Goal: Communication & Community: Connect with others

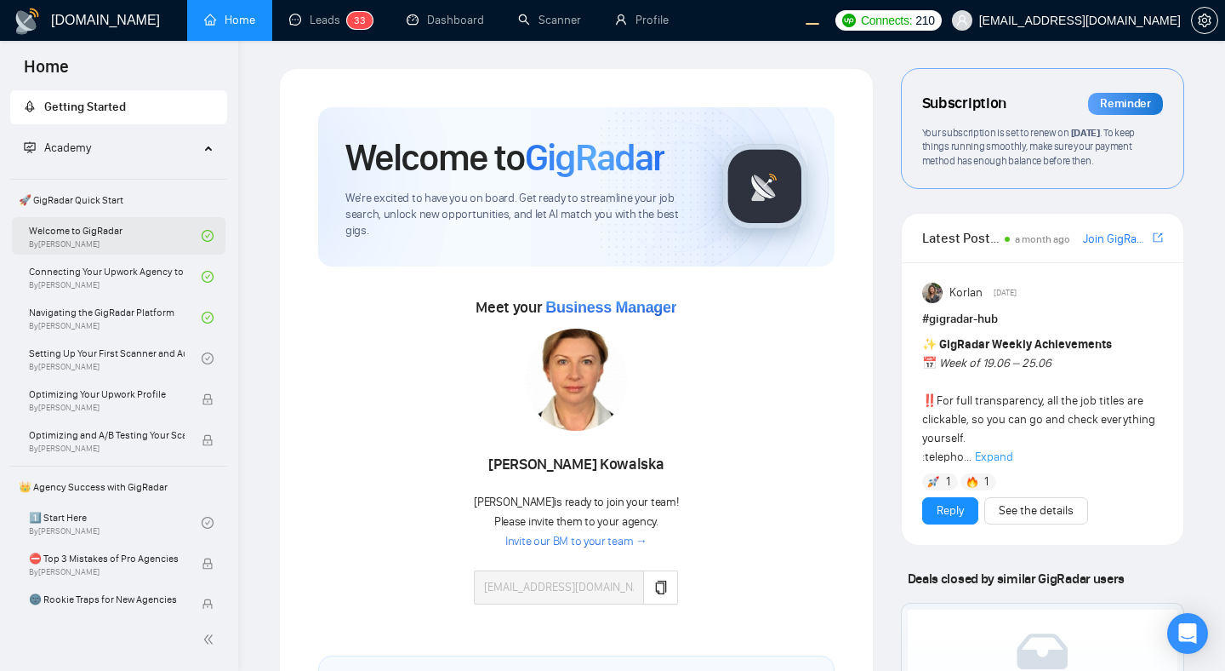
click at [167, 237] on link "Welcome to GigRadar By [PERSON_NAME]" at bounding box center [115, 235] width 173 height 37
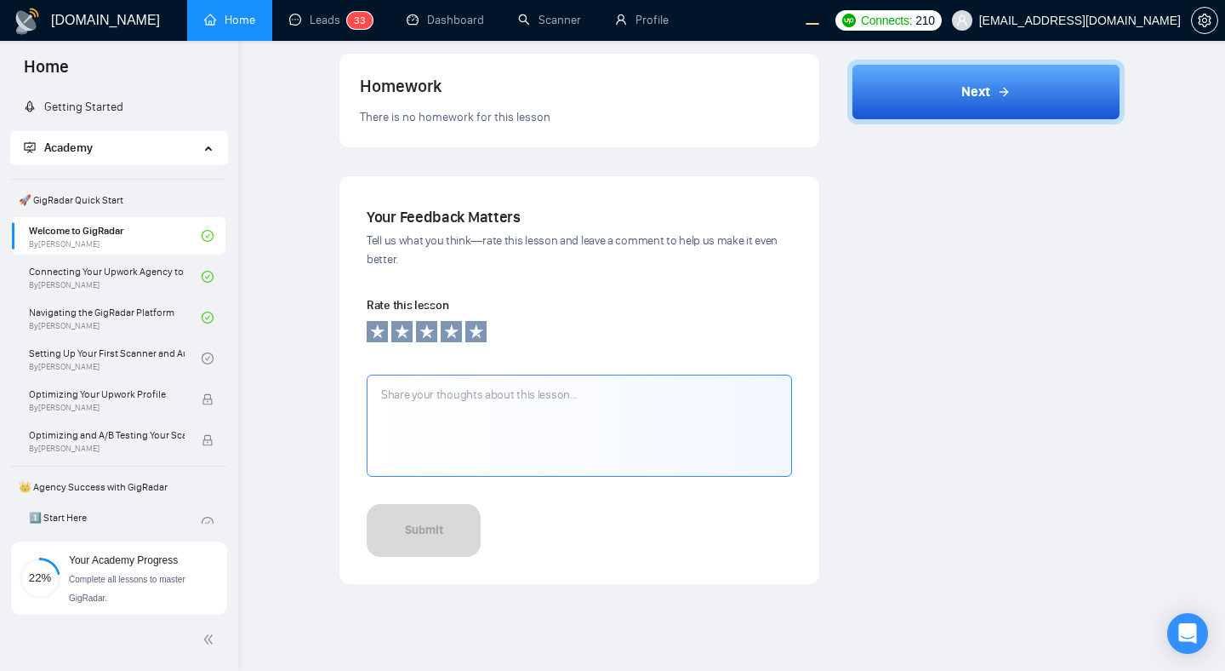
scroll to position [613, 0]
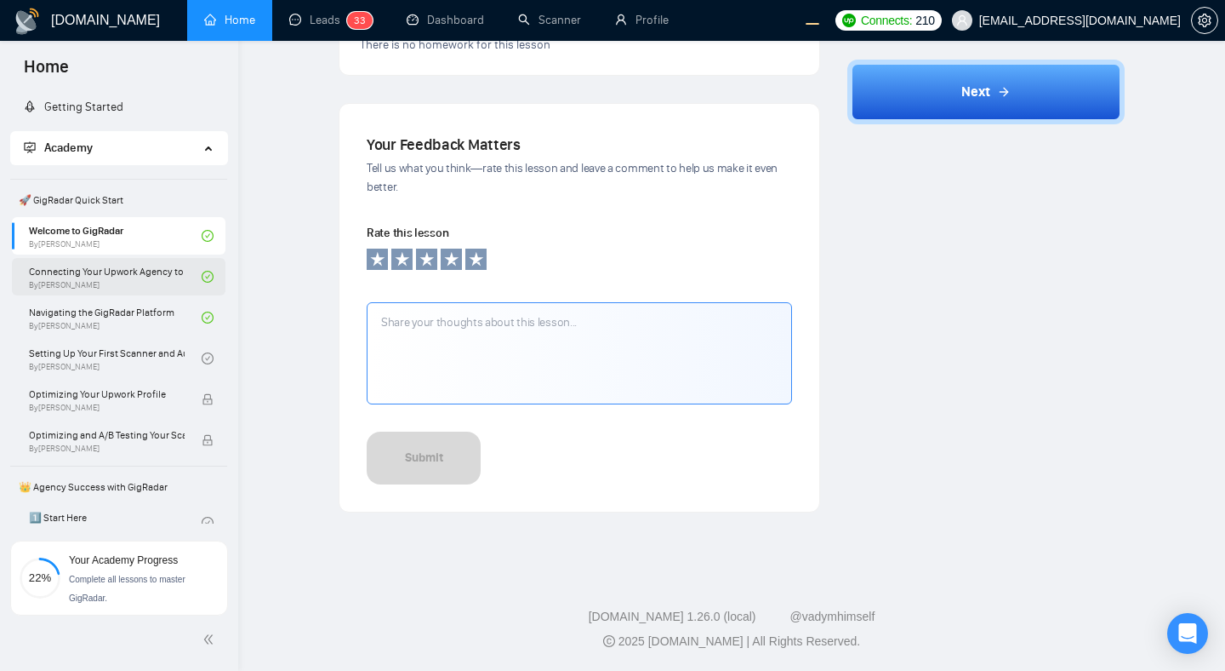
click at [95, 279] on link "Connecting Your Upwork Agency to GigRadar By Vlad Timinsky" at bounding box center [115, 276] width 173 height 37
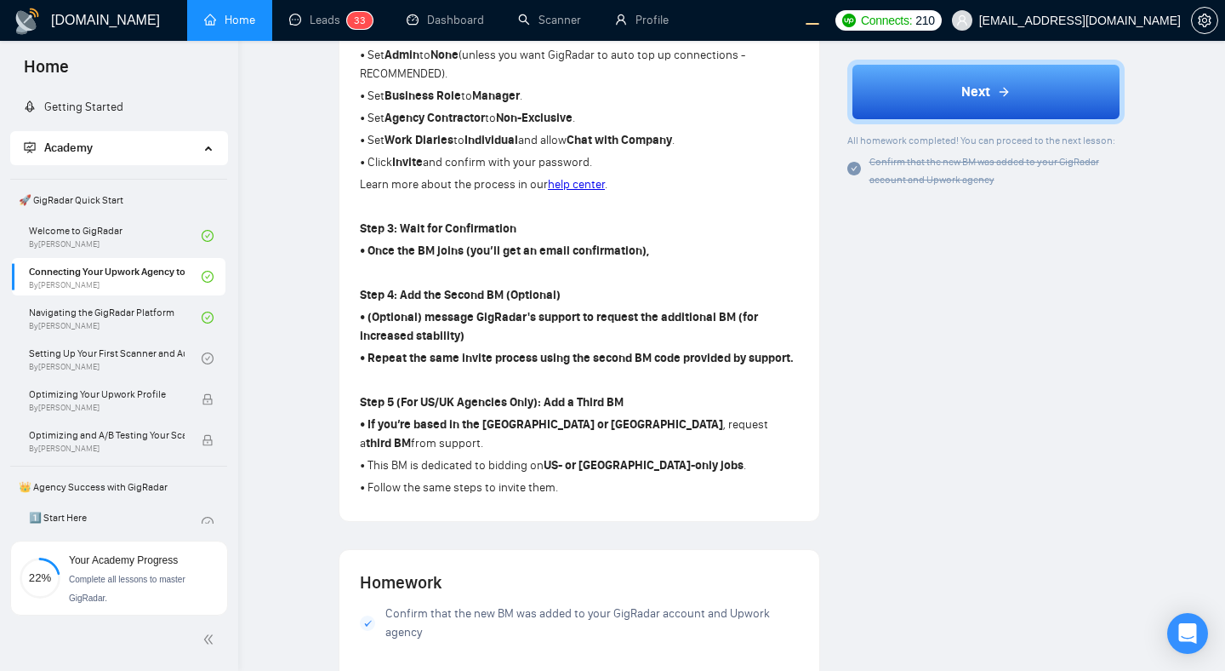
scroll to position [904, 0]
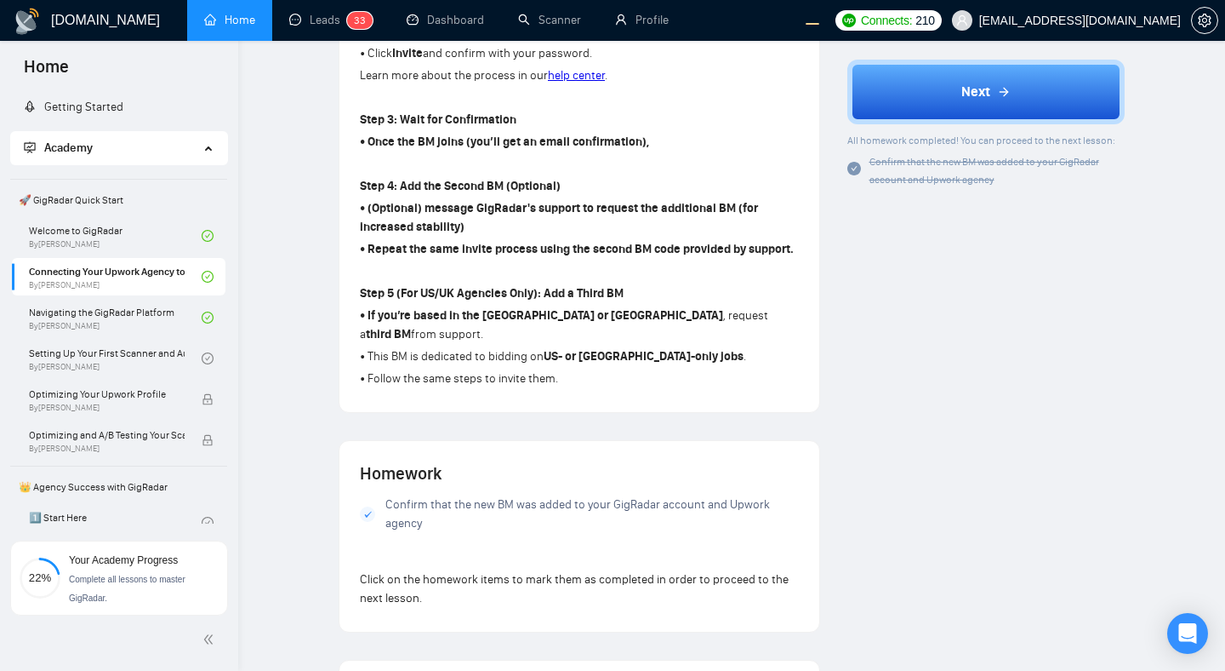
click at [905, 164] on span "Confirm that the new BM was added to your GigRadar account and Upwork agency" at bounding box center [985, 171] width 230 height 30
click at [898, 179] on span "Confirm that the new BM was added to your GigRadar account and Upwork agency" at bounding box center [985, 171] width 230 height 30
click at [851, 167] on icon "check-circle" at bounding box center [855, 170] width 14 height 14
click at [901, 254] on div "Author Vlad Timinsky Growth Manager Space Sales LLC Overview In this lesson, yo…" at bounding box center [987, 130] width 306 height 1931
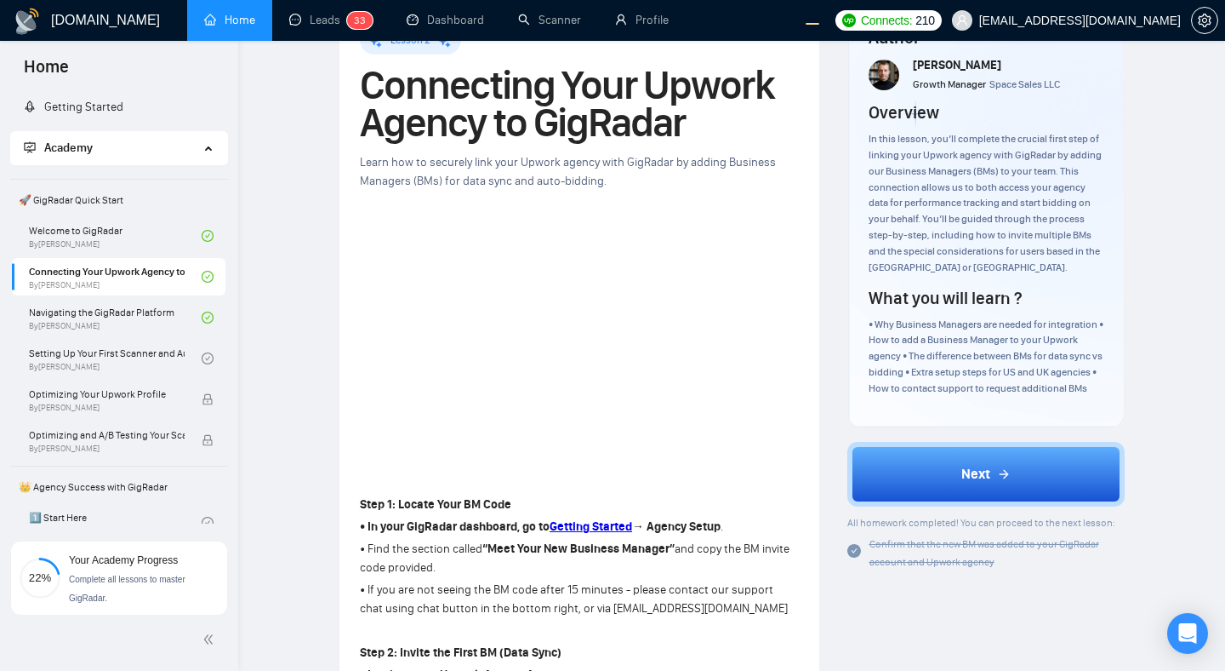
scroll to position [0, 0]
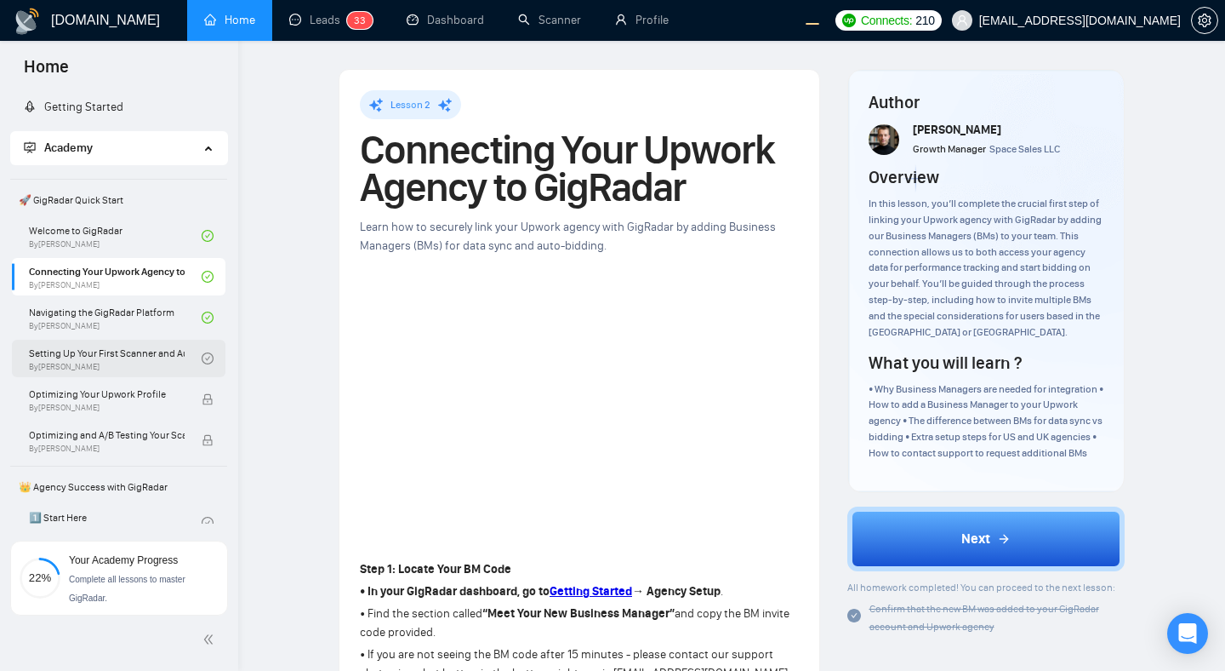
click at [159, 360] on link "Setting Up Your First Scanner and Auto-Bidder By Vlad Timinsky" at bounding box center [115, 358] width 173 height 37
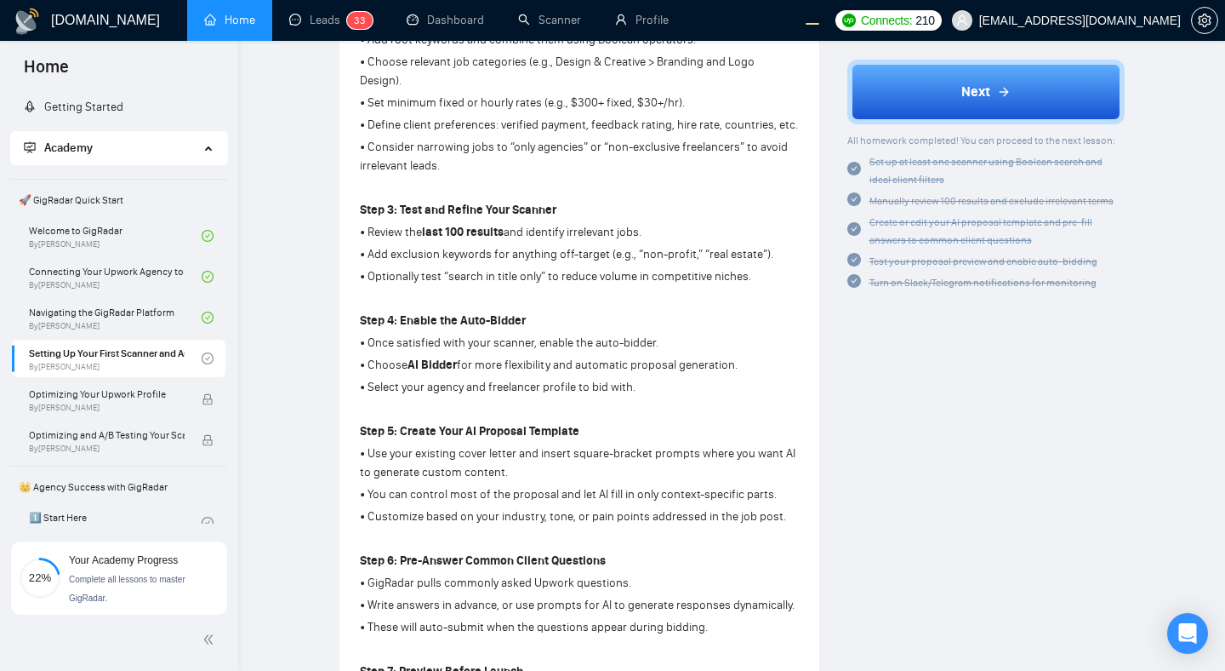
scroll to position [700, 0]
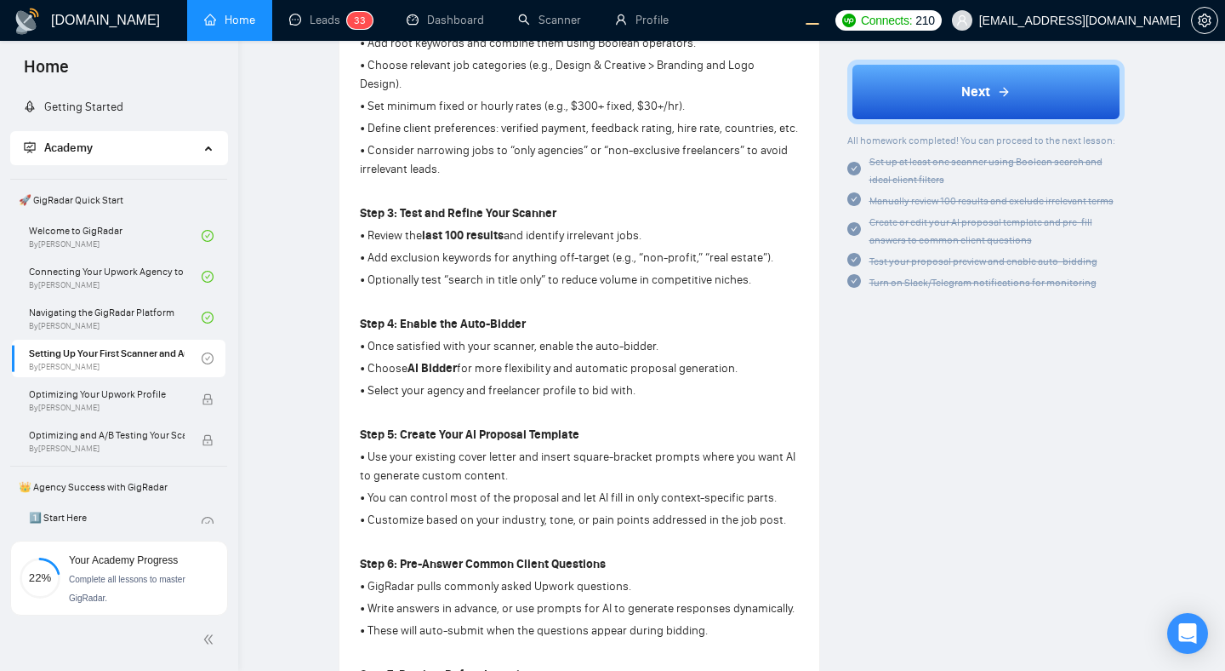
click at [900, 281] on span "Turn on Slack/Telegram notifications for monitoring" at bounding box center [983, 283] width 227 height 12
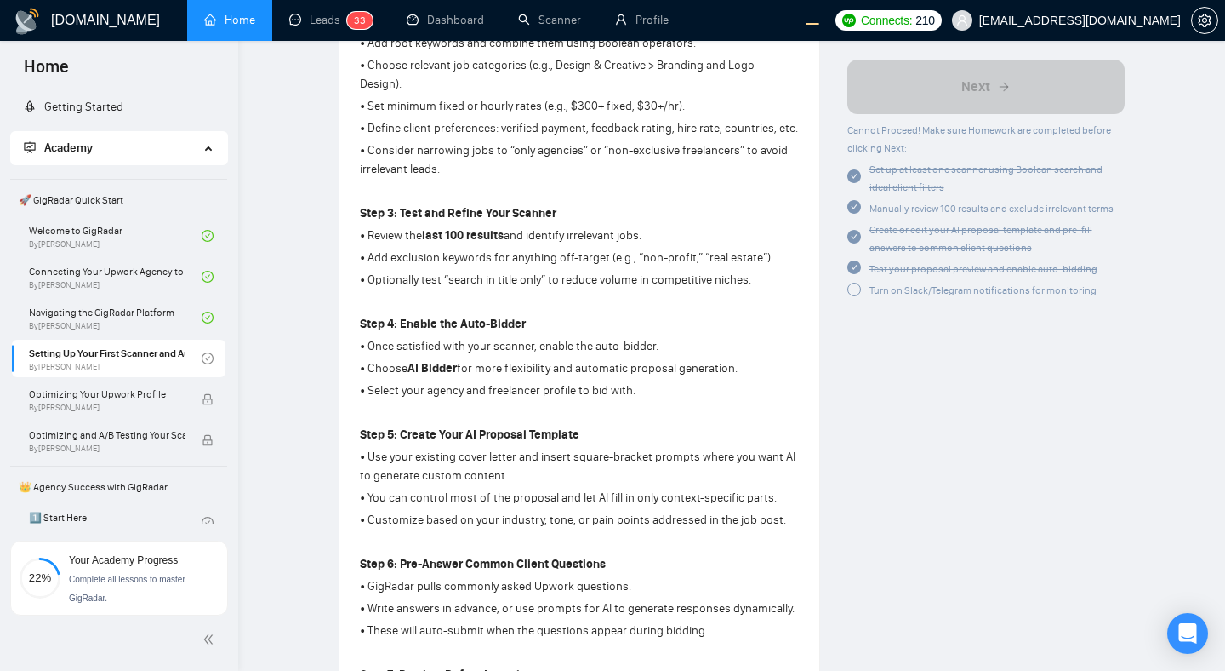
click at [934, 267] on span "Test your proposal preview and enable auto-bidding" at bounding box center [984, 269] width 228 height 12
click at [910, 250] on span "Create or edit your AI proposal template and pre-fill answers to common client …" at bounding box center [981, 239] width 223 height 30
click at [910, 267] on span "Test your proposal preview and enable auto-bidding" at bounding box center [984, 269] width 228 height 12
click at [910, 286] on span "Turn on Slack/Telegram notifications for monitoring" at bounding box center [983, 290] width 227 height 12
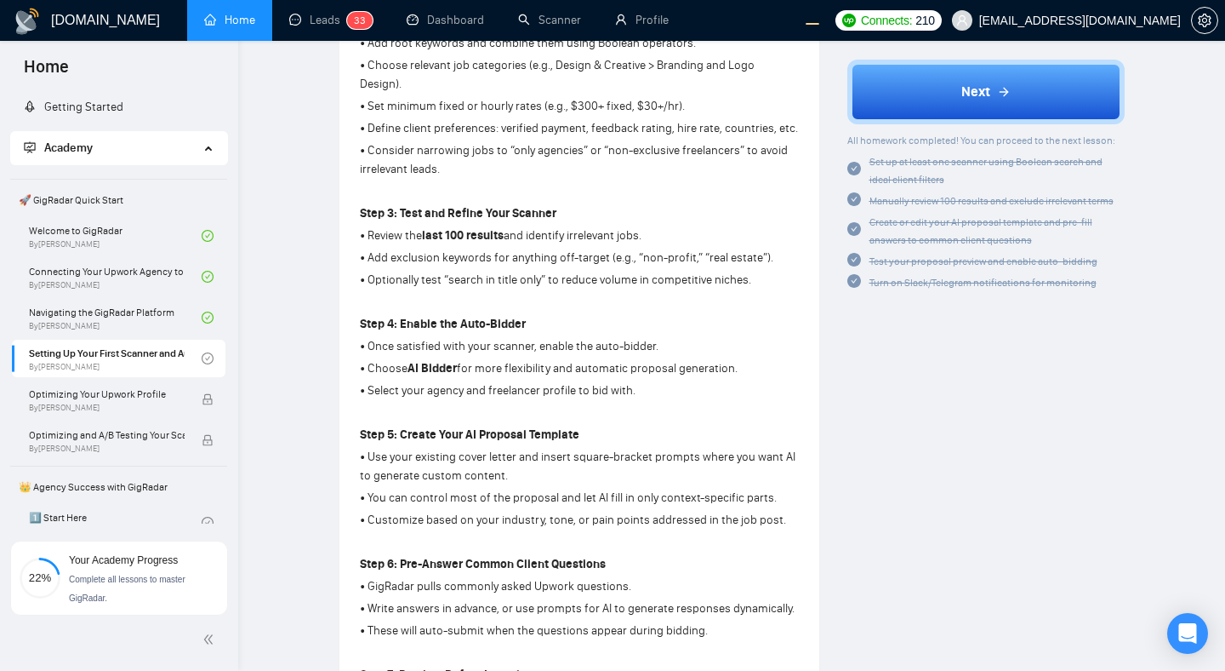
click at [901, 366] on div "Author Vlad Timinsky Growth Manager Space Sales LLC Overview This lesson walks …" at bounding box center [987, 535] width 306 height 2333
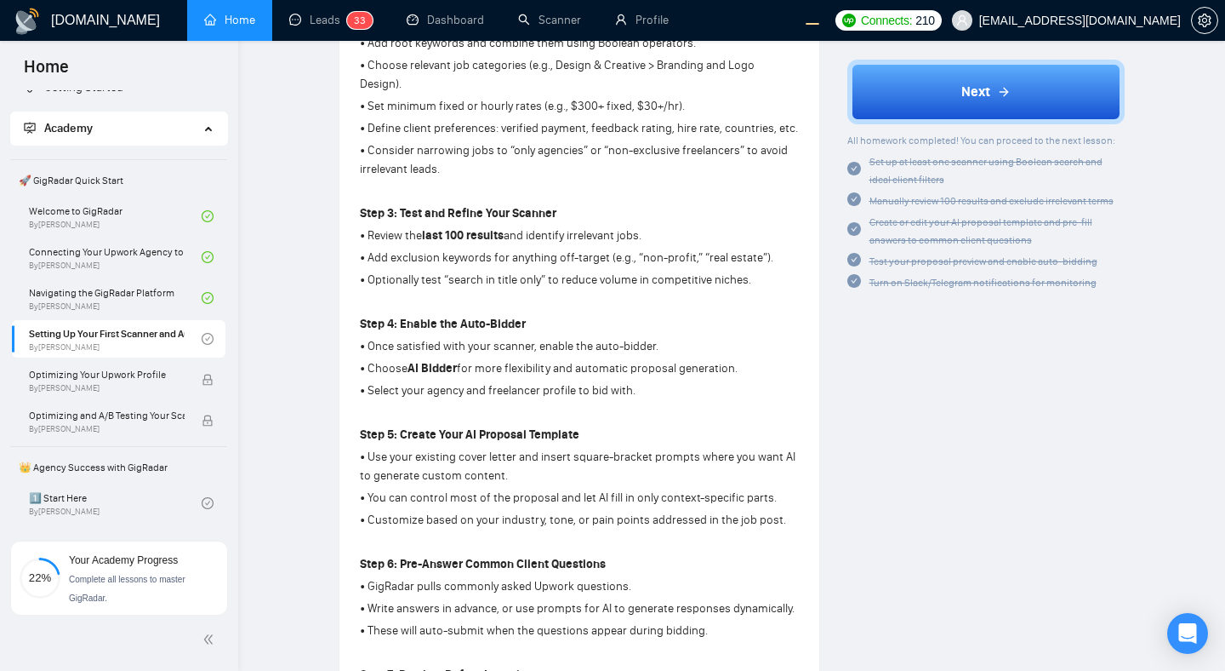
scroll to position [0, 0]
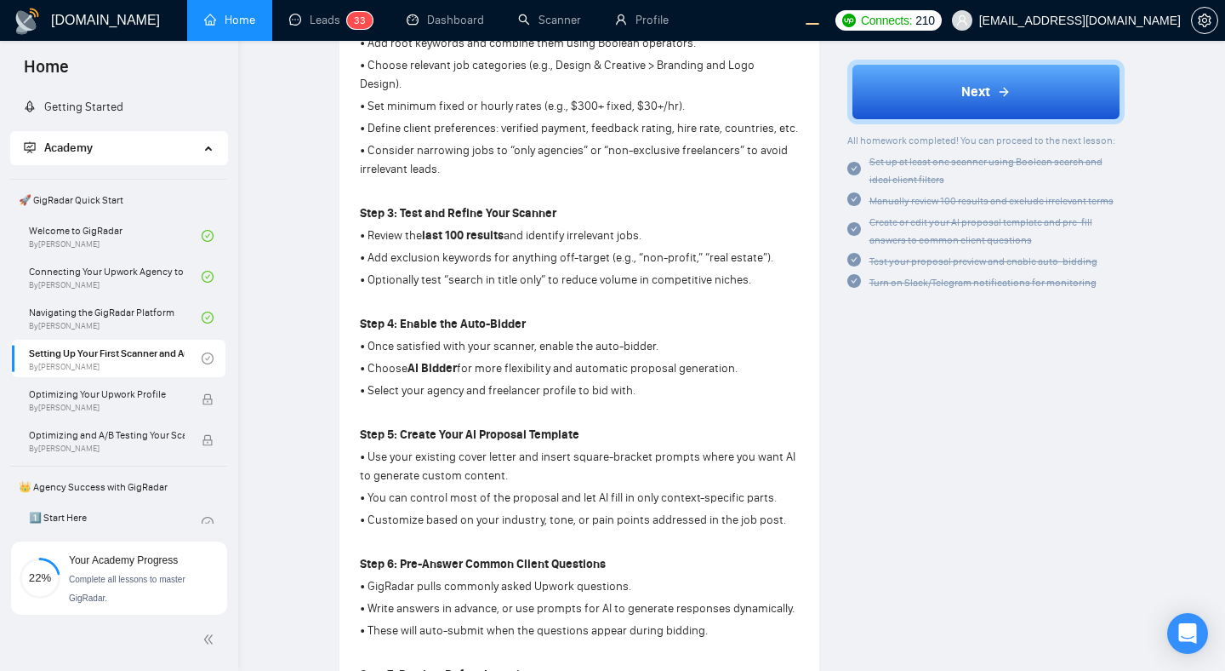
click at [973, 417] on div "Author Vlad Timinsky Growth Manager Space Sales LLC Overview This lesson walks …" at bounding box center [987, 535] width 306 height 2333
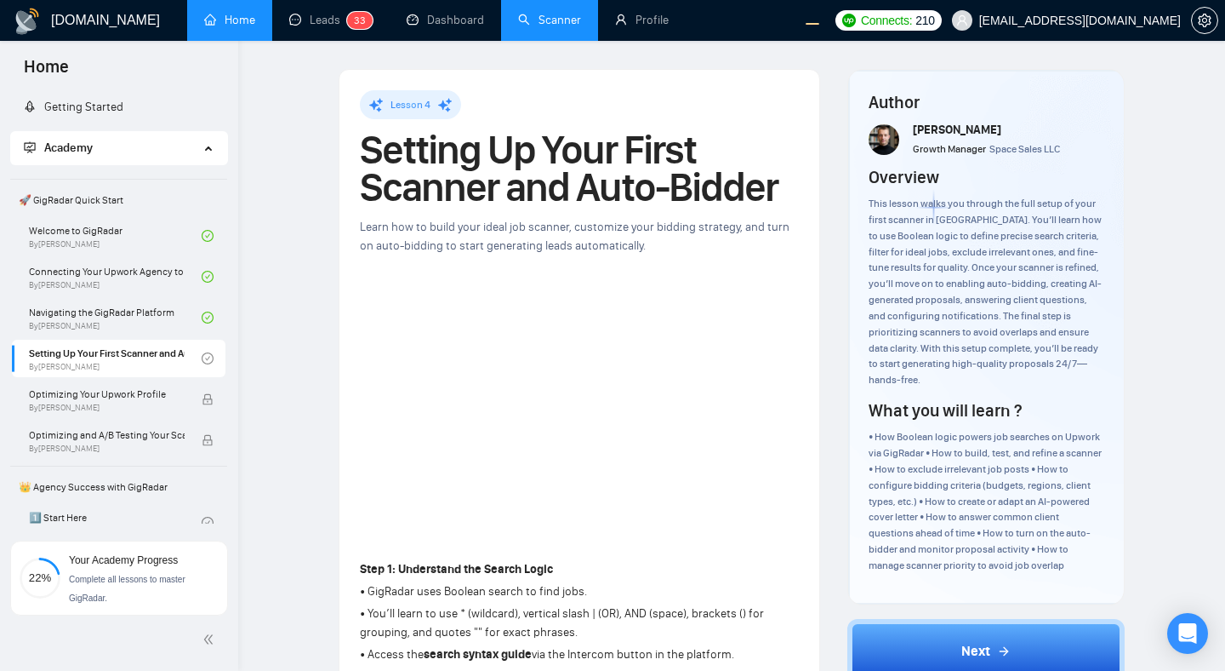
click at [532, 27] on link "Scanner" at bounding box center [549, 20] width 63 height 14
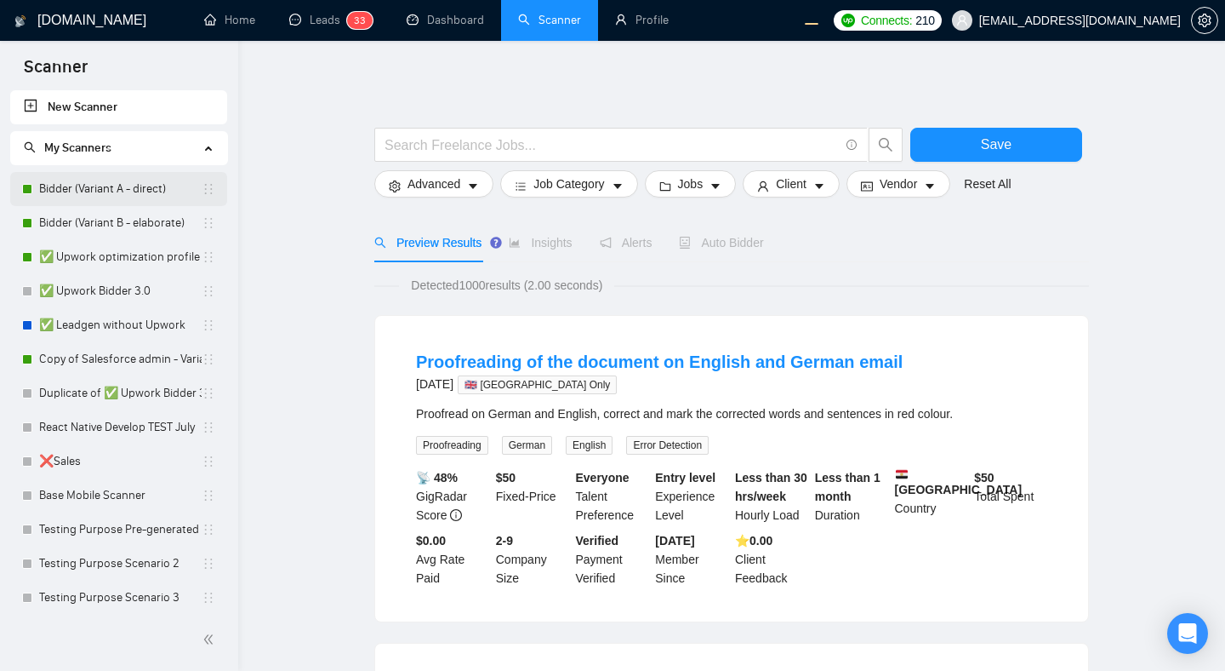
click at [129, 193] on link "Bidder (Variant A - direct)" at bounding box center [120, 189] width 163 height 34
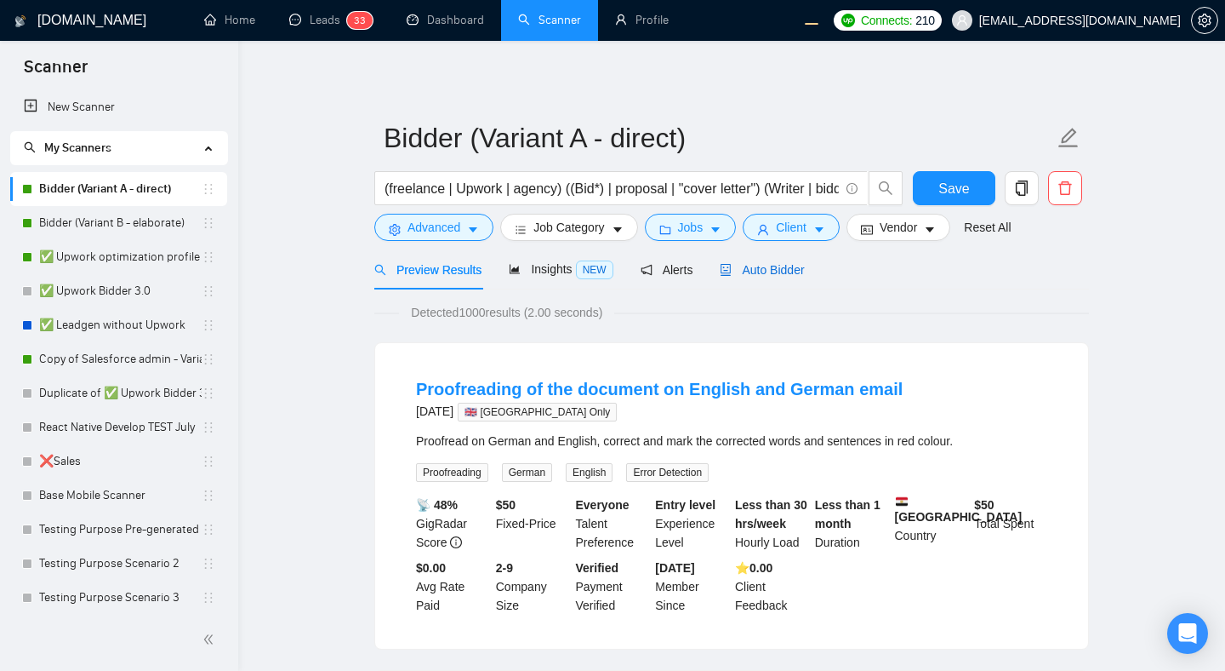
click at [752, 266] on span "Auto Bidder" at bounding box center [762, 270] width 84 height 14
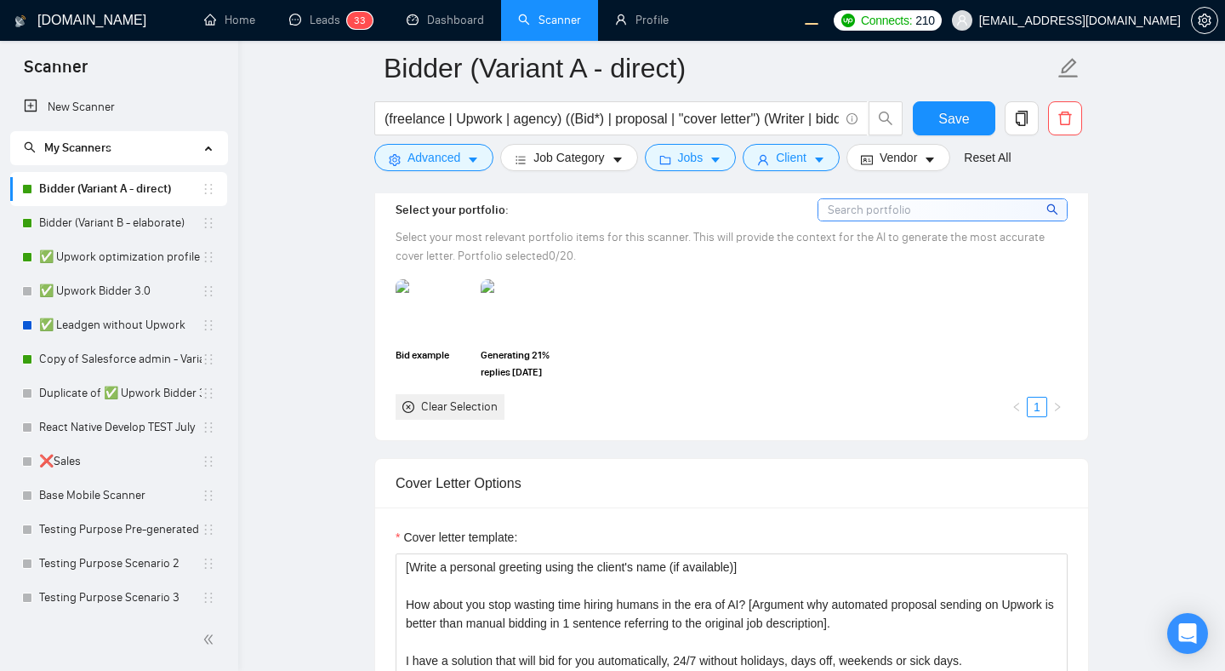
scroll to position [1638, 0]
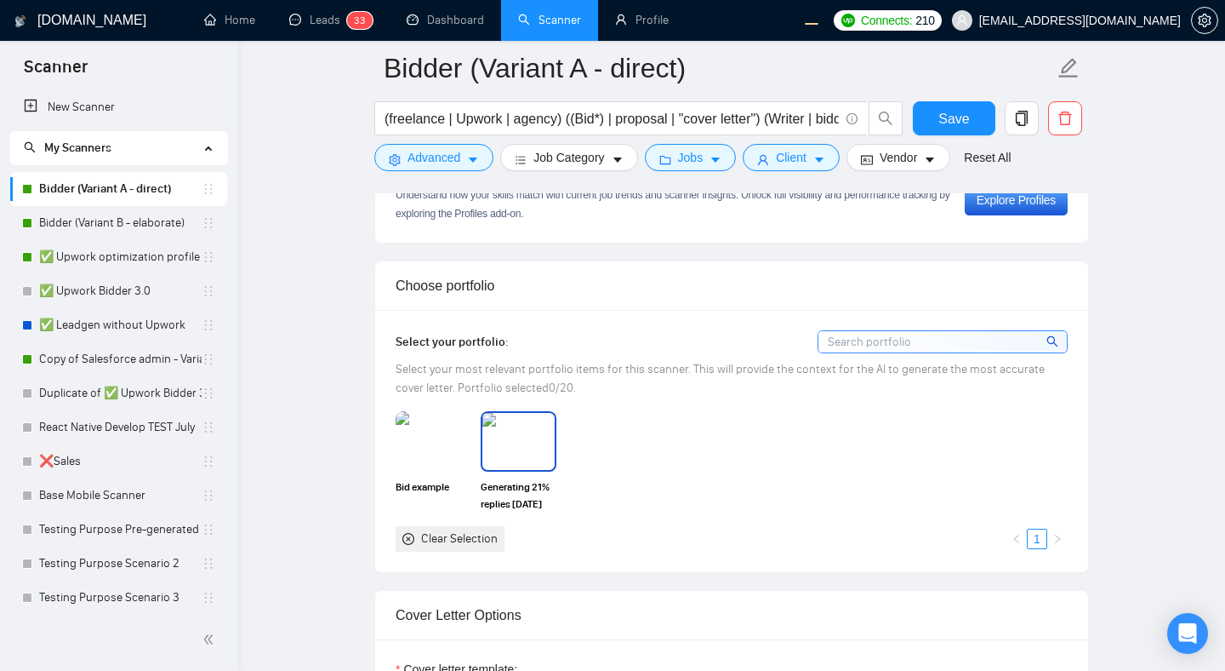
click at [501, 433] on img at bounding box center [518, 441] width 71 height 56
click at [118, 232] on link "Bidder (Variant B - elaborate)" at bounding box center [120, 223] width 163 height 34
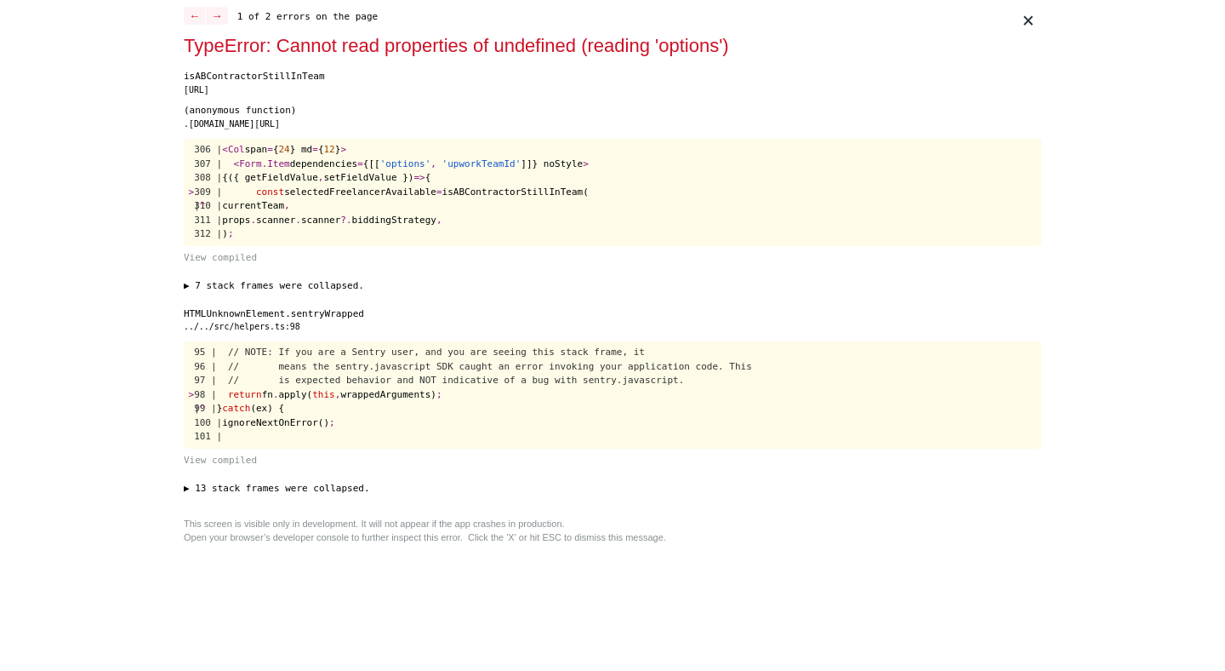
click at [1146, 349] on div "× ← → 1 of 2 errors on the page TypeError: Cannot read properties of undefined …" at bounding box center [612, 335] width 1225 height 671
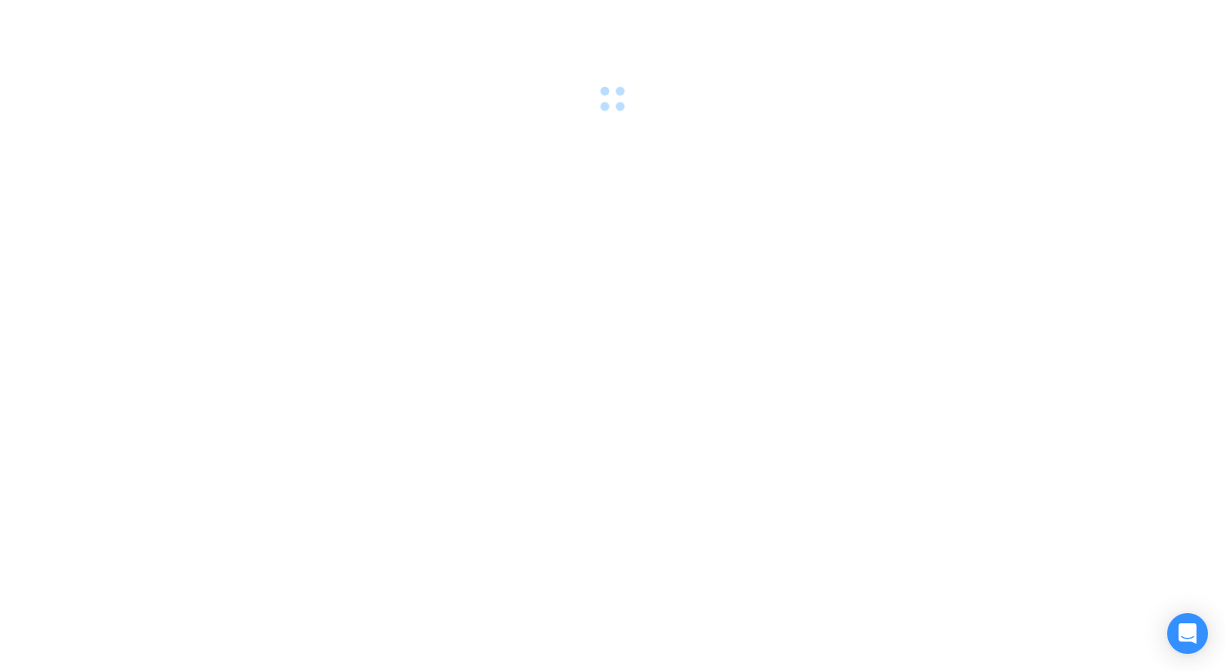
click at [1101, 289] on div at bounding box center [612, 335] width 1225 height 671
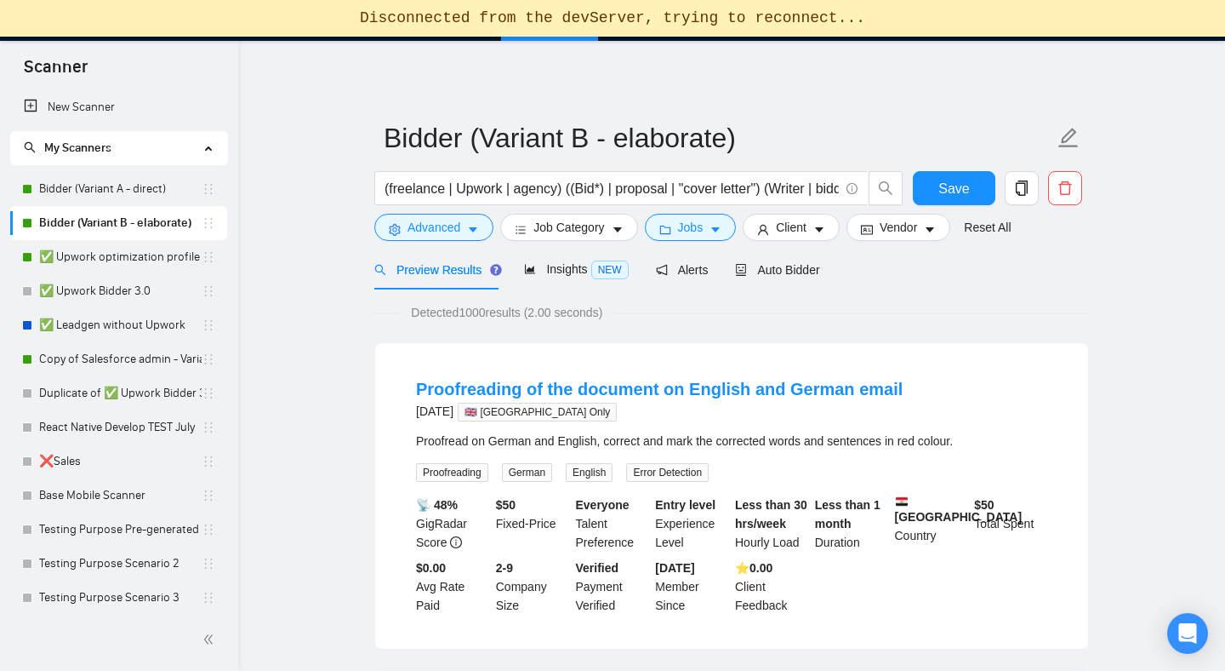
click at [26, 148] on icon "search" at bounding box center [30, 147] width 12 height 12
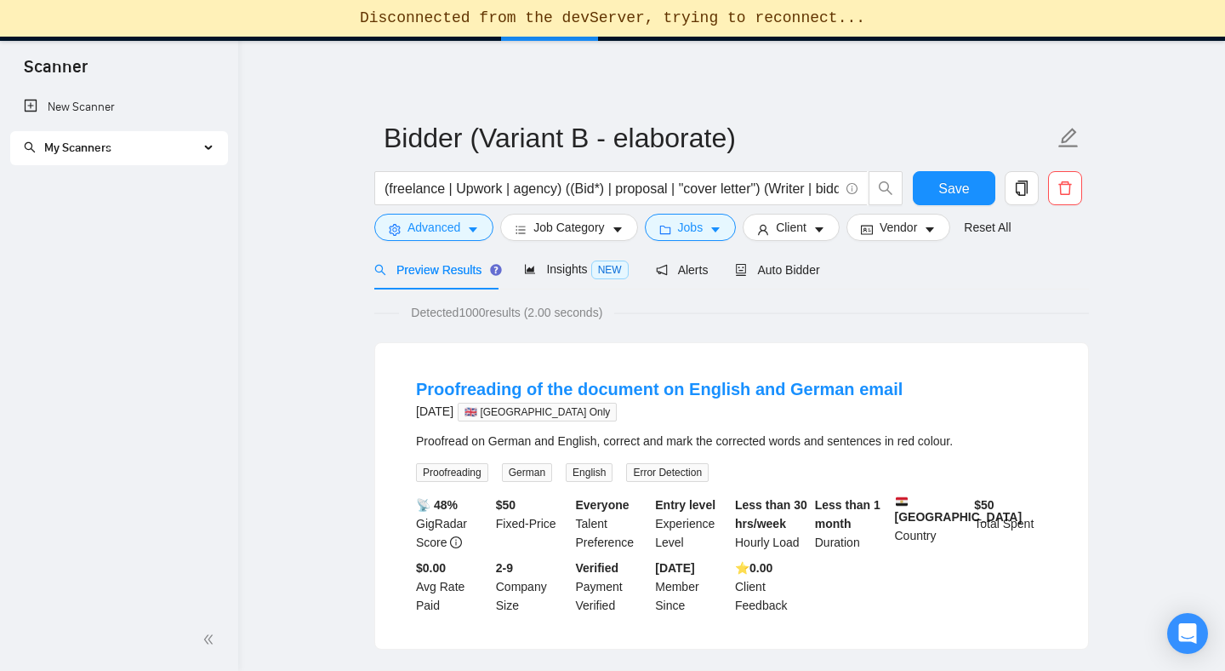
click at [135, 154] on span "My Scanners" at bounding box center [111, 148] width 175 height 34
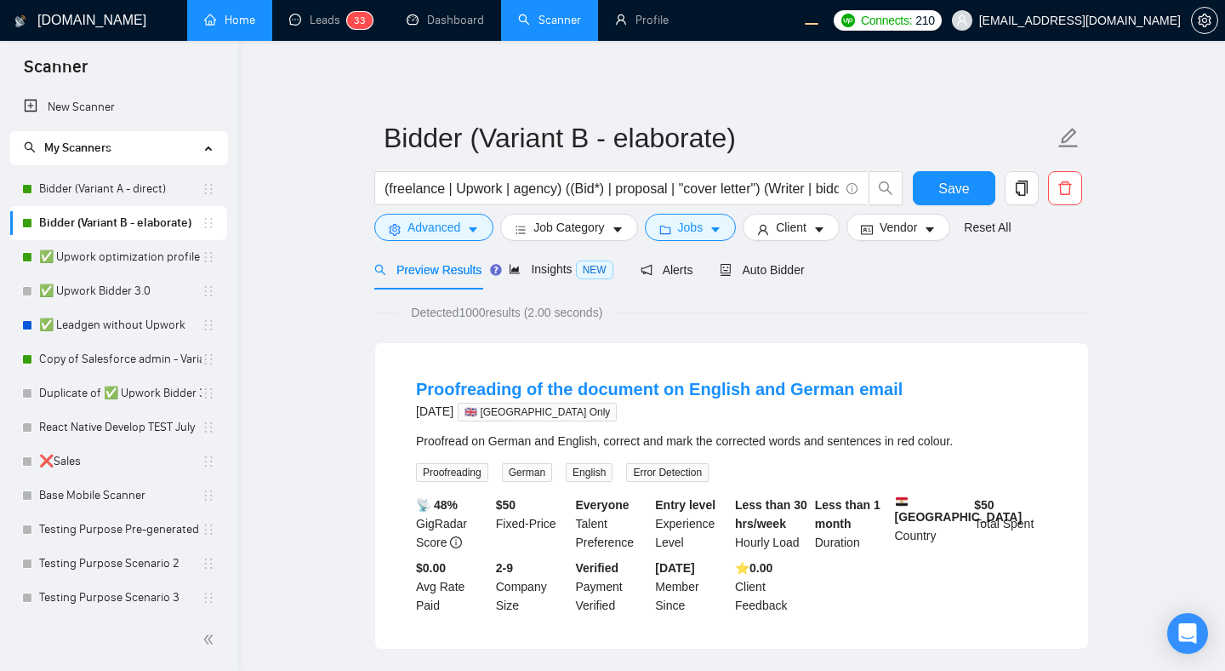
click at [220, 27] on link "Home" at bounding box center [229, 20] width 51 height 14
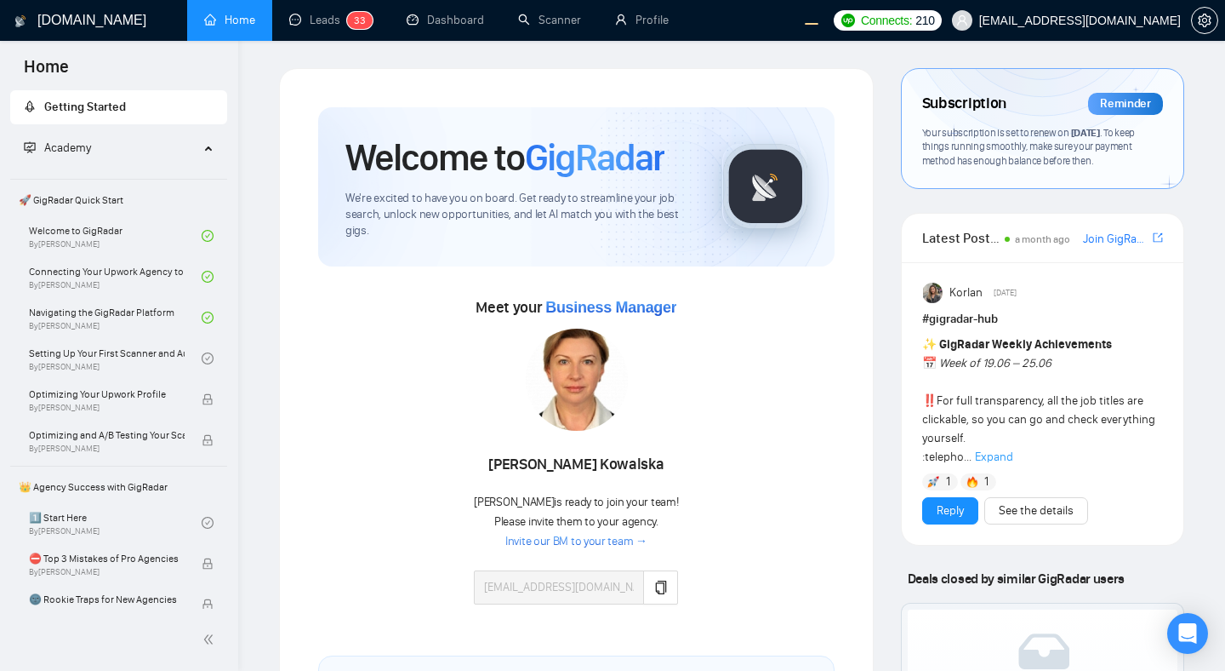
click at [993, 460] on span "Expand" at bounding box center [994, 456] width 38 height 14
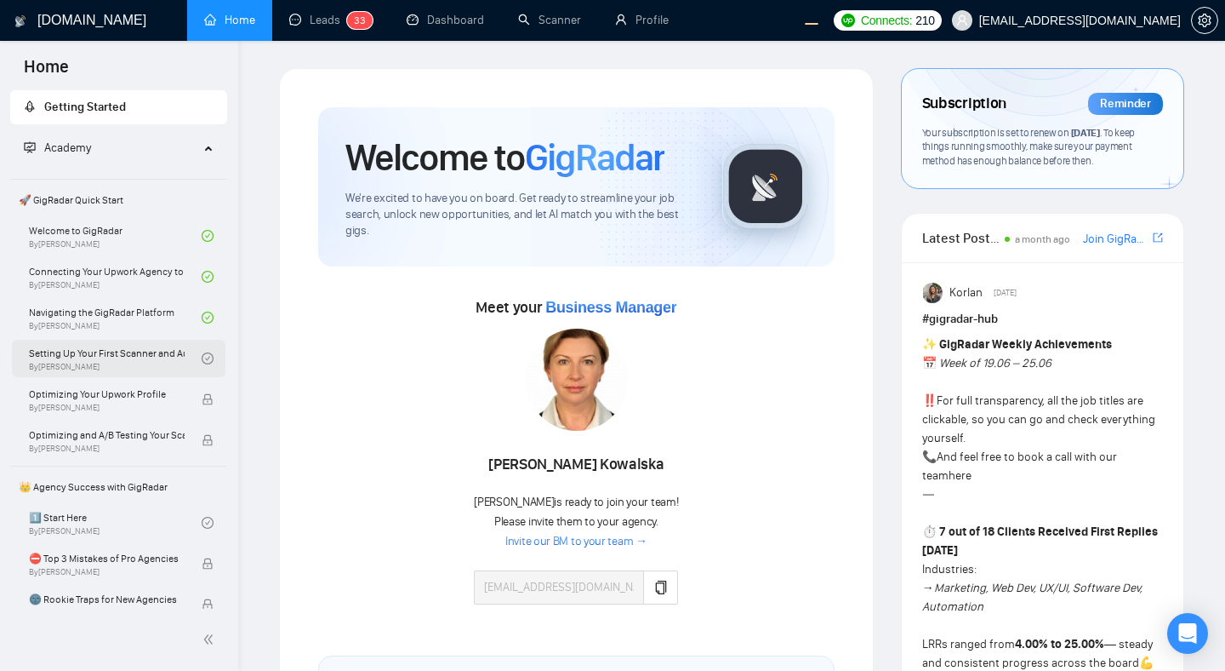
click at [142, 357] on link "Setting Up Your First Scanner and Auto-Bidder By Vlad Timinsky" at bounding box center [115, 358] width 173 height 37
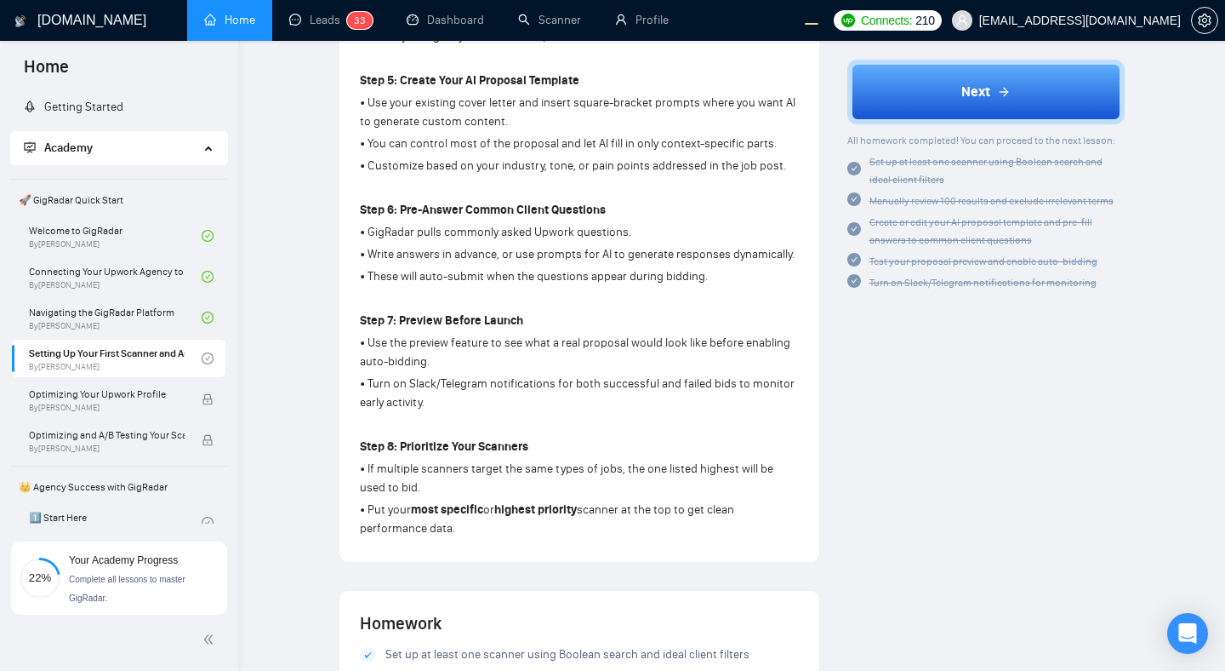
scroll to position [1071, 0]
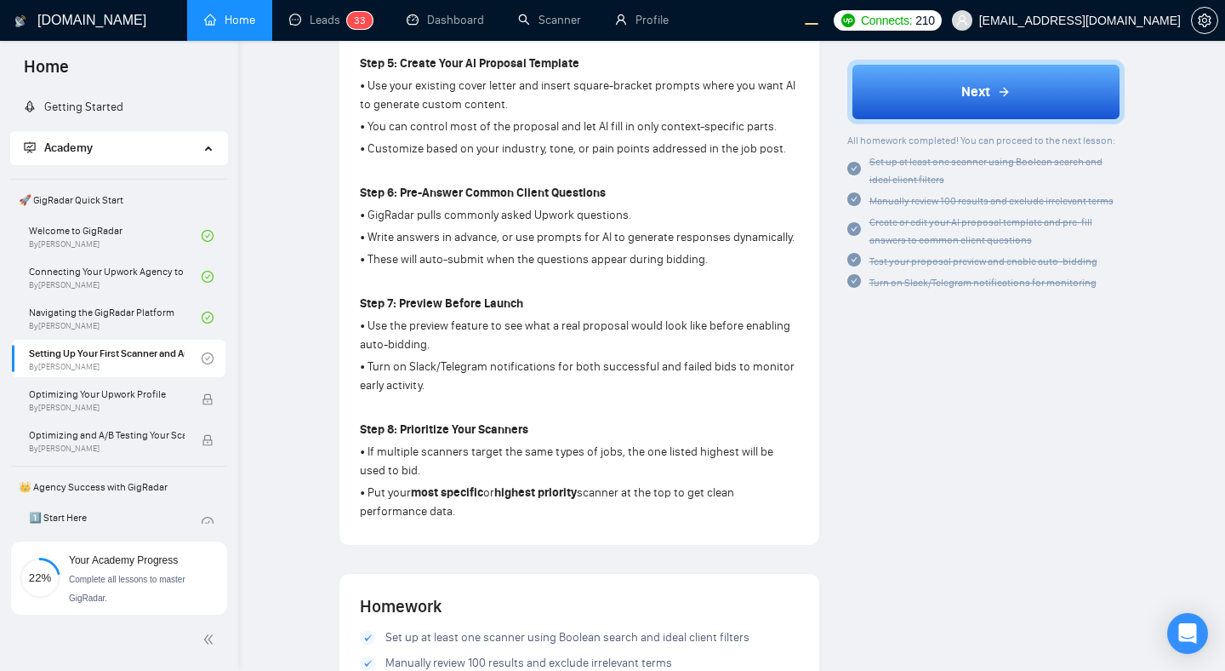
click at [876, 282] on span "Turn on Slack/Telegram notifications for monitoring" at bounding box center [983, 283] width 227 height 12
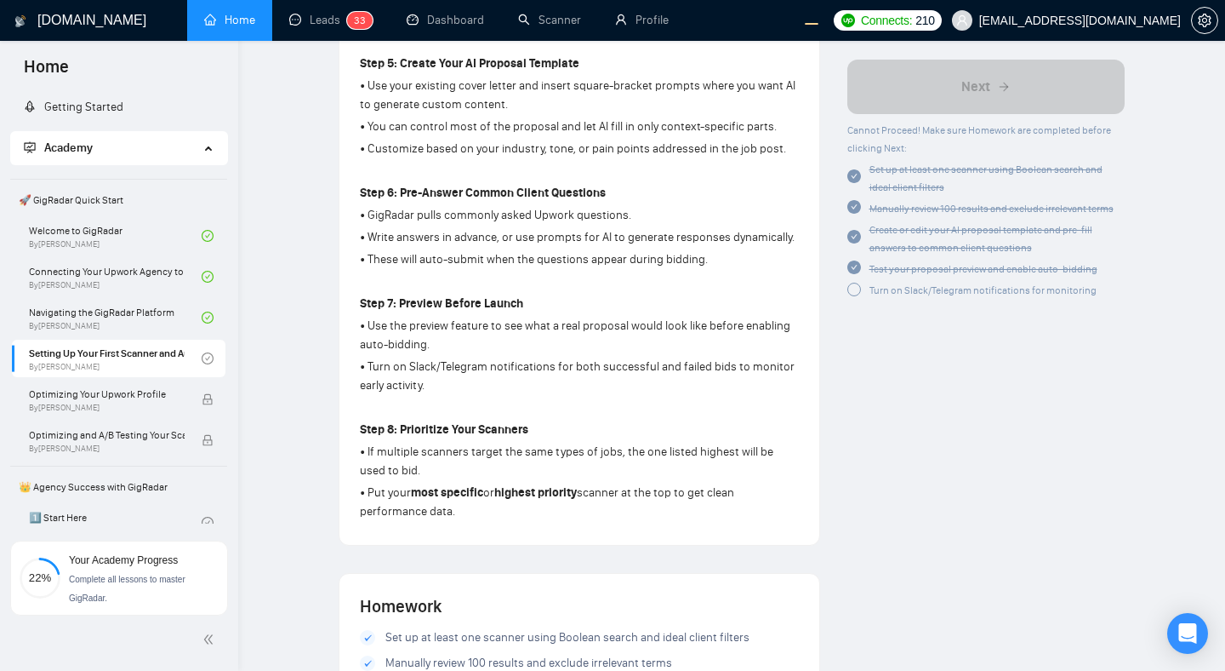
click at [910, 268] on span "Test your proposal preview and enable auto-bidding" at bounding box center [984, 269] width 228 height 12
click at [903, 241] on span "Create or edit your AI proposal template and pre-fill answers to common client …" at bounding box center [981, 239] width 223 height 30
click at [330, 26] on link "Leads 3 3" at bounding box center [330, 20] width 83 height 14
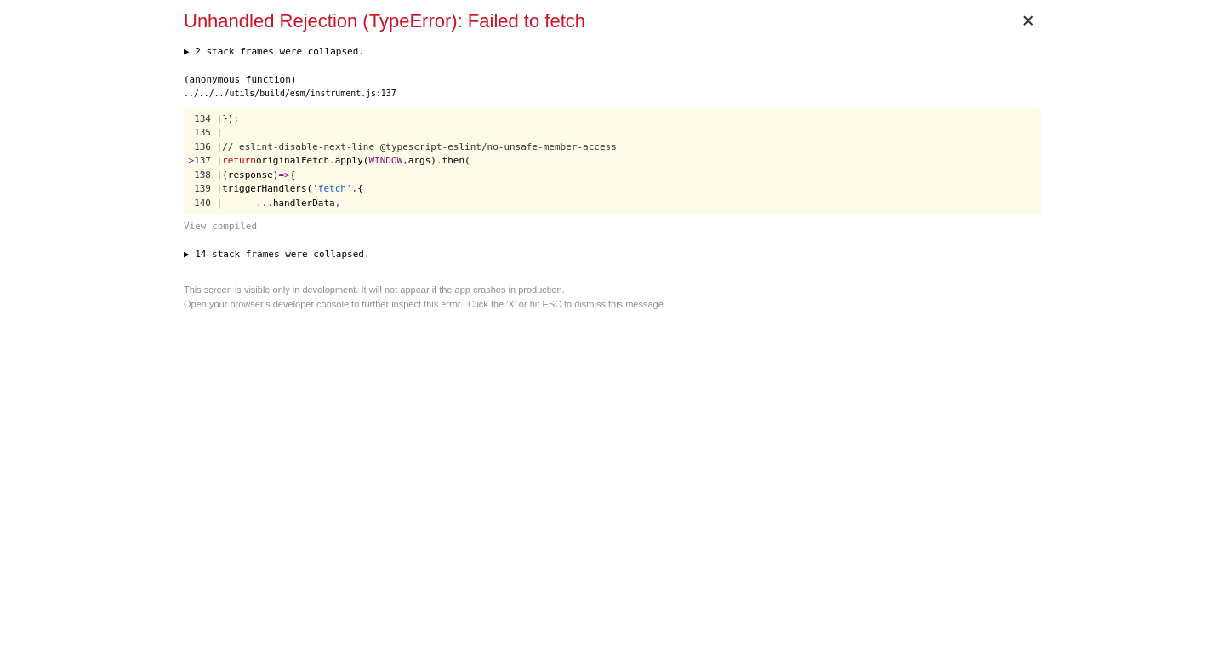
click at [557, 371] on div "× Unhandled Rejection (TypeError): Failed to fetch ▶ 2 stack frames were collap…" at bounding box center [612, 335] width 871 height 671
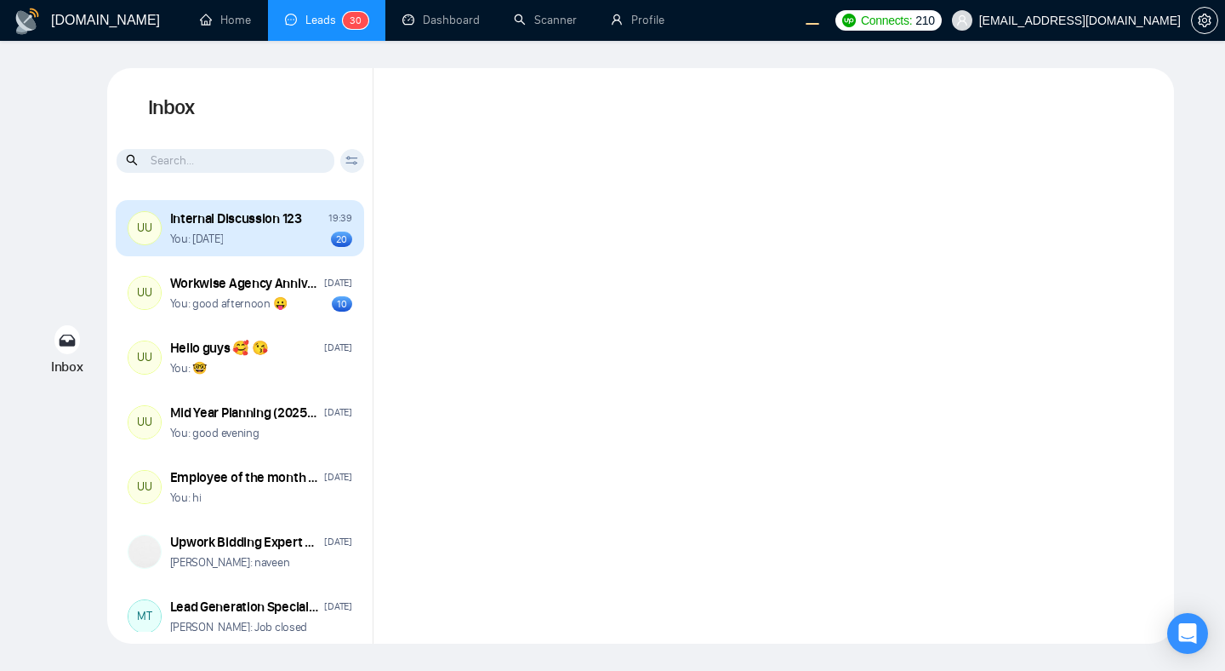
click at [255, 247] on div "UU Internal Discussion 123 19:39 You: [DATE] 20" at bounding box center [240, 228] width 248 height 56
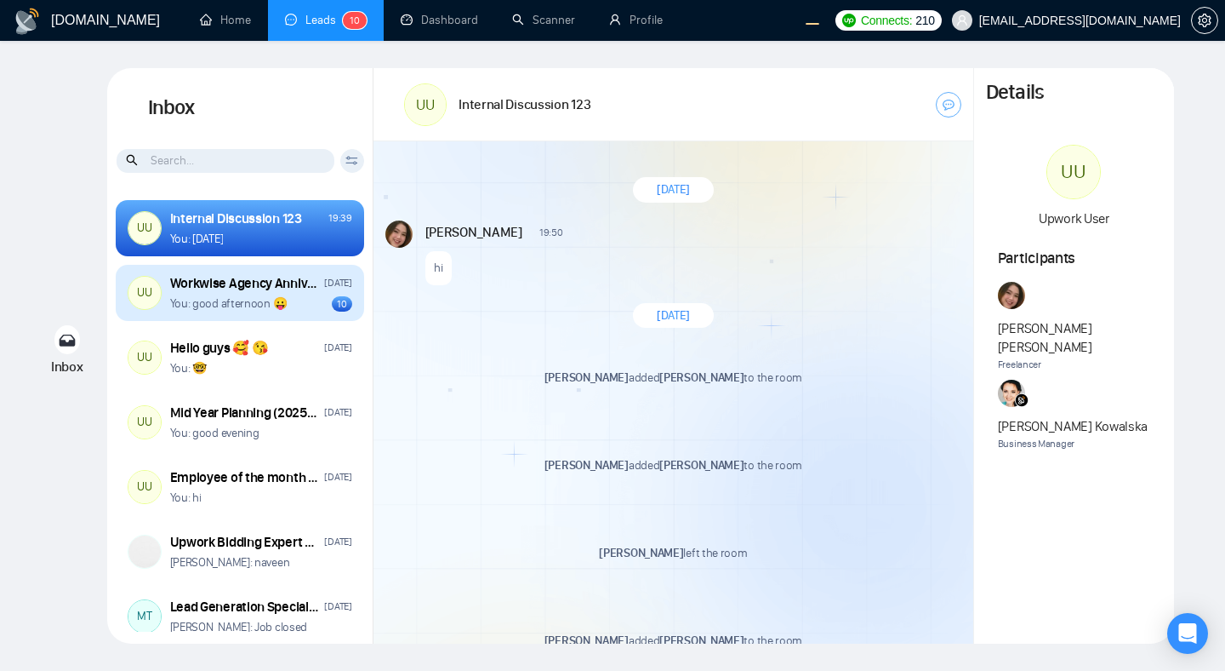
click at [307, 304] on div "You: good afternoon 😛 10" at bounding box center [261, 303] width 182 height 16
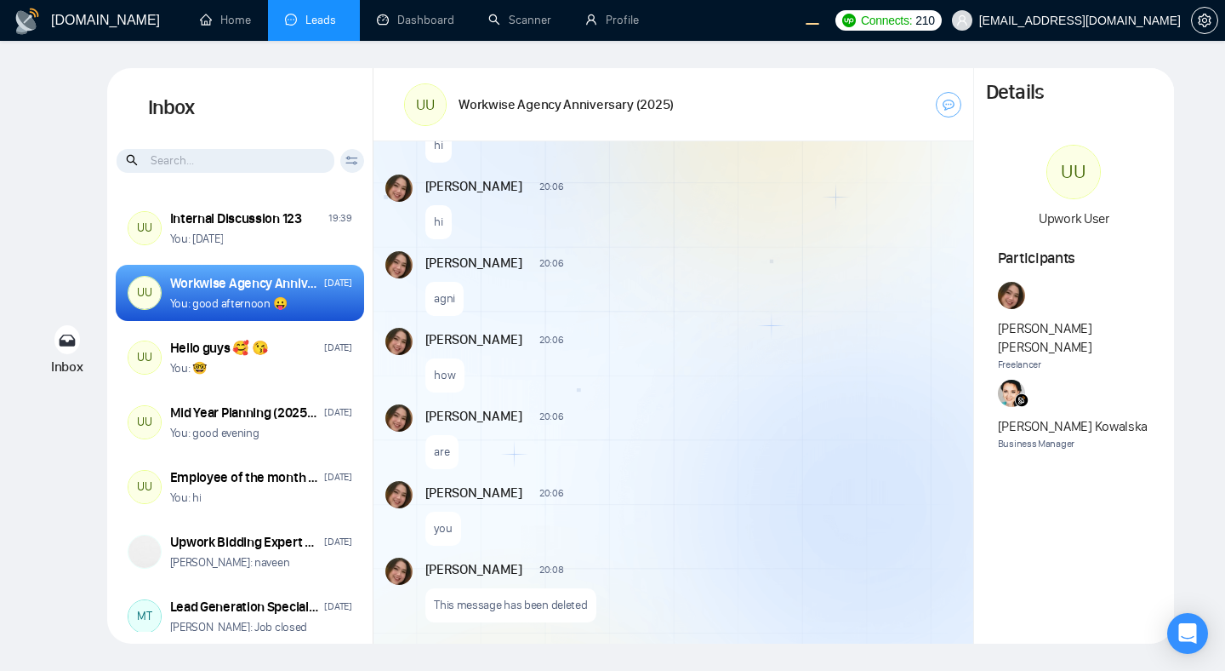
scroll to position [341, 0]
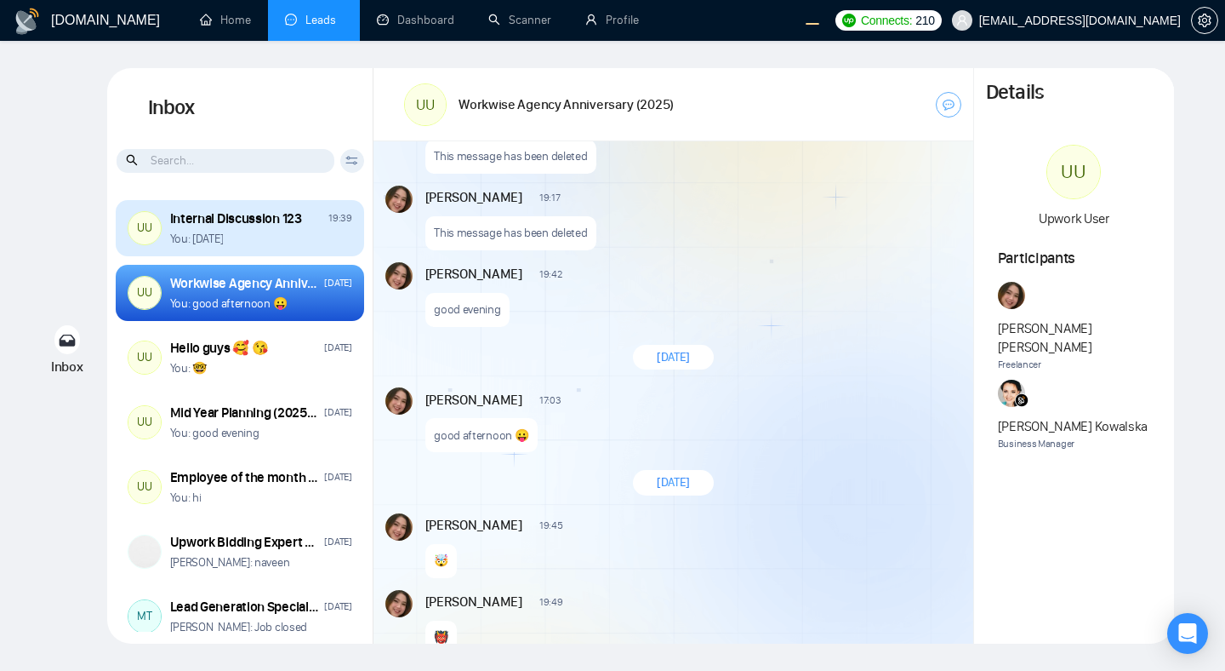
click at [315, 232] on div "You: today" at bounding box center [261, 239] width 182 height 16
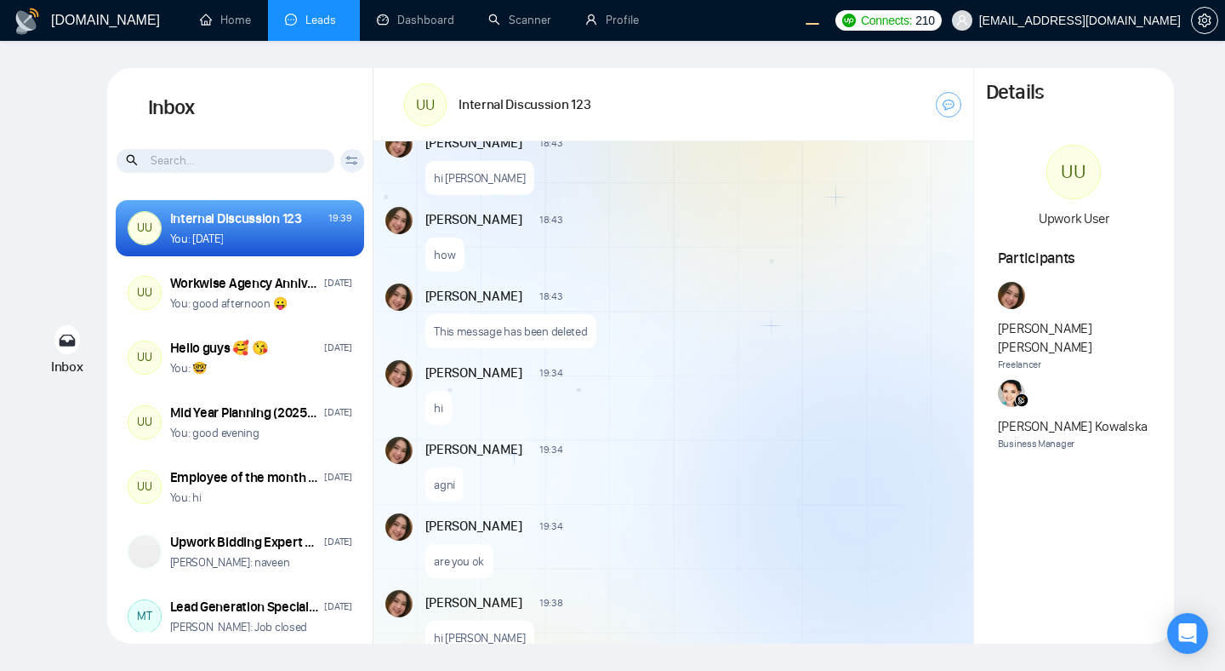
scroll to position [3050, 0]
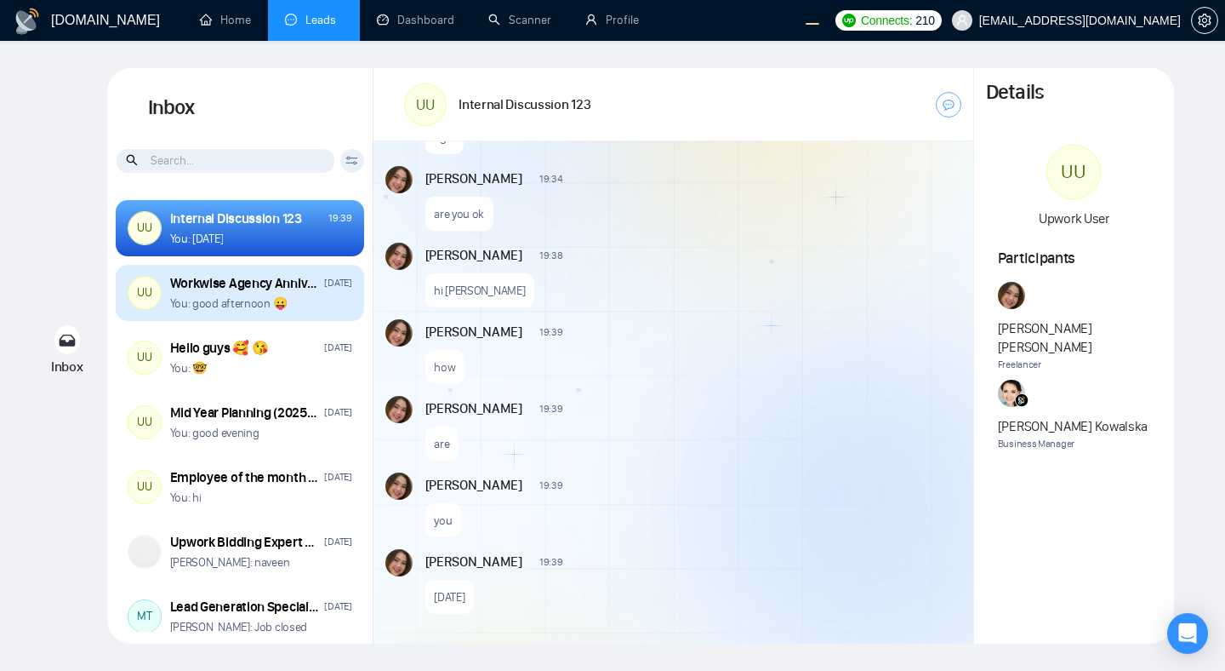
click at [279, 294] on div "Workwise Agency Anniversary (2025) Friday You: good afternoon 😛" at bounding box center [261, 293] width 182 height 38
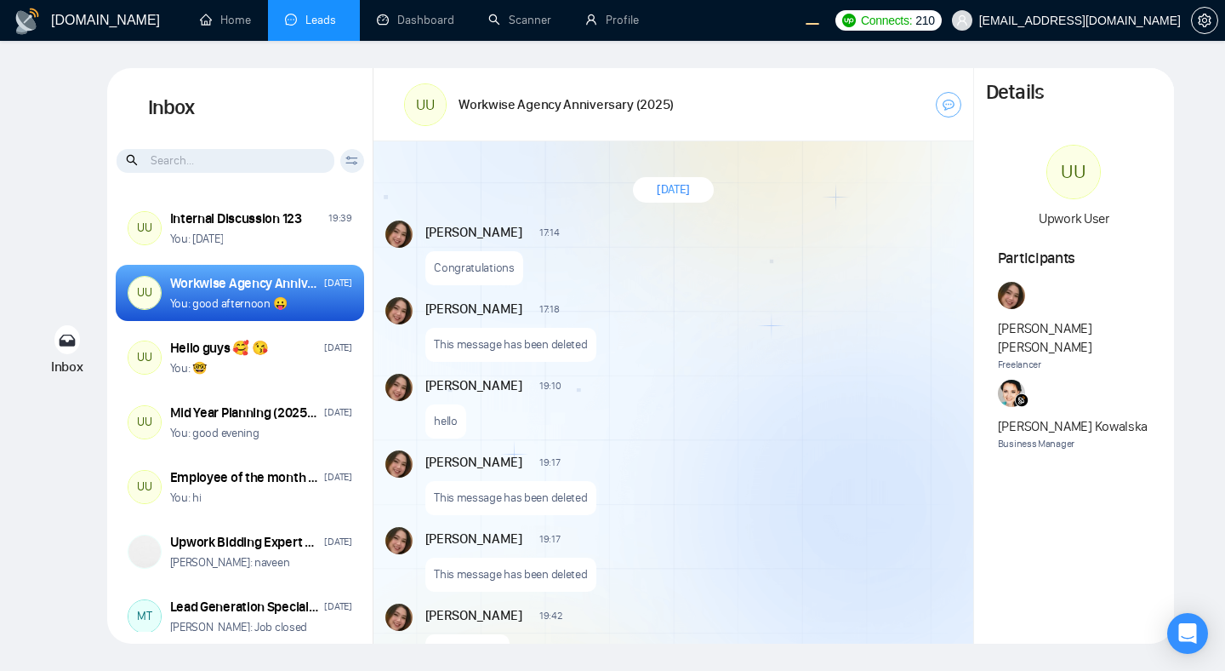
scroll to position [994, 0]
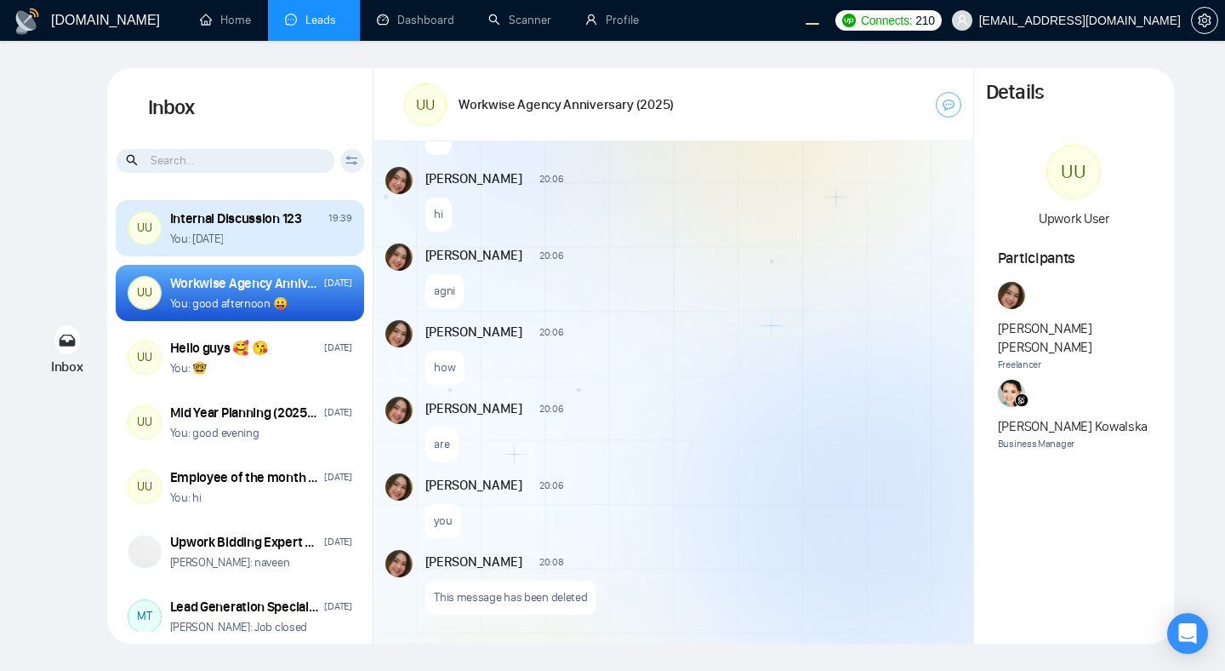
click at [296, 248] on div "UU Internal Discussion 123 19:39 You: today" at bounding box center [240, 228] width 248 height 56
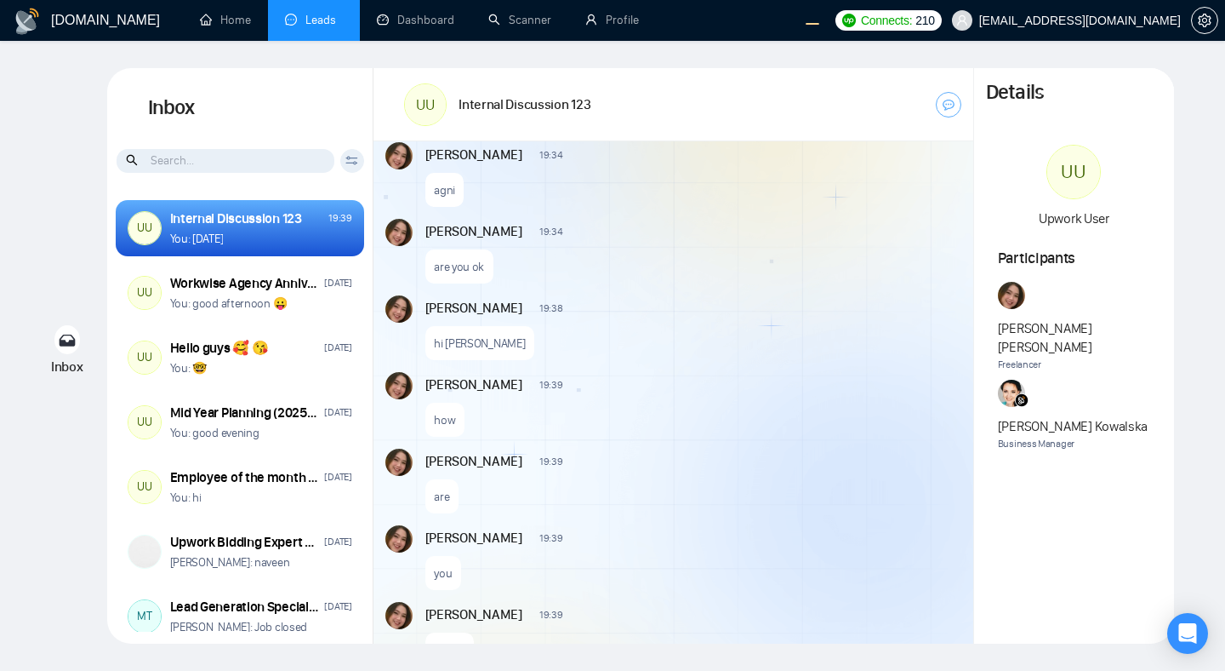
scroll to position [3050, 0]
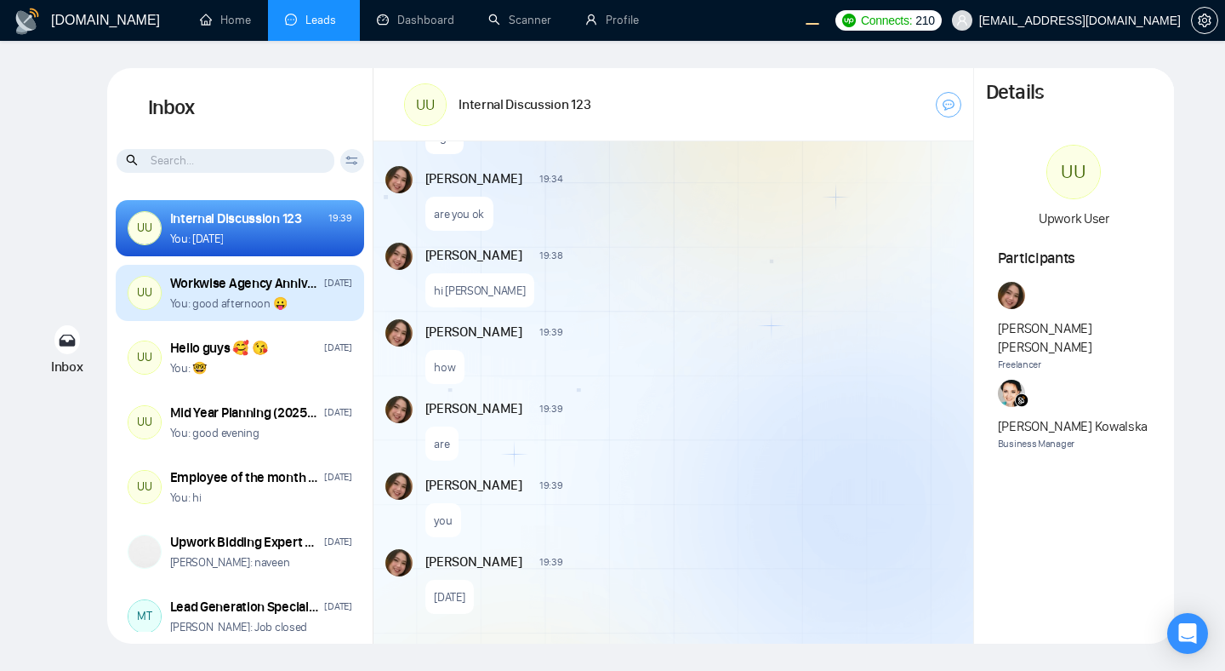
click at [307, 304] on div "You: good afternoon 😛" at bounding box center [261, 303] width 182 height 16
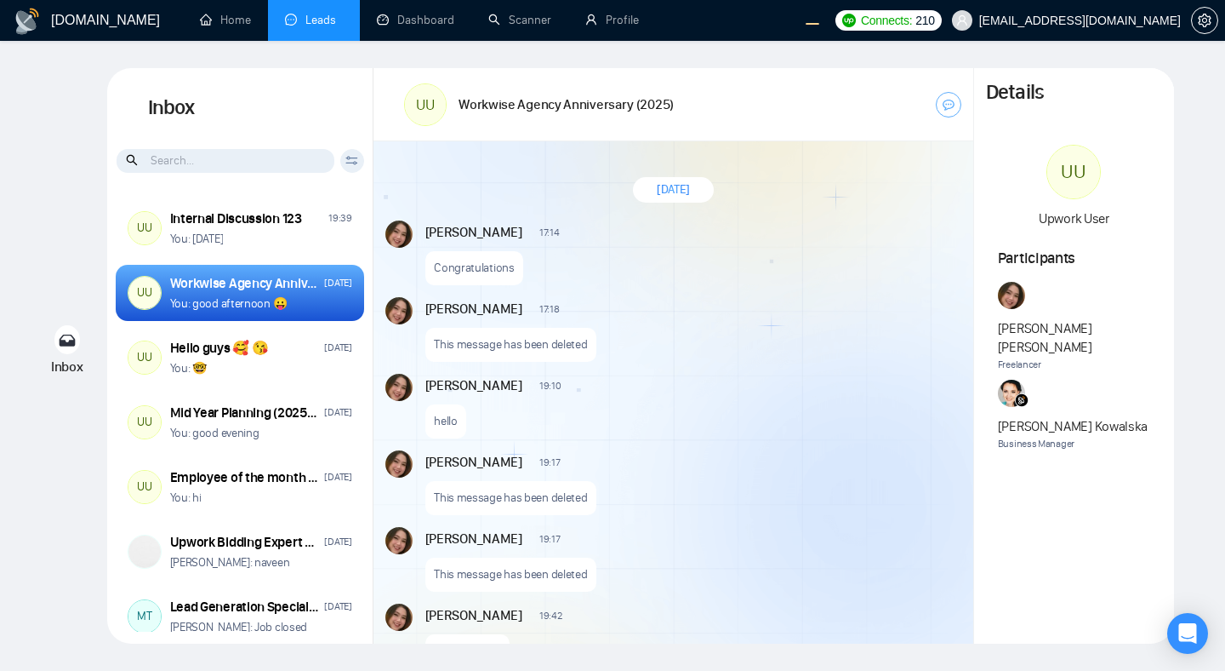
scroll to position [994, 0]
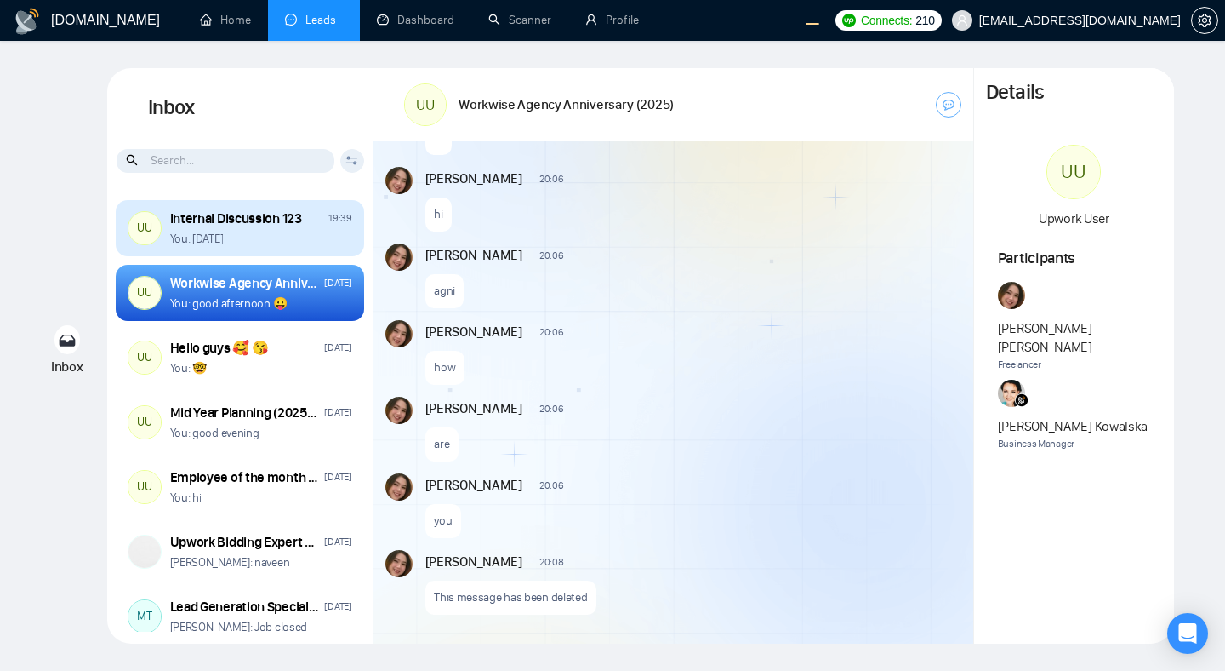
click at [281, 245] on div "You: today" at bounding box center [261, 239] width 182 height 16
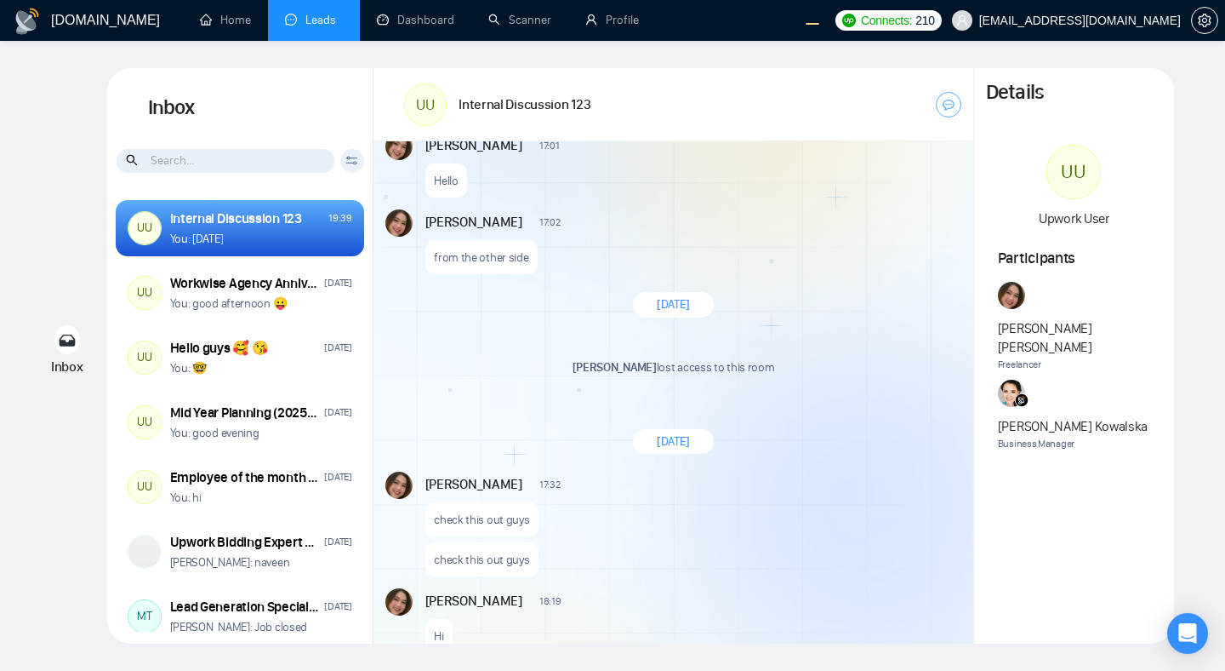
scroll to position [1749, 0]
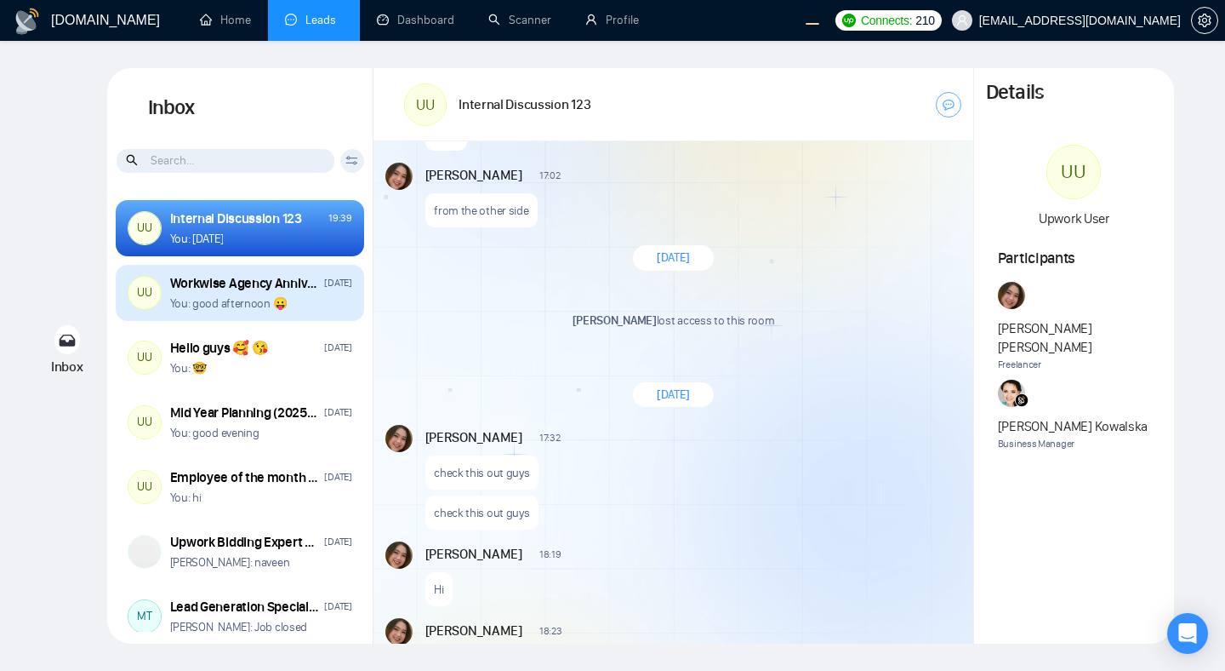
click at [309, 292] on div "Workwise Agency Anniversary (2025) Friday You: good afternoon 😛" at bounding box center [261, 293] width 182 height 38
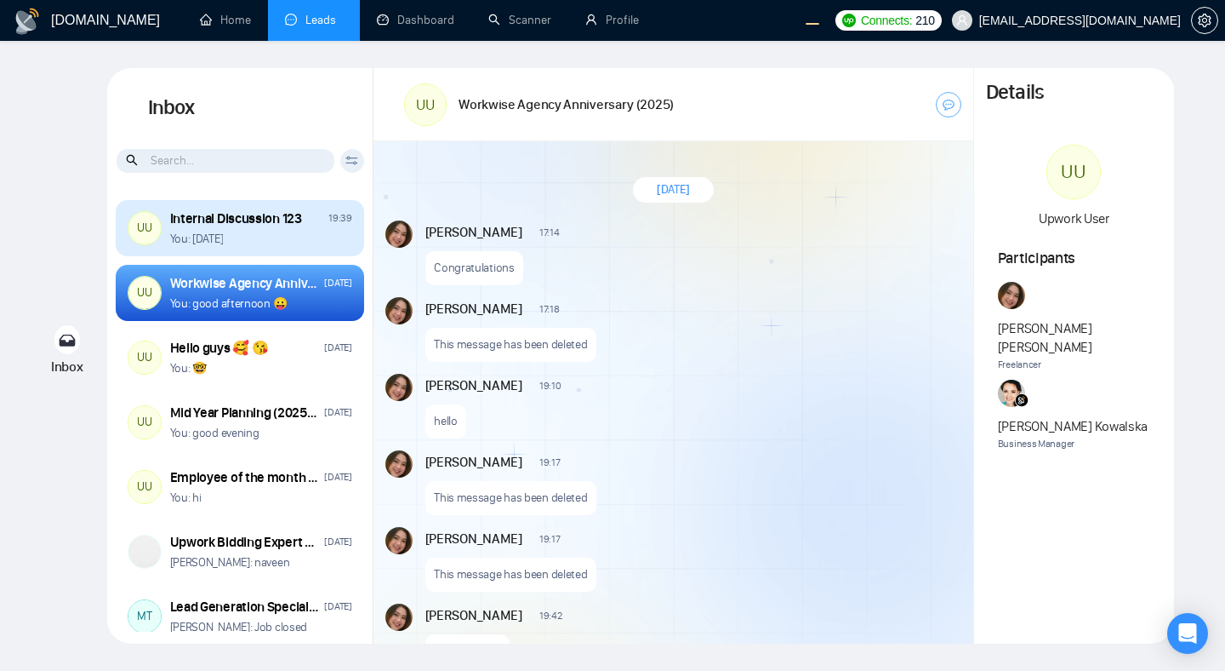
scroll to position [994, 0]
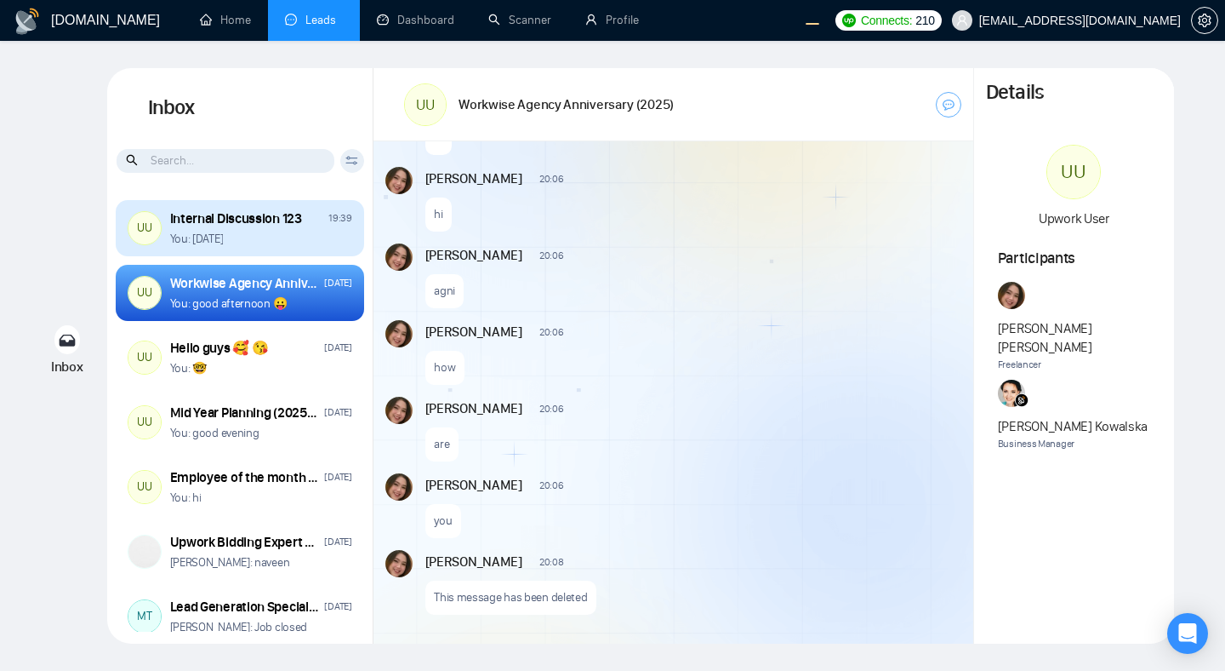
click at [305, 243] on div "You: today" at bounding box center [261, 239] width 182 height 16
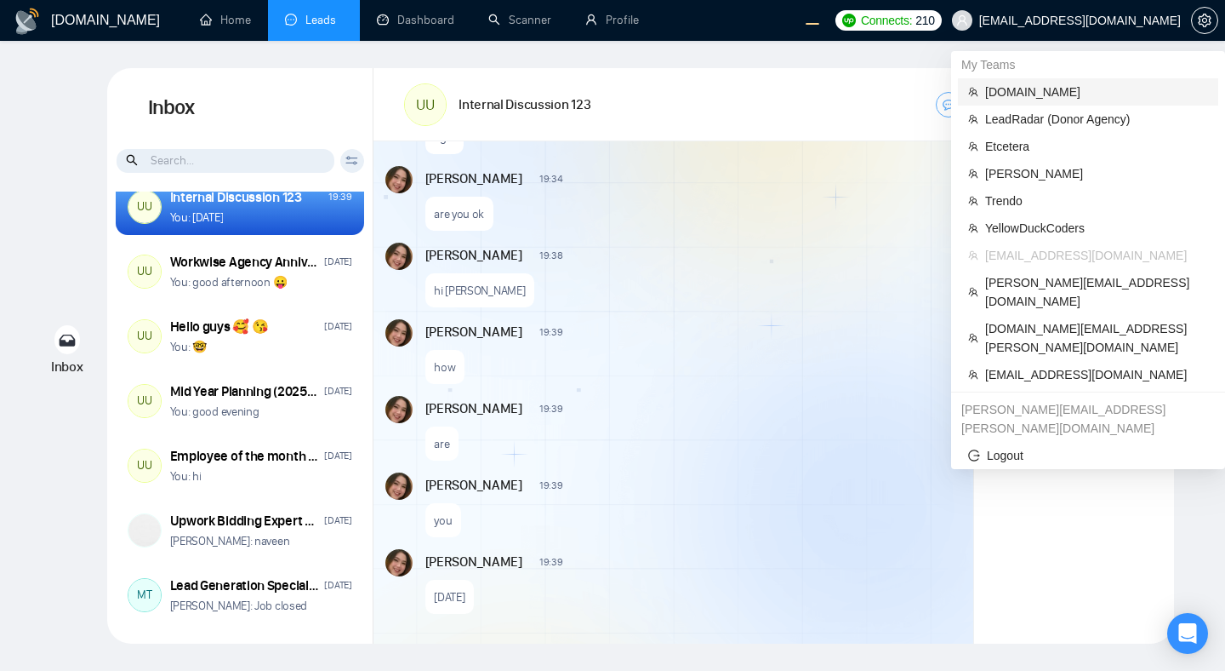
click at [1033, 102] on li "[DOMAIN_NAME]" at bounding box center [1088, 91] width 260 height 27
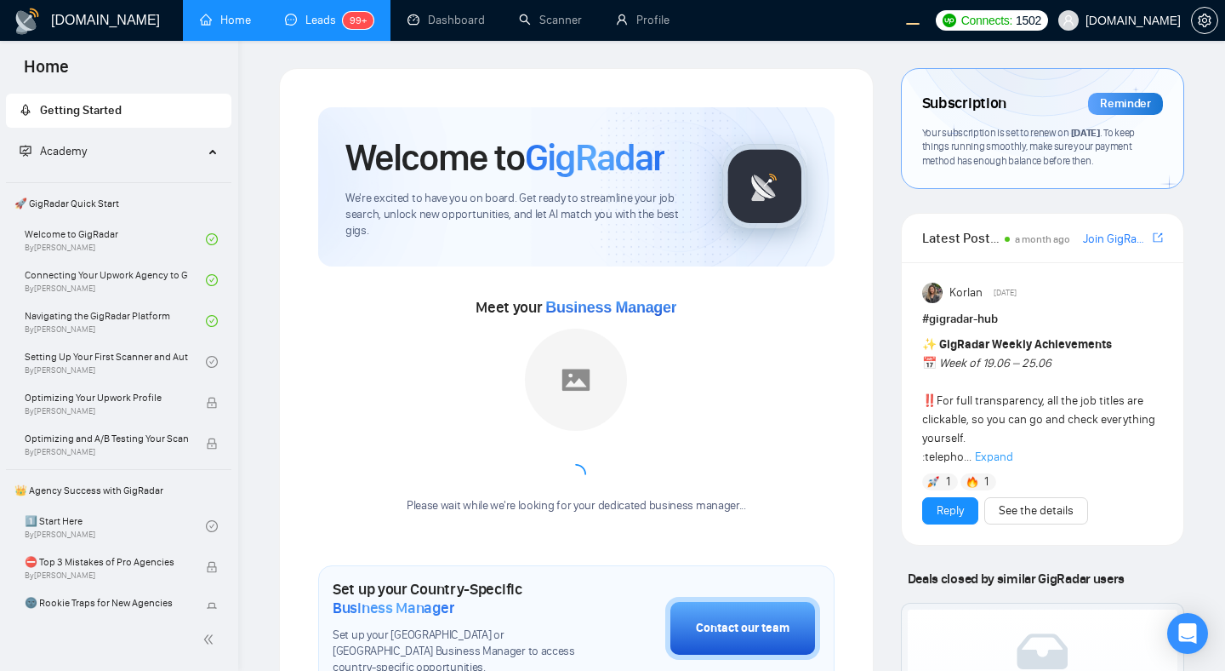
click at [302, 27] on link "Leads 99+" at bounding box center [329, 20] width 89 height 14
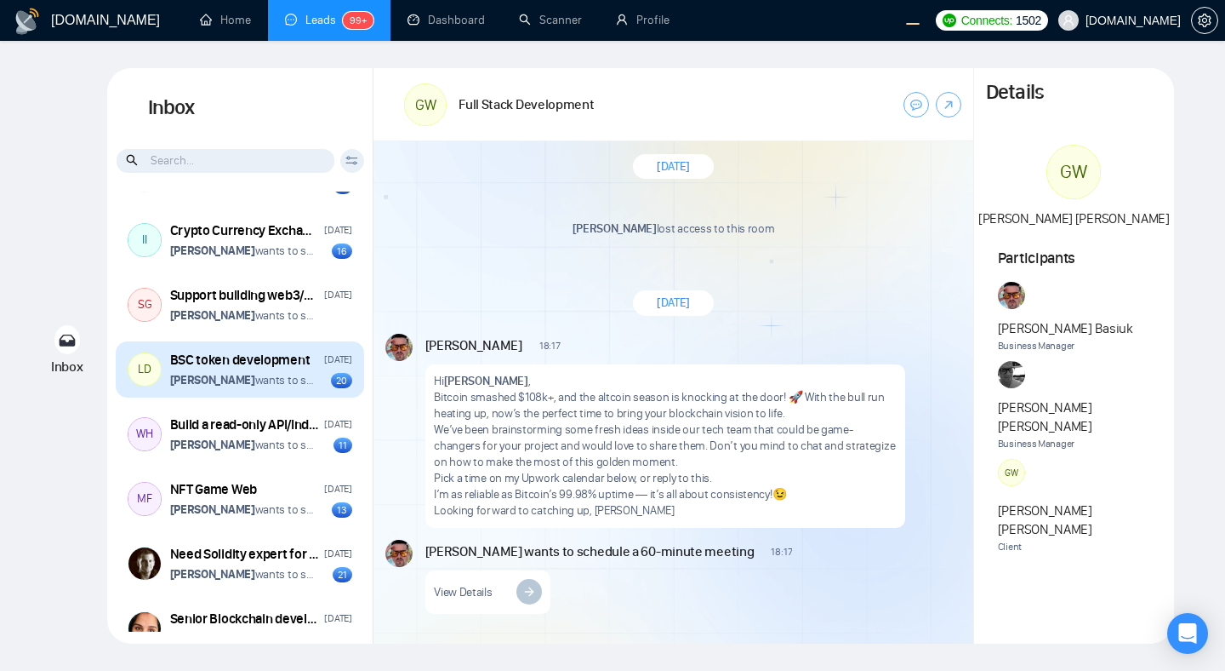
click at [312, 388] on p "[PERSON_NAME] wants to schedule a 60-minute meeting" at bounding box center [243, 380] width 146 height 16
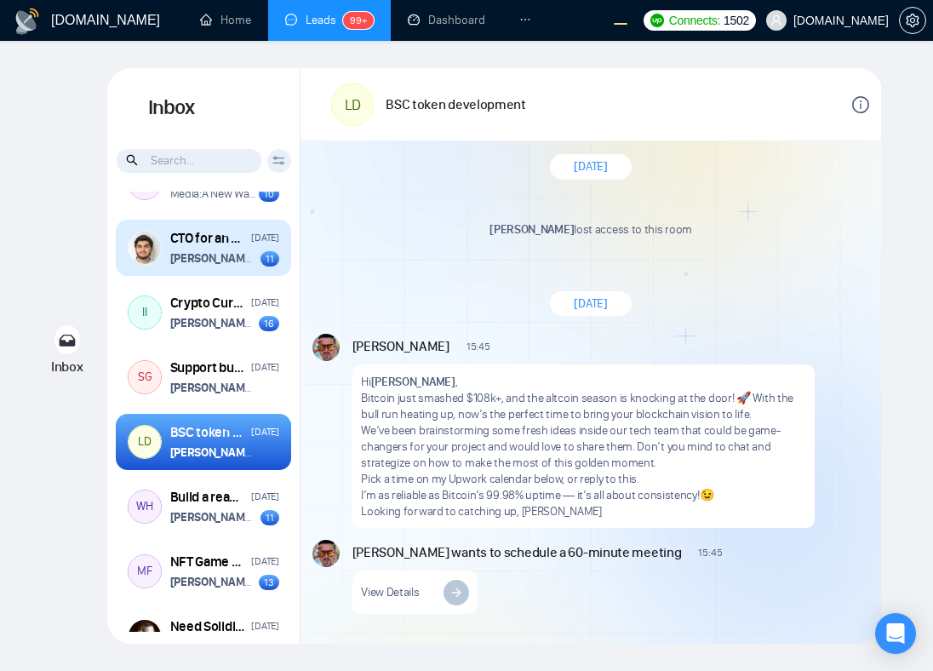
scroll to position [854, 0]
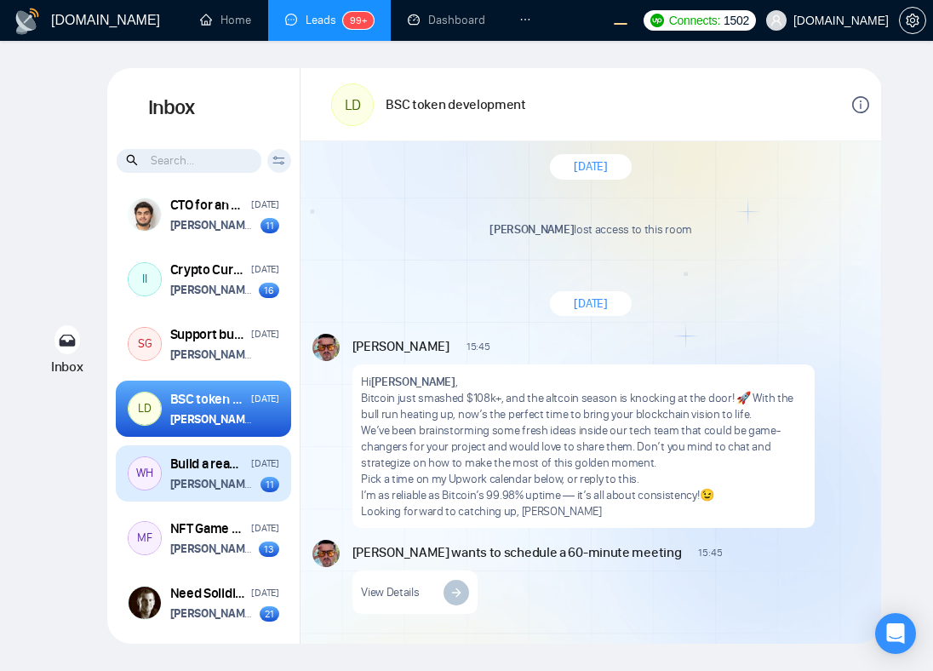
click at [221, 499] on div "WH Build a read-only API/Indexer for Ethereum for Uniswap trading using ethers.…" at bounding box center [203, 473] width 175 height 56
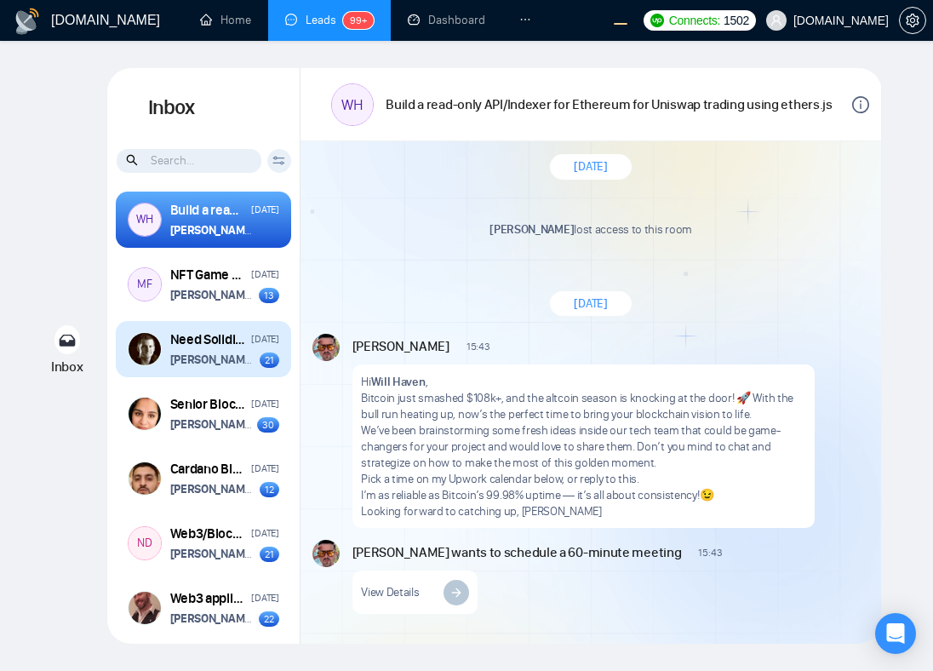
scroll to position [1110, 0]
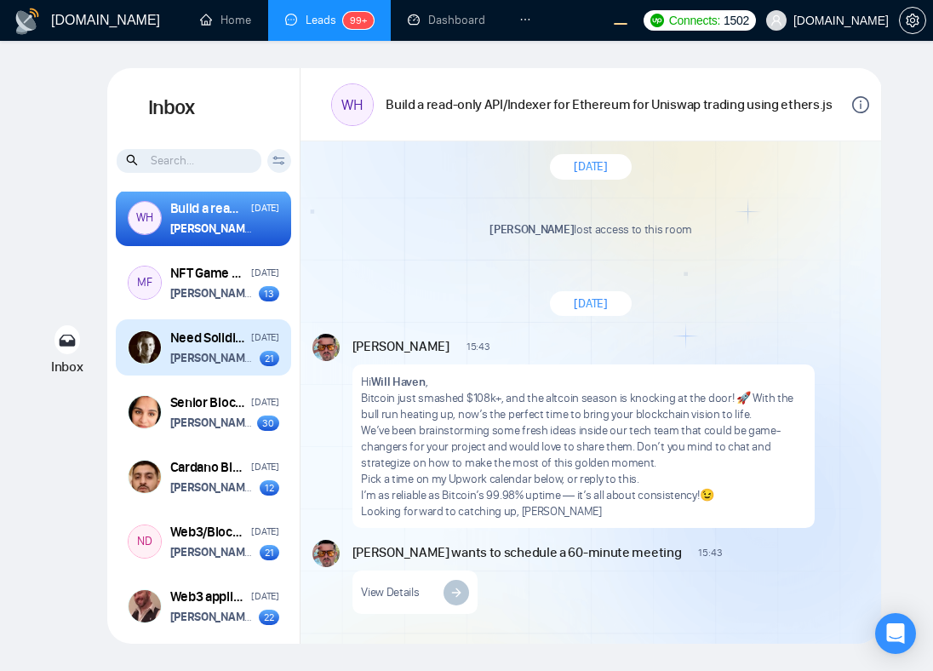
click at [211, 357] on strong "[PERSON_NAME]" at bounding box center [212, 358] width 85 height 14
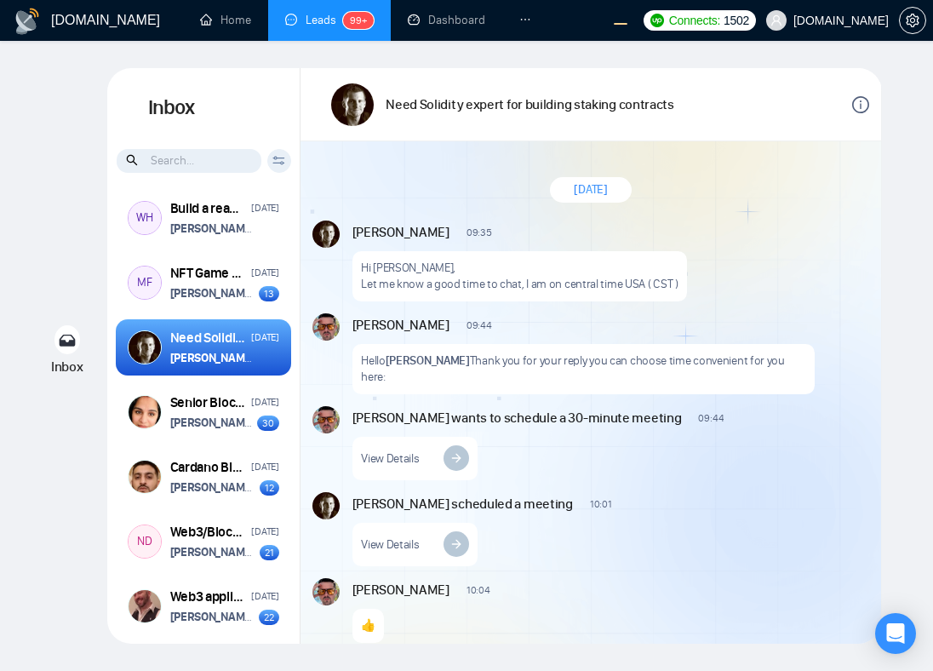
scroll to position [2627, 0]
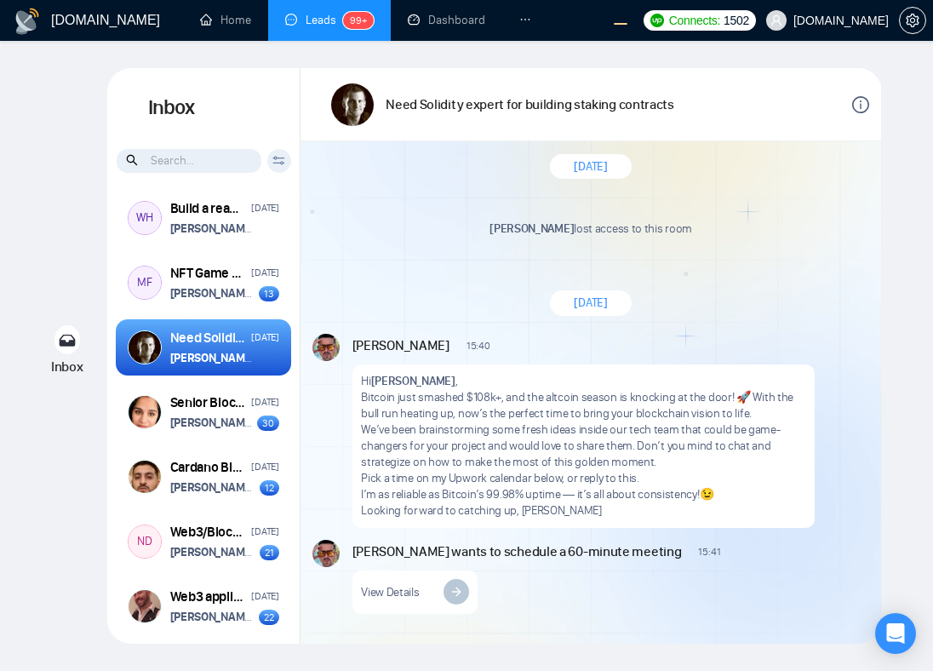
click at [563, 226] on p "Wilson Meza lost access to this room" at bounding box center [590, 228] width 557 height 16
click at [574, 300] on span "[DATE]" at bounding box center [590, 302] width 33 height 16
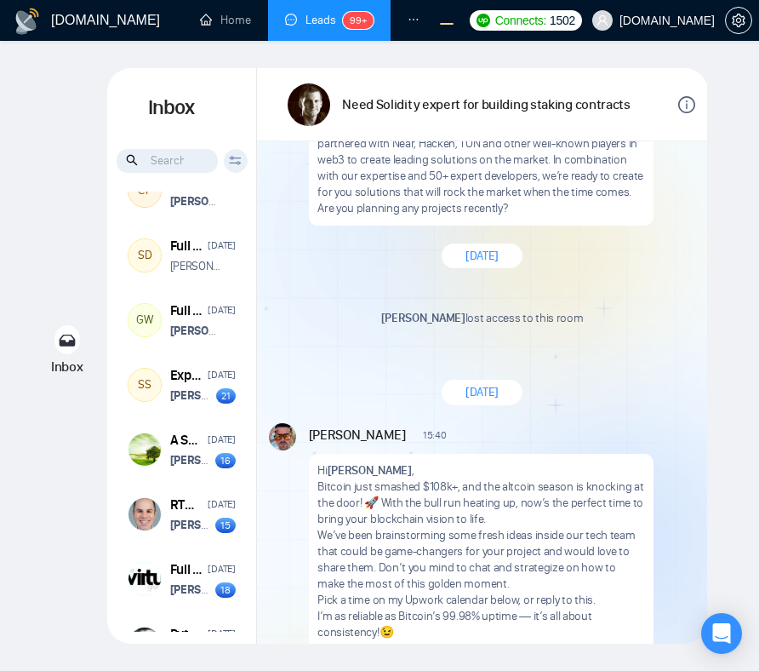
scroll to position [232, 0]
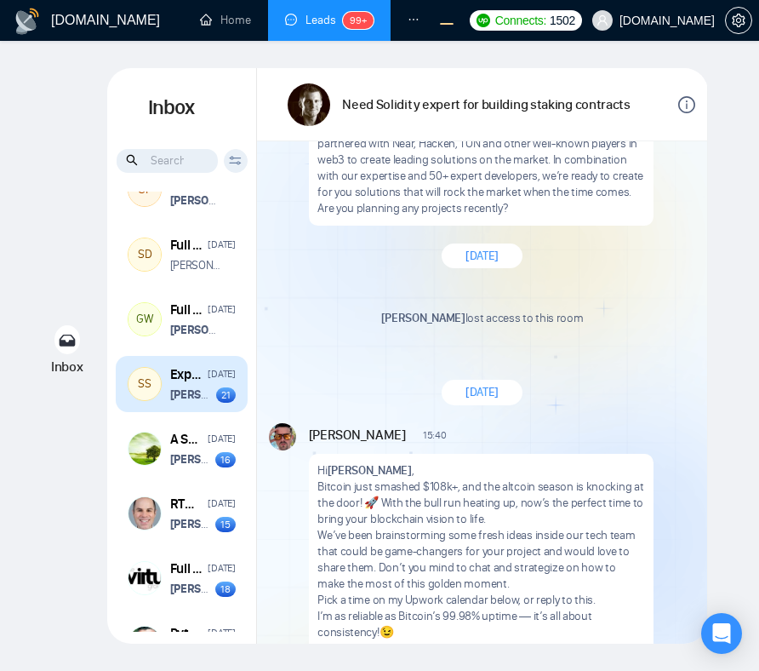
click at [198, 402] on strong "[PERSON_NAME]" at bounding box center [212, 394] width 85 height 14
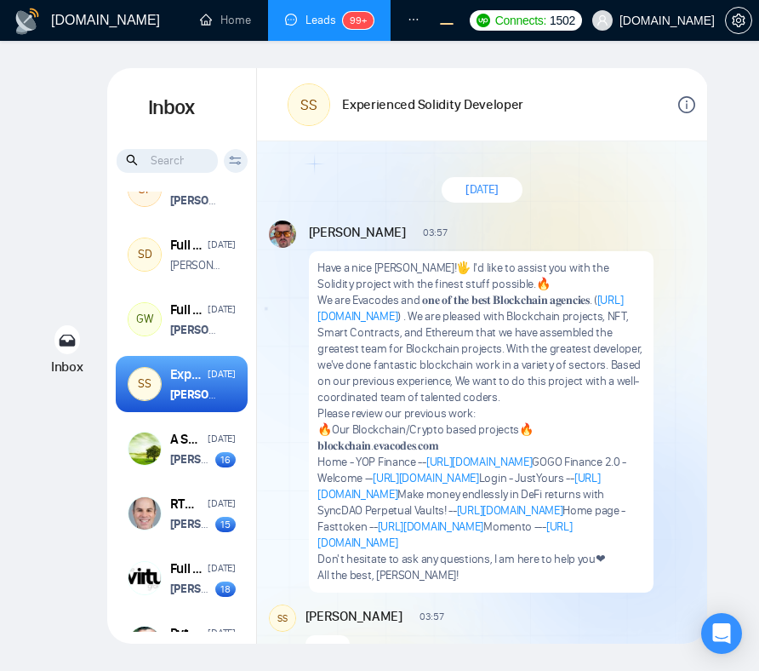
scroll to position [2995, 0]
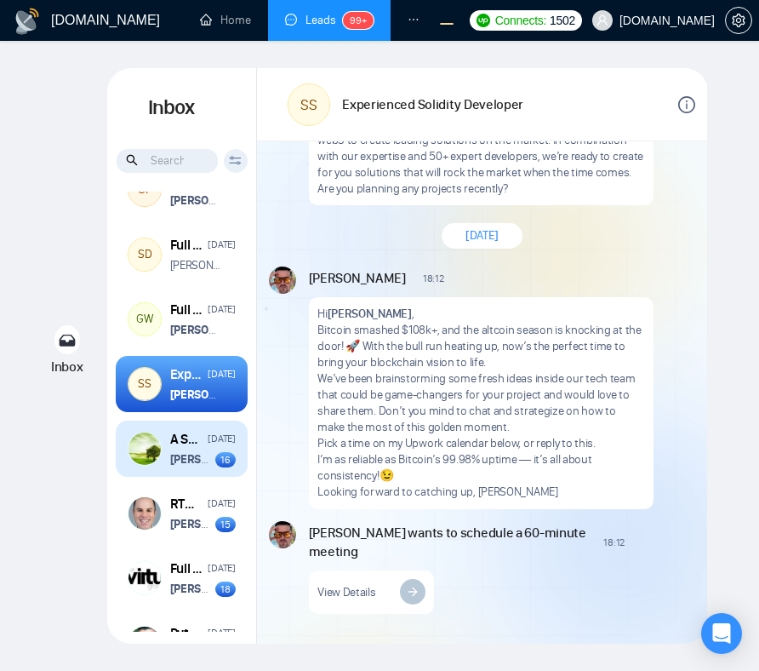
click at [196, 464] on strong "[PERSON_NAME]" at bounding box center [212, 459] width 85 height 14
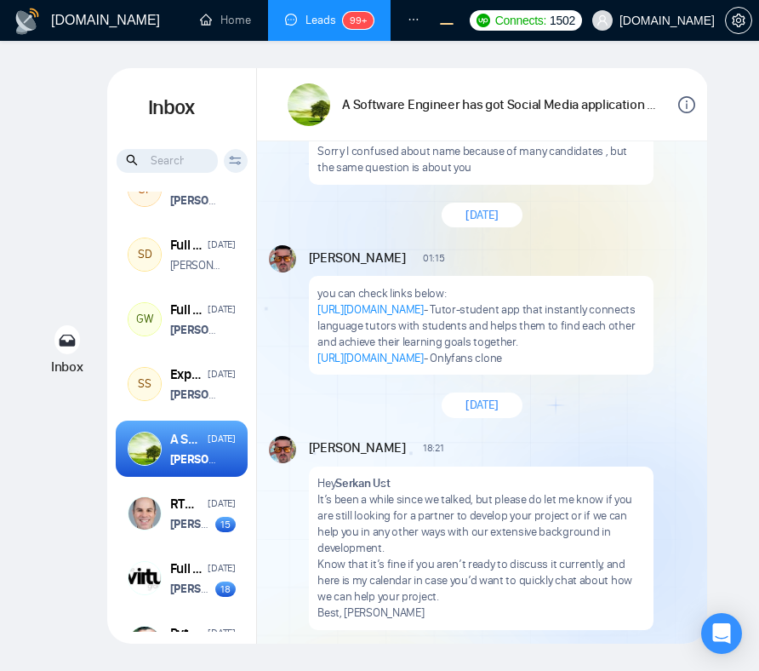
scroll to position [1033, 0]
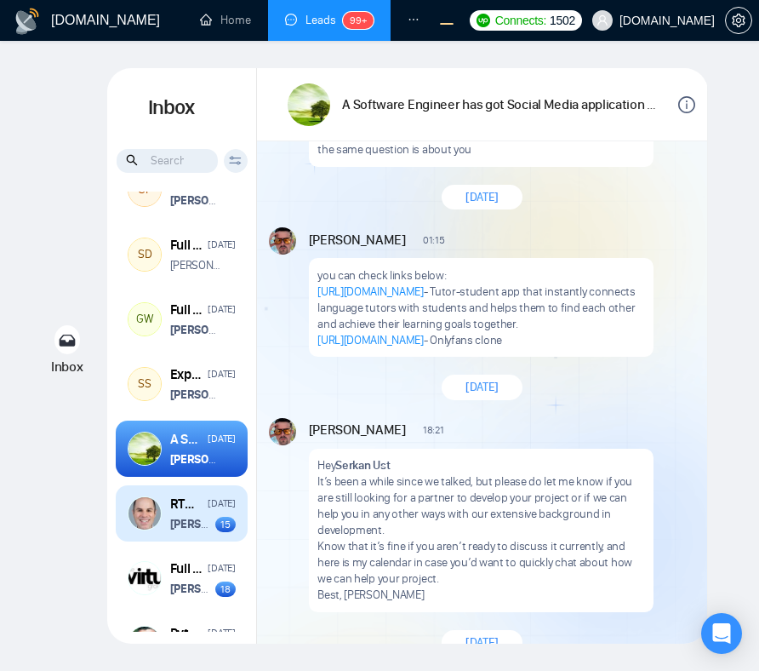
click at [191, 516] on div "RTMP Link Share Software Jan 6 Vitaliy Basiuk wants to schedule a 60-minute mee…" at bounding box center [203, 513] width 66 height 38
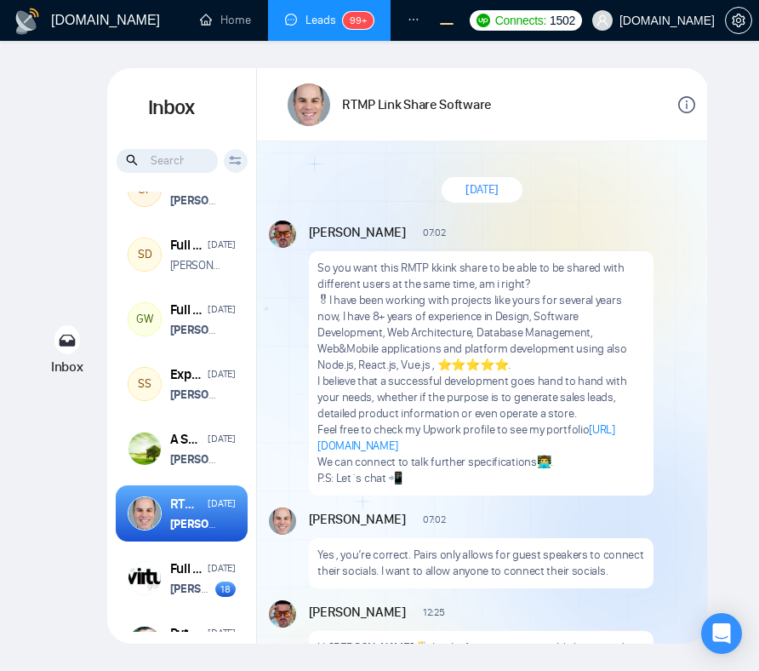
scroll to position [2511, 0]
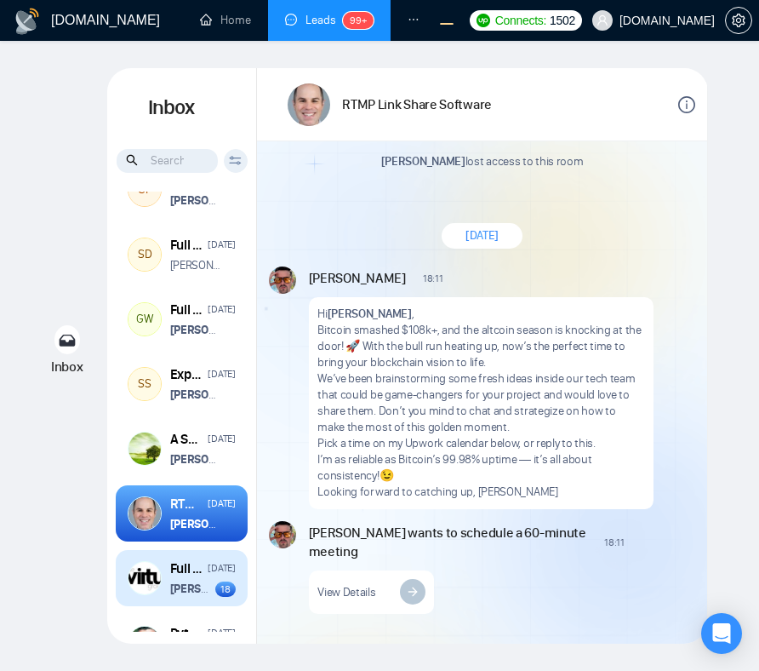
click at [197, 586] on strong "[PERSON_NAME]" at bounding box center [212, 588] width 85 height 14
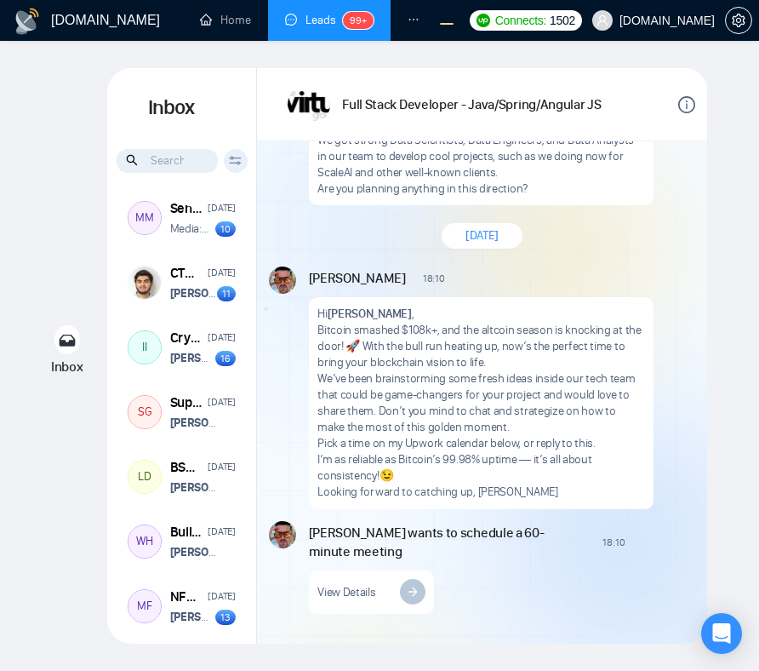
scroll to position [781, 0]
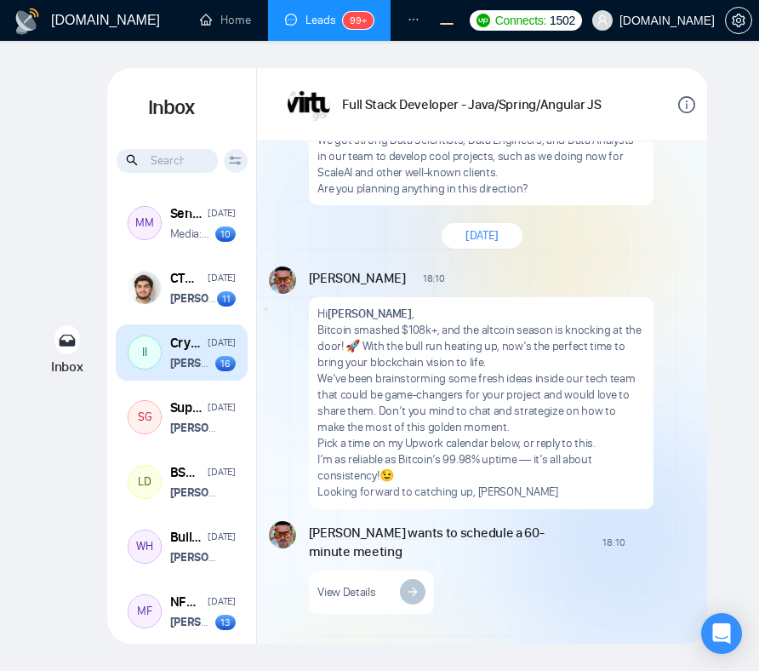
click at [197, 368] on strong "[PERSON_NAME]" at bounding box center [212, 363] width 85 height 14
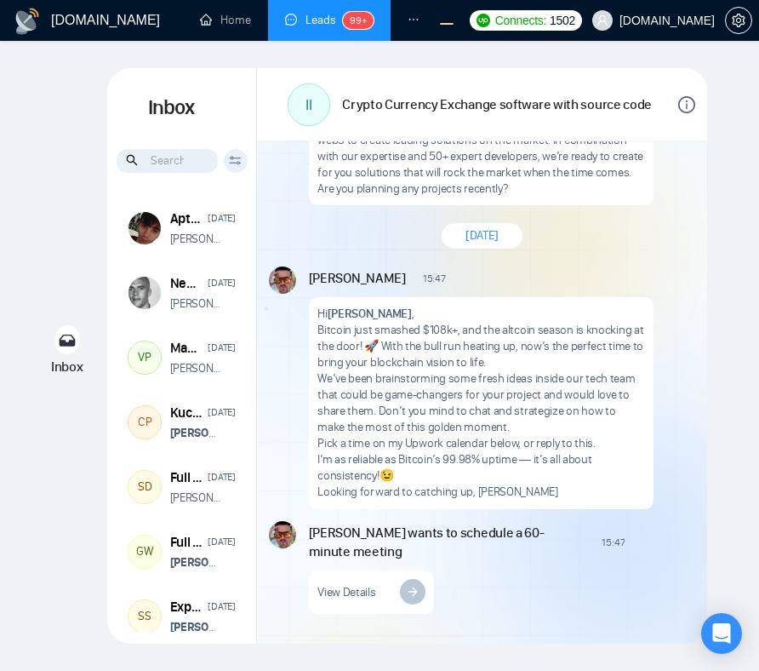
scroll to position [535, 0]
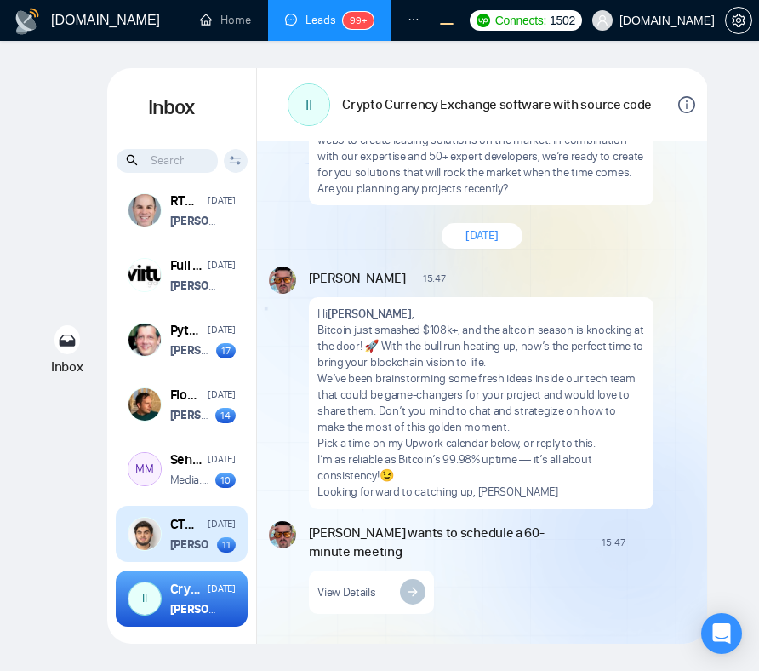
click at [208, 532] on div "[DATE]" at bounding box center [221, 524] width 27 height 16
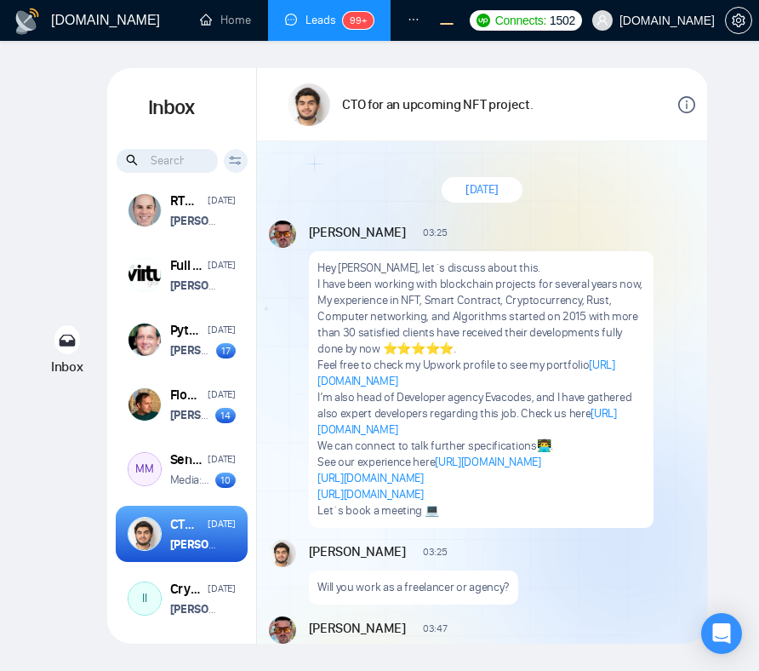
scroll to position [2212, 0]
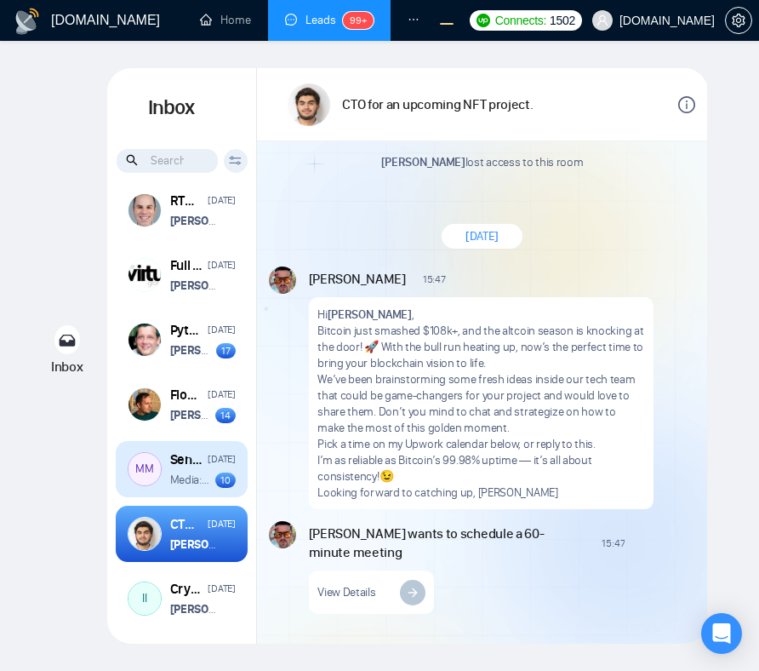
click at [196, 494] on div "MM Senior Backend Developer Needed for Top 10 Most Exciting Job in the World Ri…" at bounding box center [182, 469] width 132 height 56
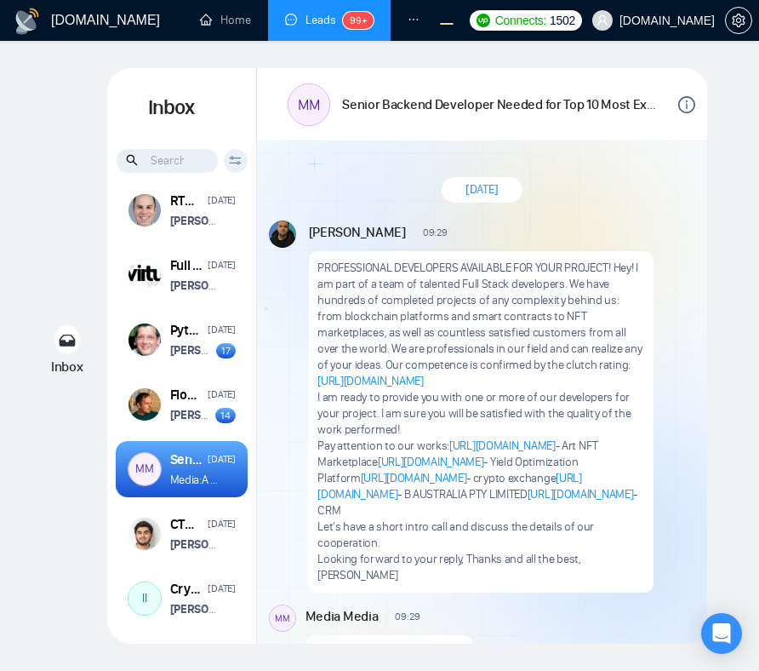
scroll to position [2105, 0]
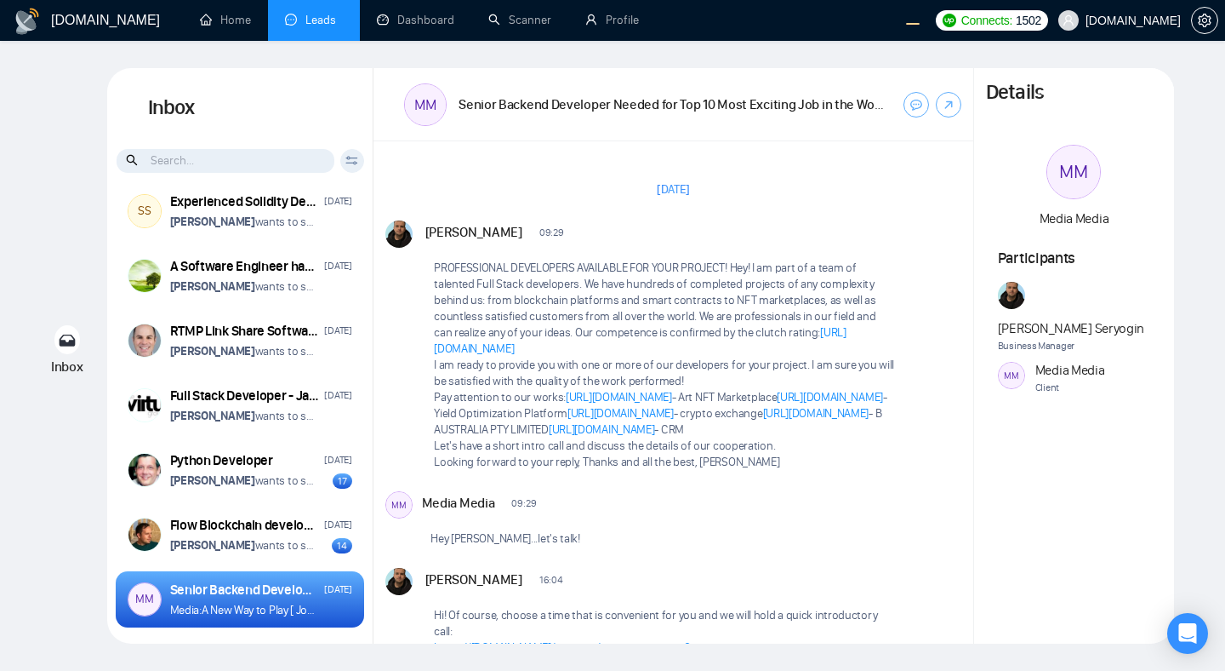
scroll to position [1700, 0]
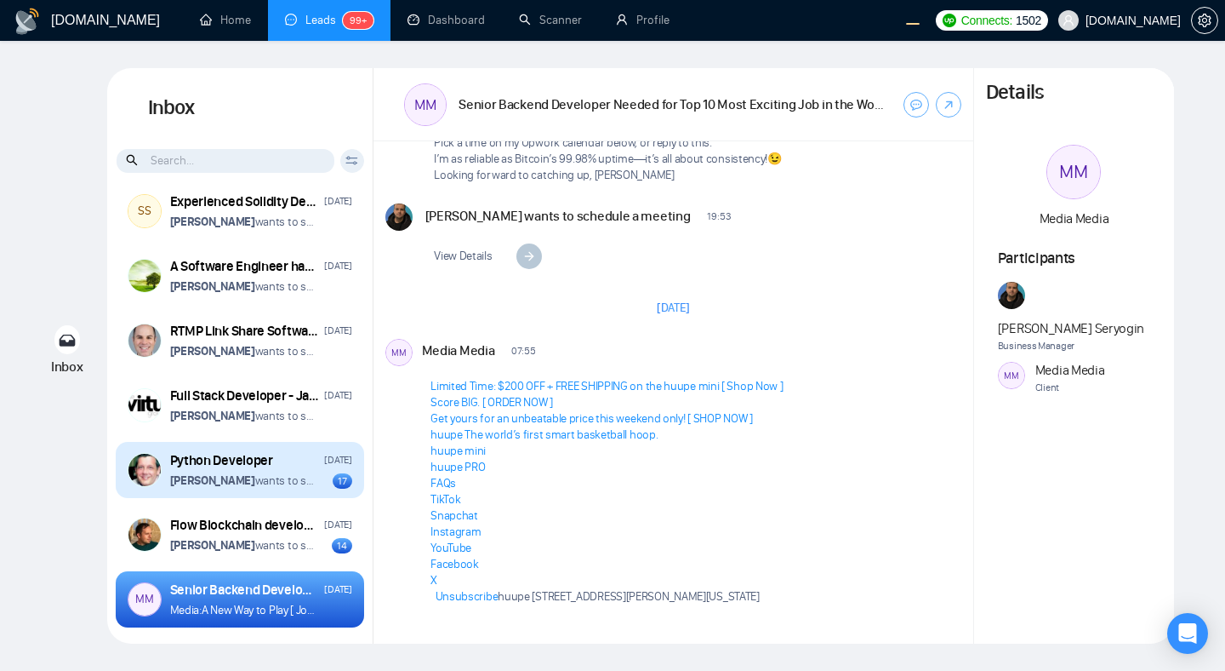
click at [254, 470] on div "Python Developer" at bounding box center [221, 460] width 103 height 19
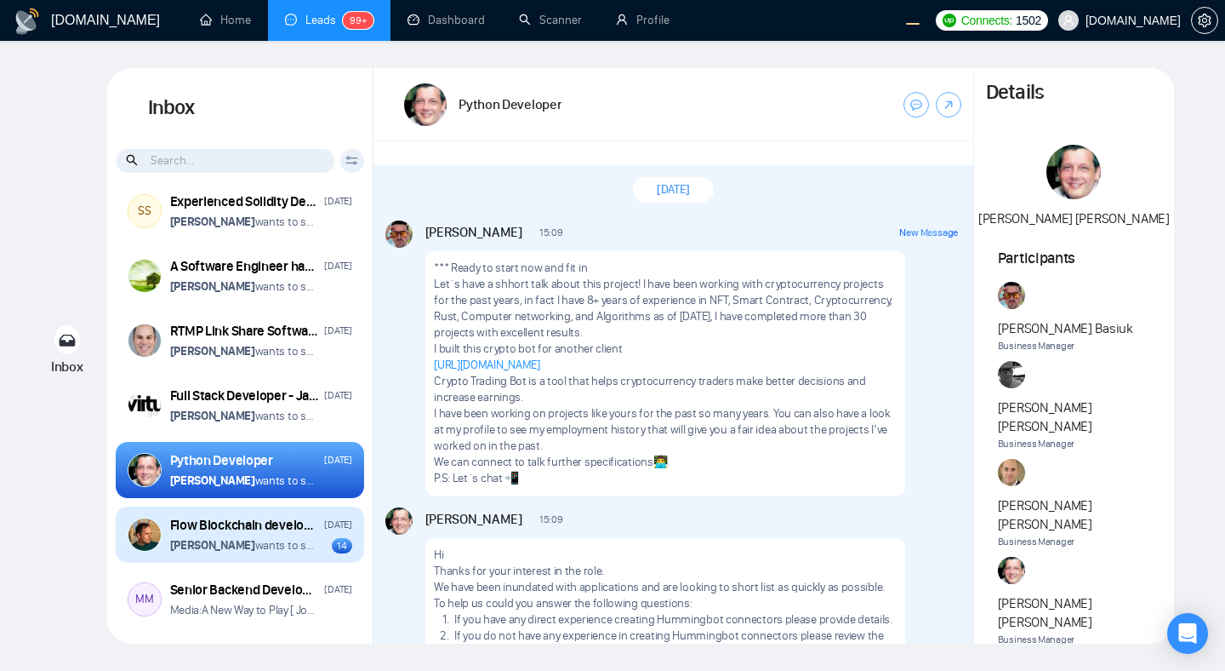
click at [288, 540] on div "Flow Blockchain developer (Cadence) [DATE] [PERSON_NAME] wants to schedule a 60…" at bounding box center [261, 535] width 182 height 38
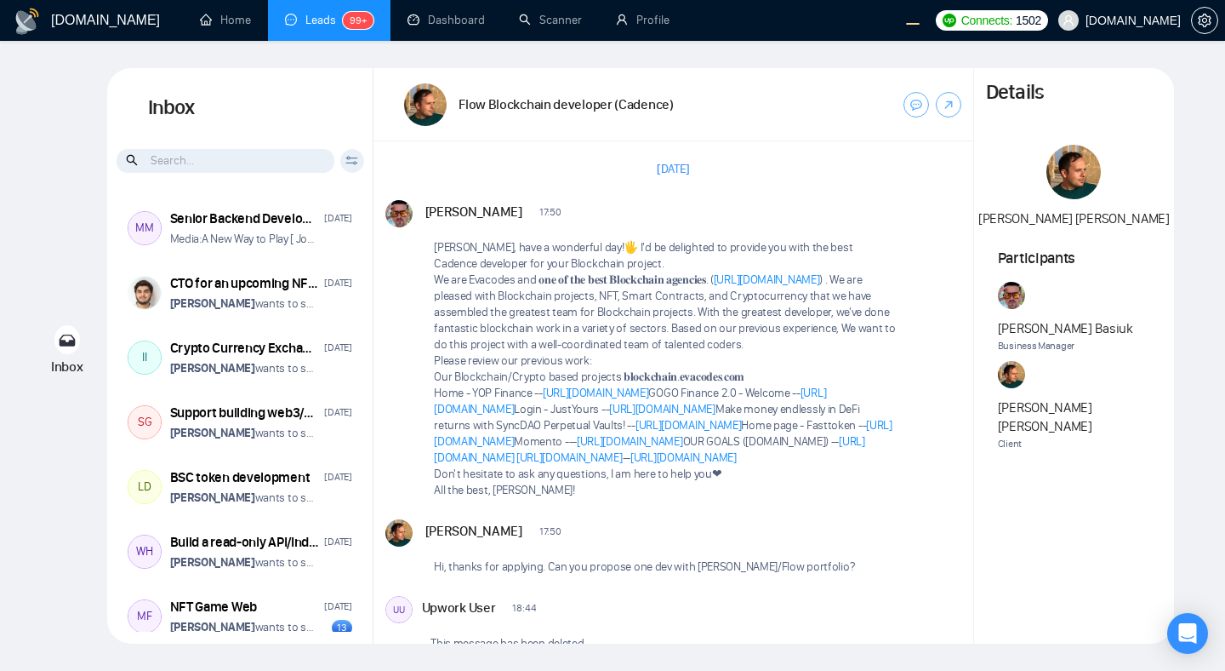
scroll to position [870, 0]
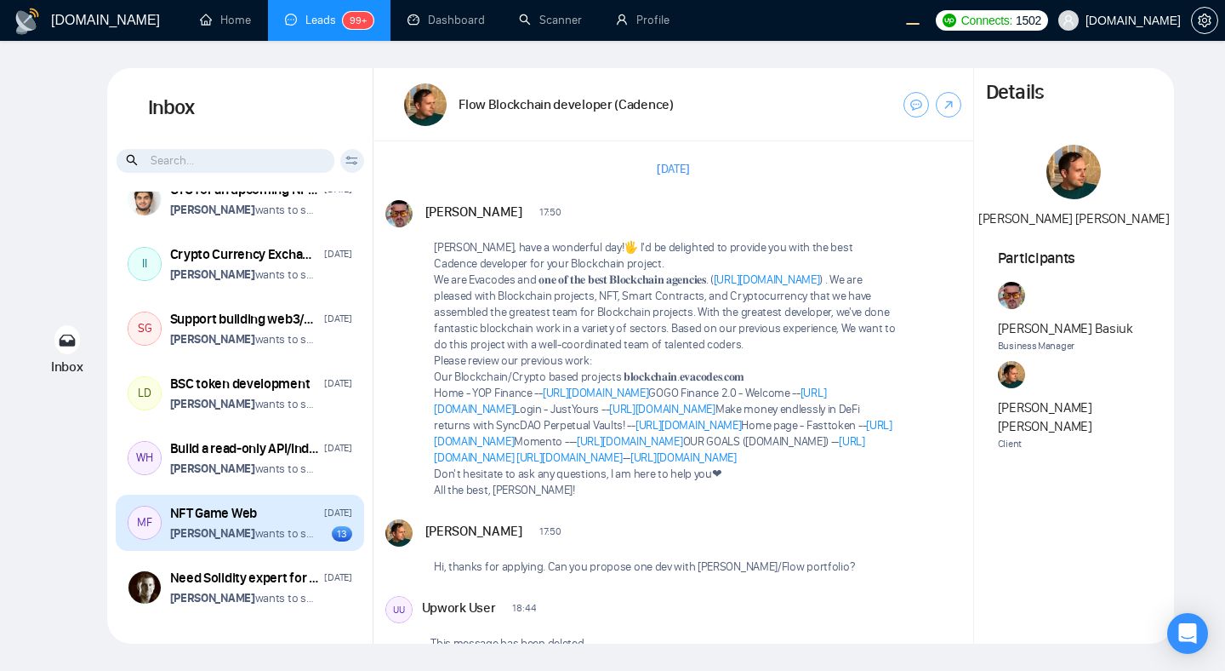
click at [262, 539] on p "Vitaliy Basiuk wants to schedule a 60-minute meeting" at bounding box center [243, 533] width 146 height 16
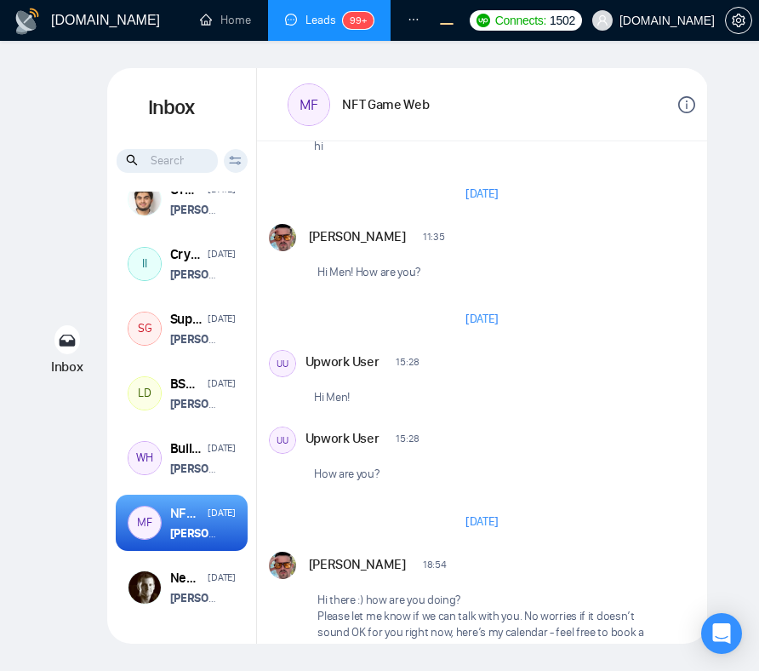
scroll to position [603, 0]
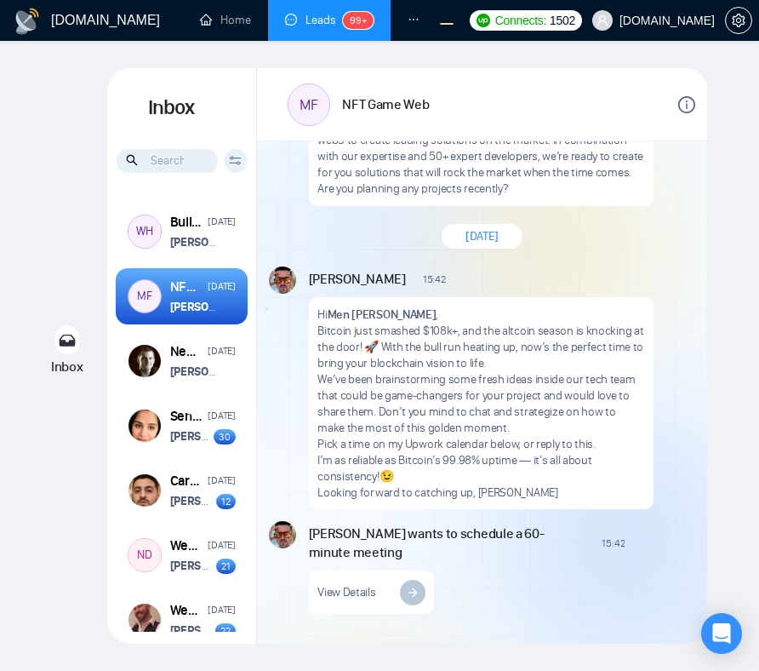
scroll to position [1157, 0]
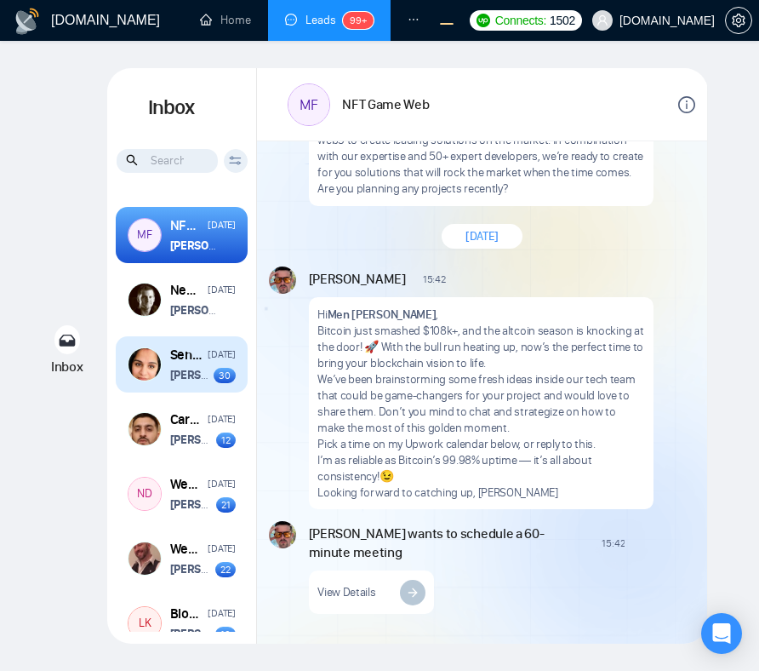
click at [197, 382] on strong "[PERSON_NAME]" at bounding box center [212, 375] width 85 height 14
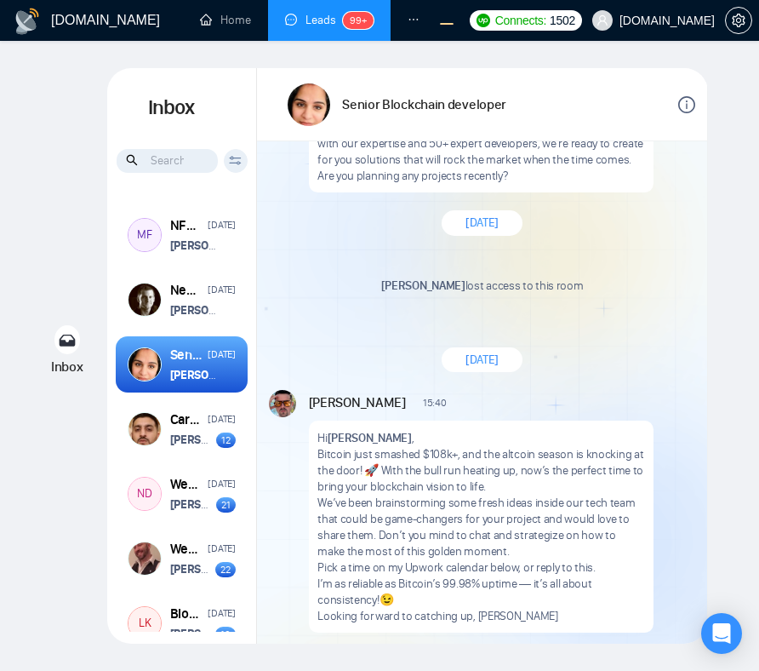
scroll to position [3910, 0]
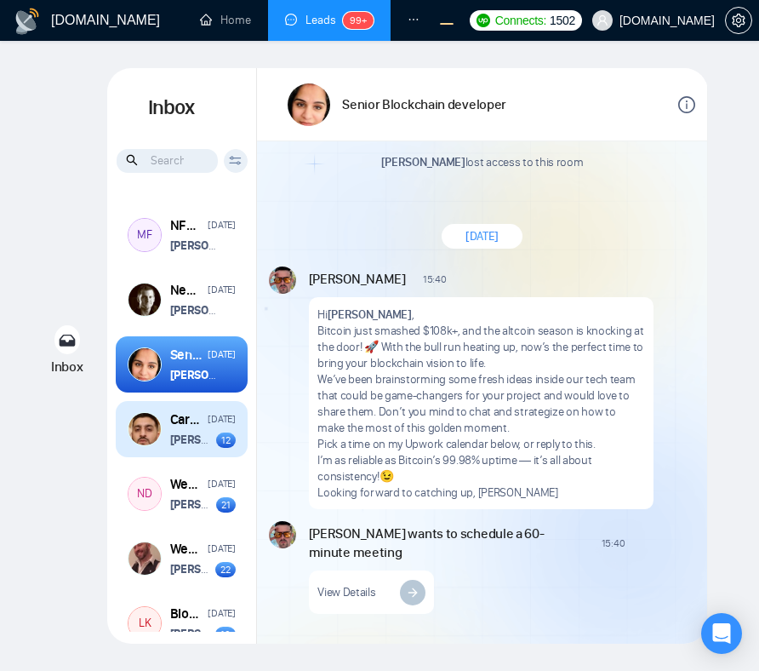
click at [188, 447] on strong "[PERSON_NAME]" at bounding box center [212, 439] width 85 height 14
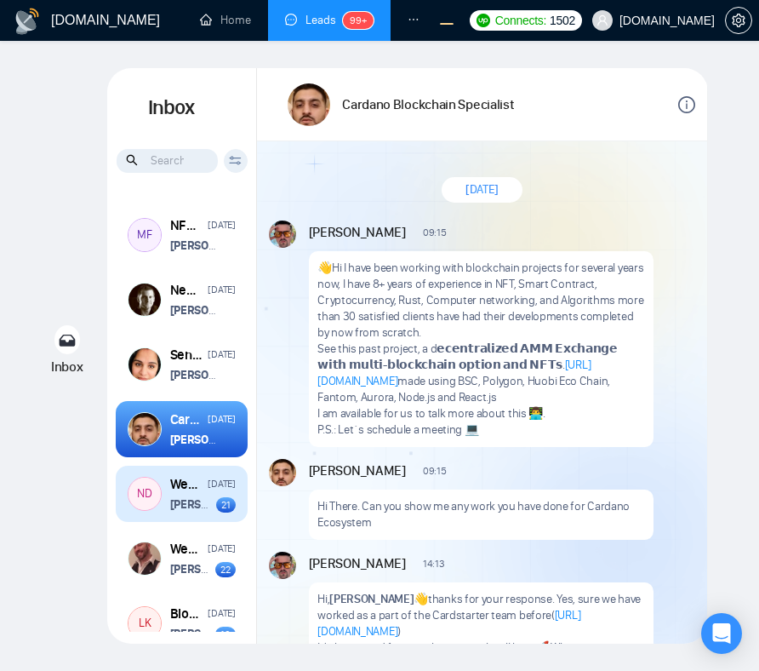
click at [198, 509] on strong "[PERSON_NAME]" at bounding box center [212, 504] width 85 height 14
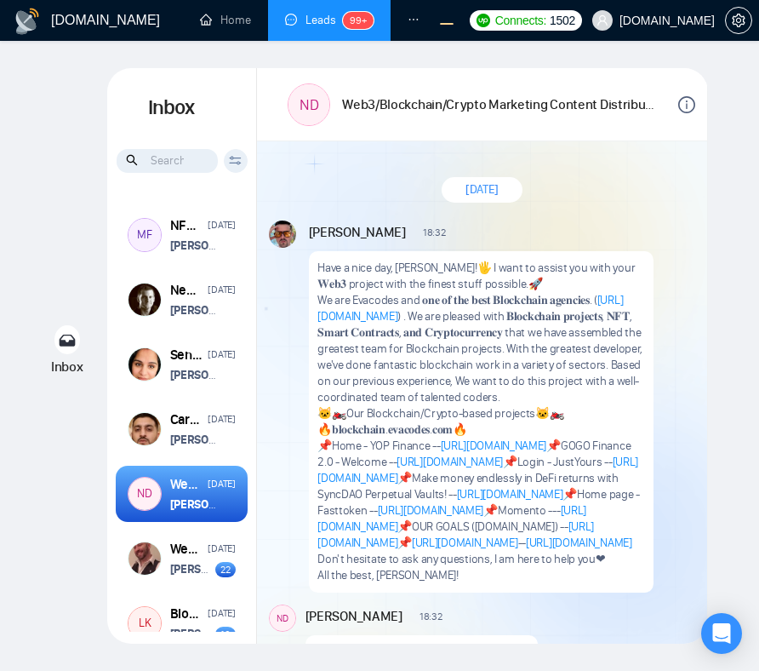
scroll to position [3304, 0]
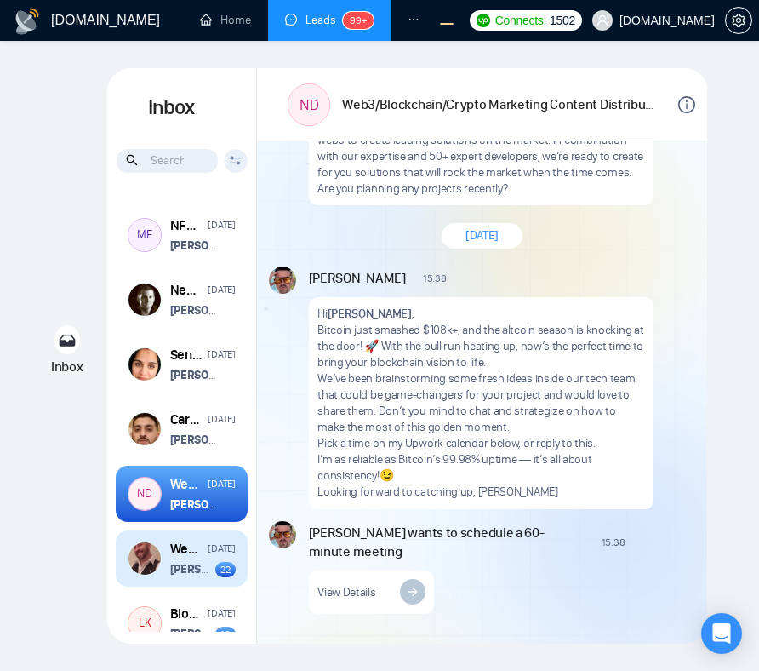
click at [208, 551] on div "[DATE]" at bounding box center [221, 548] width 27 height 16
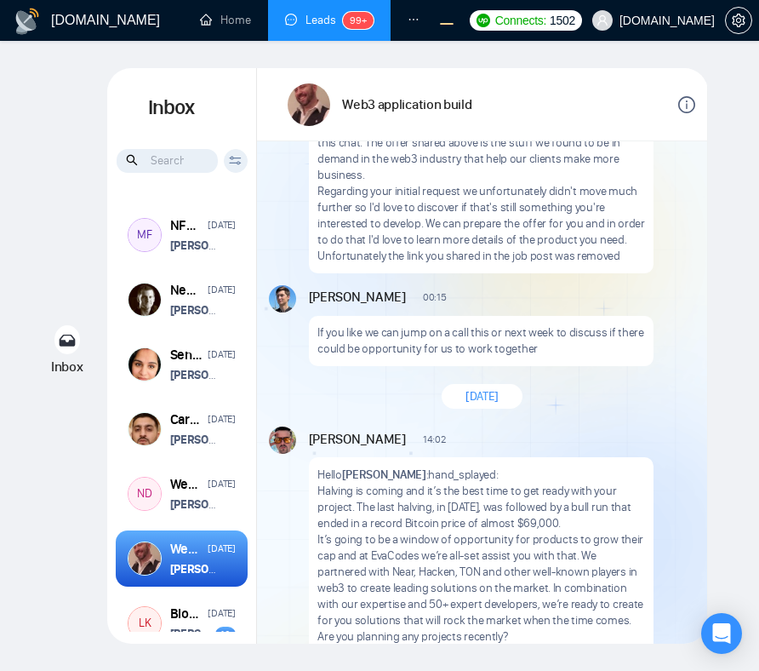
scroll to position [4142, 0]
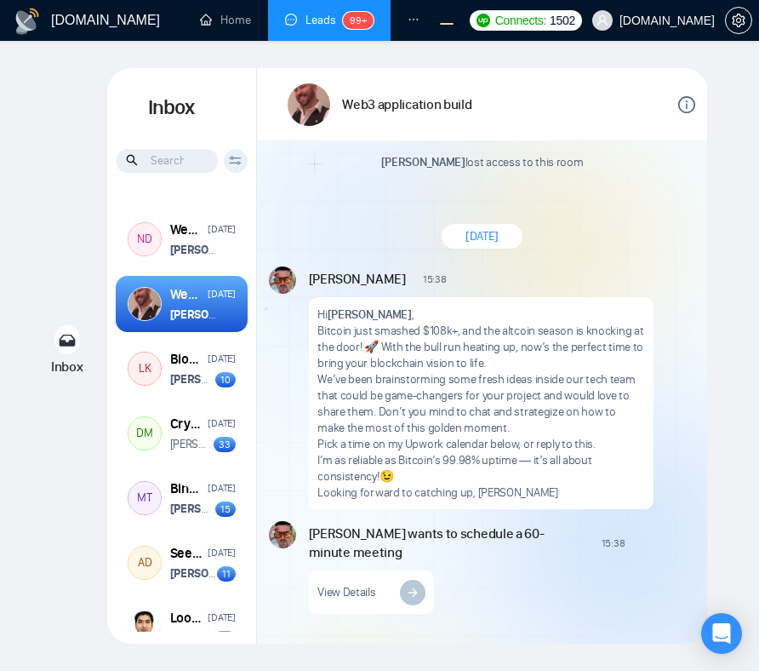
scroll to position [1417, 0]
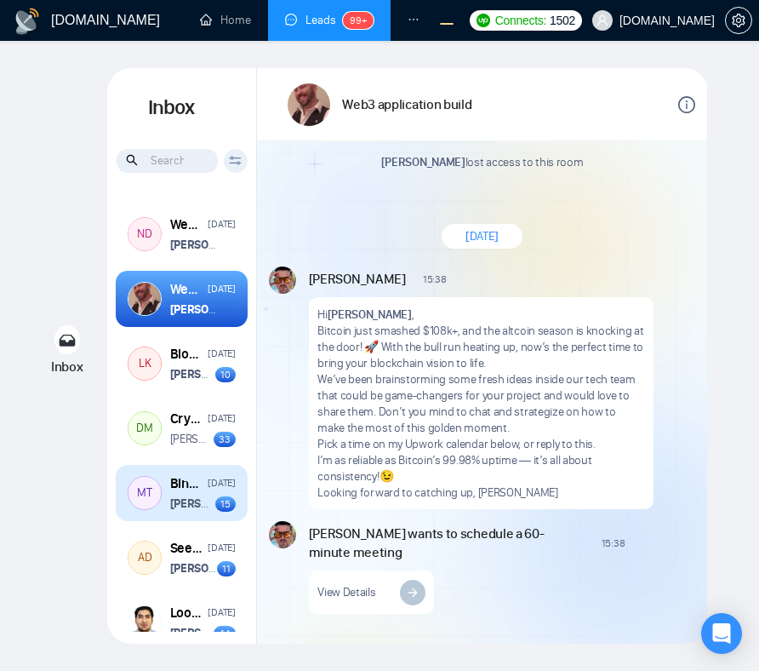
click at [187, 504] on div "Binance Data Crypto Analysis December 18, 2024 Vitaliy Basiuk wants to schedule…" at bounding box center [203, 493] width 66 height 38
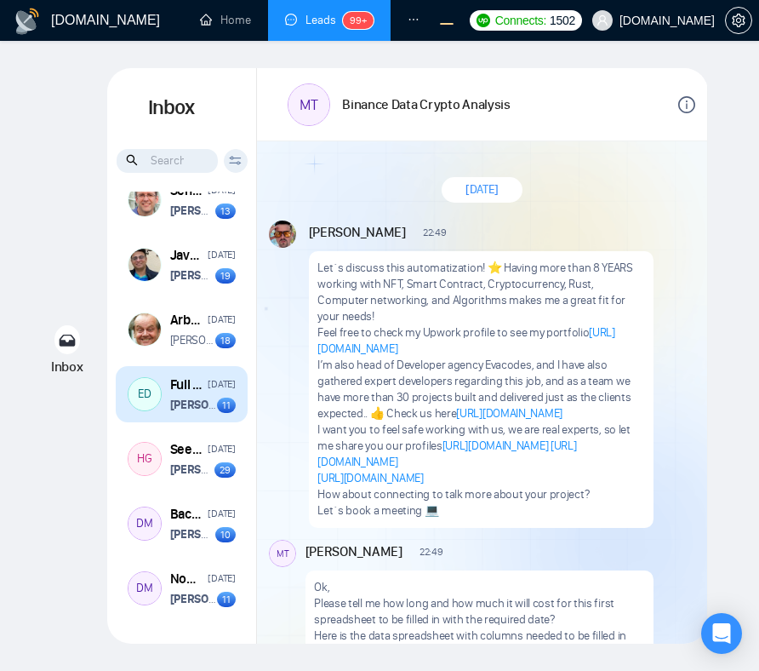
scroll to position [2293, 0]
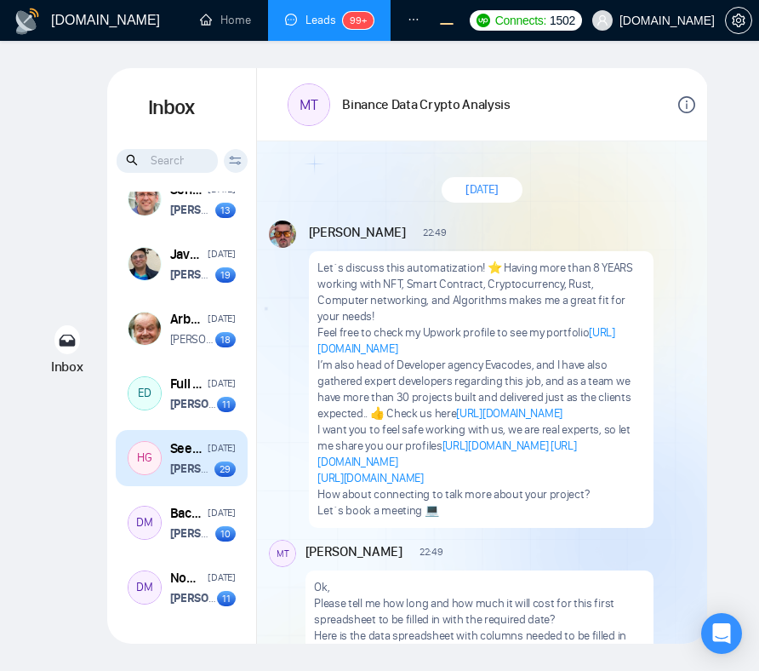
click at [214, 486] on div "HG Seeking for Angular.js/Sails.js/Node.js developer December 17, 2024 Vitaliy …" at bounding box center [182, 458] width 132 height 56
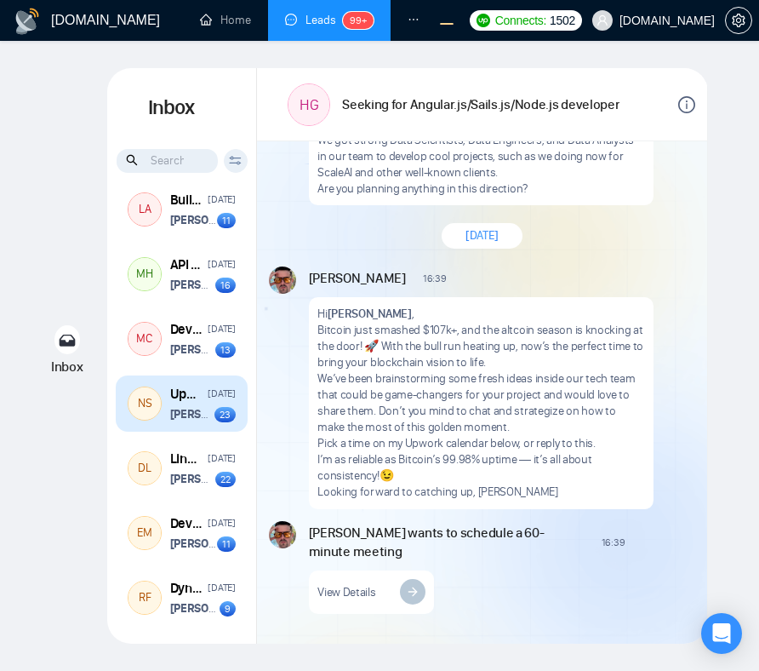
scroll to position [2936, 0]
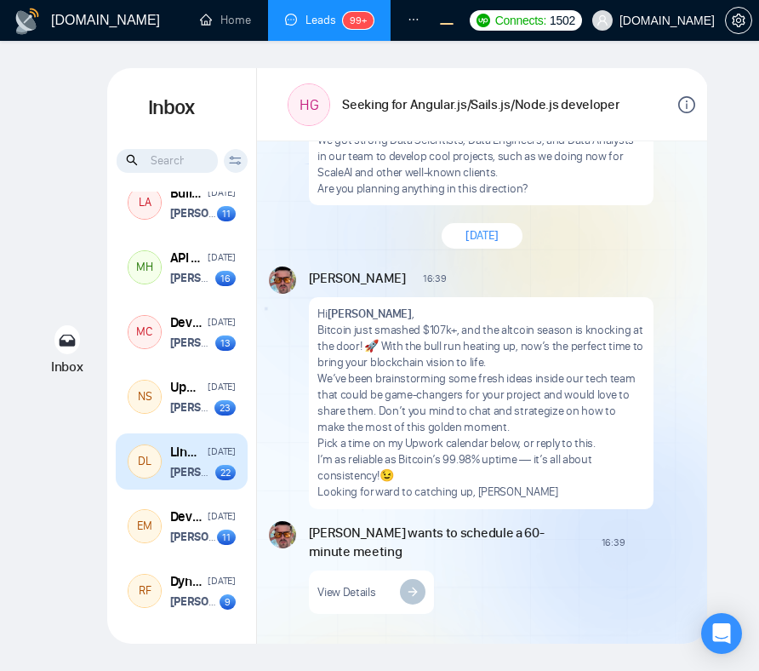
click at [197, 489] on div "DL LinkedIn scraping for sales automation tool December 17, 2024 Vitaliy Basiuk…" at bounding box center [182, 461] width 132 height 56
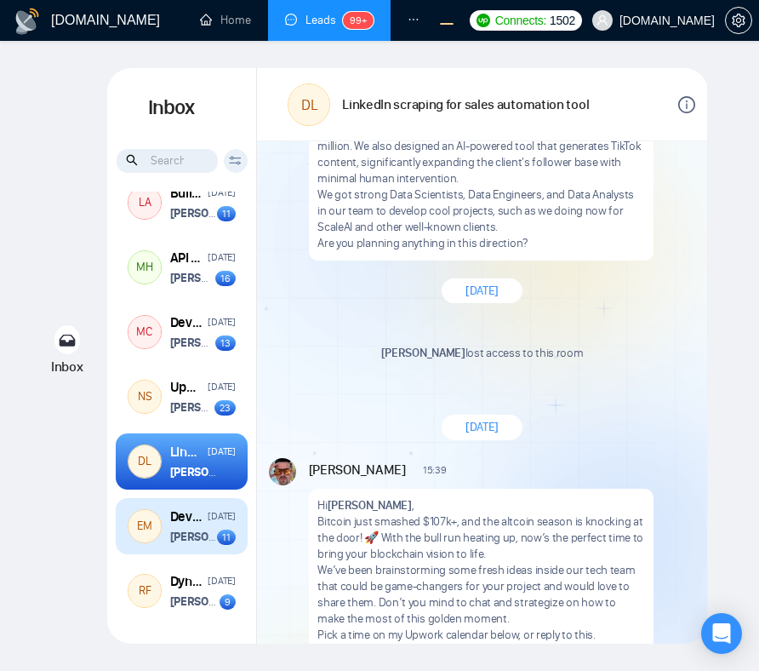
scroll to position [3412, 0]
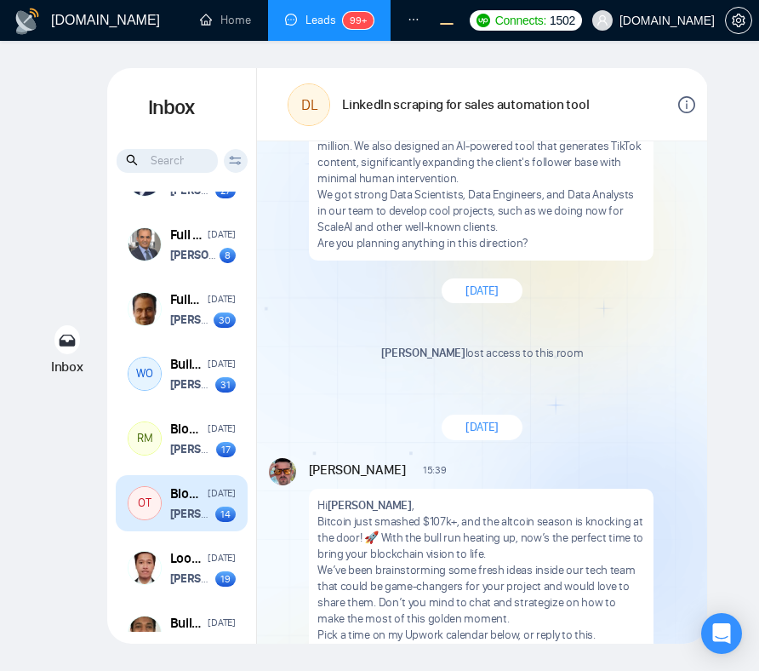
click at [199, 521] on strong "Dima Basiuk" at bounding box center [212, 513] width 85 height 14
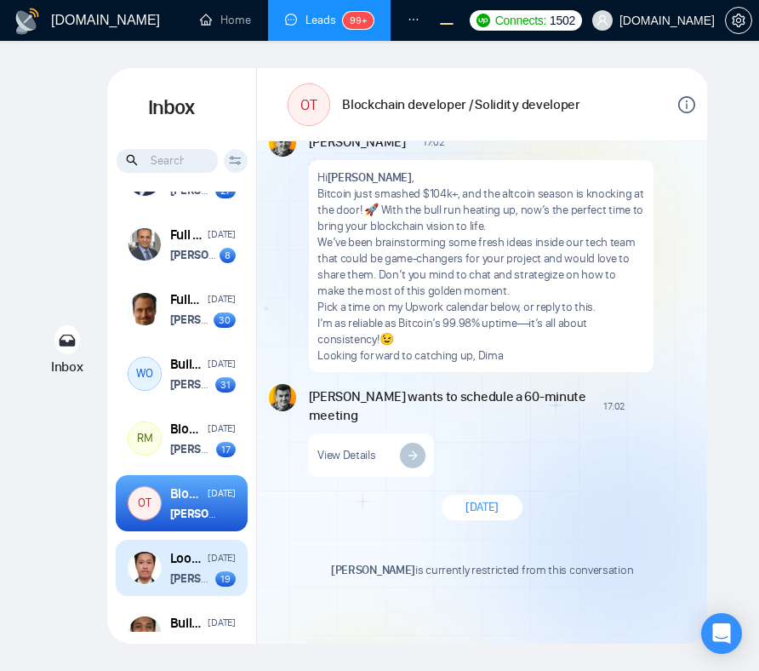
scroll to position [3743, 0]
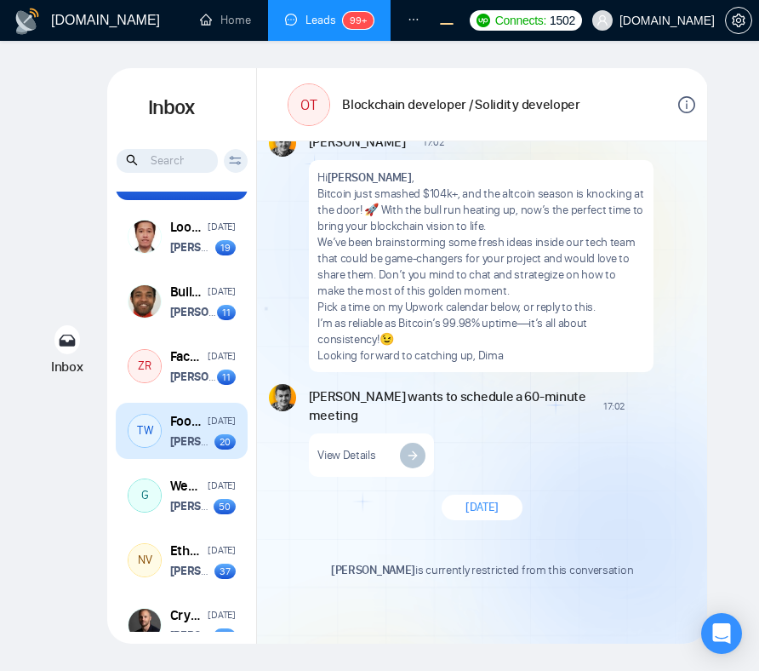
click at [189, 448] on strong "[PERSON_NAME]" at bounding box center [212, 441] width 85 height 14
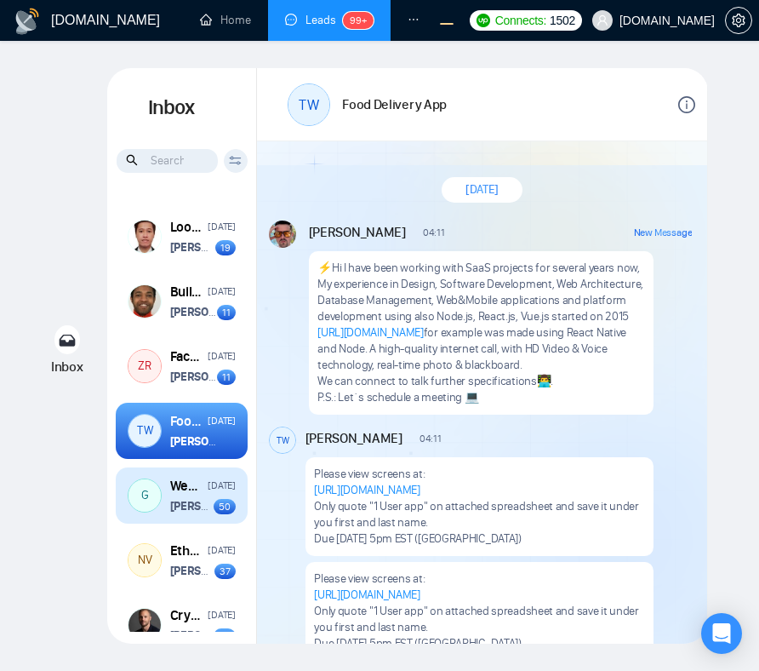
click at [208, 494] on div "December 10, 2024" at bounding box center [221, 485] width 27 height 16
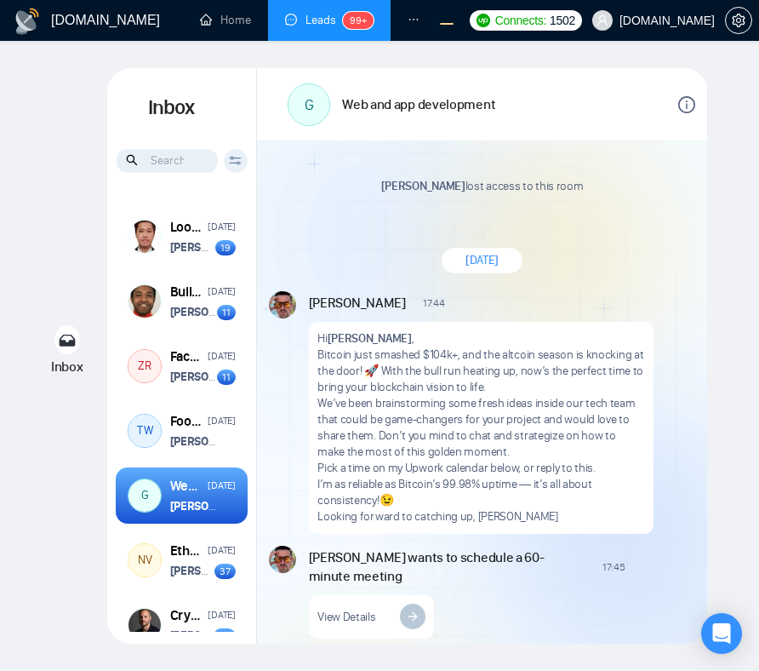
scroll to position [5422, 0]
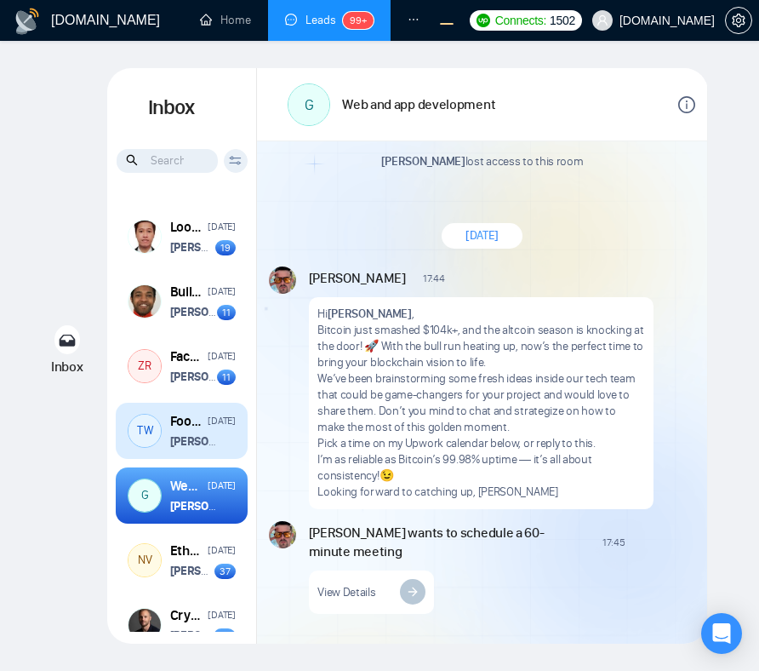
click at [200, 431] on div "Food Delivery App December 10, 2024" at bounding box center [203, 421] width 66 height 19
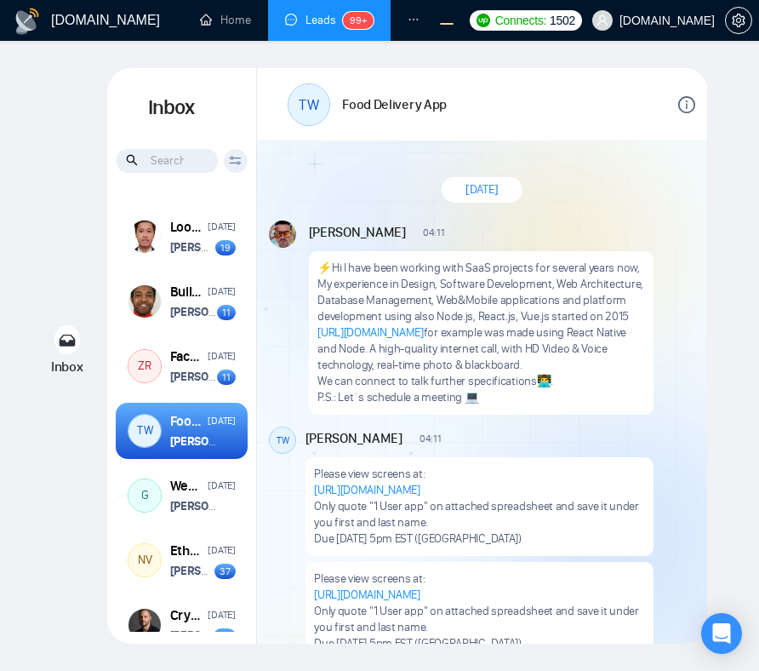
scroll to position [2425, 0]
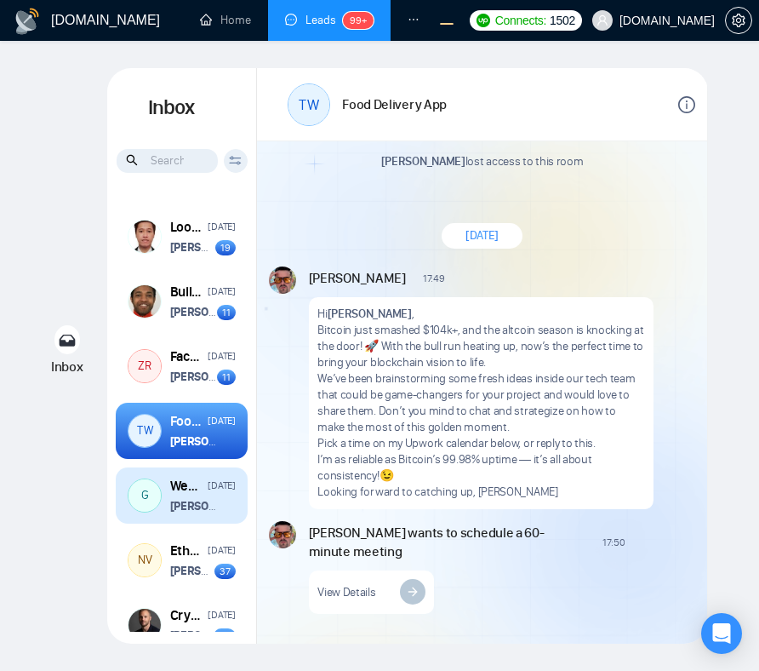
click at [217, 523] on div "G Web and app development December 10, 2024 Vitaliy Basiuk wants to schedule a …" at bounding box center [182, 495] width 132 height 56
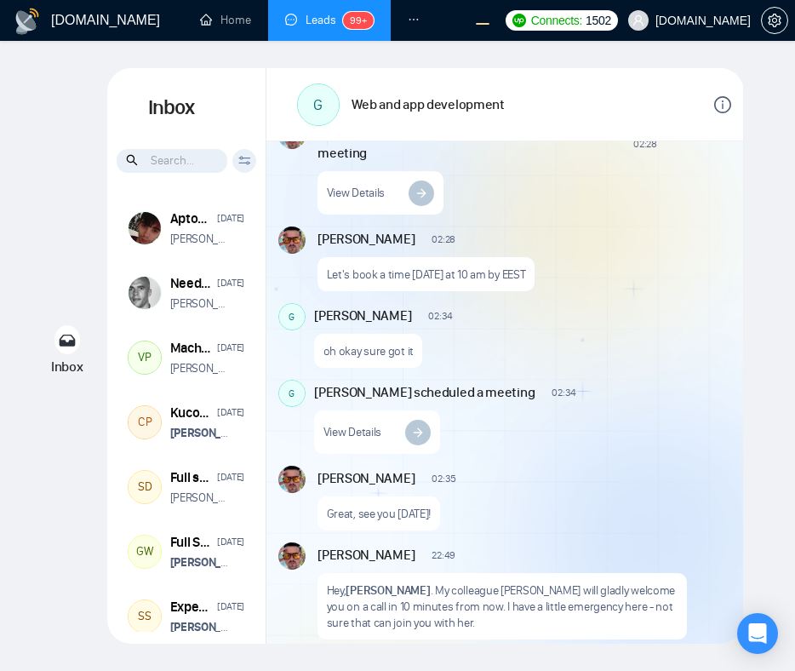
scroll to position [683, 0]
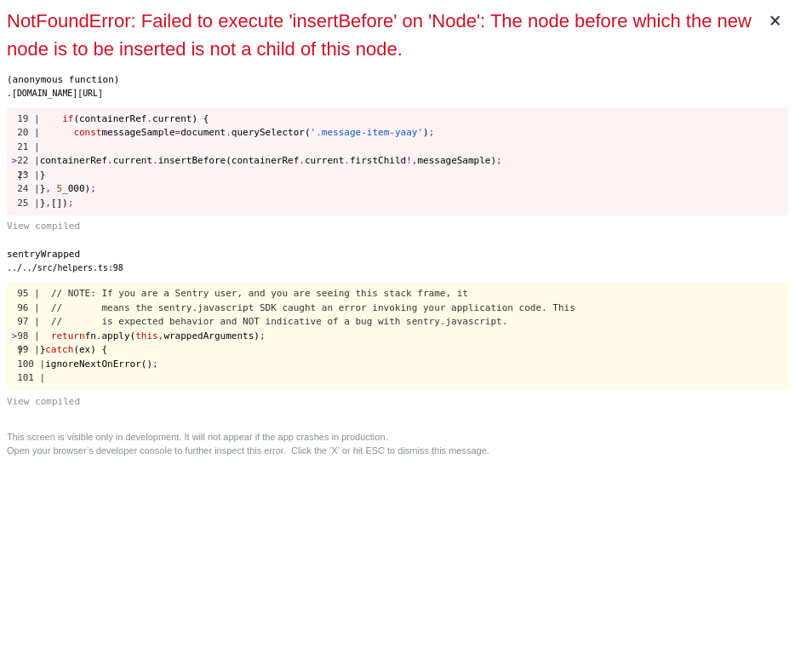
click at [575, 305] on span "// means the sentry.javascript SDK caught an error invoking your application co…" at bounding box center [313, 307] width 524 height 11
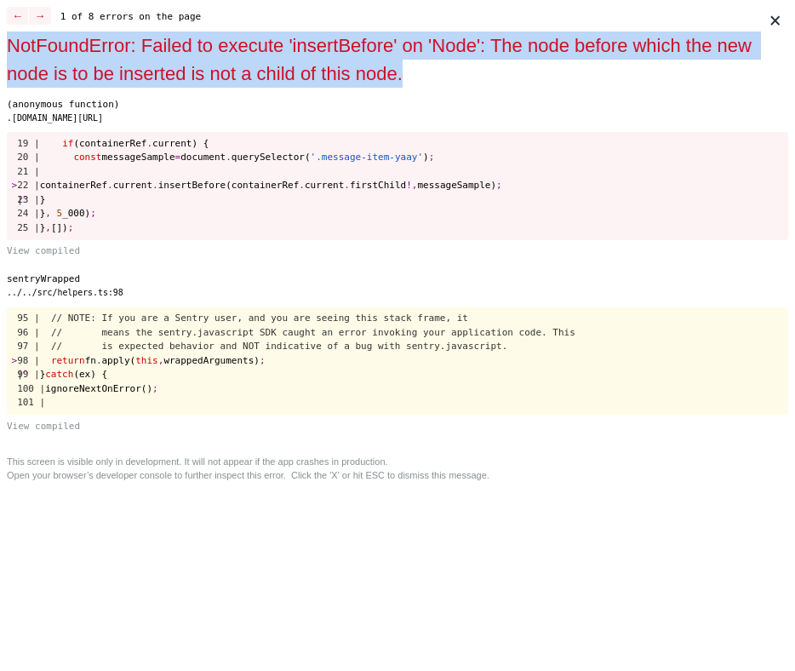
drag, startPoint x: 420, startPoint y: 71, endPoint x: 0, endPoint y: 46, distance: 421.2
click at [0, 46] on div "× ← → 1 of 8 errors on the page NotFoundError: Failed to execute 'insertBefore'…" at bounding box center [397, 335] width 795 height 671
click at [199, 60] on div "NotFoundError: Failed to execute 'insertBefore' on 'Node': The node before whic…" at bounding box center [384, 59] width 754 height 56
drag, startPoint x: 417, startPoint y: 81, endPoint x: 0, endPoint y: 43, distance: 418.7
click at [0, 43] on div "× ← → 1 of 9 errors on the page NotFoundError: Failed to execute 'insertBefore'…" at bounding box center [397, 335] width 795 height 671
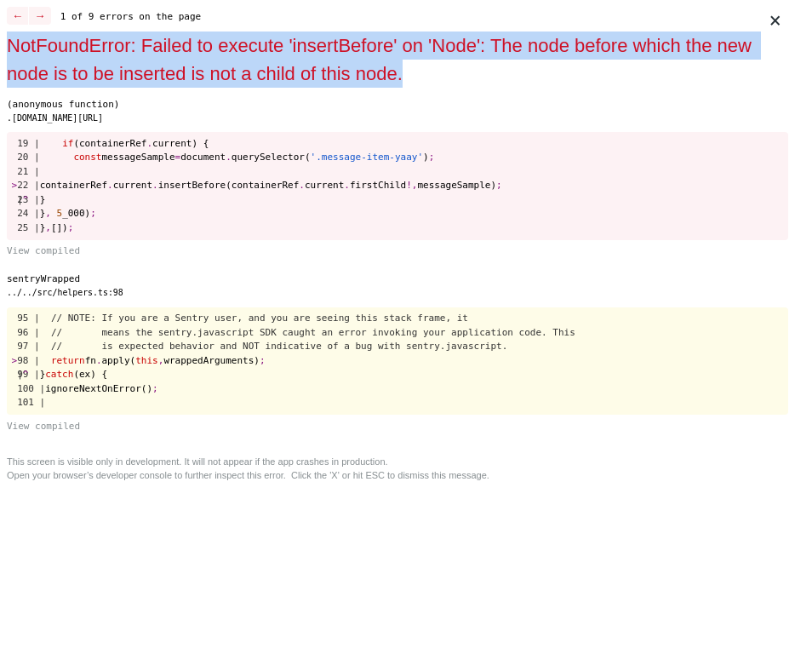
copy div "NotFoundError: Failed to execute 'insertBefore' on 'Node': The node before whic…"
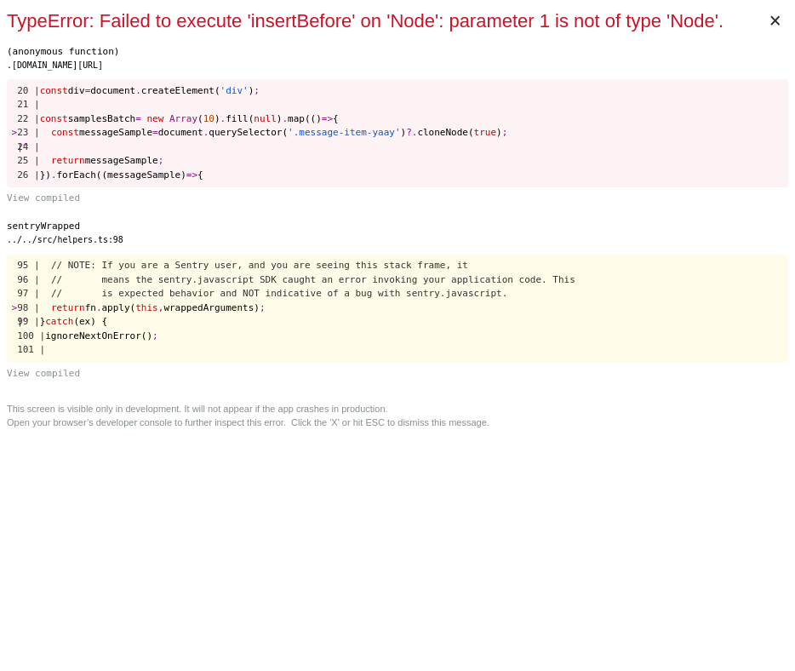
scroll to position [3699, 0]
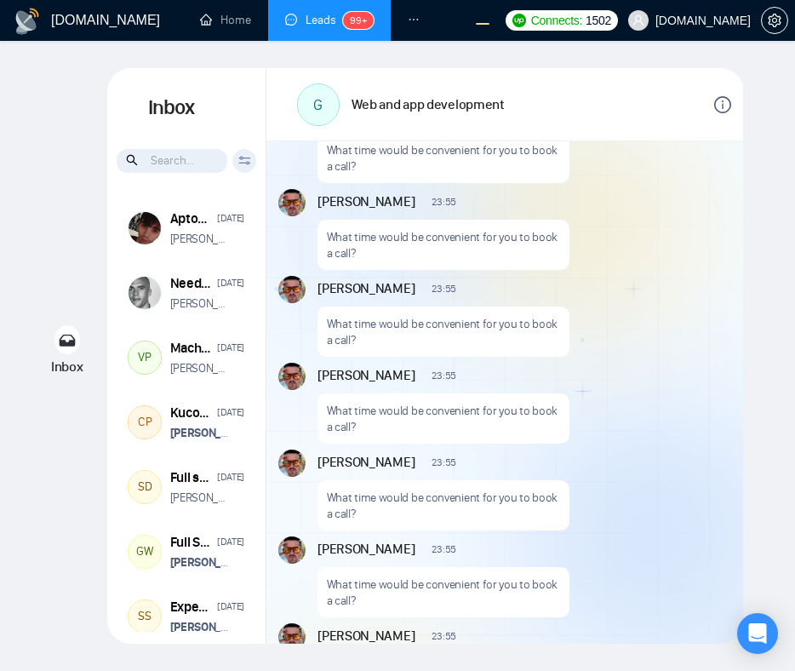
scroll to position [1203, 0]
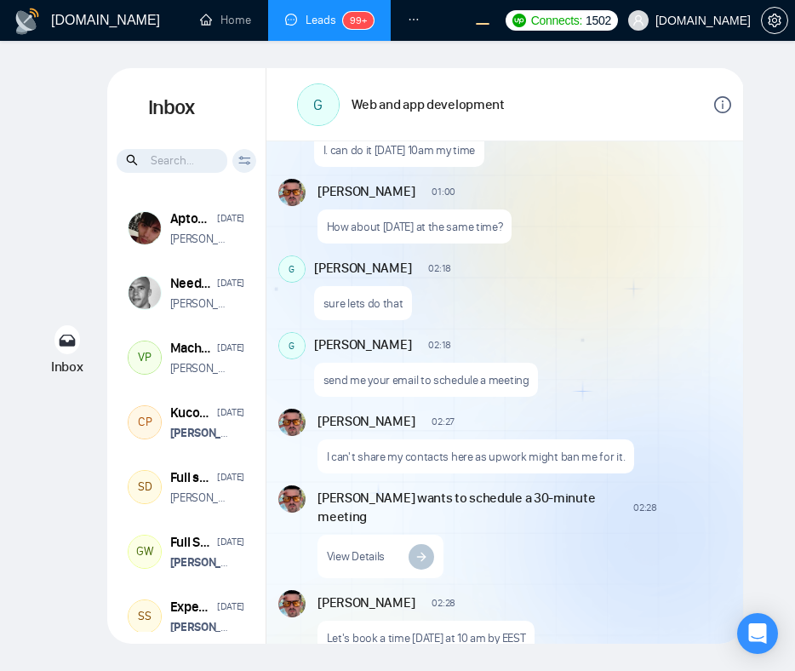
click at [460, 302] on div "[PERSON_NAME] 02:18 New Message sure lets do that" at bounding box center [522, 287] width 417 height 65
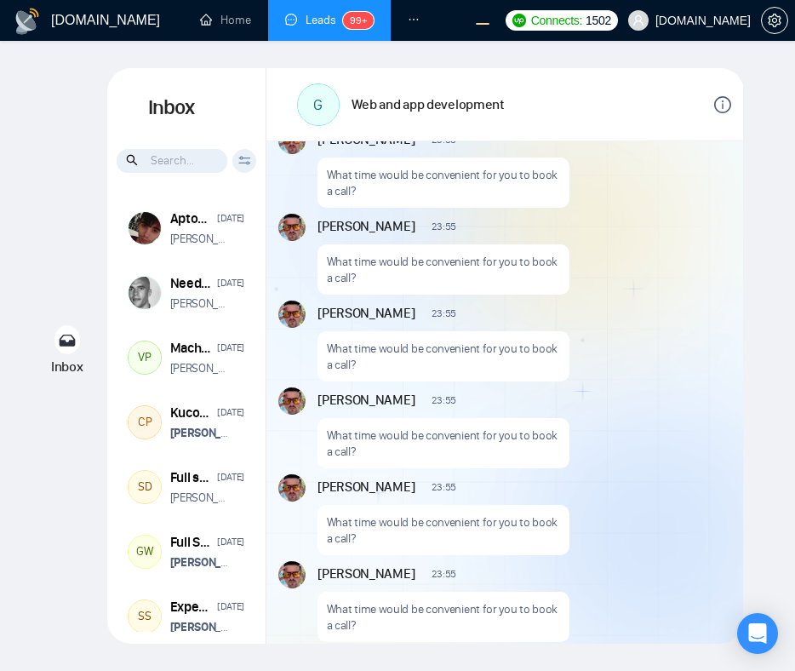
scroll to position [2666, 0]
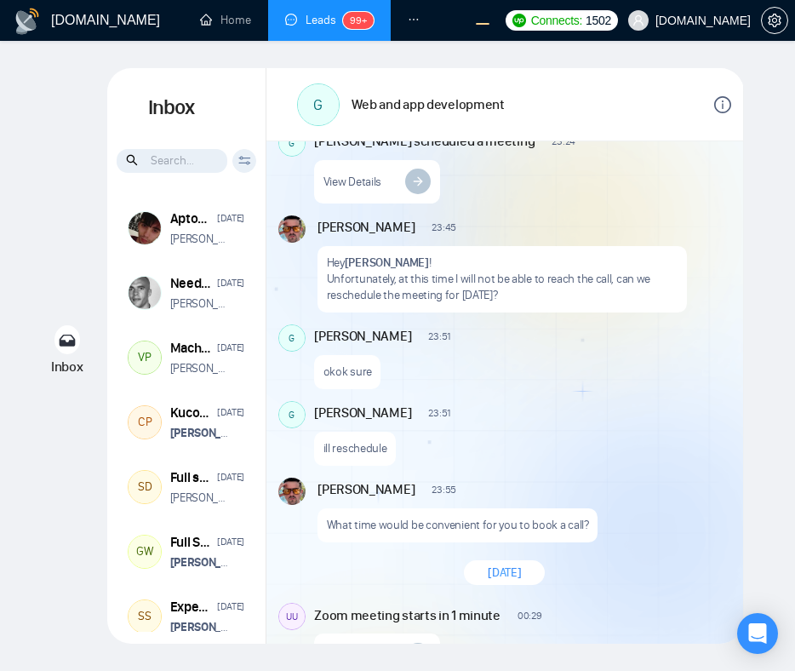
scroll to position [1133, 0]
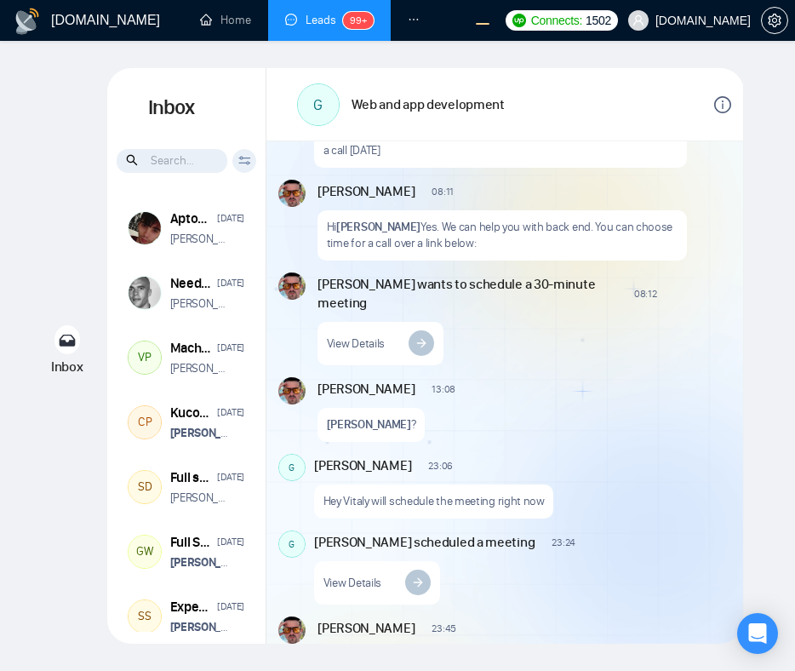
scroll to position [579, 0]
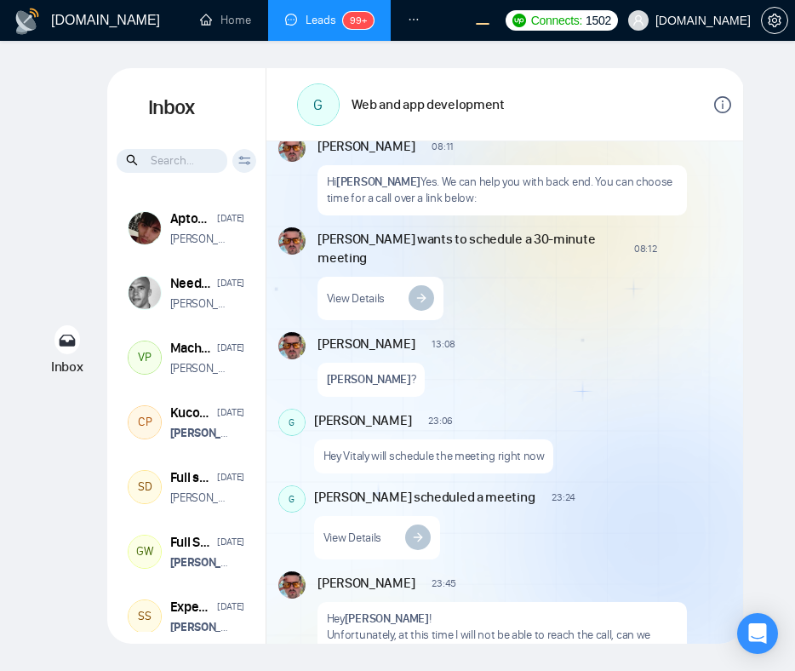
click at [646, 320] on div "Vitaliy Basiuk wants to schedule a 30-minute meeting 08:12 New Message View Det…" at bounding box center [524, 273] width 414 height 93
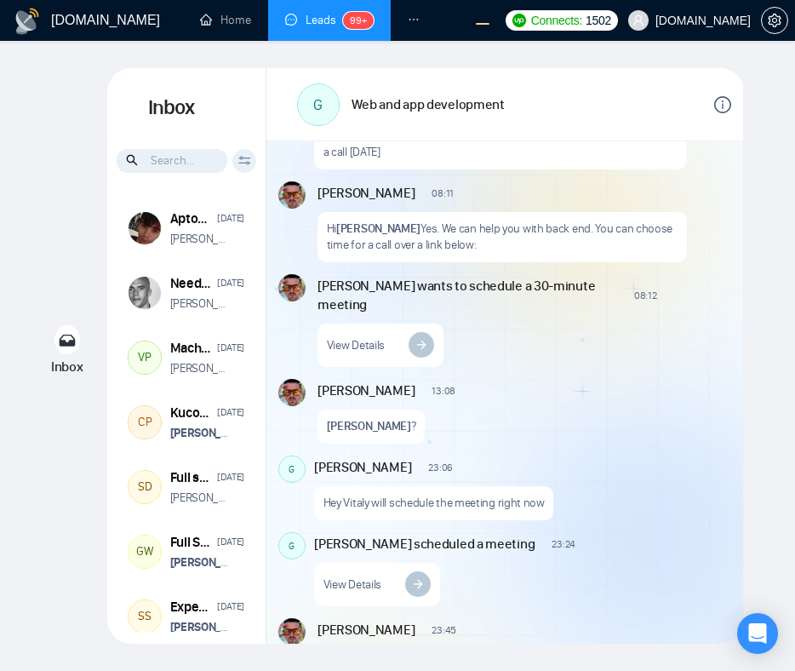
scroll to position [235, 0]
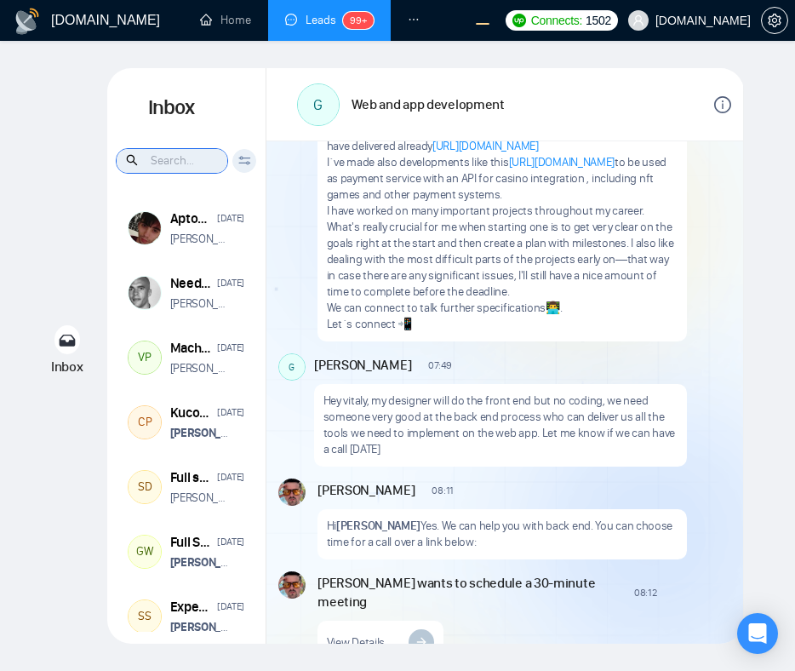
click at [193, 165] on input at bounding box center [172, 161] width 111 height 24
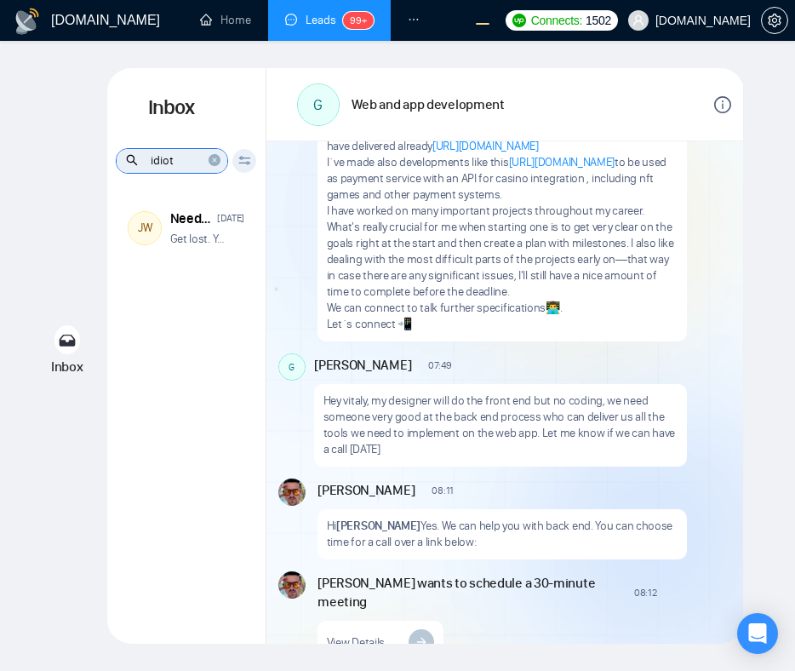
type input "idiot"
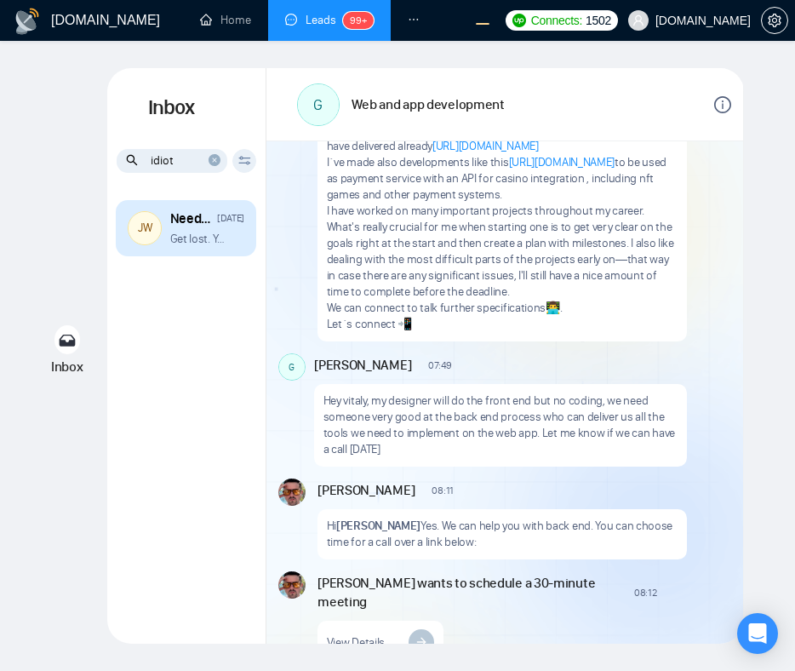
click at [182, 238] on p "Get lost. You idiot ." at bounding box center [200, 239] width 60 height 16
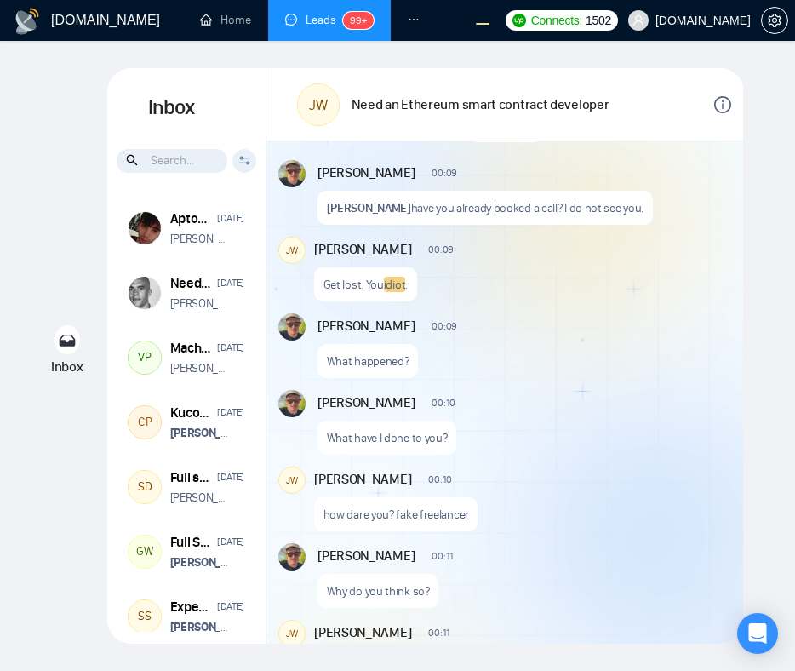
scroll to position [1640, 0]
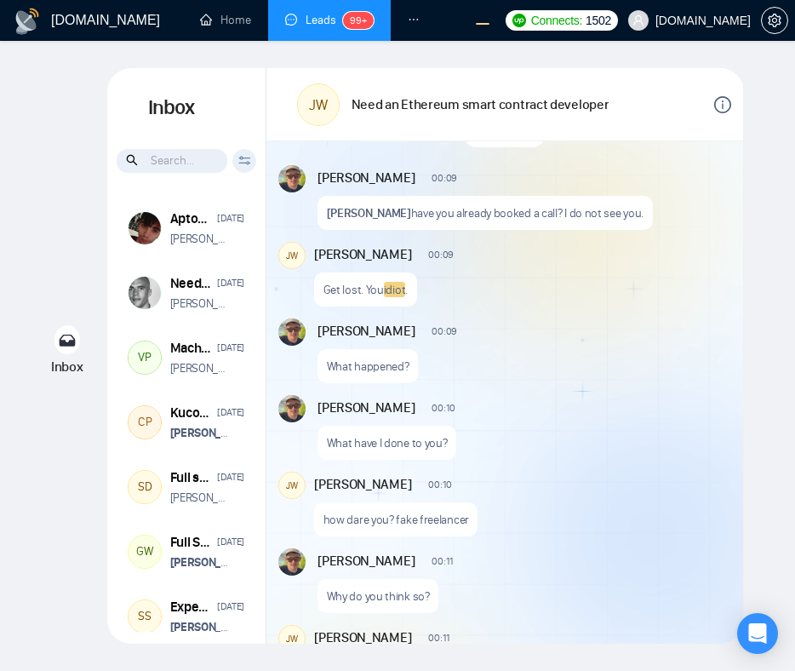
click at [194, 162] on input at bounding box center [172, 161] width 111 height 24
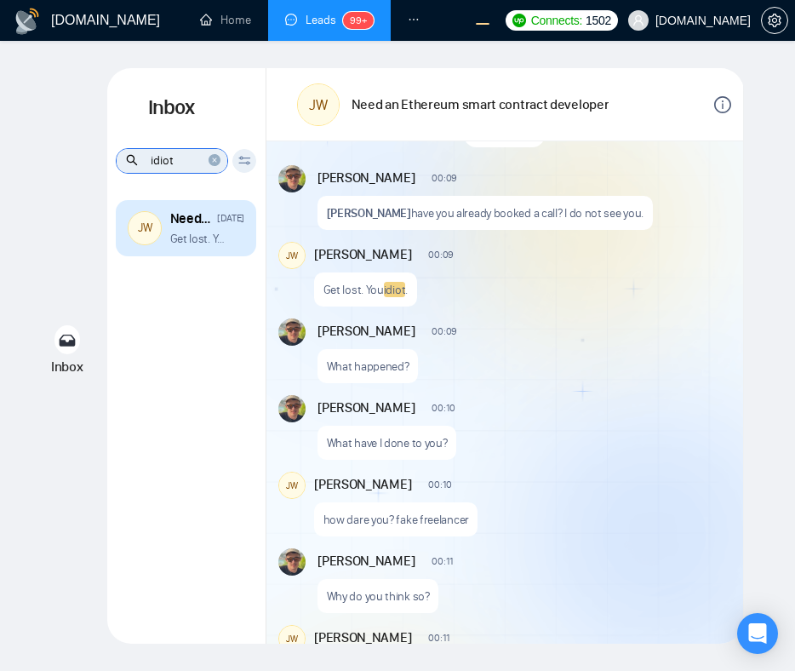
type input "idiot"
click at [203, 243] on p "Get lost. You idiot ." at bounding box center [200, 239] width 60 height 16
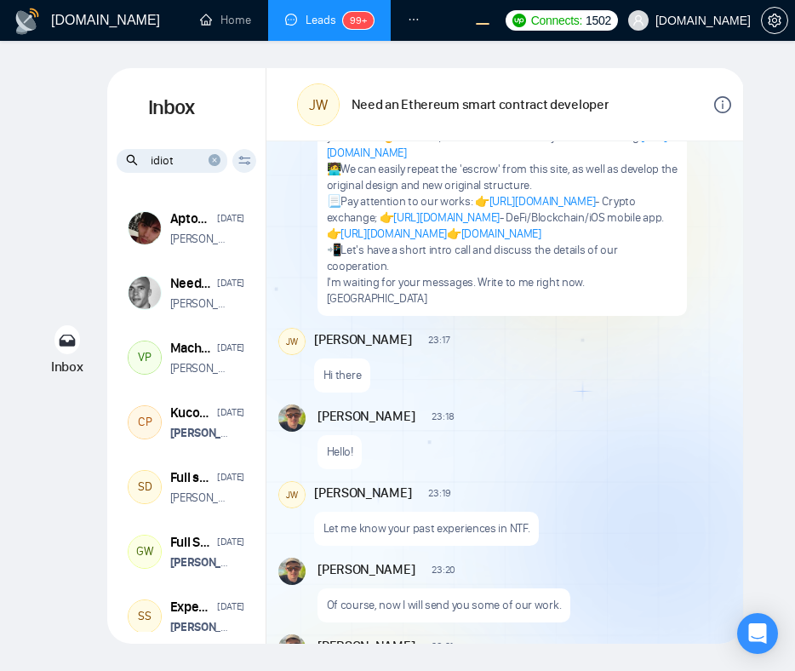
scroll to position [0, 0]
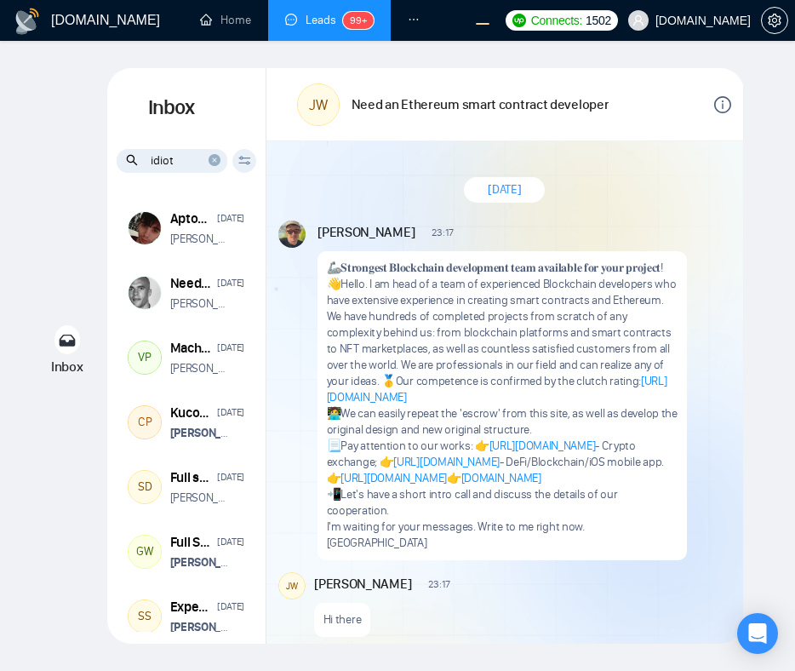
click at [214, 160] on icon "close-circle" at bounding box center [214, 160] width 12 height 12
click at [178, 157] on input at bounding box center [172, 161] width 111 height 24
click at [163, 165] on input at bounding box center [172, 161] width 111 height 24
click at [179, 163] on input at bounding box center [172, 161] width 111 height 24
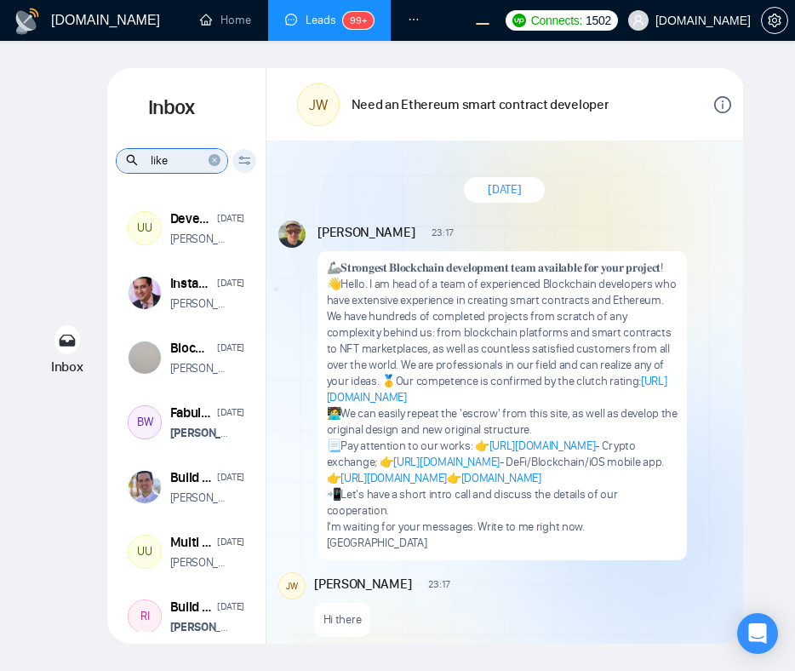
type input "like"
click at [244, 160] on icon at bounding box center [244, 160] width 13 height 9
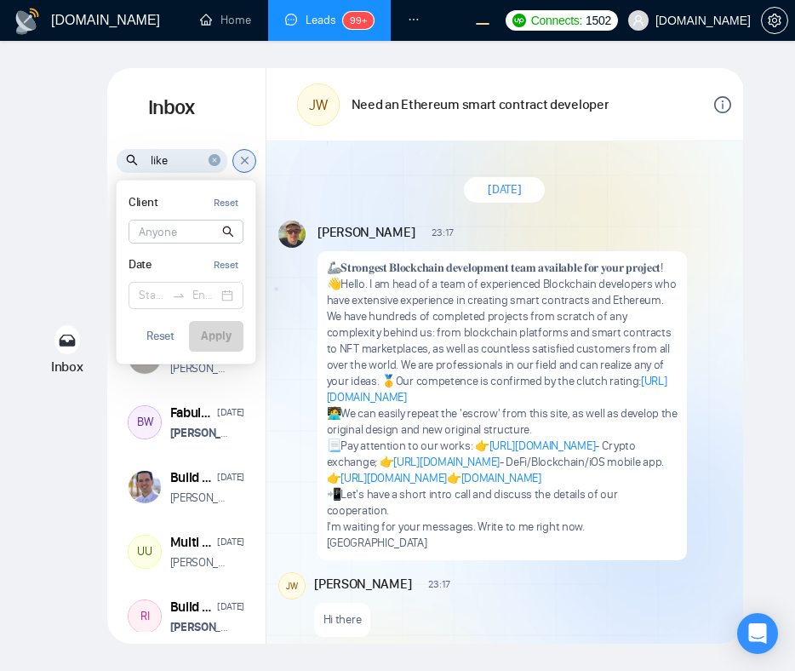
click at [183, 234] on input at bounding box center [185, 231] width 113 height 22
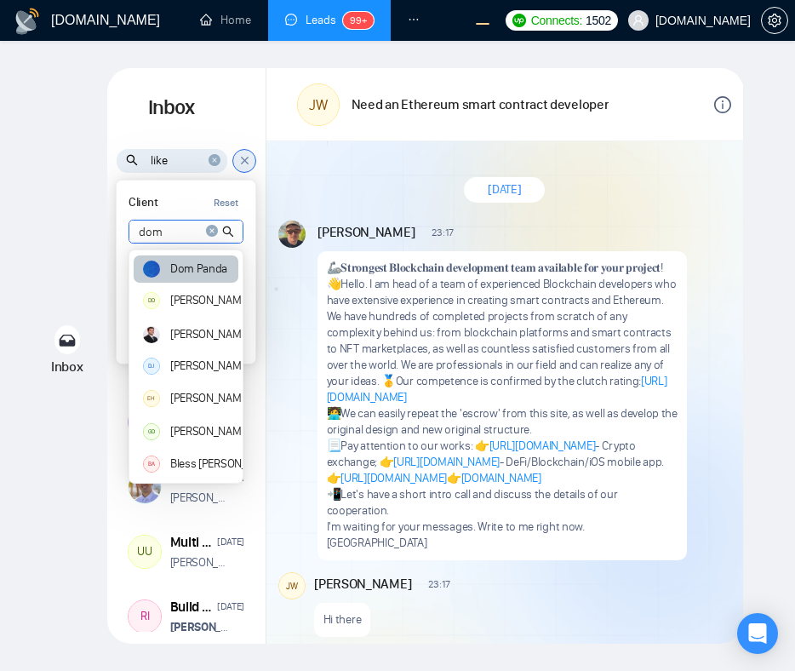
type input "dom"
click at [186, 269] on article "Dom Panda" at bounding box center [198, 269] width 57 height 12
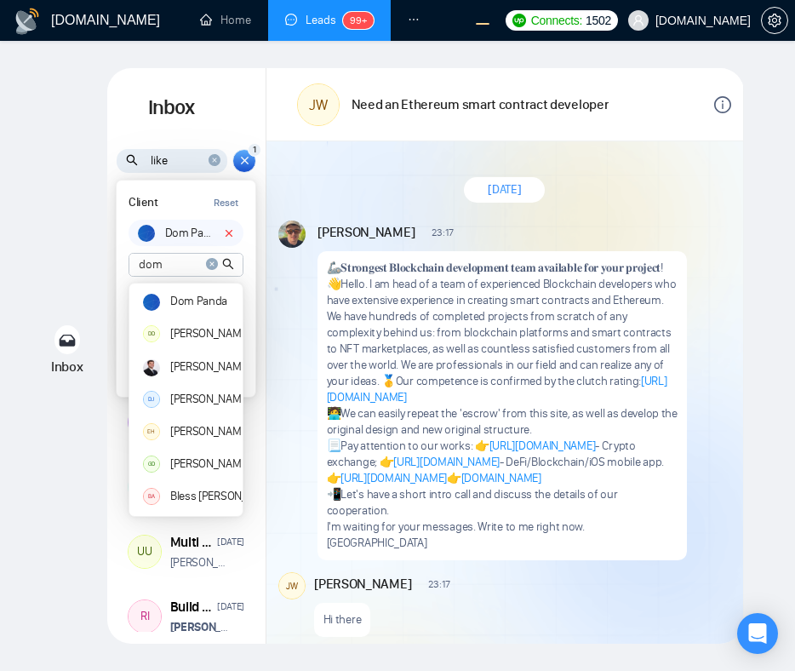
click at [211, 265] on icon "close-circle" at bounding box center [212, 264] width 12 height 12
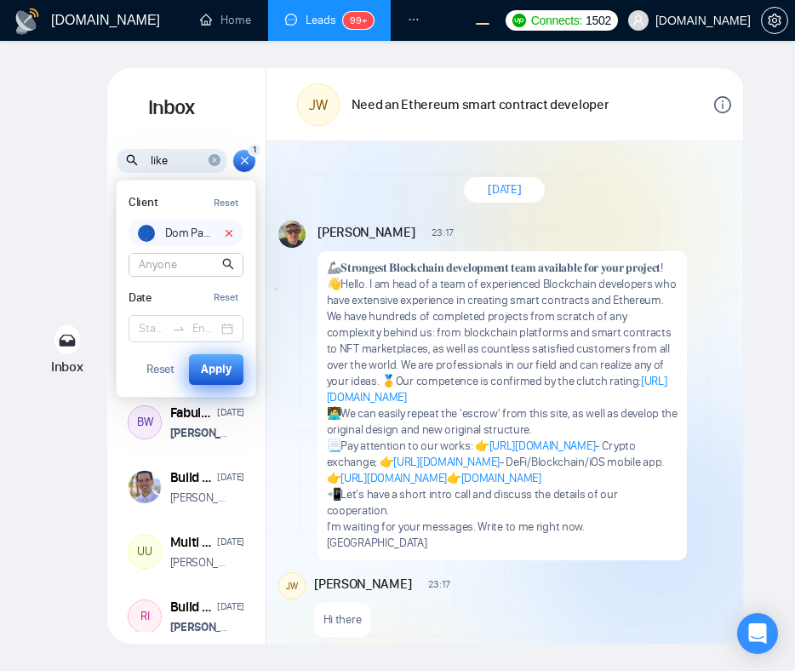
click at [226, 374] on div "Apply" at bounding box center [216, 369] width 31 height 19
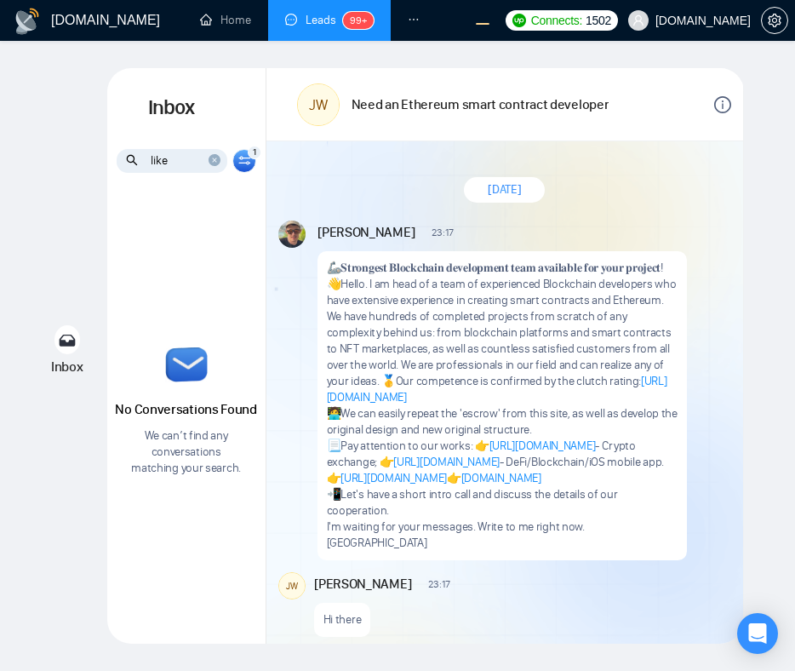
click at [214, 159] on icon "close-circle" at bounding box center [214, 160] width 12 height 12
click at [243, 163] on icon at bounding box center [244, 162] width 12 height 3
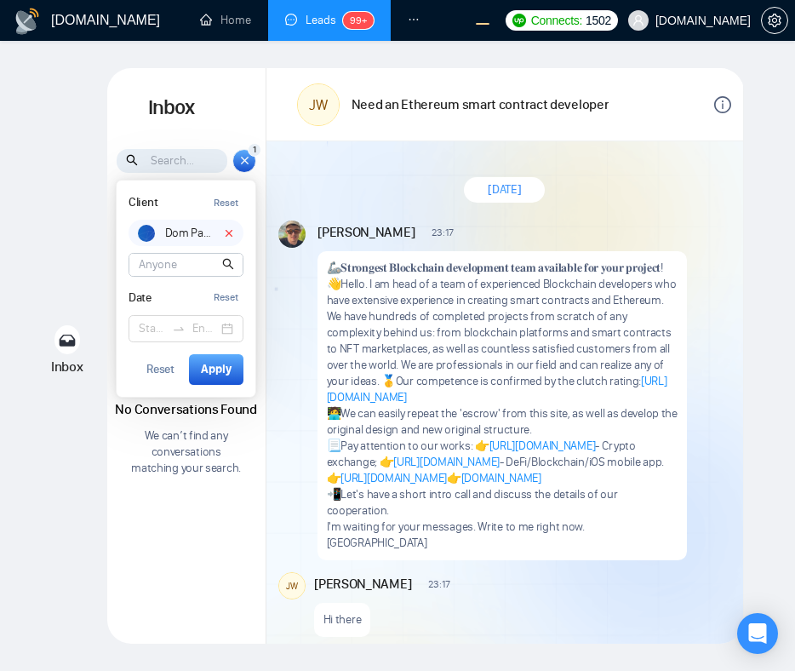
click at [231, 235] on icon at bounding box center [229, 233] width 6 height 6
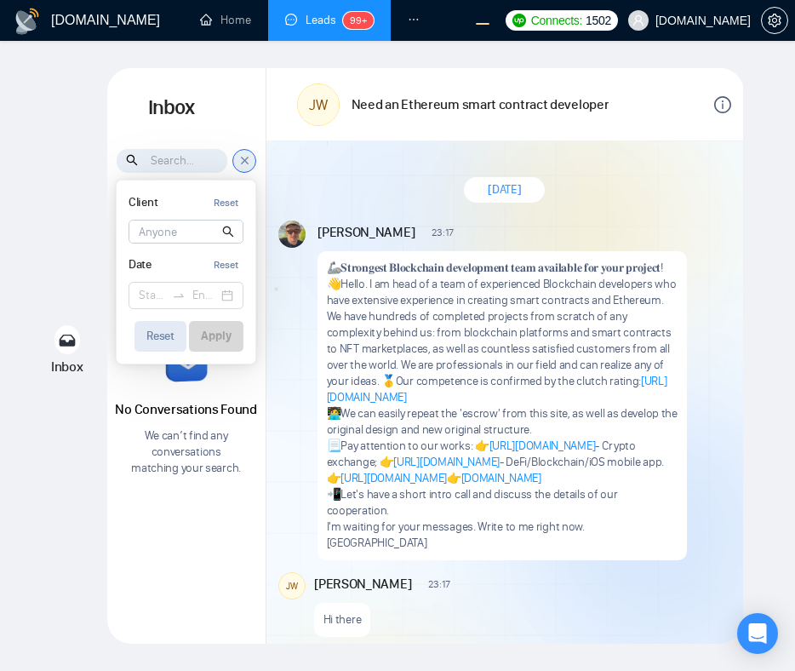
click at [159, 338] on div "Reset" at bounding box center [160, 336] width 28 height 12
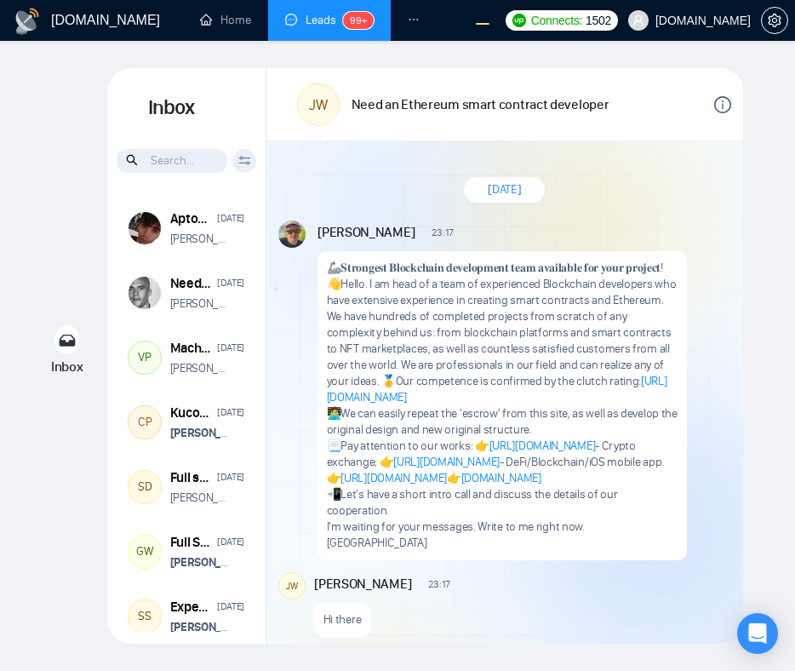
click at [65, 293] on div "Inbox Inbox Client Reset Dom Panda DD Daniel Dominguez Rodriguez David Niewiado…" at bounding box center [397, 355] width 740 height 575
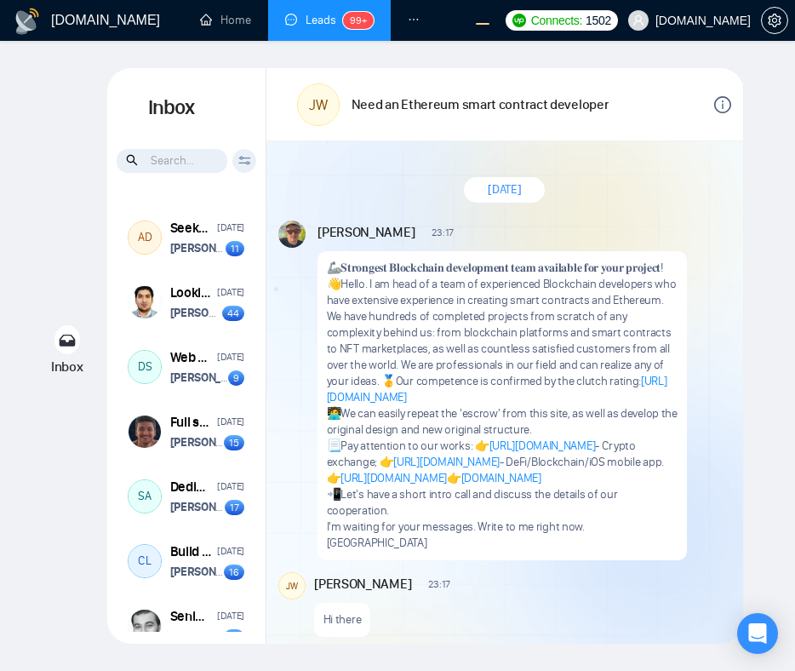
scroll to position [1922, 0]
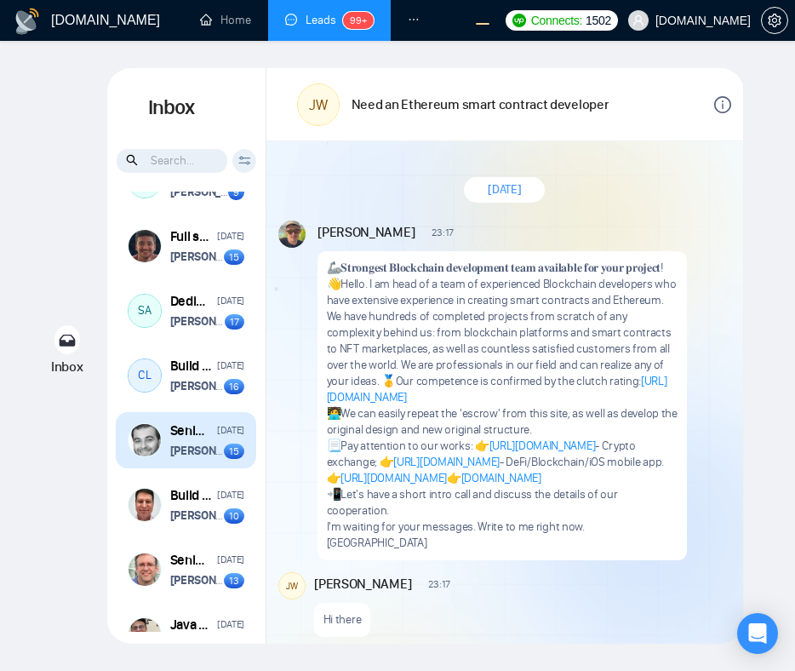
click at [222, 458] on strong "Vitaliy Basiuk" at bounding box center [212, 450] width 85 height 14
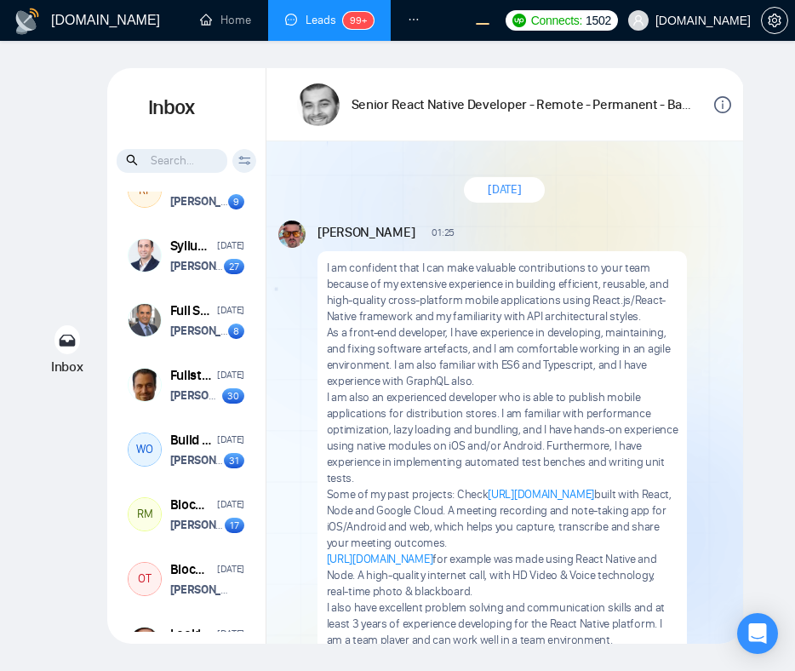
scroll to position [3373, 0]
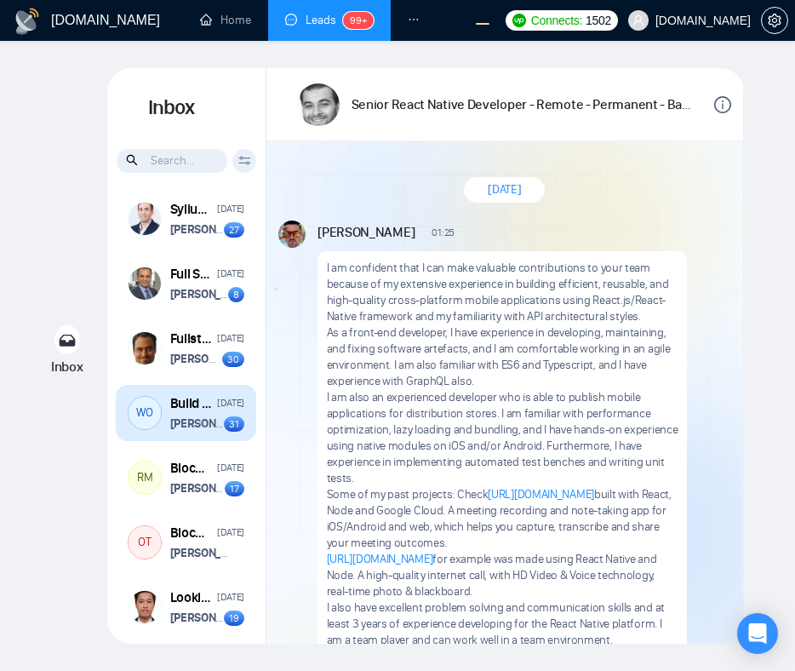
click at [206, 431] on p "Dima Basiuk wants to schedule a 60-minute meeting" at bounding box center [197, 423] width 54 height 16
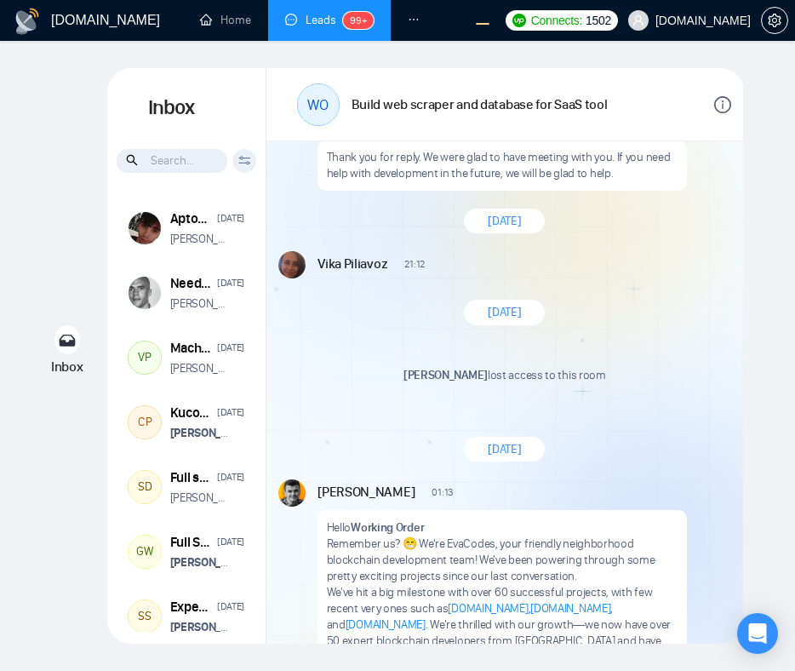
scroll to position [2154, 0]
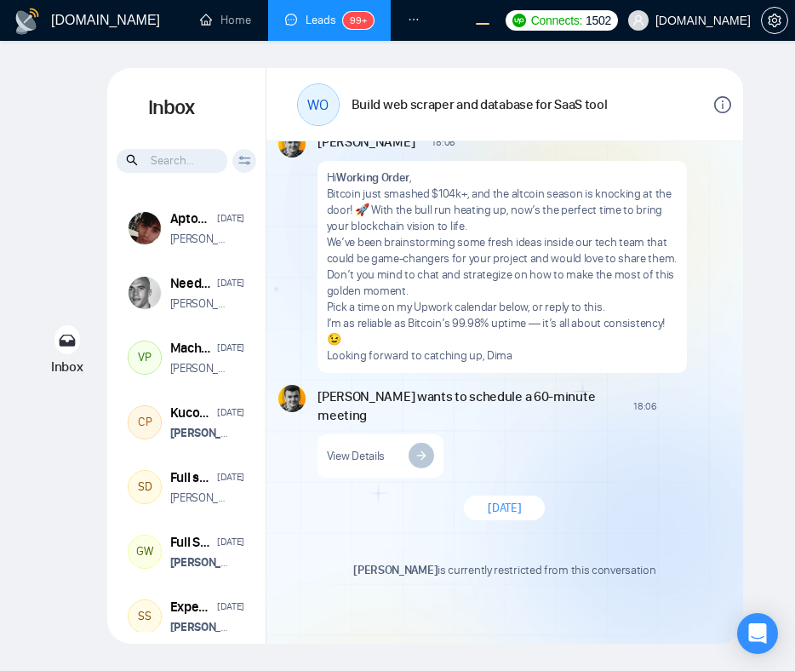
click at [167, 160] on input at bounding box center [172, 161] width 111 height 24
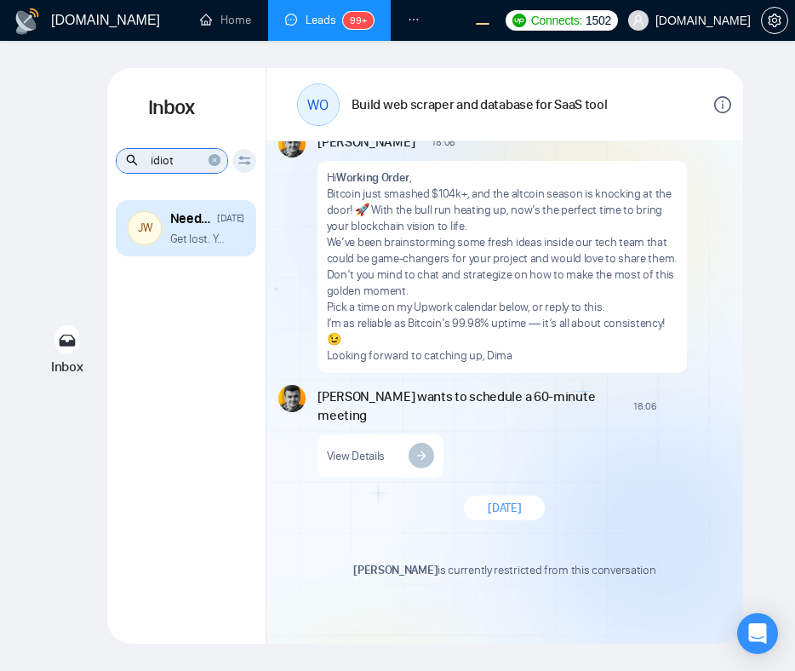
type input "idiot"
click at [201, 228] on div "Need an Ethereum smart contract developer July 13, 2022 Get lost. You idiot ." at bounding box center [207, 228] width 75 height 38
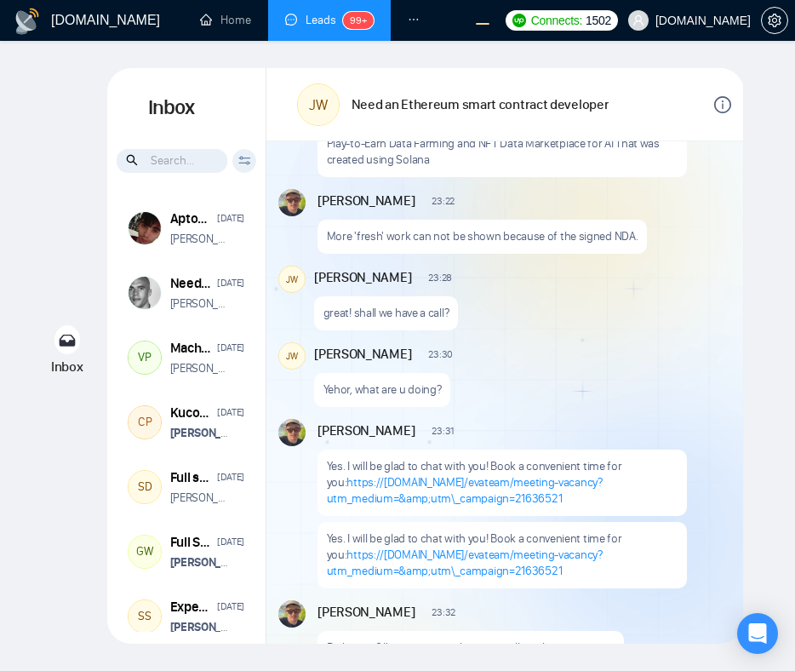
scroll to position [845, 0]
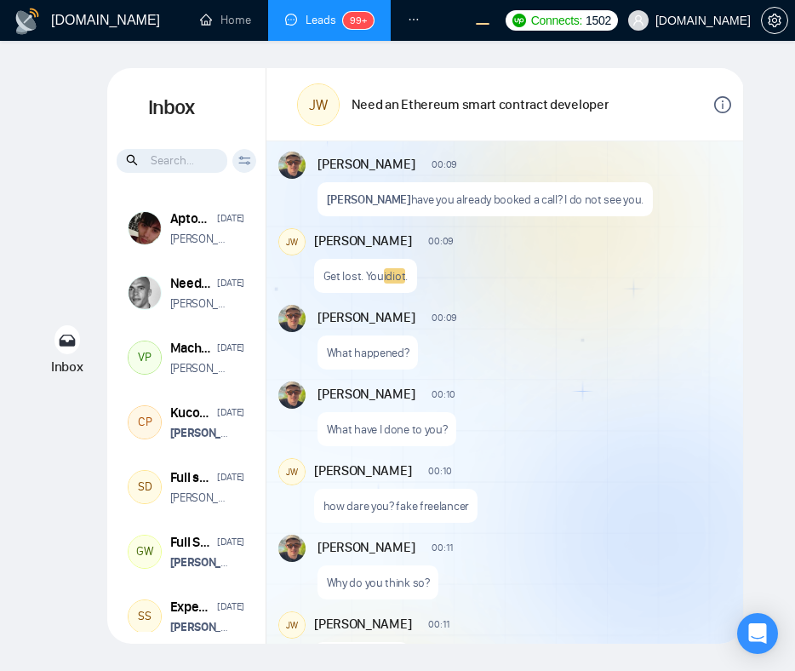
scroll to position [1655, 0]
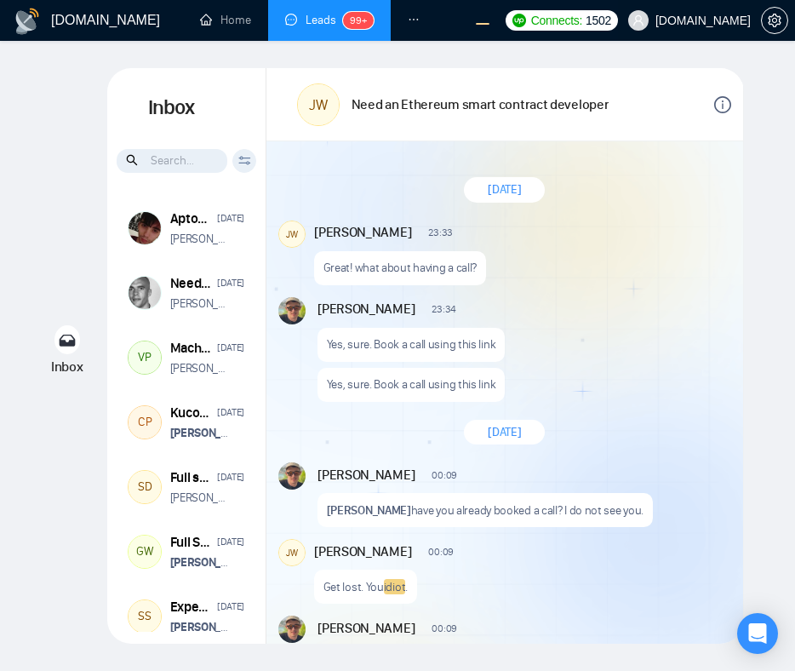
scroll to position [31, 0]
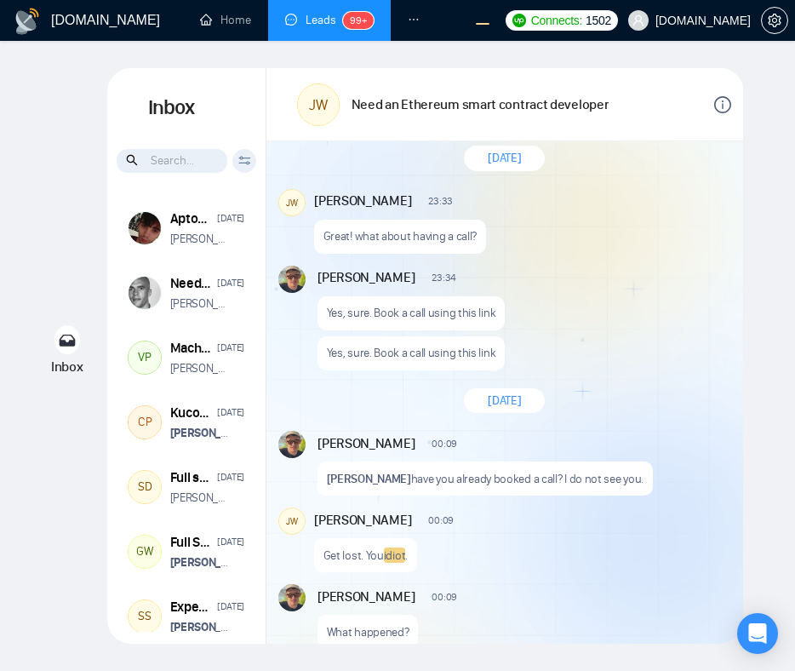
click at [613, 267] on div "Yehor Havrylenko 23:34 New Message" at bounding box center [522, 277] width 410 height 22
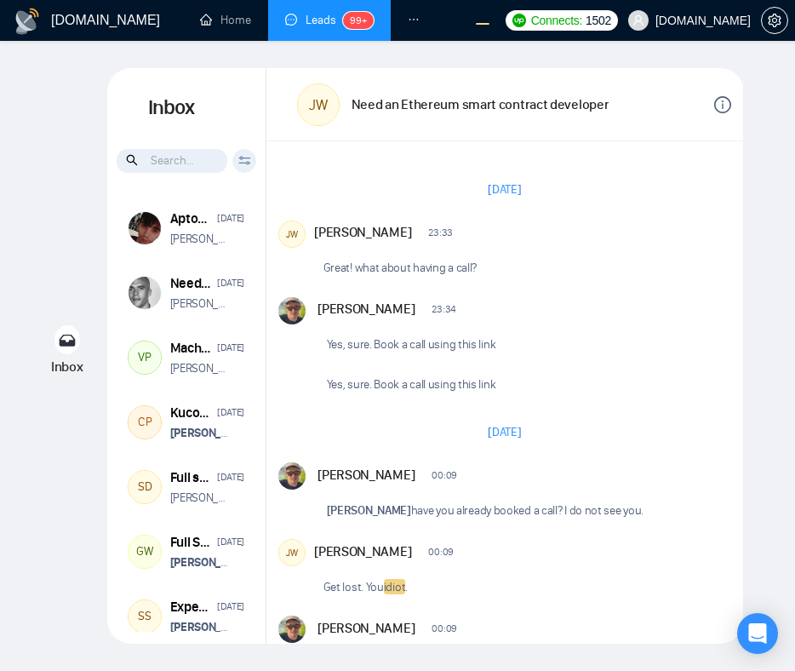
click at [627, 336] on div "[PERSON_NAME] 23:34 New Message Yes, sure. Book a call using this link Yes, sur…" at bounding box center [524, 349] width 414 height 105
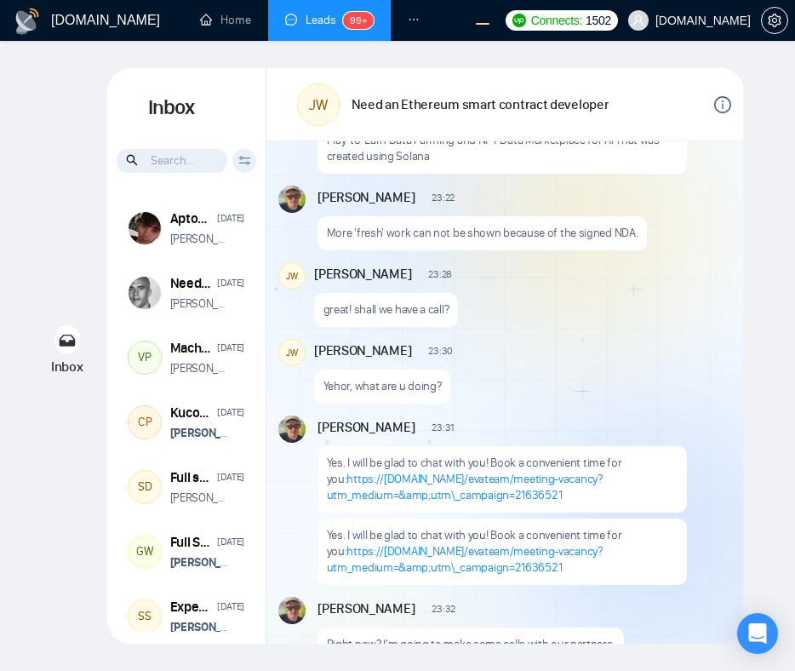
scroll to position [925, 0]
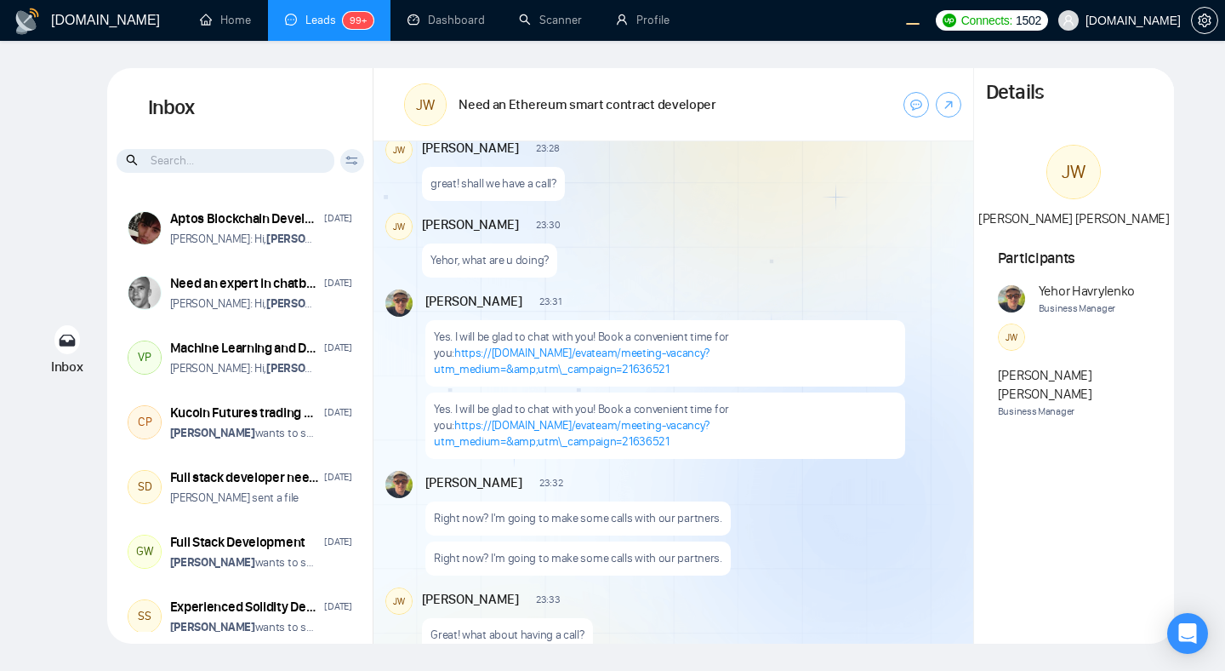
scroll to position [879, 0]
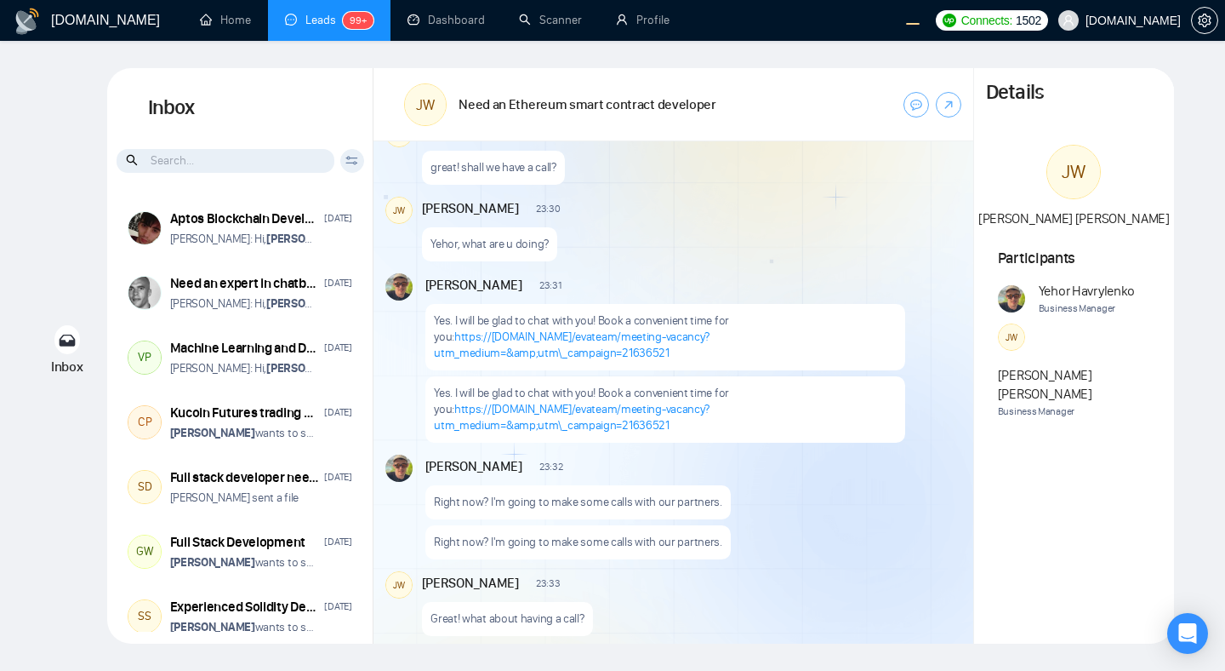
click at [794, 261] on div "Yehor Havrylenko 23:17 New Message 🦾𝐒𝐭𝐫𝐨𝐧𝐠𝐞𝐬𝐭 𝐁𝐥𝐨𝐜𝐤𝐜𝐡𝐚𝐢𝐧 𝐝𝐞𝐯𝐞𝐥𝐨𝐩𝐦𝐞𝐧𝐭 𝐭𝐞𝐚𝐦 𝐚𝐯𝐚𝐢𝐥…" at bounding box center [674, 46] width 600 height 1423
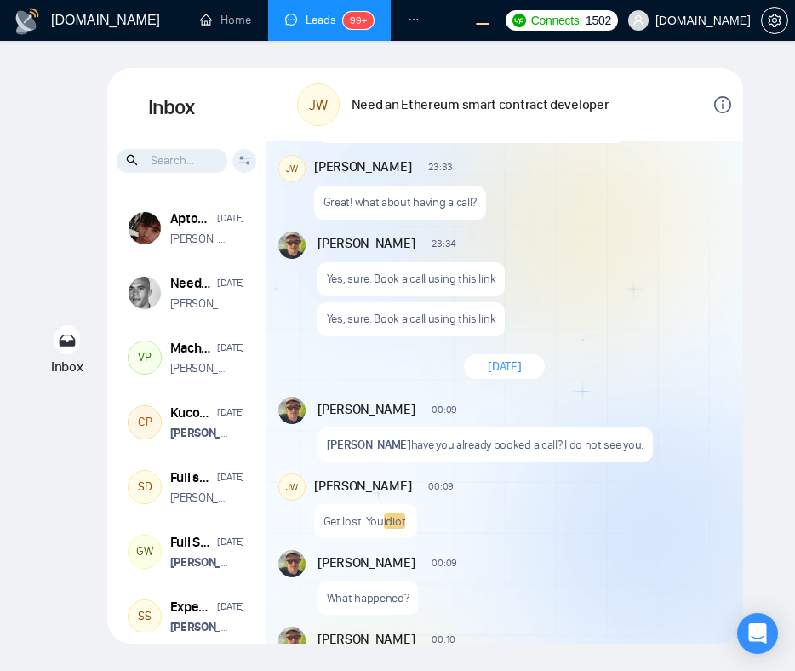
scroll to position [1489, 0]
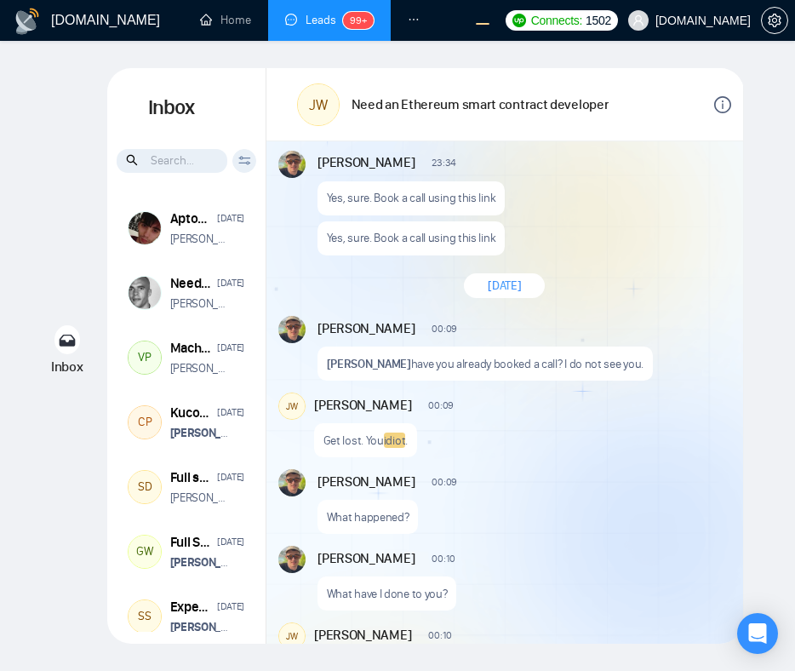
click at [605, 261] on div "July 13, 2022" at bounding box center [504, 285] width 477 height 49
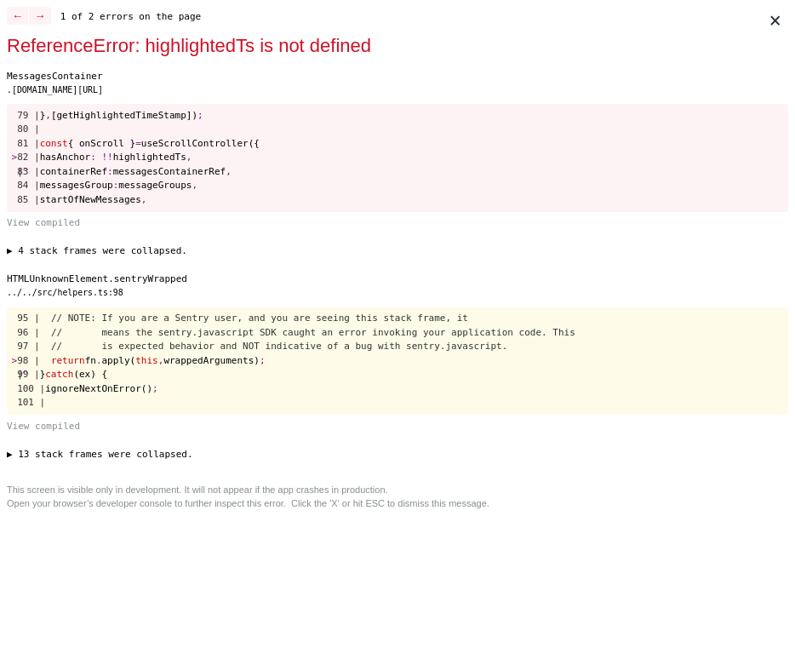
scroll to position [0, 0]
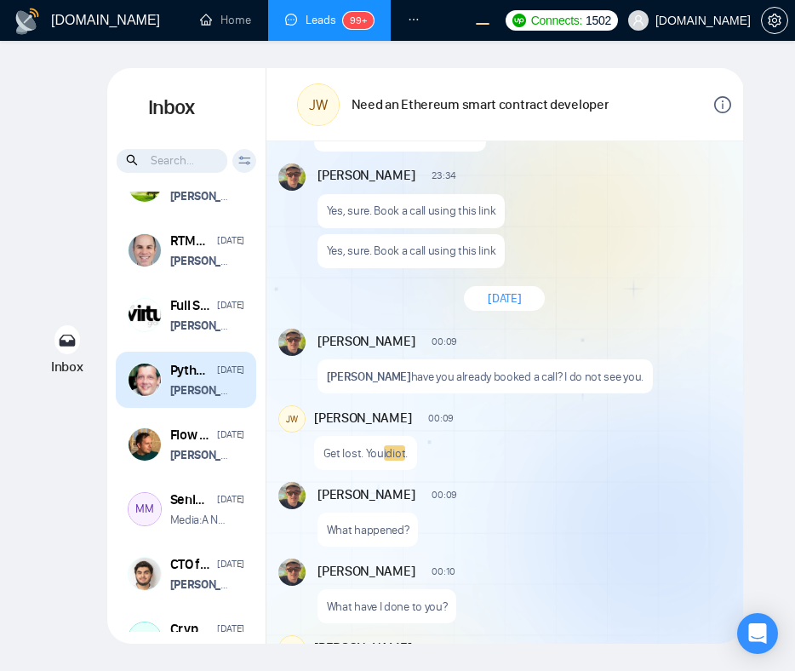
scroll to position [260, 0]
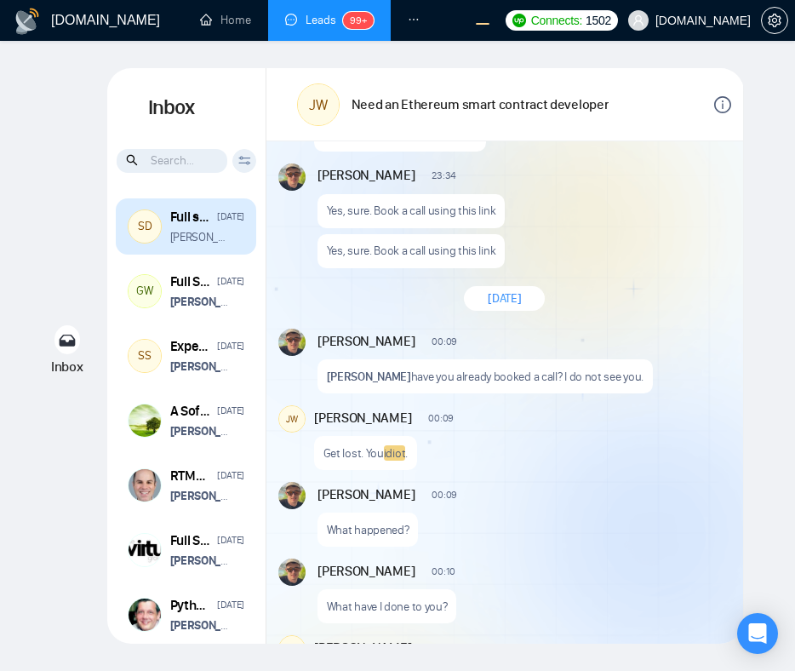
click at [212, 248] on div "SD Full stack developer needed to build simple but professional ios/android app…" at bounding box center [186, 226] width 140 height 56
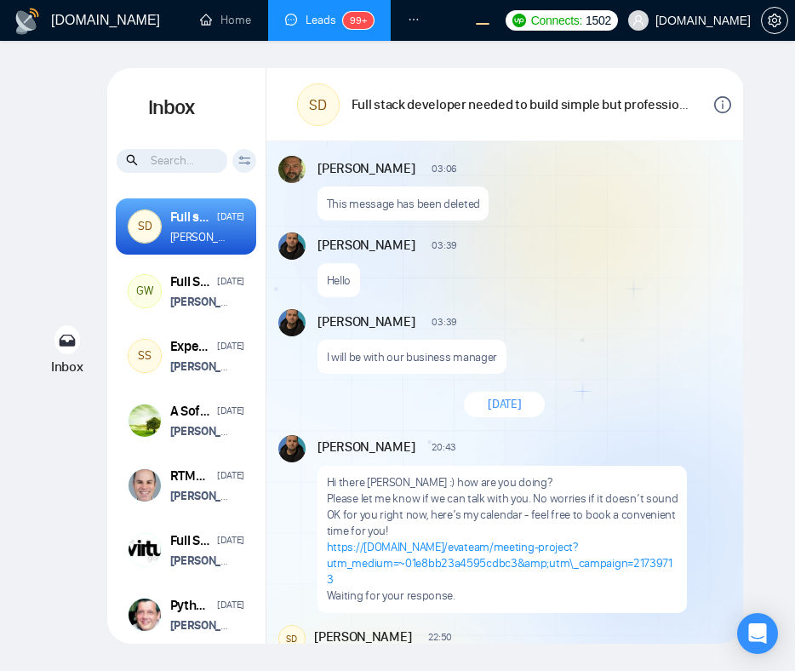
scroll to position [1088, 0]
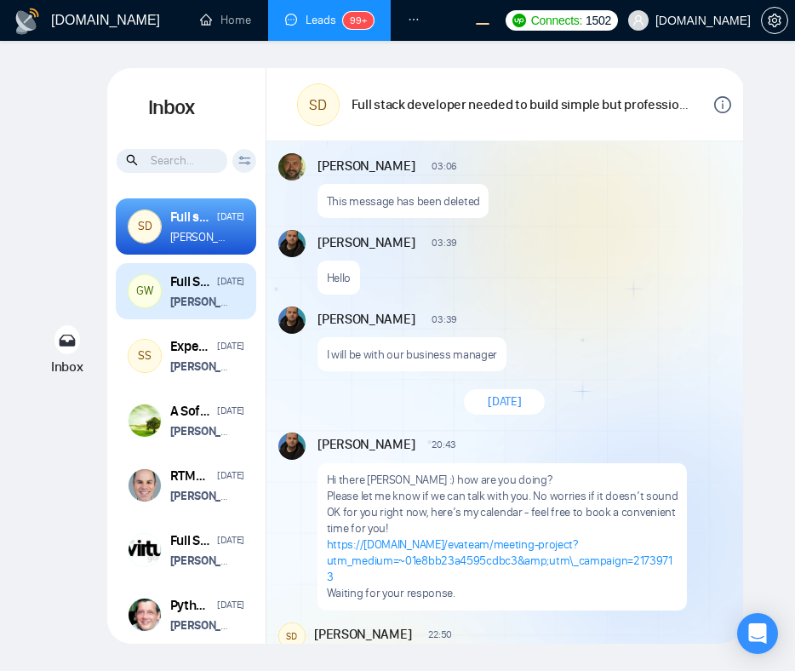
click at [203, 289] on div "Full Stack Development" at bounding box center [191, 281] width 42 height 19
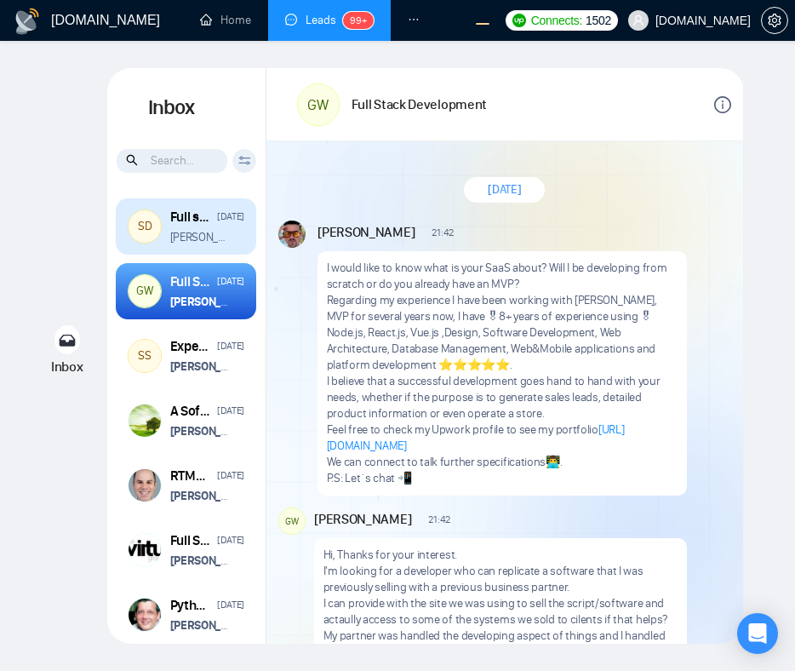
click at [222, 242] on p "Ruslan sent a file" at bounding box center [200, 237] width 60 height 16
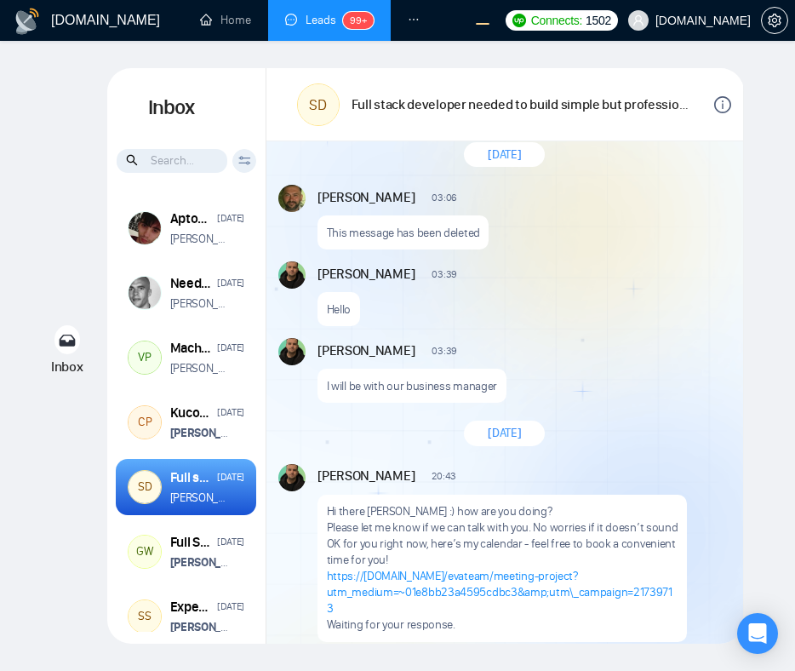
scroll to position [1081, 0]
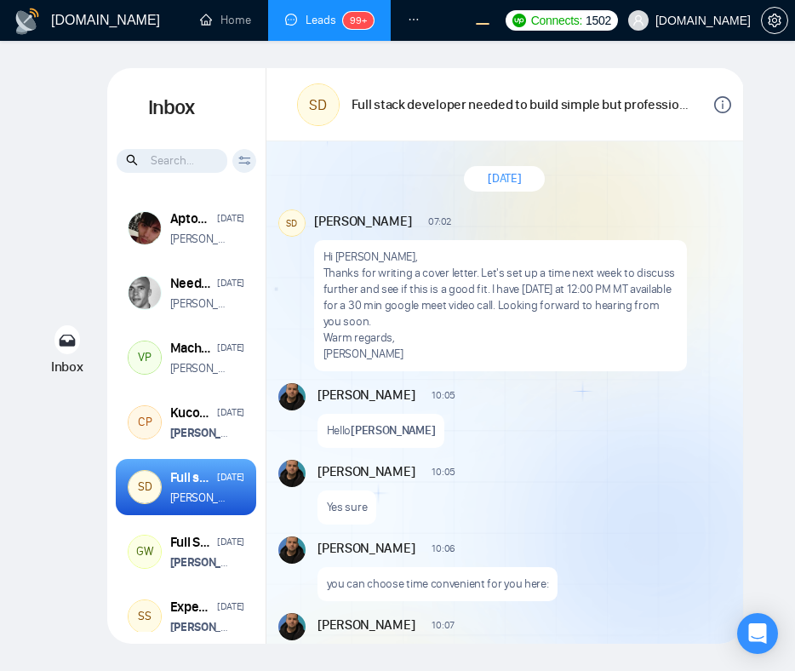
scroll to position [14, 0]
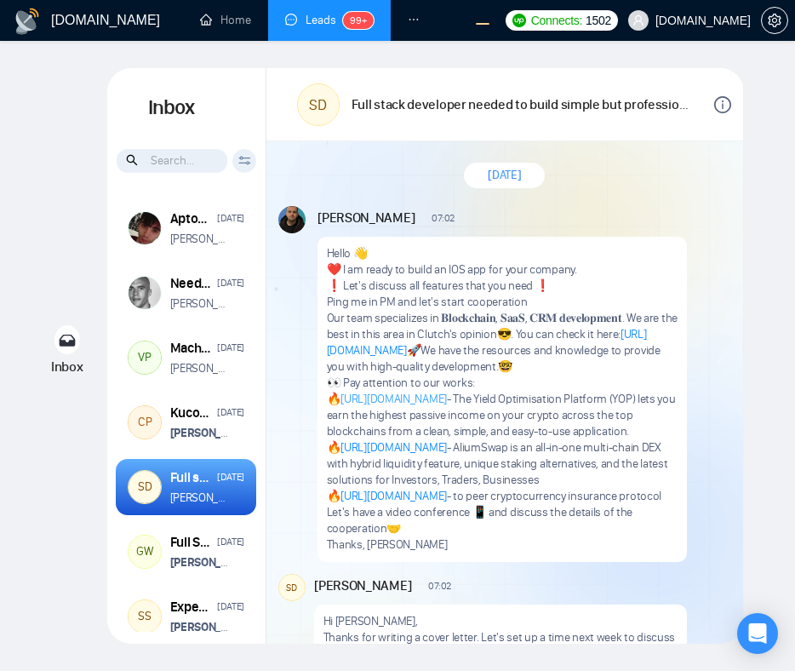
click at [368, 395] on link "[URL][DOMAIN_NAME]" at bounding box center [393, 398] width 106 height 14
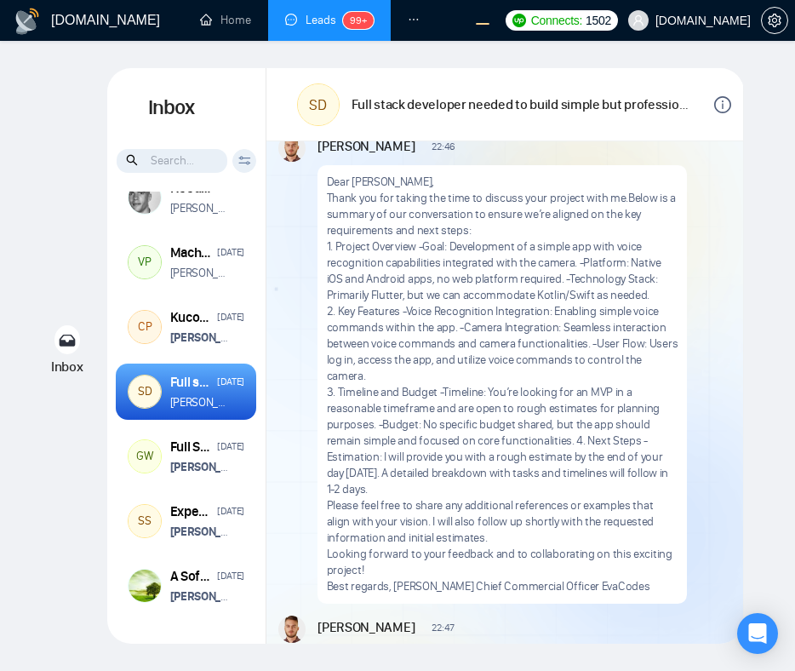
scroll to position [112, 0]
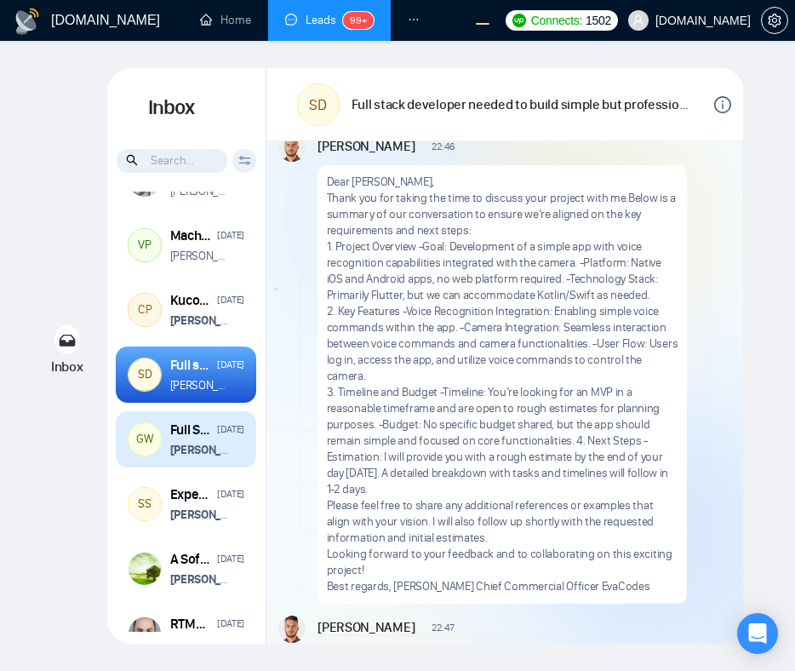
click at [200, 450] on strong "[PERSON_NAME]" at bounding box center [212, 450] width 85 height 14
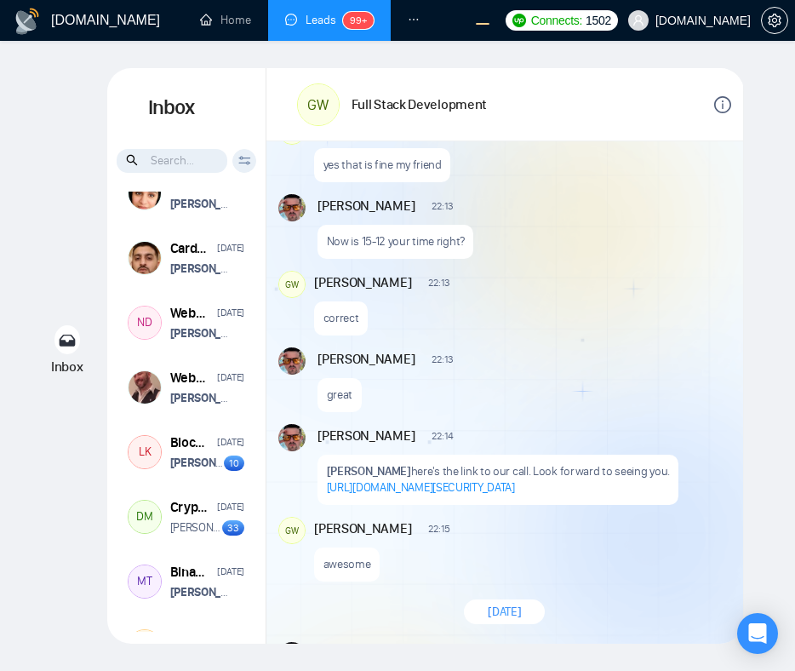
scroll to position [1482, 0]
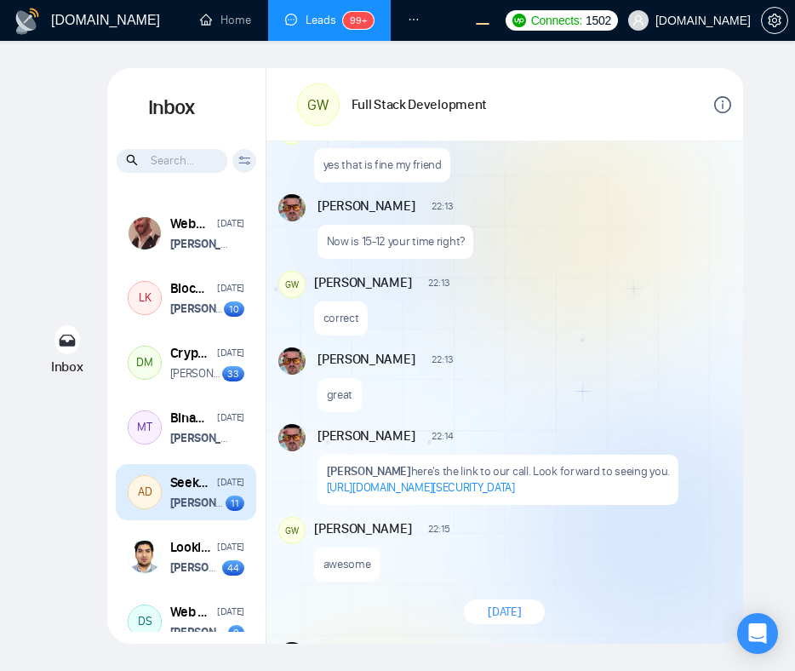
click at [194, 506] on strong "[PERSON_NAME]" at bounding box center [212, 502] width 85 height 14
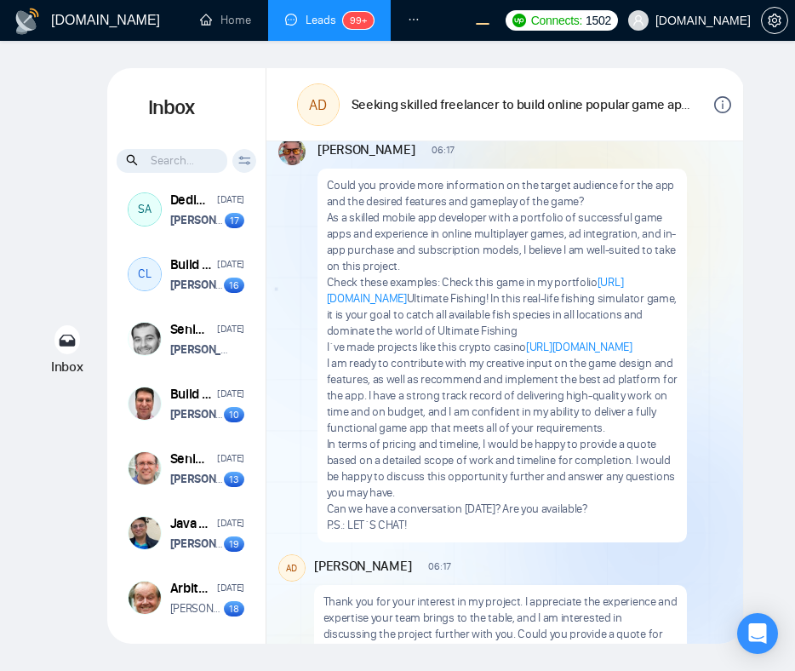
scroll to position [84, 0]
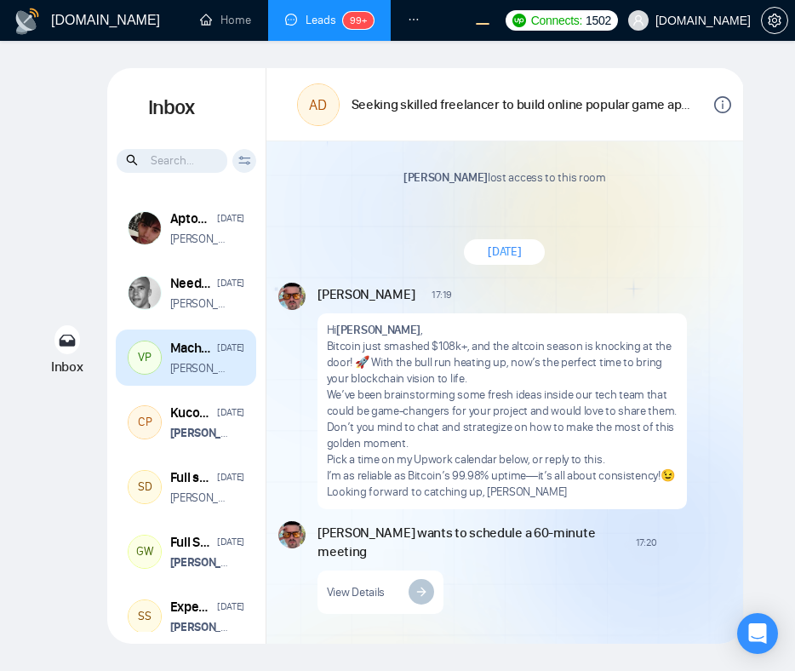
scroll to position [63, 0]
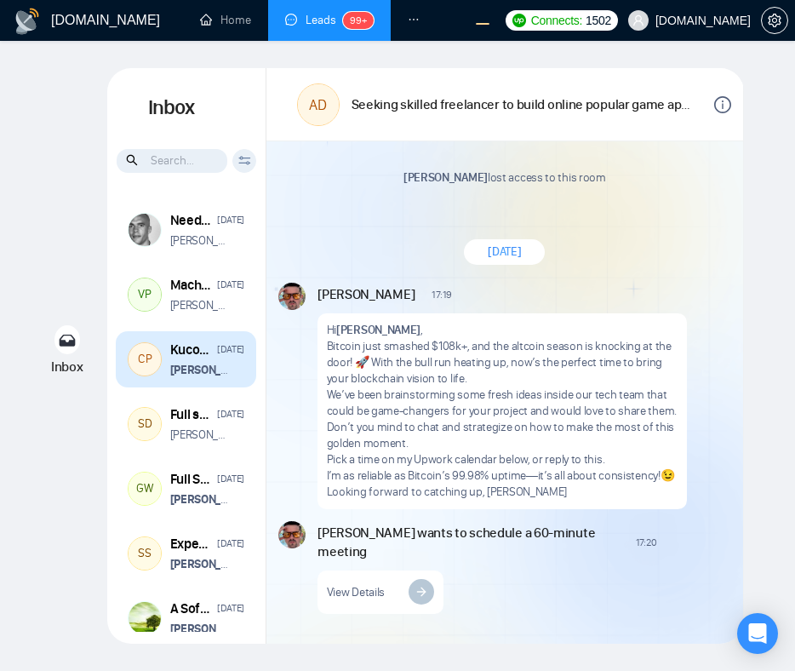
click at [212, 366] on strong "[PERSON_NAME]" at bounding box center [212, 370] width 85 height 14
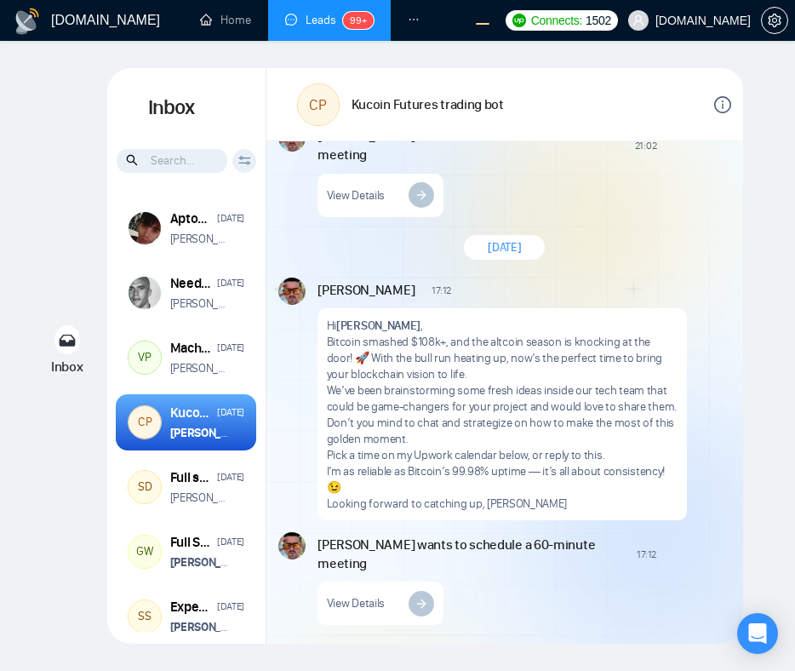
scroll to position [3110, 0]
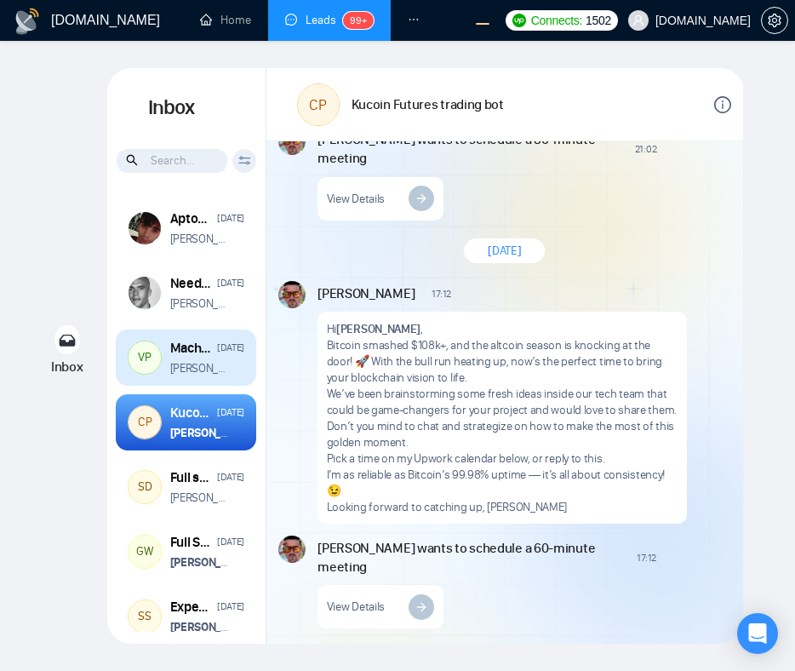
click at [188, 361] on p "Anna: Hi, Vihang Patel" at bounding box center [200, 368] width 60 height 16
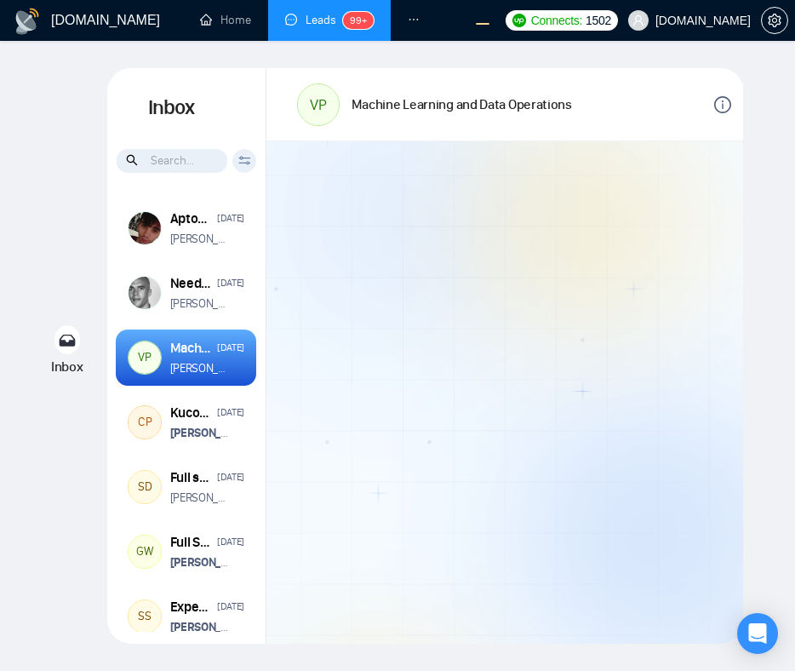
click at [404, 385] on div at bounding box center [504, 392] width 477 height 502
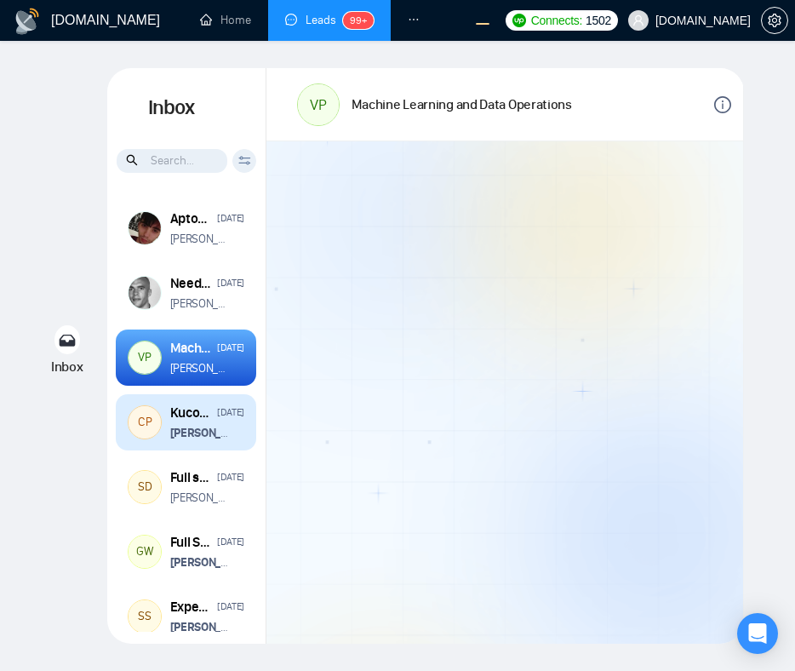
click at [218, 409] on div "Kucoin Futures trading bot [DATE]" at bounding box center [207, 412] width 75 height 19
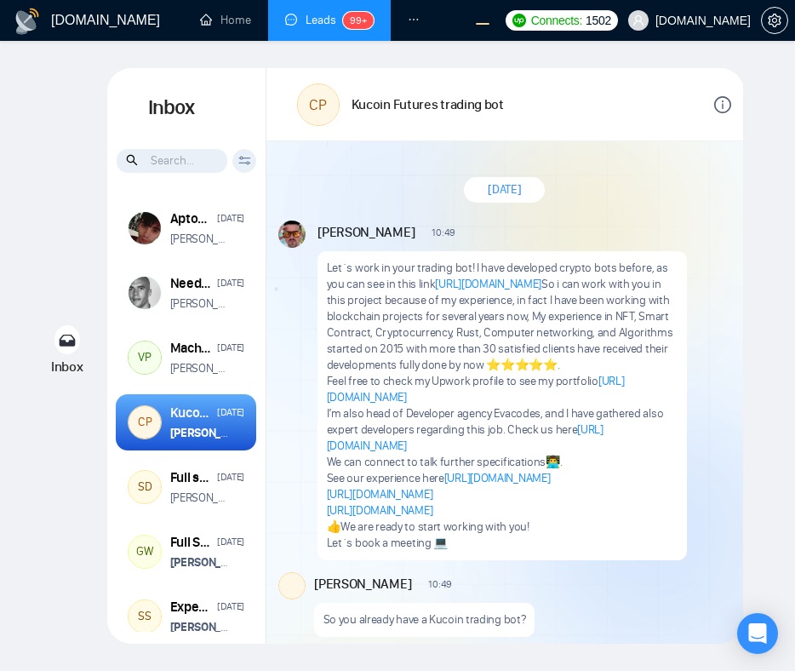
scroll to position [3142, 0]
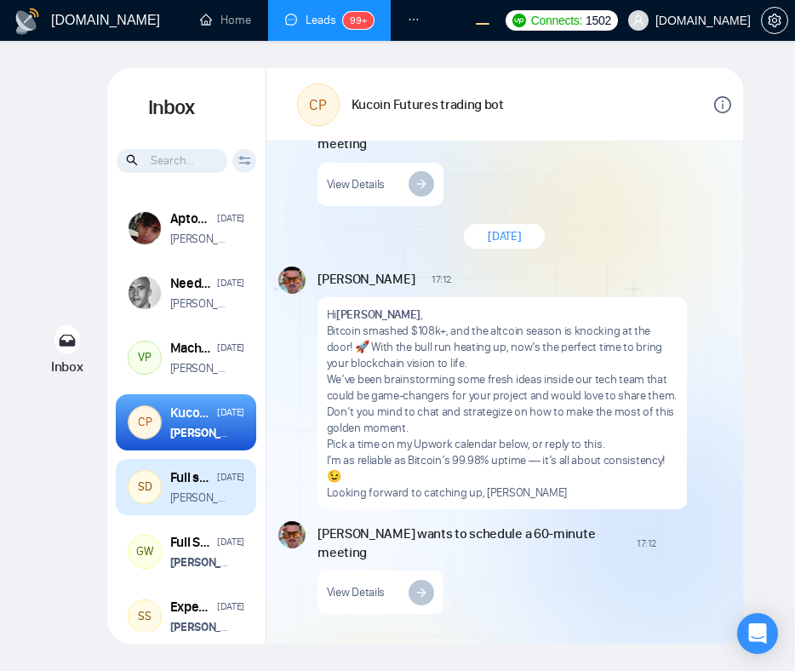
click at [170, 483] on div "Full stack developer needed to build simple but professional ios/android app" at bounding box center [191, 477] width 42 height 19
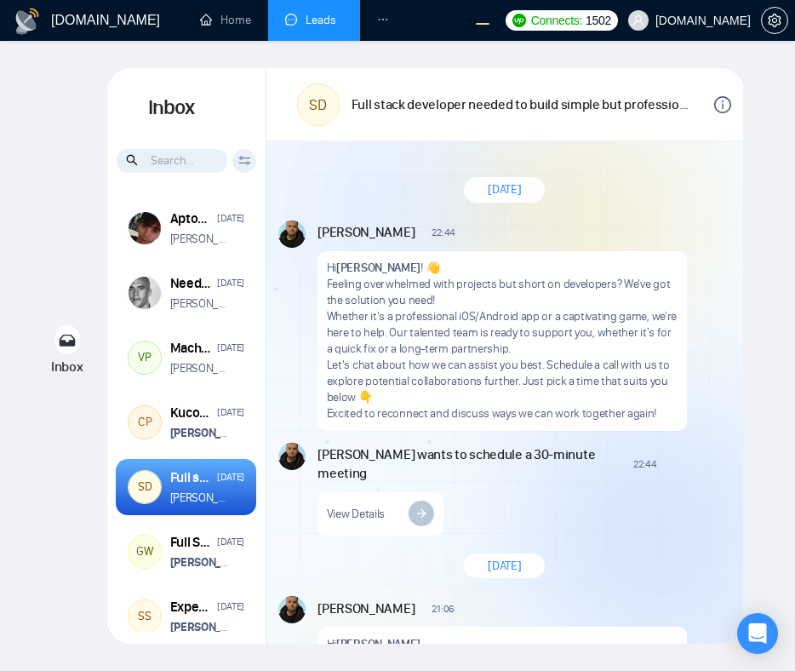
scroll to position [2595, 0]
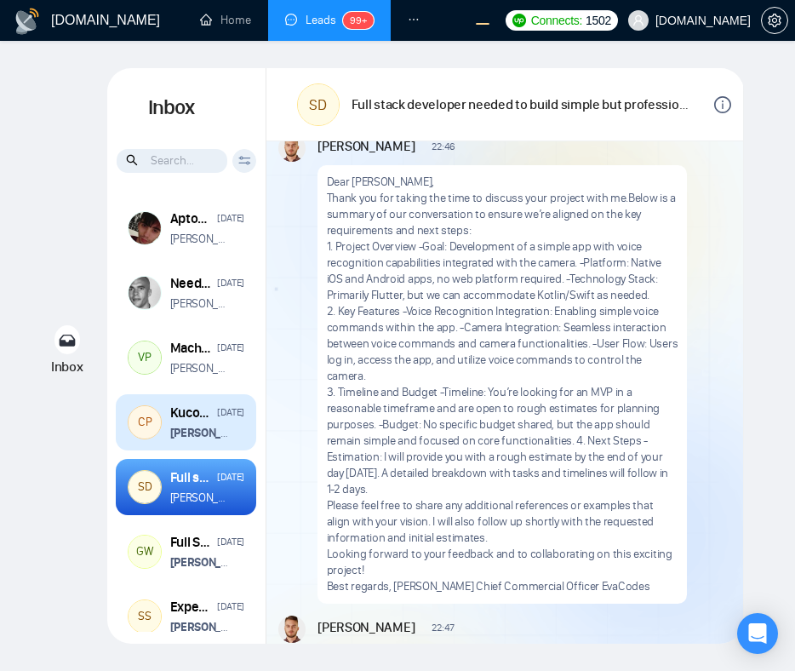
click at [198, 443] on div "CP Kucoin Futures trading bot [DATE] [PERSON_NAME] wants to schedule a 60-minut…" at bounding box center [186, 422] width 140 height 56
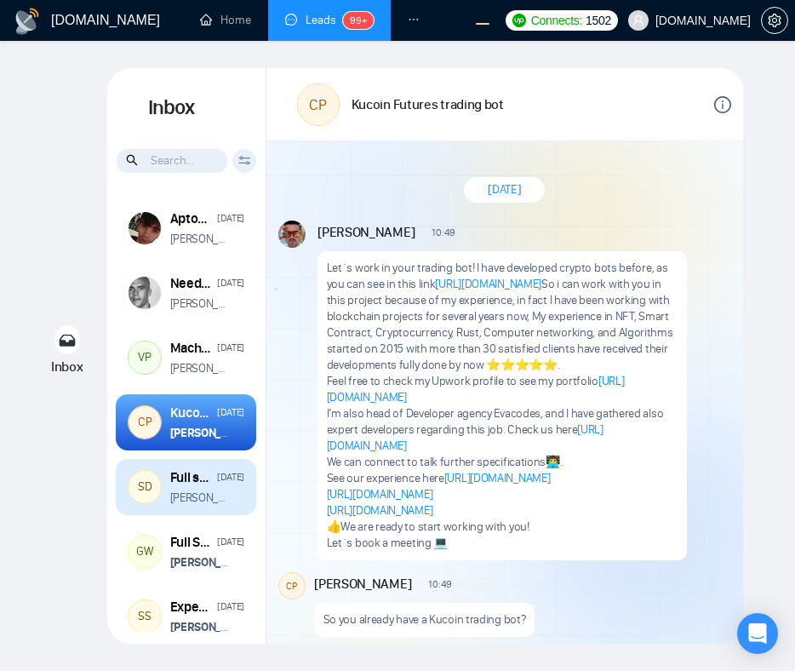
click at [222, 472] on div "[DATE]" at bounding box center [230, 477] width 27 height 16
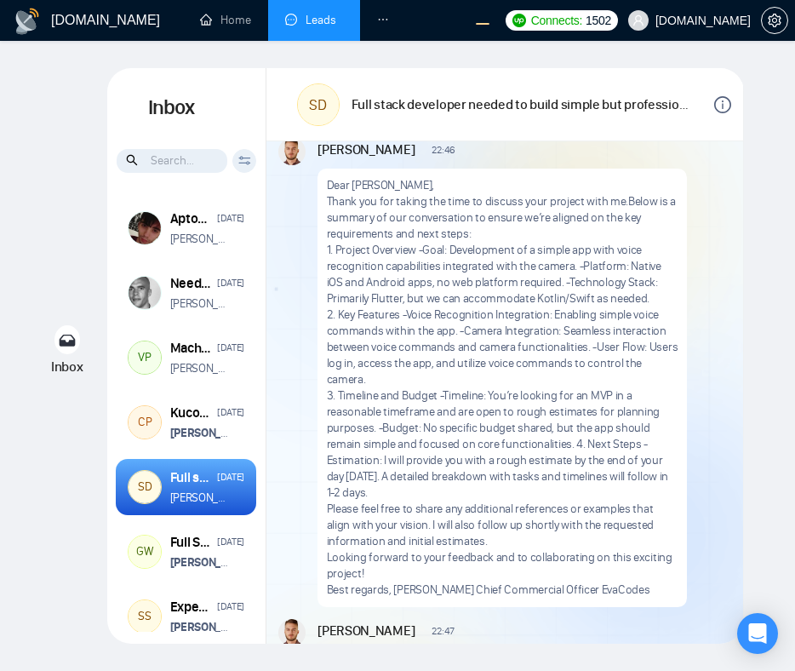
scroll to position [2595, 0]
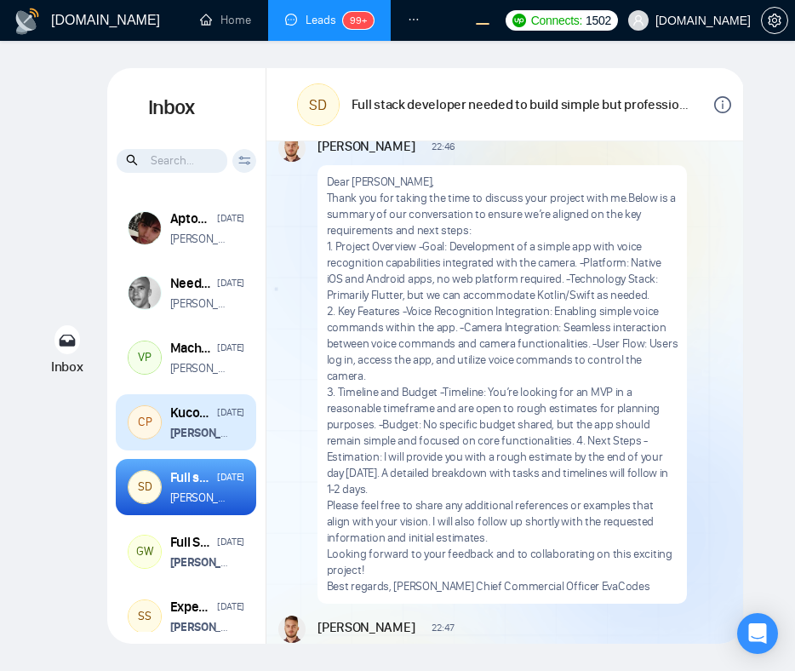
click at [214, 436] on strong "[PERSON_NAME]" at bounding box center [212, 433] width 85 height 14
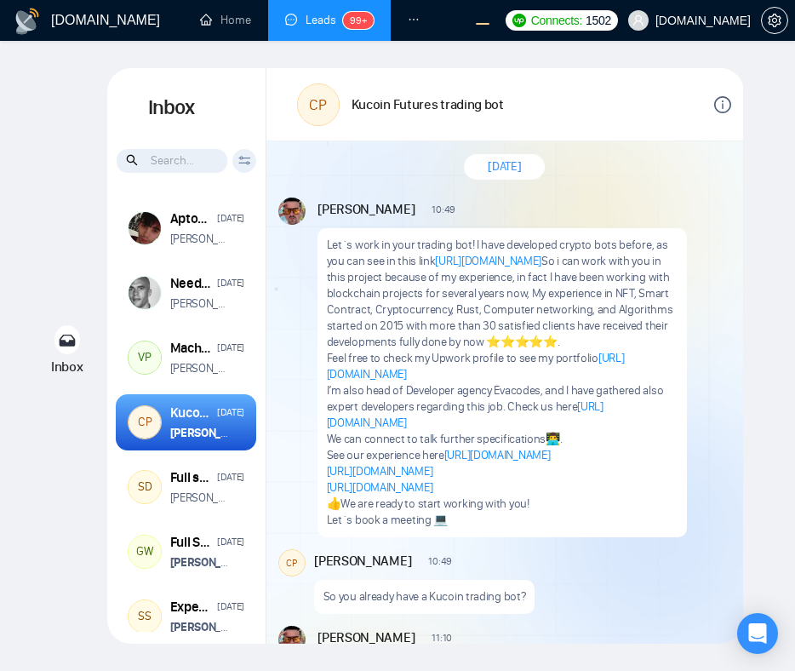
scroll to position [71, 0]
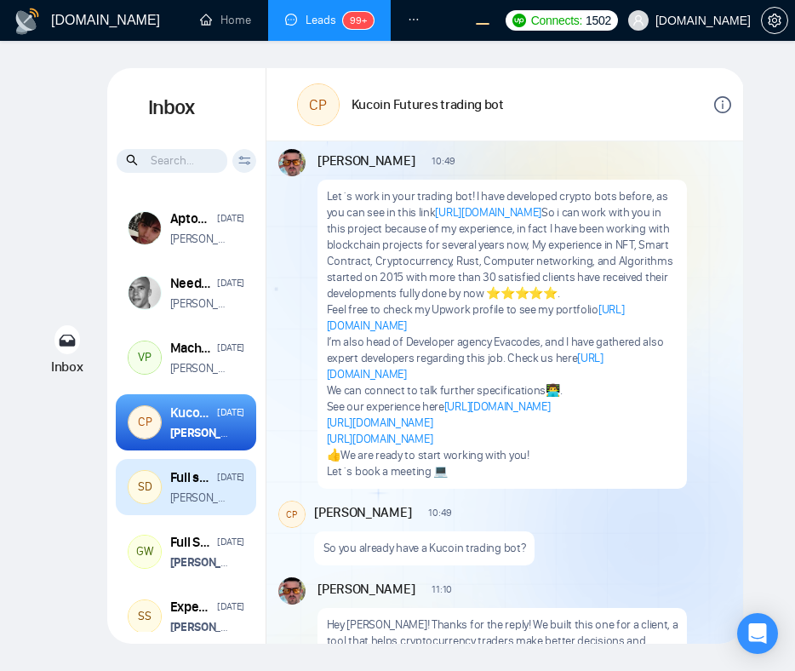
click at [202, 487] on div "Full stack developer needed to build simple but professional ios/android app" at bounding box center [191, 477] width 42 height 19
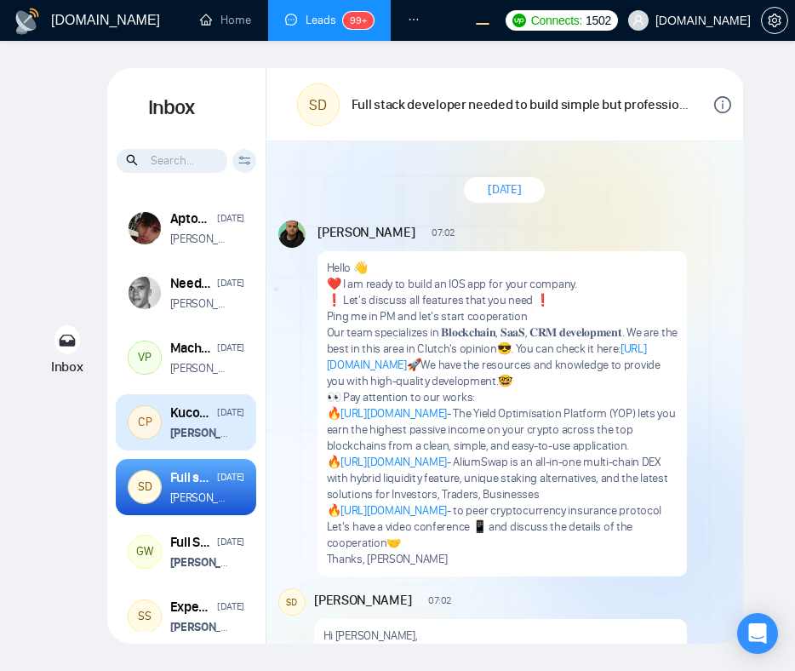
scroll to position [79, 0]
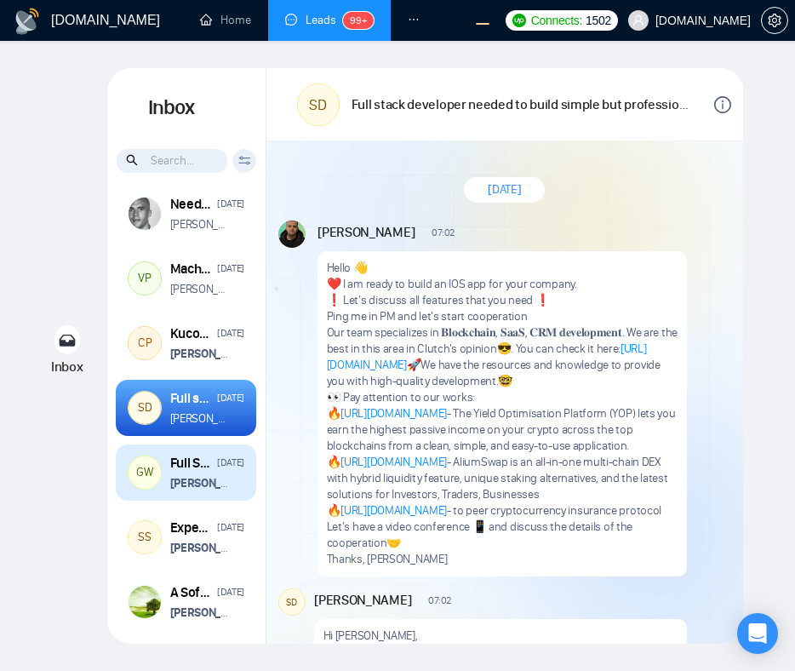
click at [187, 486] on strong "[PERSON_NAME]" at bounding box center [212, 483] width 85 height 14
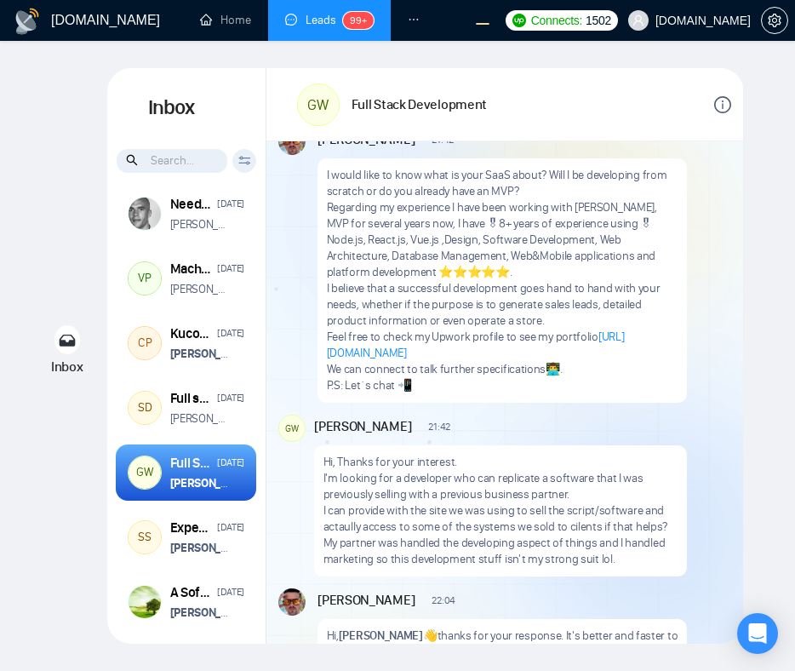
scroll to position [94, 0]
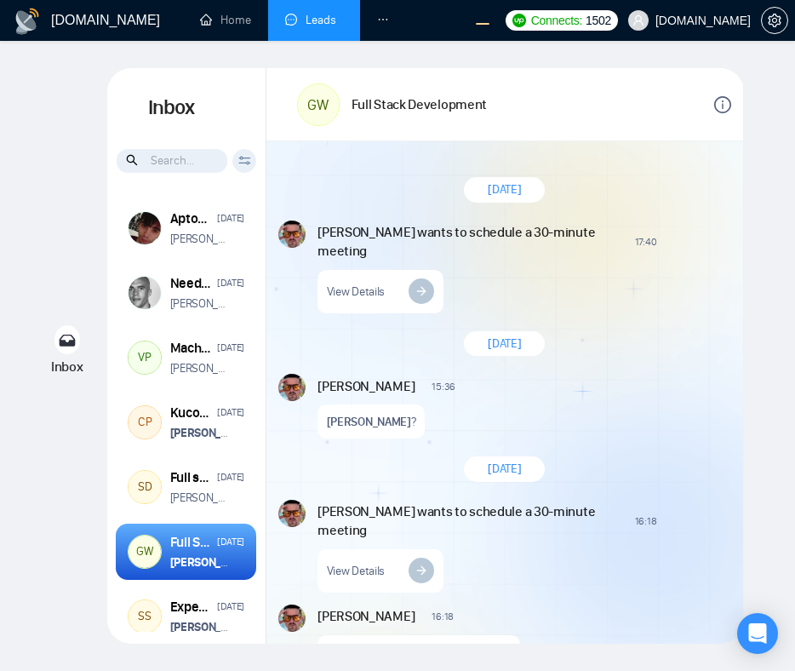
scroll to position [2813, 0]
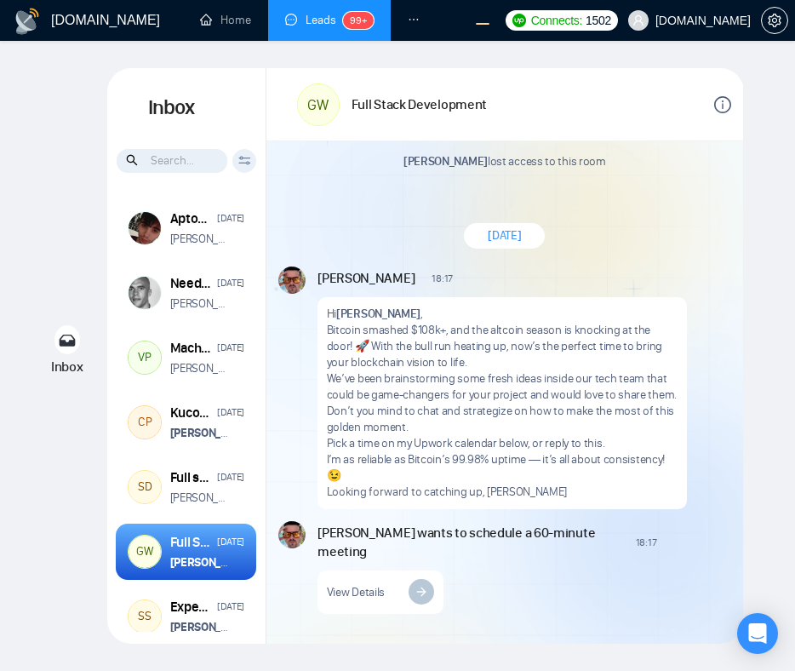
scroll to position [2813, 0]
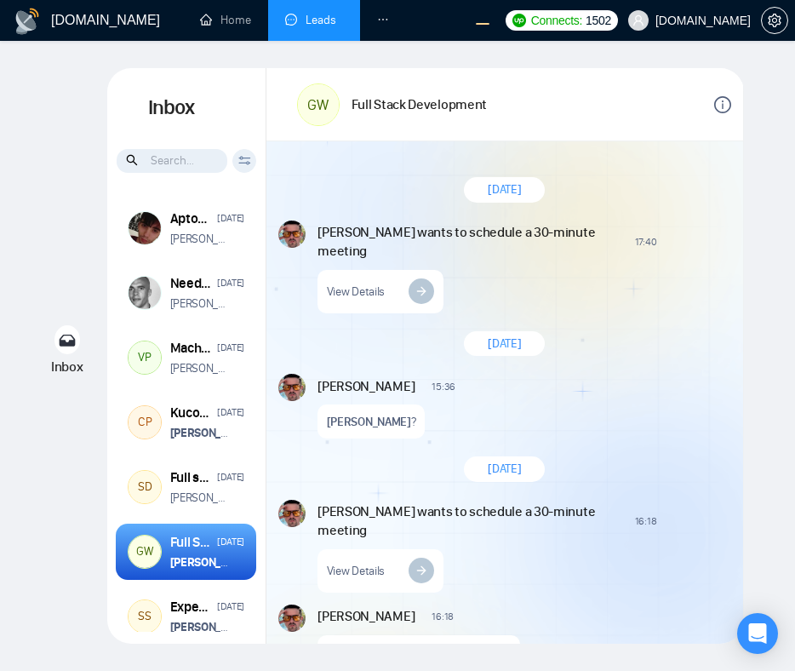
scroll to position [2813, 0]
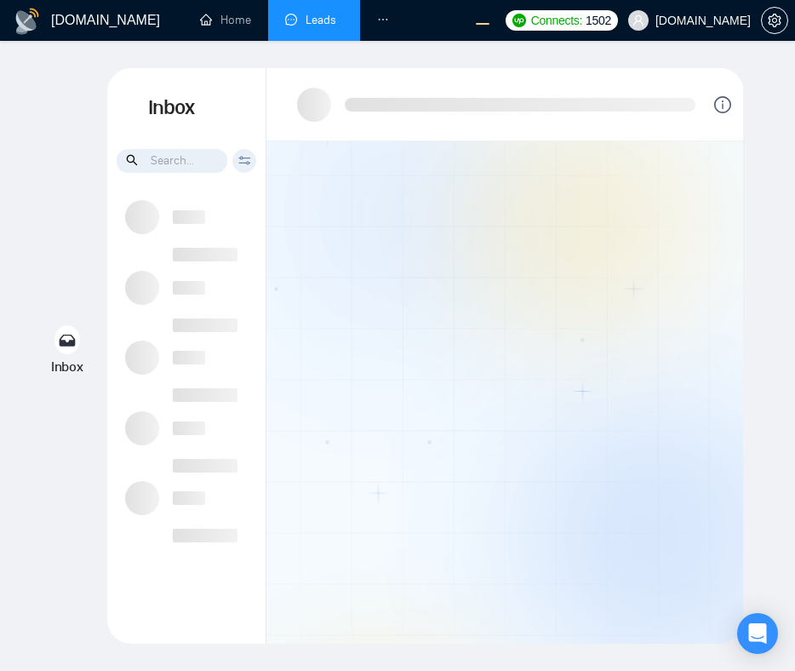
click at [670, 314] on div "Details Participants" at bounding box center [504, 355] width 477 height 575
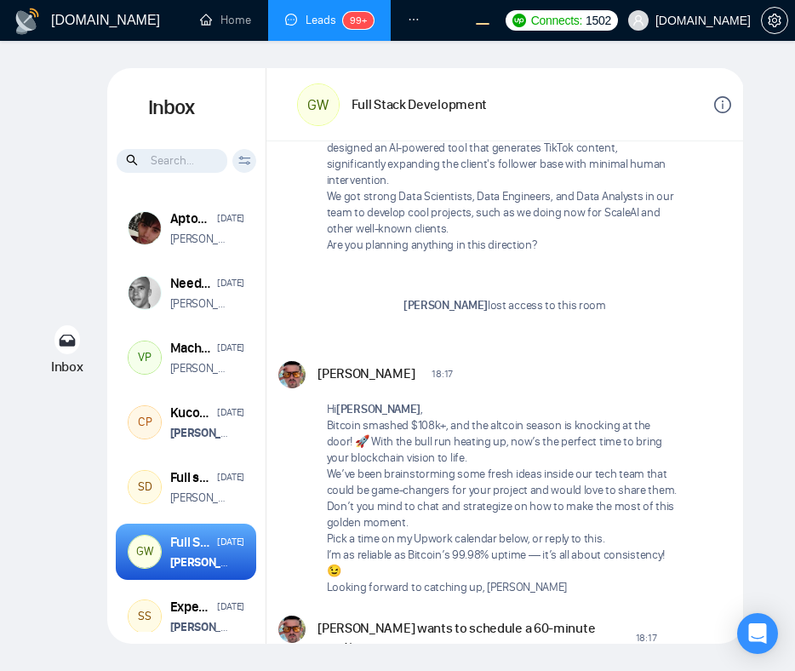
scroll to position [2079, 0]
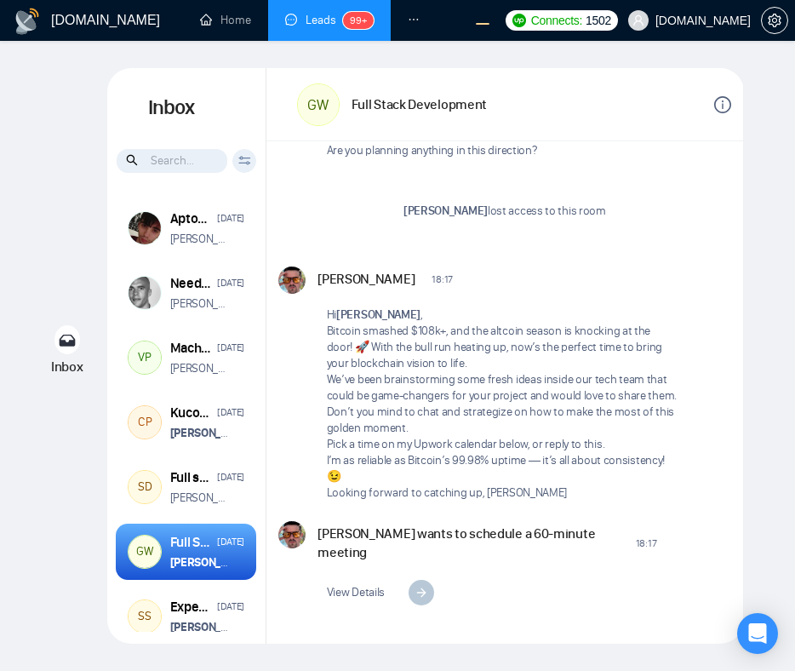
click at [162, 160] on input at bounding box center [172, 161] width 111 height 24
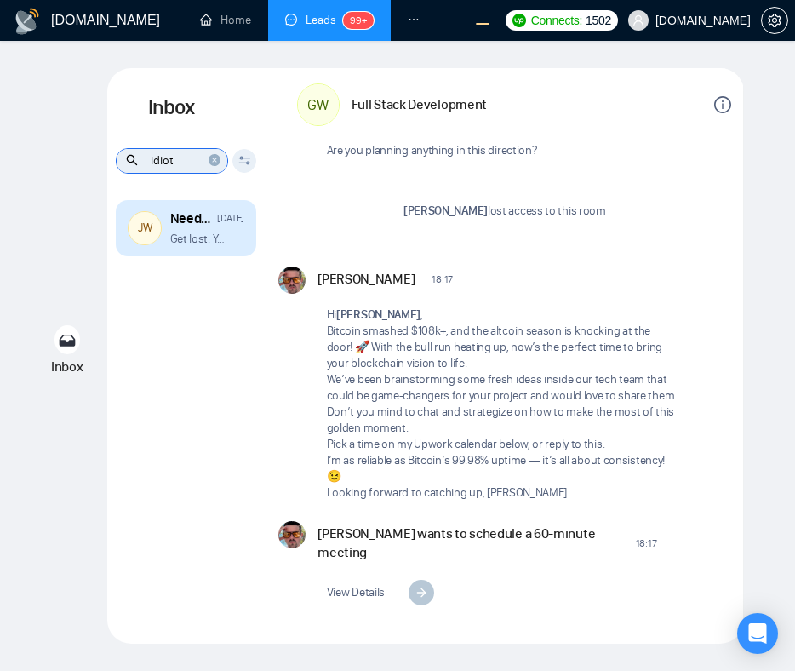
type input "idiot"
click at [201, 231] on p "Get lost. You idiot ." at bounding box center [200, 239] width 60 height 16
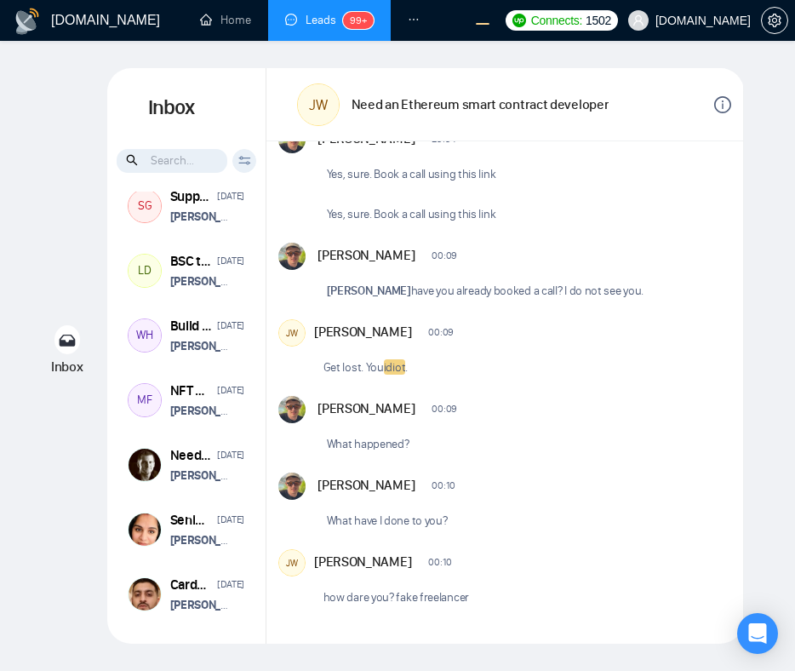
scroll to position [1414, 0]
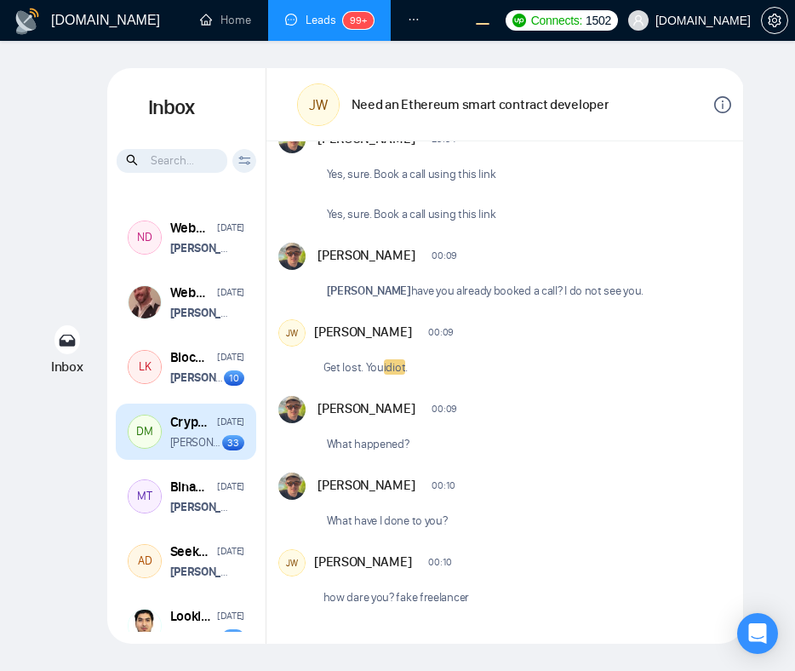
click at [217, 430] on div "[DATE]" at bounding box center [230, 422] width 27 height 16
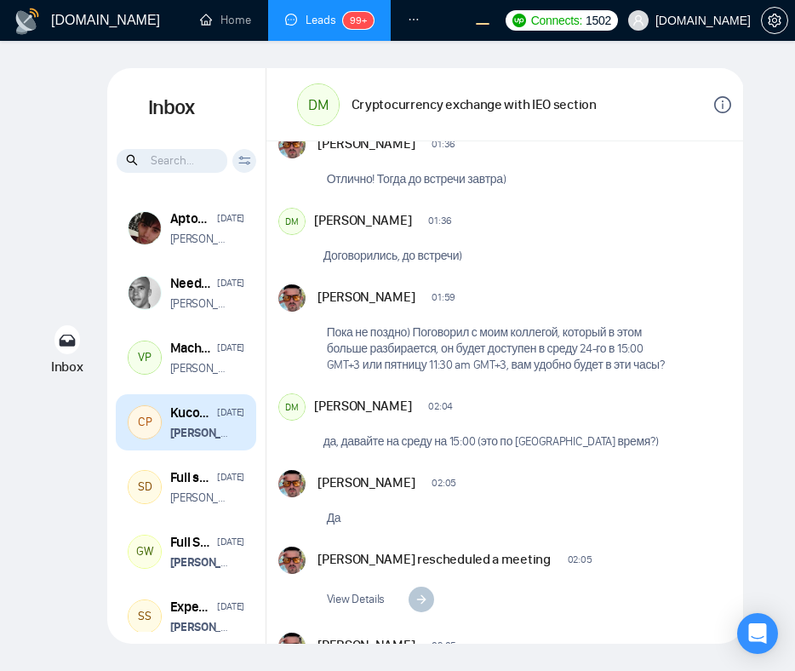
click at [202, 441] on p "Vitaliy Basiuk wants to schedule a 60-minute meeting" at bounding box center [200, 433] width 60 height 16
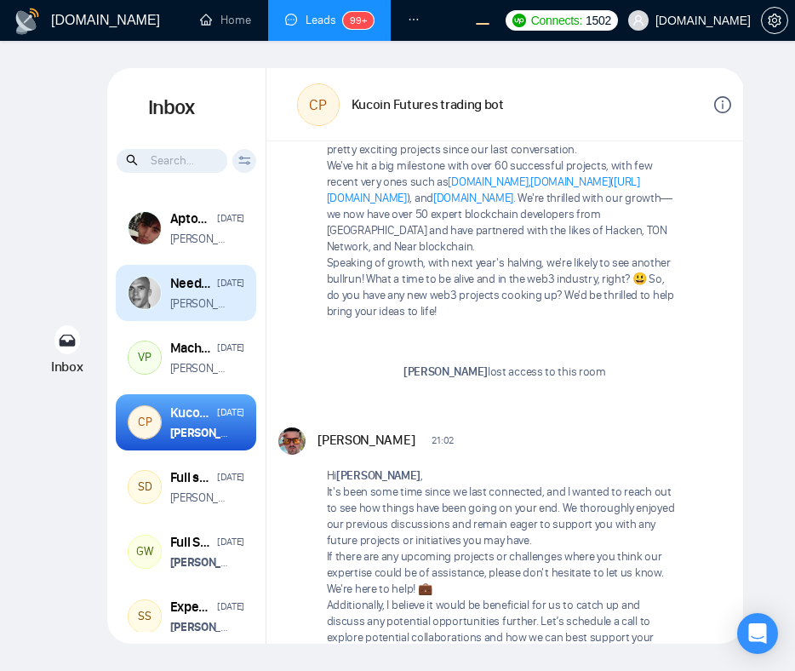
scroll to position [2136, 0]
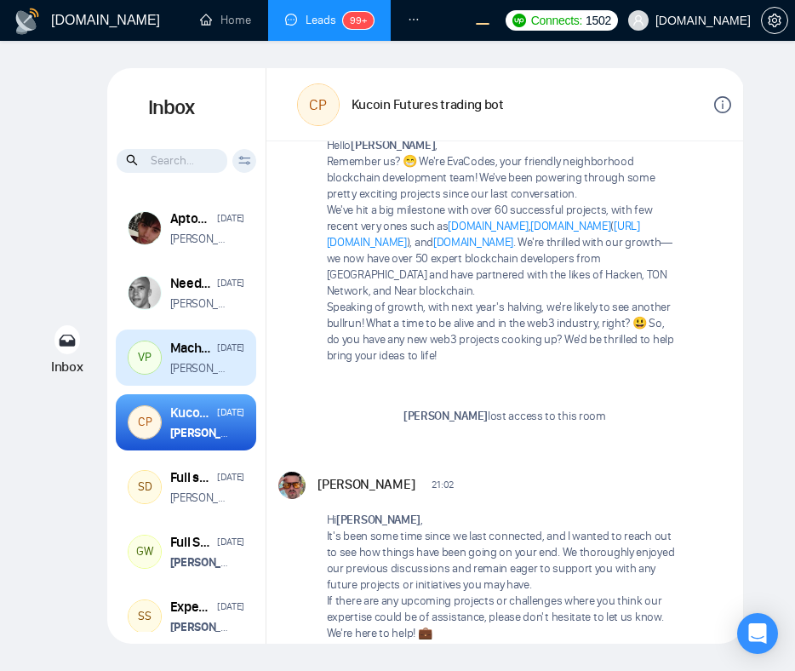
click at [196, 350] on div "Machine Learning and Data Operations" at bounding box center [191, 348] width 42 height 19
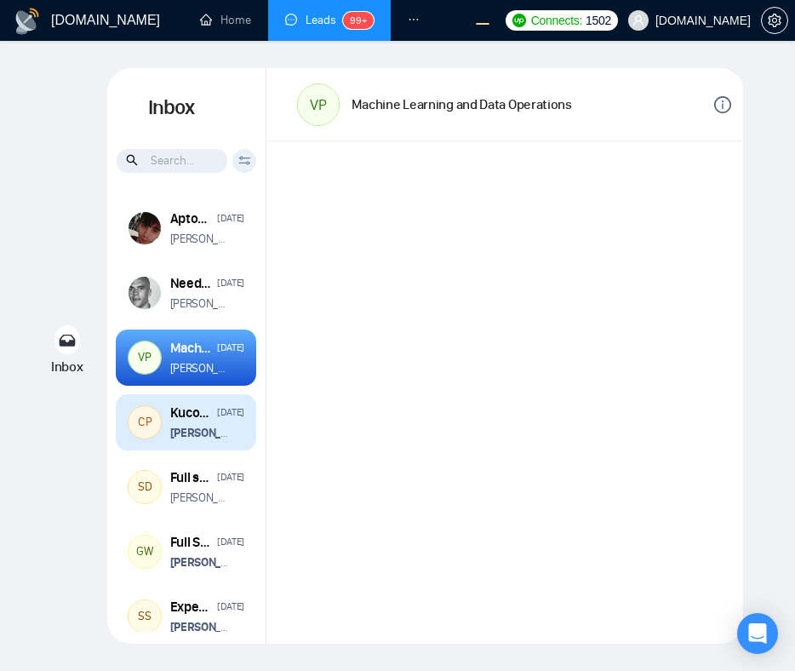
click at [202, 435] on strong "Vitaliy Basiuk" at bounding box center [212, 433] width 85 height 14
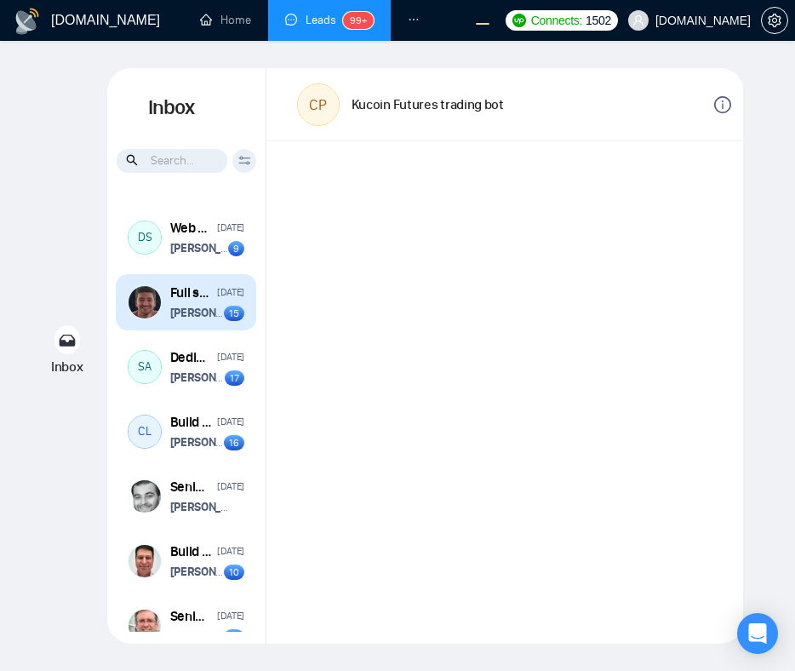
scroll to position [1818, 0]
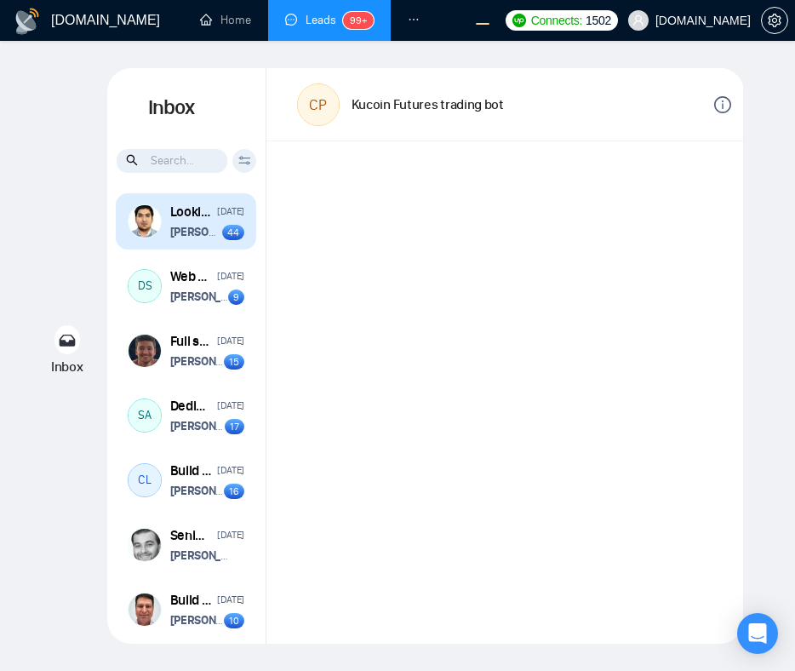
click at [180, 239] on strong "[PERSON_NAME]" at bounding box center [212, 232] width 85 height 14
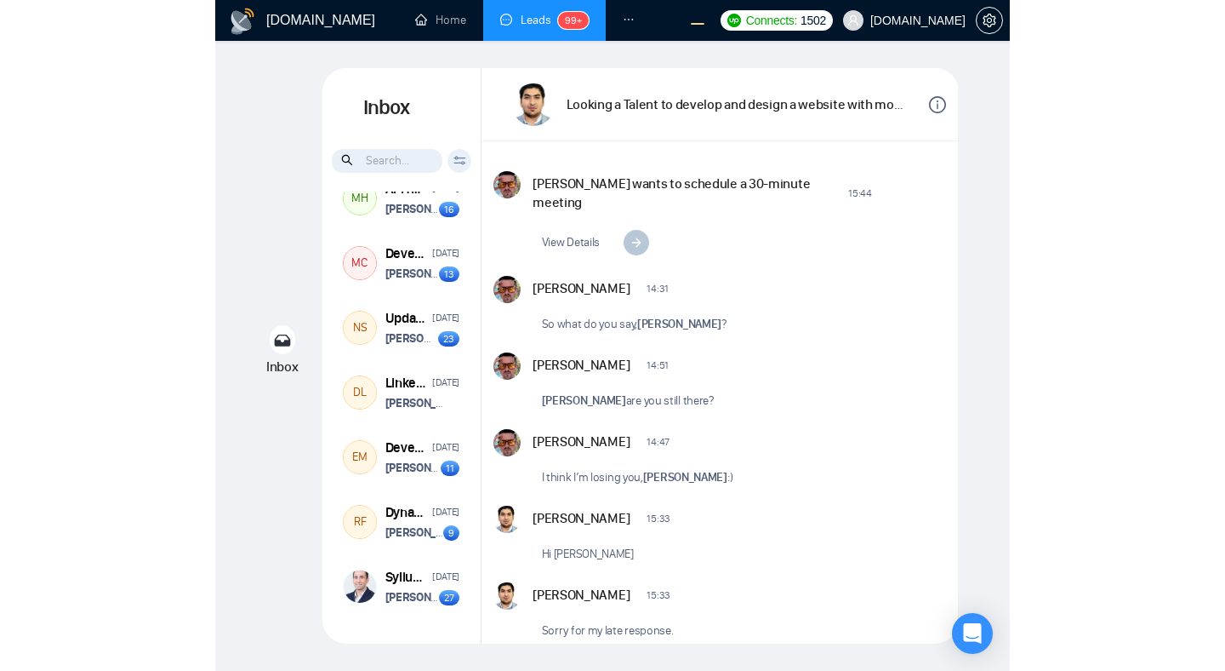
scroll to position [3474, 0]
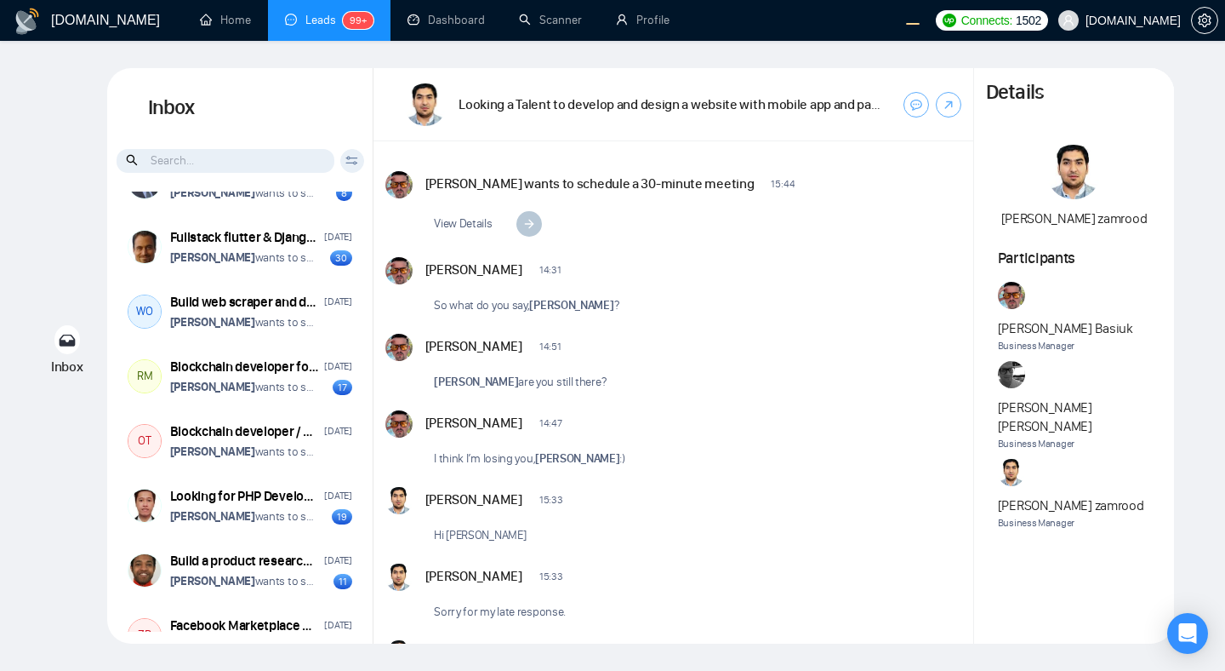
click at [679, 431] on div "Vitaliy Basiuk 14:47 New Message" at bounding box center [693, 421] width 534 height 22
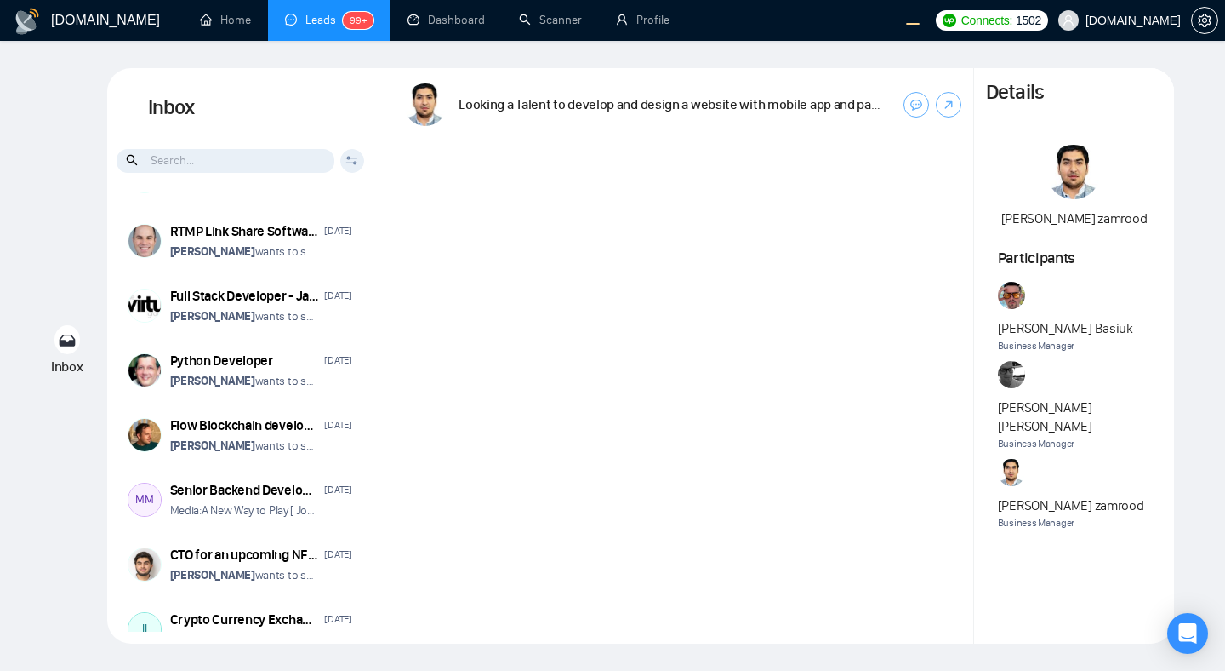
scroll to position [538, 0]
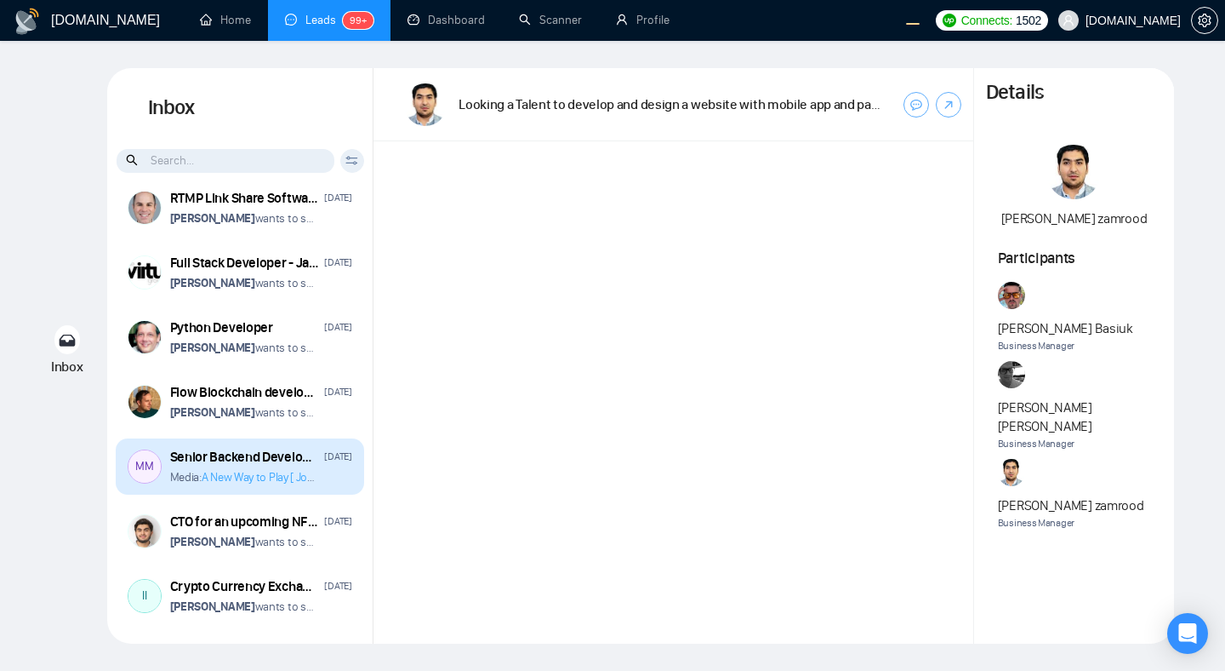
click at [254, 474] on link "A New Way to Play [ Join the Challenge ]" at bounding box center [297, 477] width 190 height 14
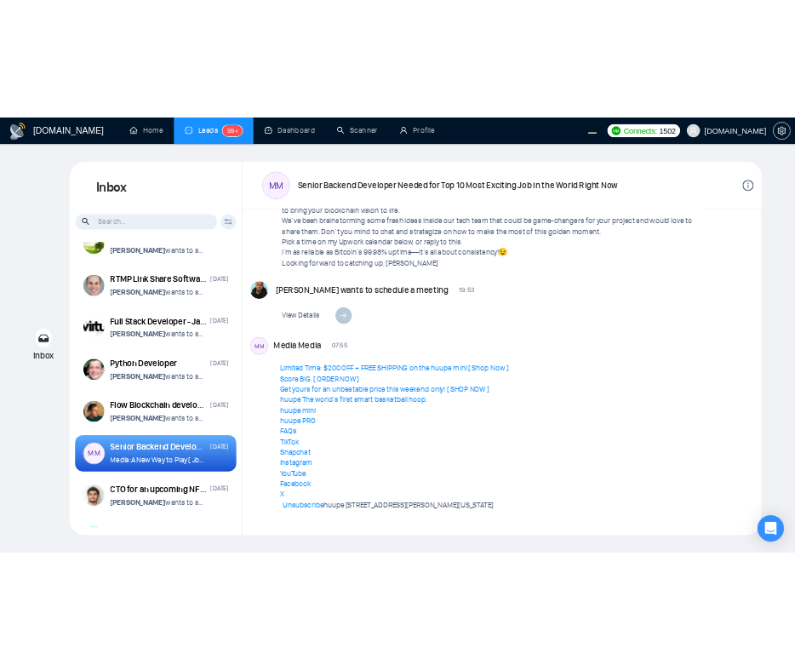
scroll to position [1616, 0]
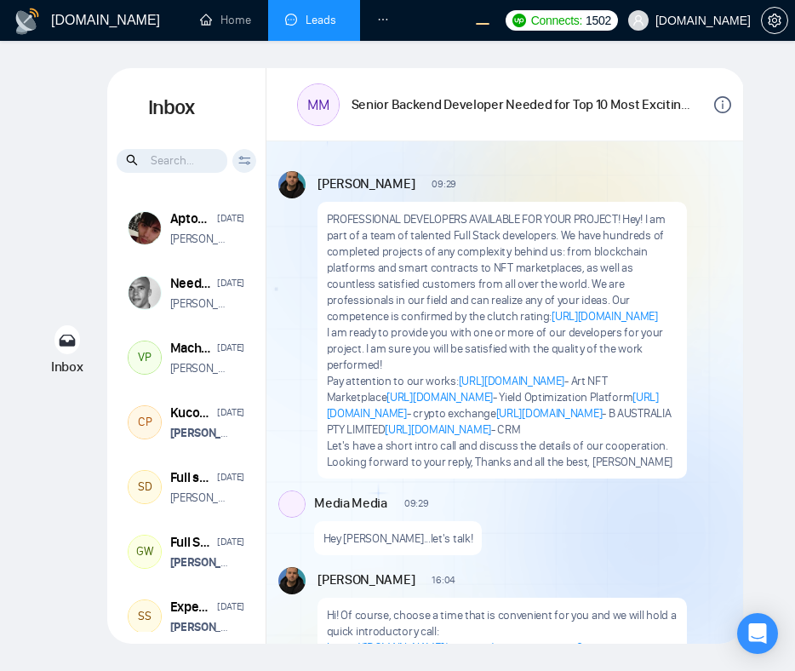
scroll to position [405, 0]
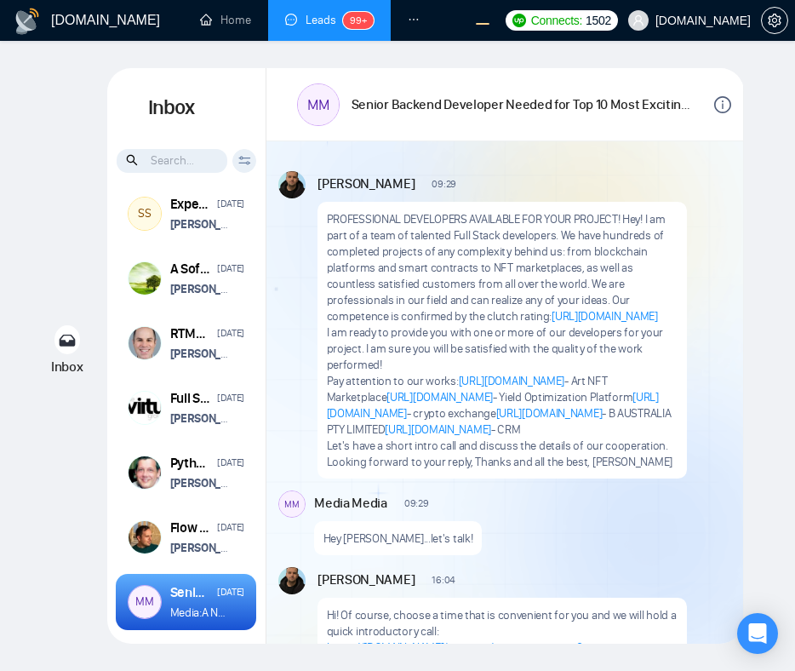
scroll to position [25, 0]
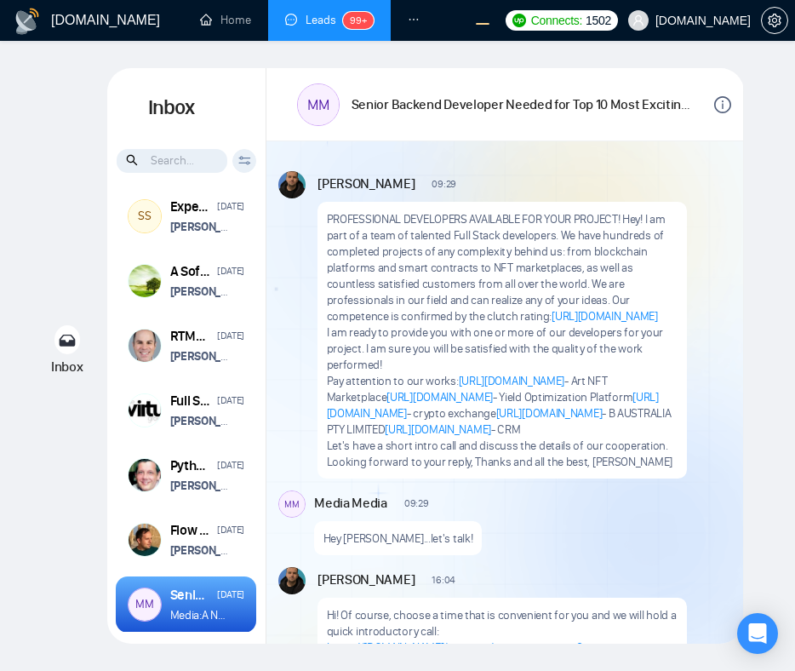
scroll to position [403, 0]
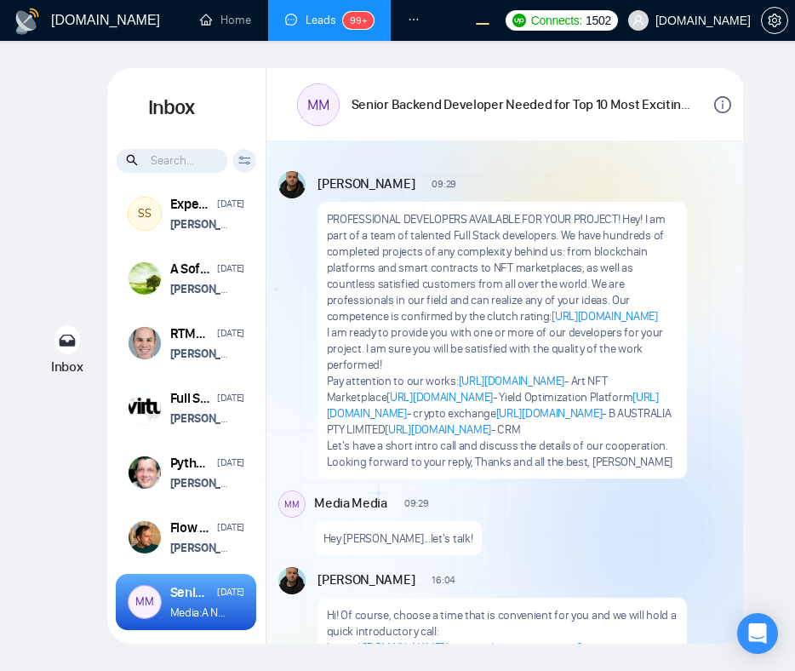
click at [744, 293] on div "Inbox Inbox Client Reset Date Reset Reset Apply Aptos Blockchain Developer [DAT…" at bounding box center [397, 355] width 740 height 575
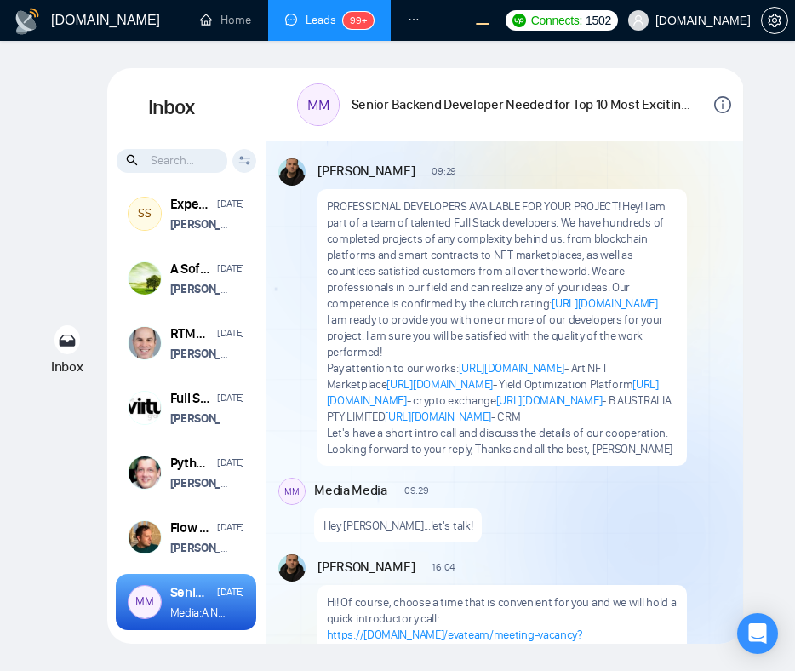
scroll to position [0, 0]
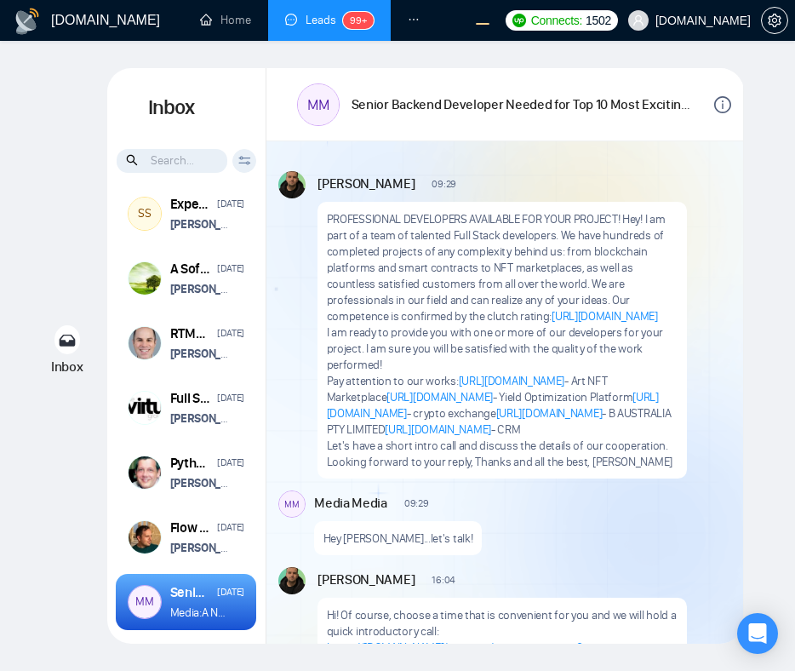
click at [649, 226] on p "PROFESSIONAL DEVELOPERS AVAILABLE FOR YOUR PROJECT! Hey! I am part of a team of…" at bounding box center [502, 267] width 351 height 113
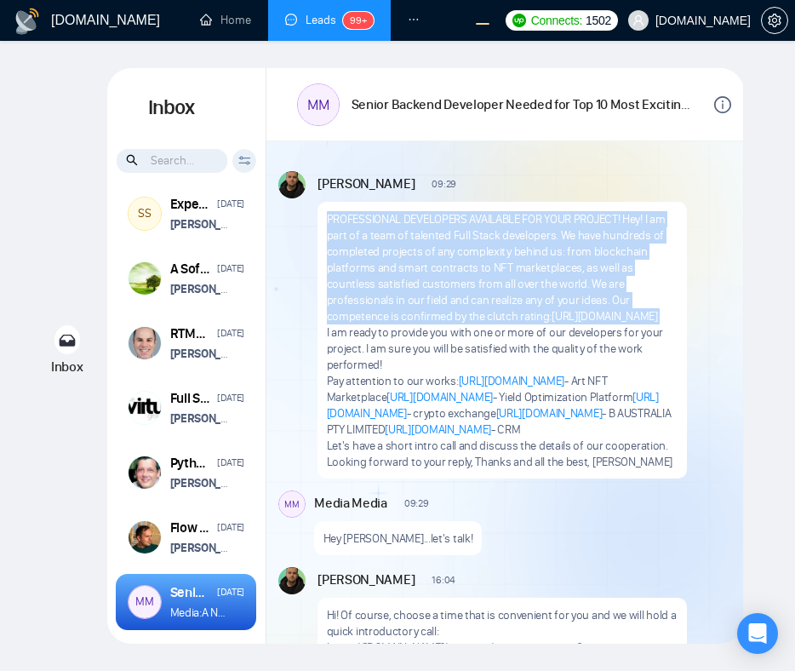
click at [637, 317] on p "PROFESSIONAL DEVELOPERS AVAILABLE FOR YOUR PROJECT! Hey! I am part of a team of…" at bounding box center [502, 267] width 351 height 113
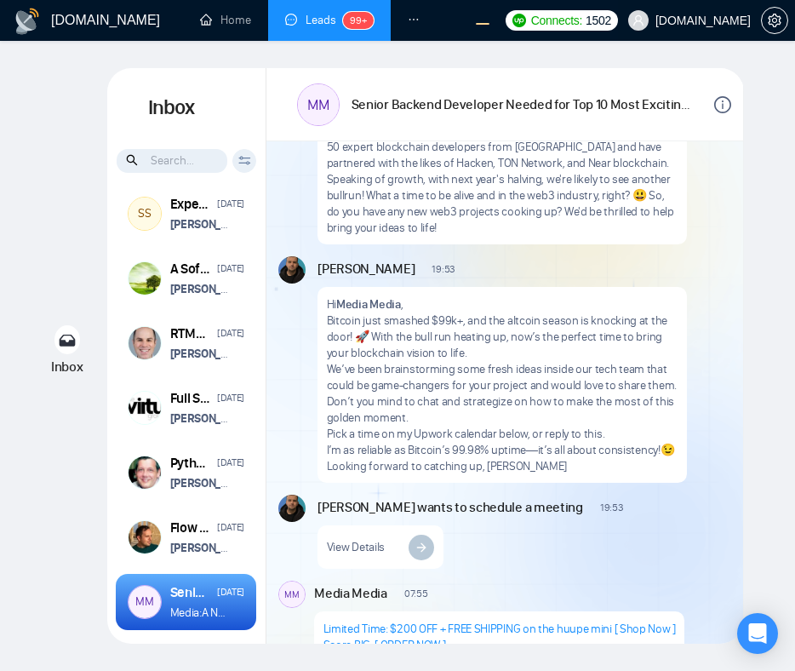
scroll to position [1632, 0]
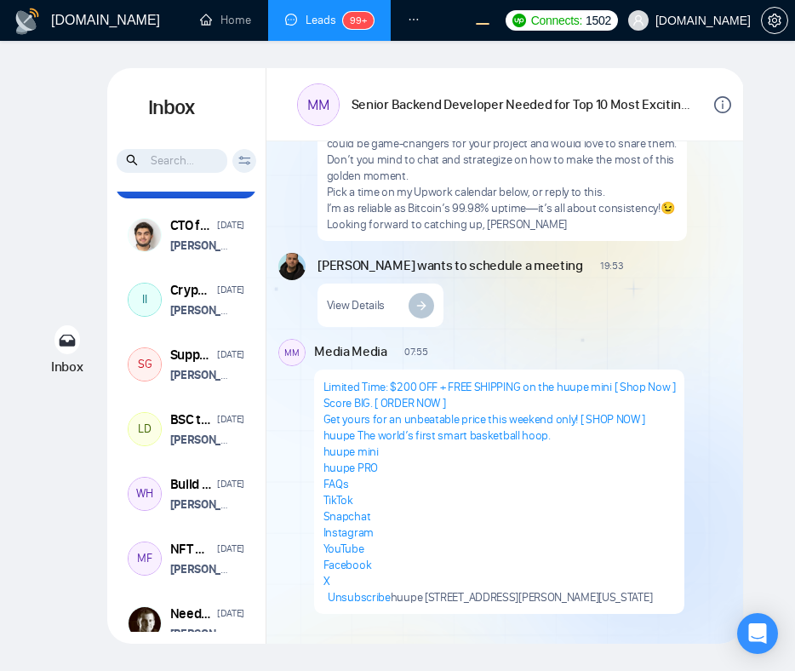
scroll to position [817, 0]
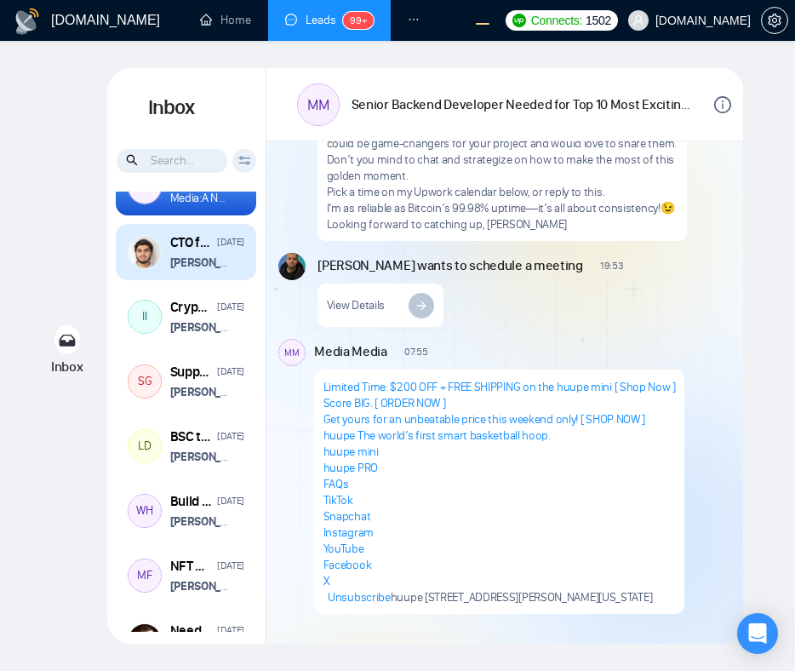
click at [218, 277] on div "CTO for an upcoming NFT project. December 19, 2024 Vitaliy Basiuk wants to sche…" at bounding box center [186, 252] width 140 height 56
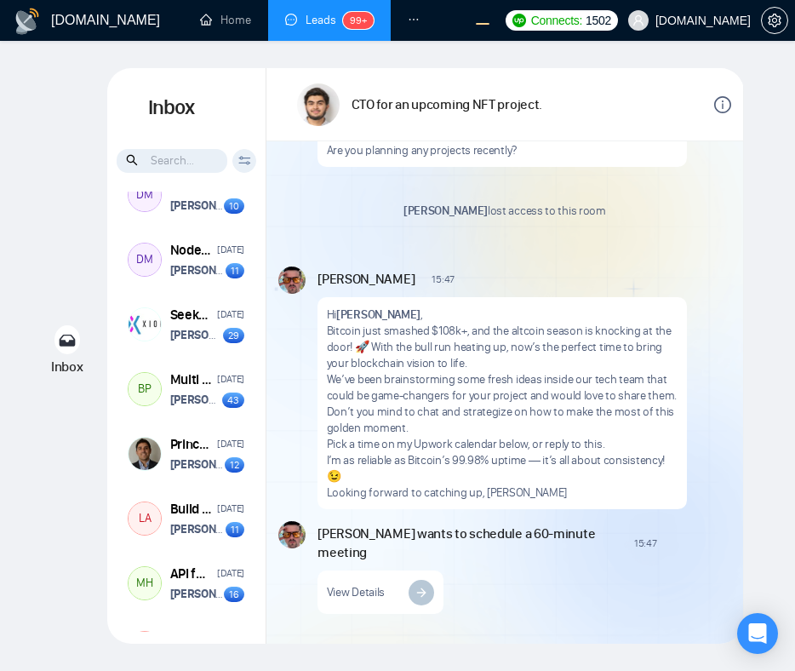
scroll to position [2637, 0]
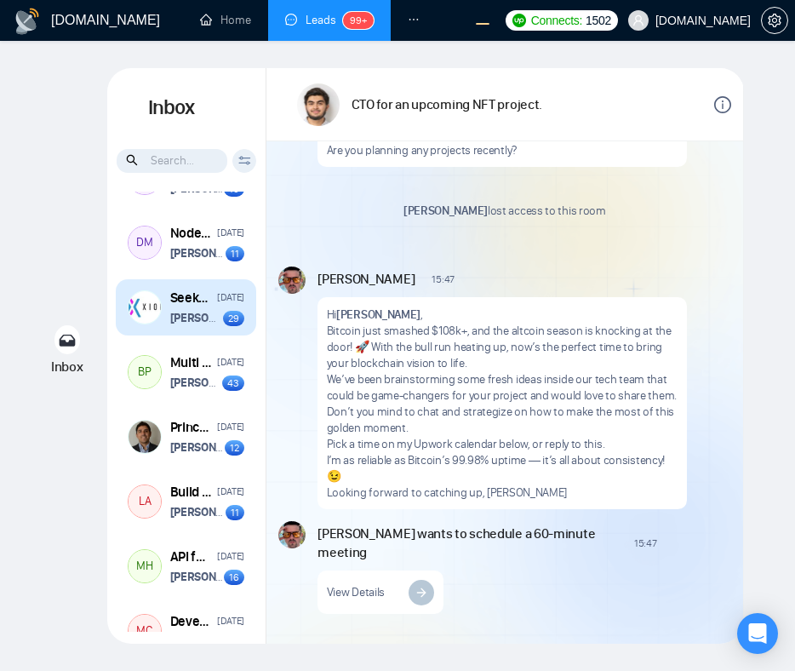
click at [186, 325] on strong "[PERSON_NAME]" at bounding box center [212, 318] width 85 height 14
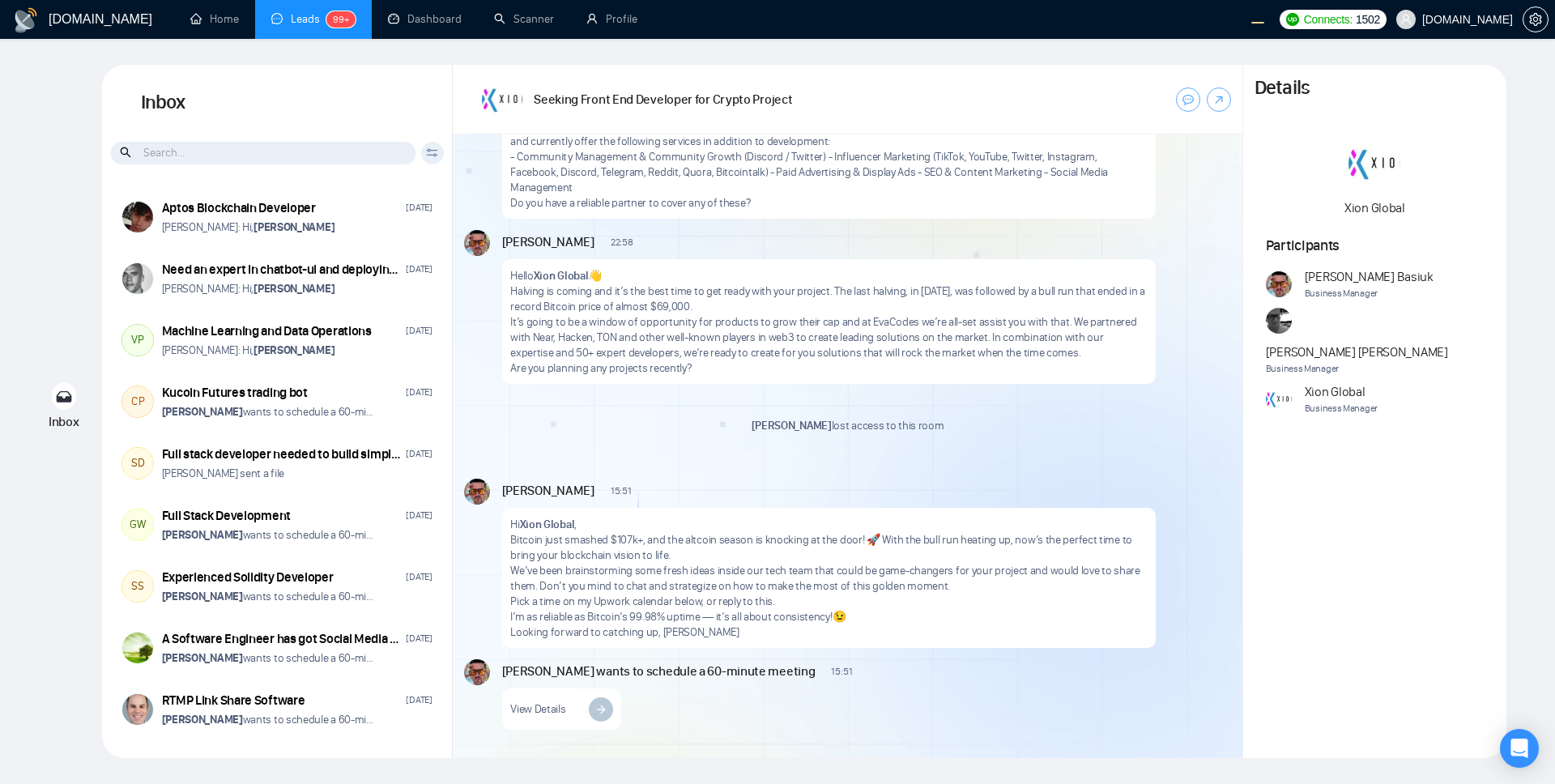
scroll to position [1453, 0]
click at [756, 514] on div "Hi [PERSON_NAME] Global , Bitcoin just smashed $107k+, and the altcoin season i…" at bounding box center [829, 578] width 654 height 140
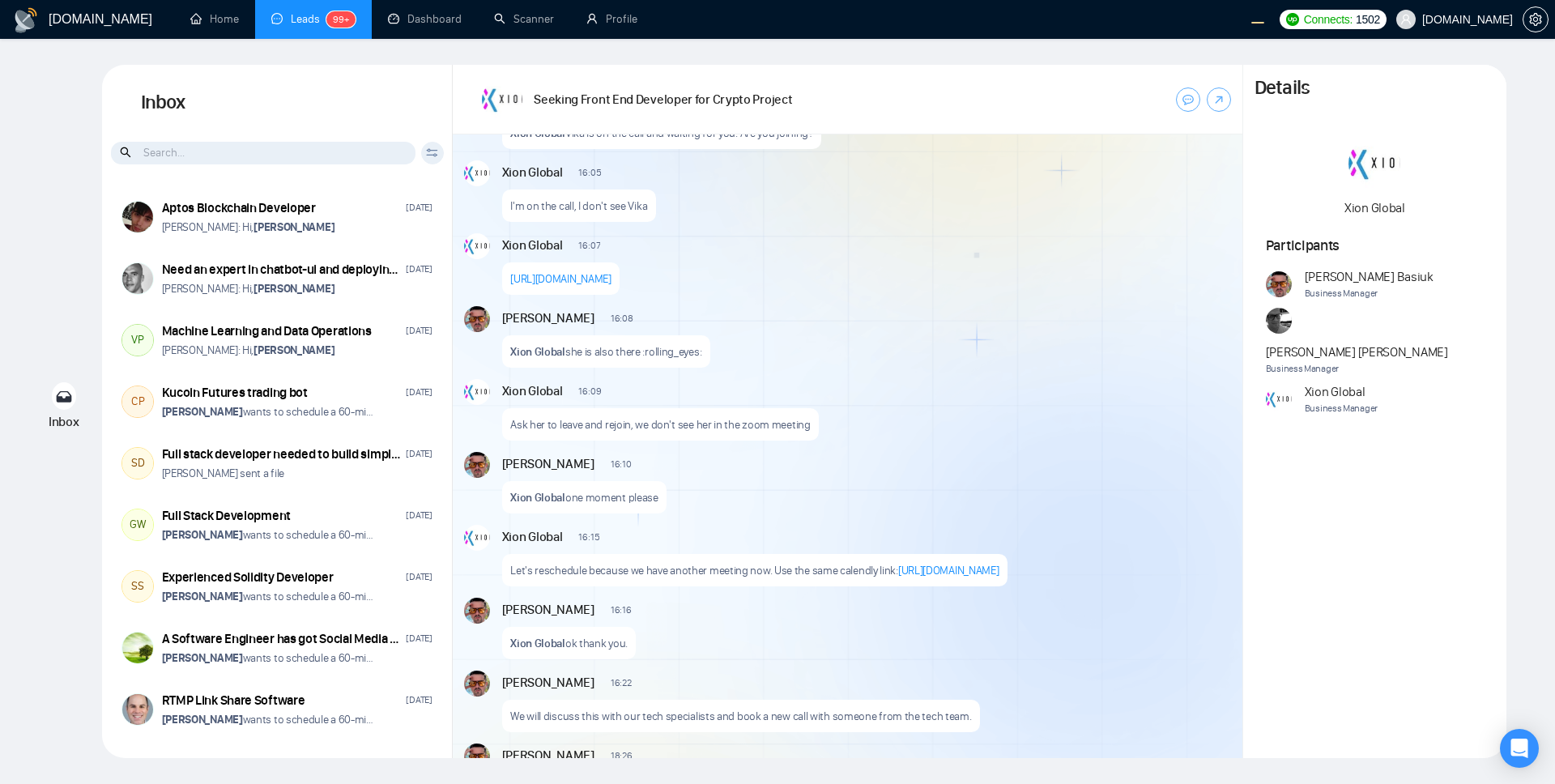
scroll to position [0, 0]
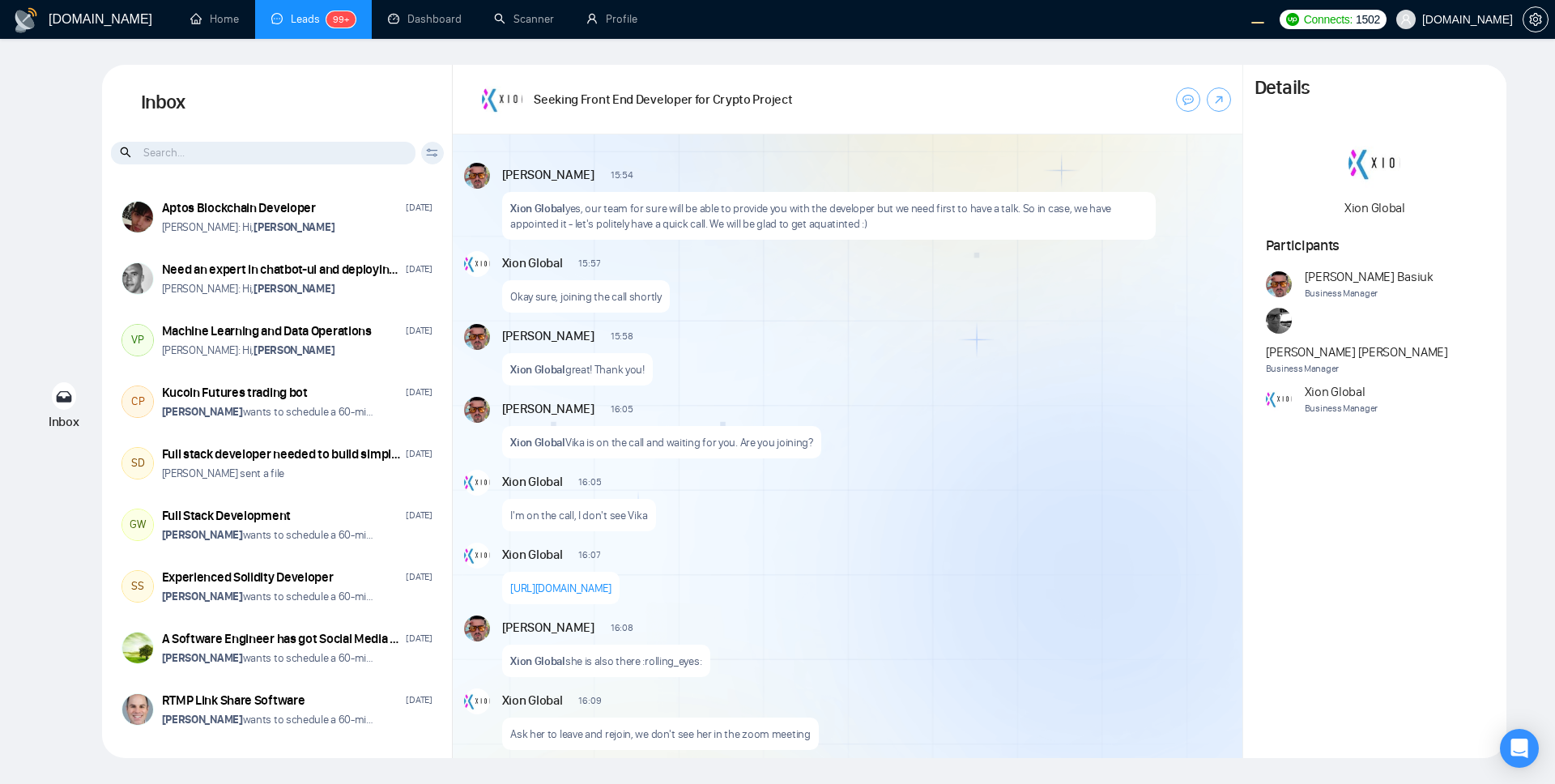
click at [597, 302] on p "Okay sure, joining the call shortly" at bounding box center [585, 297] width 151 height 15
click at [580, 367] on p "Xion Global great! Thank you!" at bounding box center [577, 369] width 134 height 15
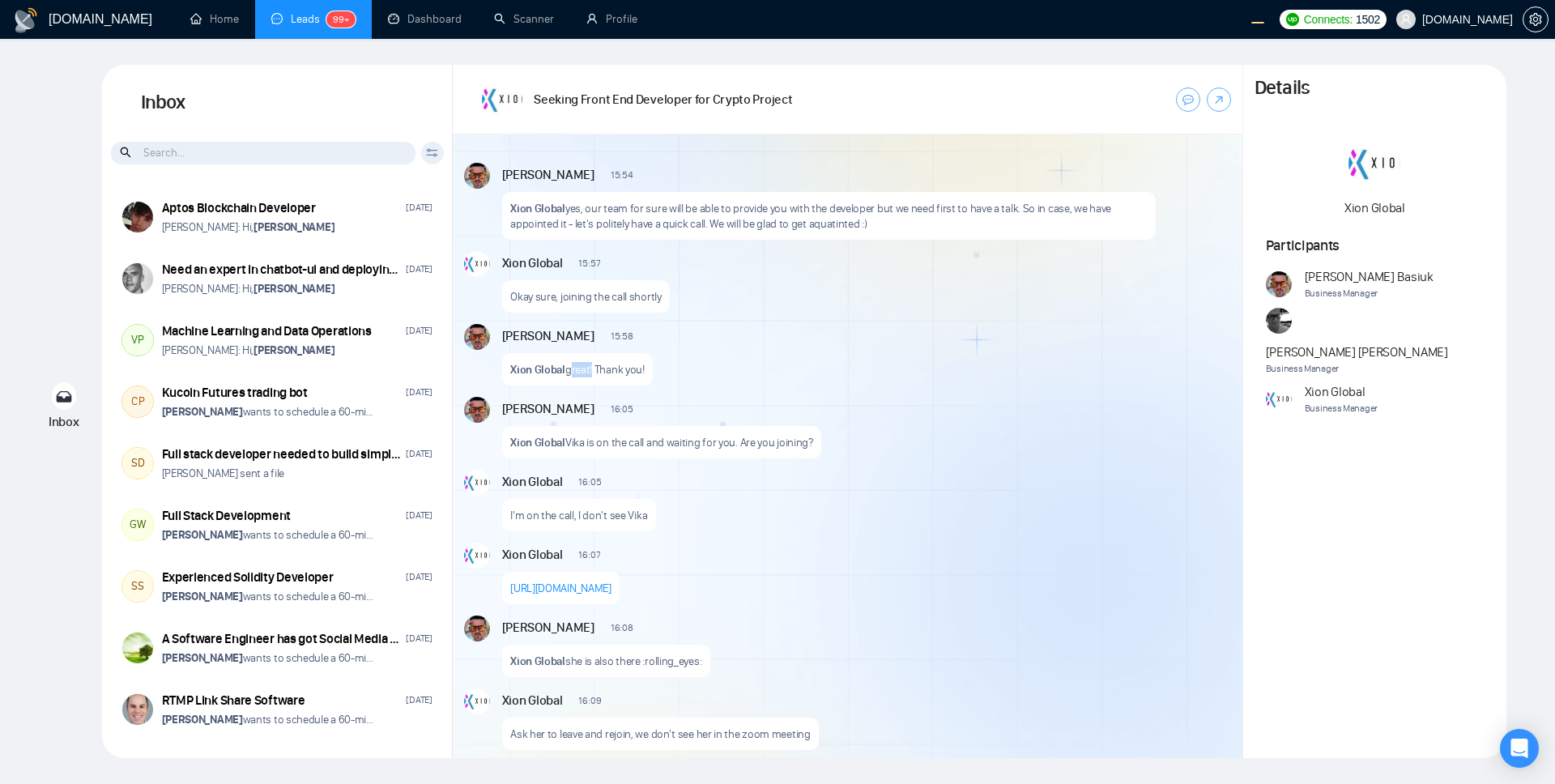
click at [580, 367] on p "Xion Global great! Thank you!" at bounding box center [577, 369] width 134 height 15
click at [649, 220] on p "Xion Global yes, our team for sure will be able to provide you with the develop…" at bounding box center [828, 216] width 637 height 30
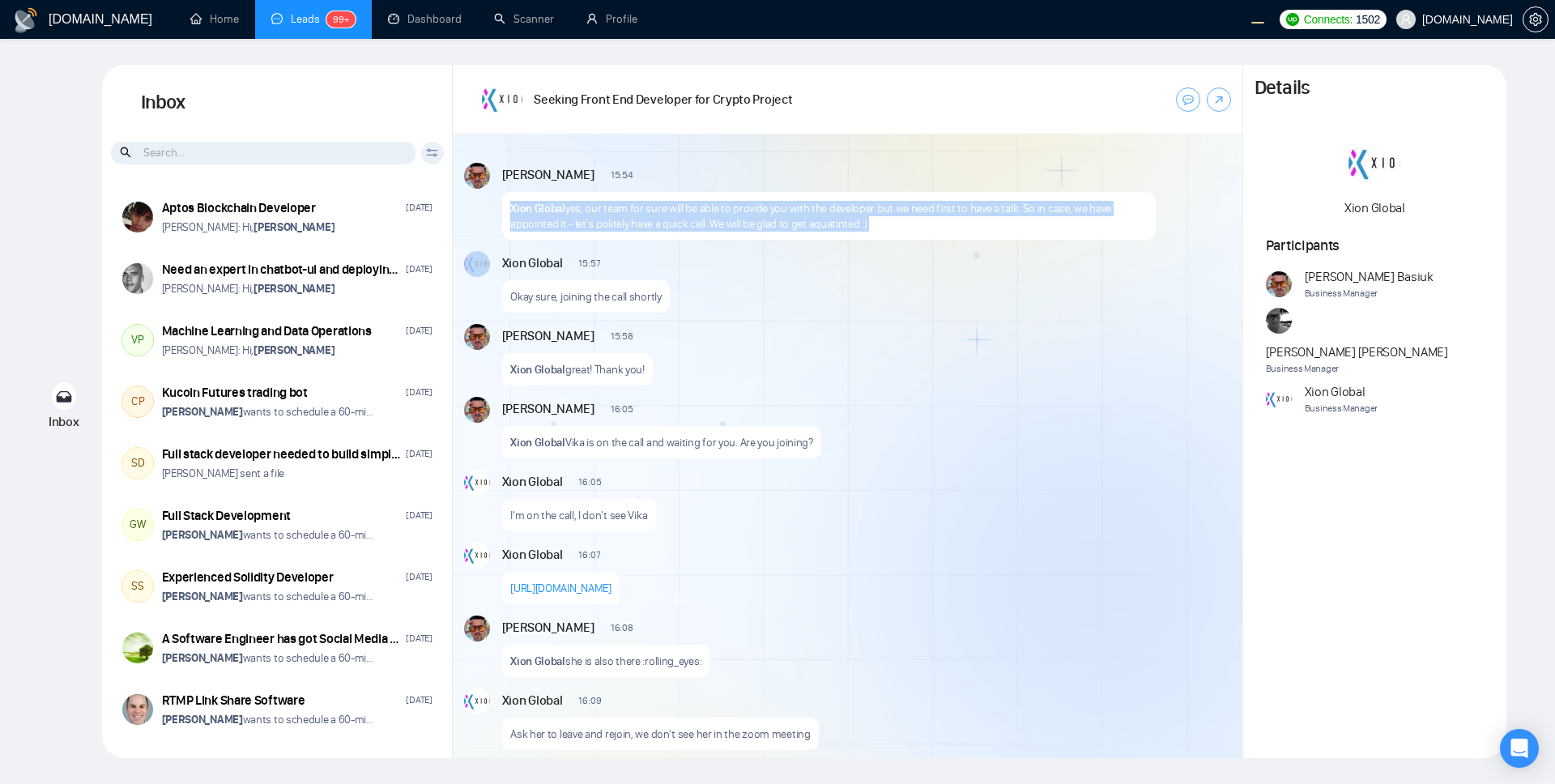
click at [687, 508] on div "Xion Global 16:05 New Message I'm on the call, I don't see Vika" at bounding box center [867, 500] width 729 height 62
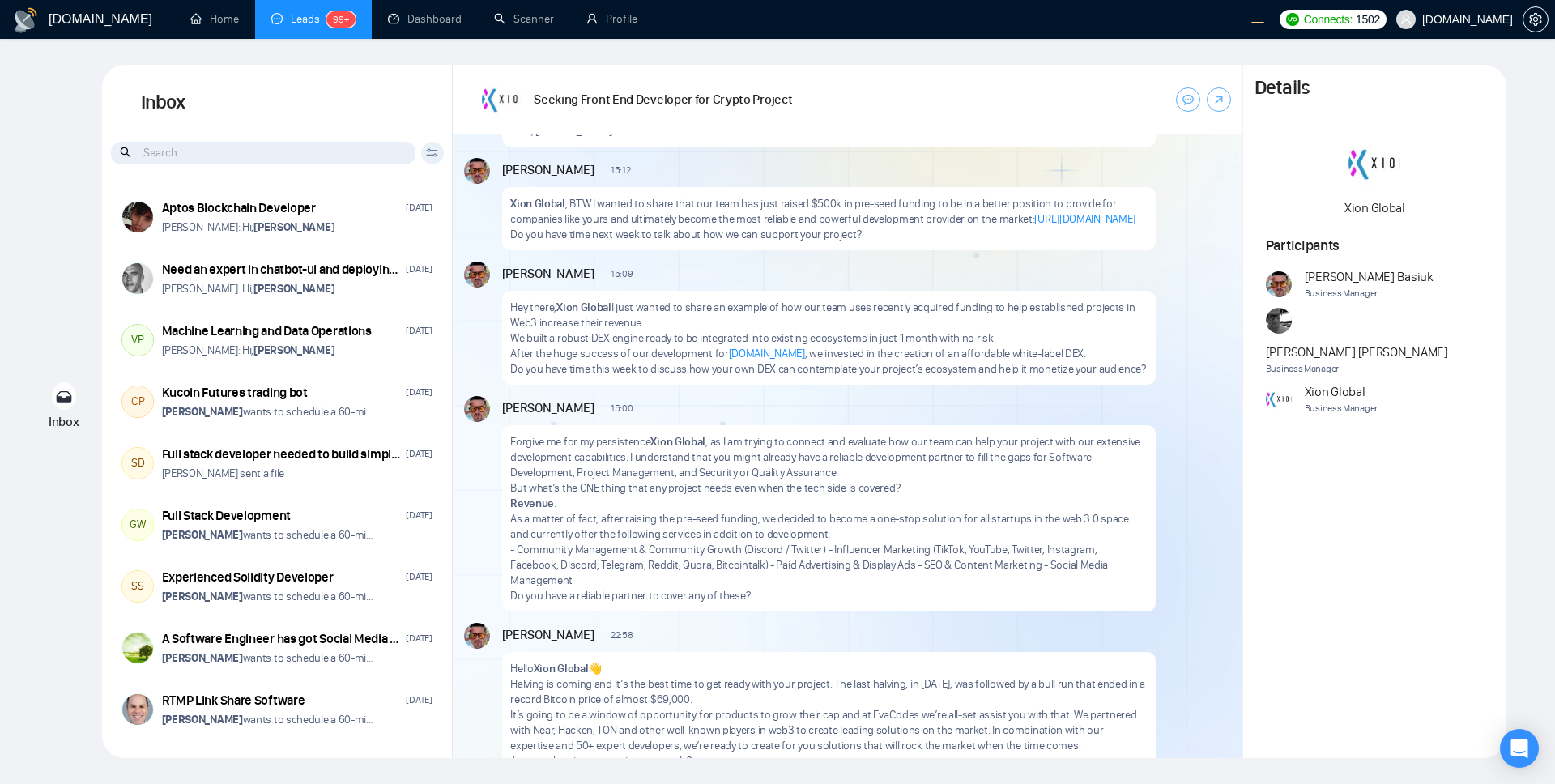
scroll to position [1453, 0]
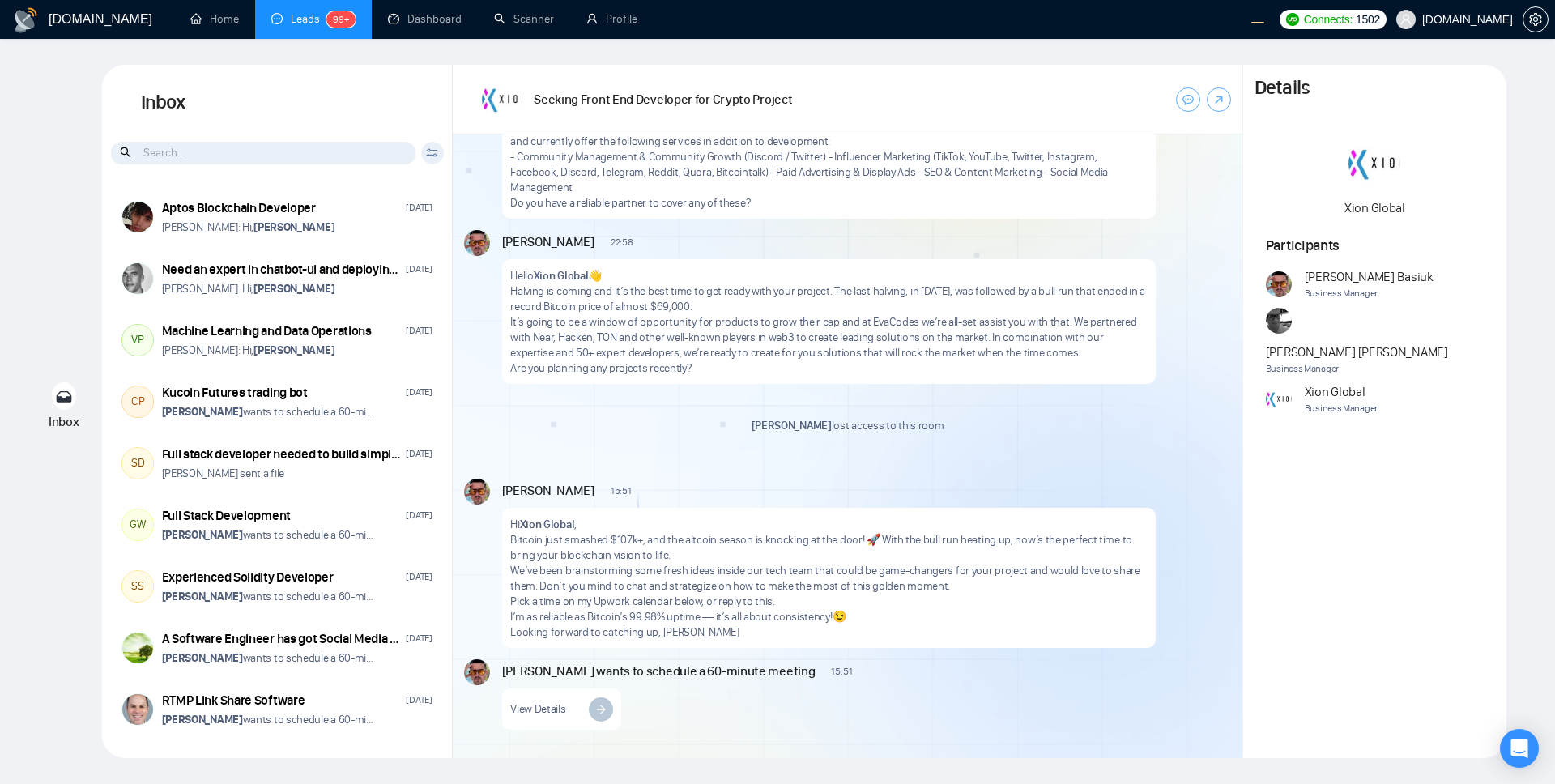
click at [756, 355] on p "It’s going to be a window of opportunity for products to grow their cap and at …" at bounding box center [828, 337] width 637 height 47
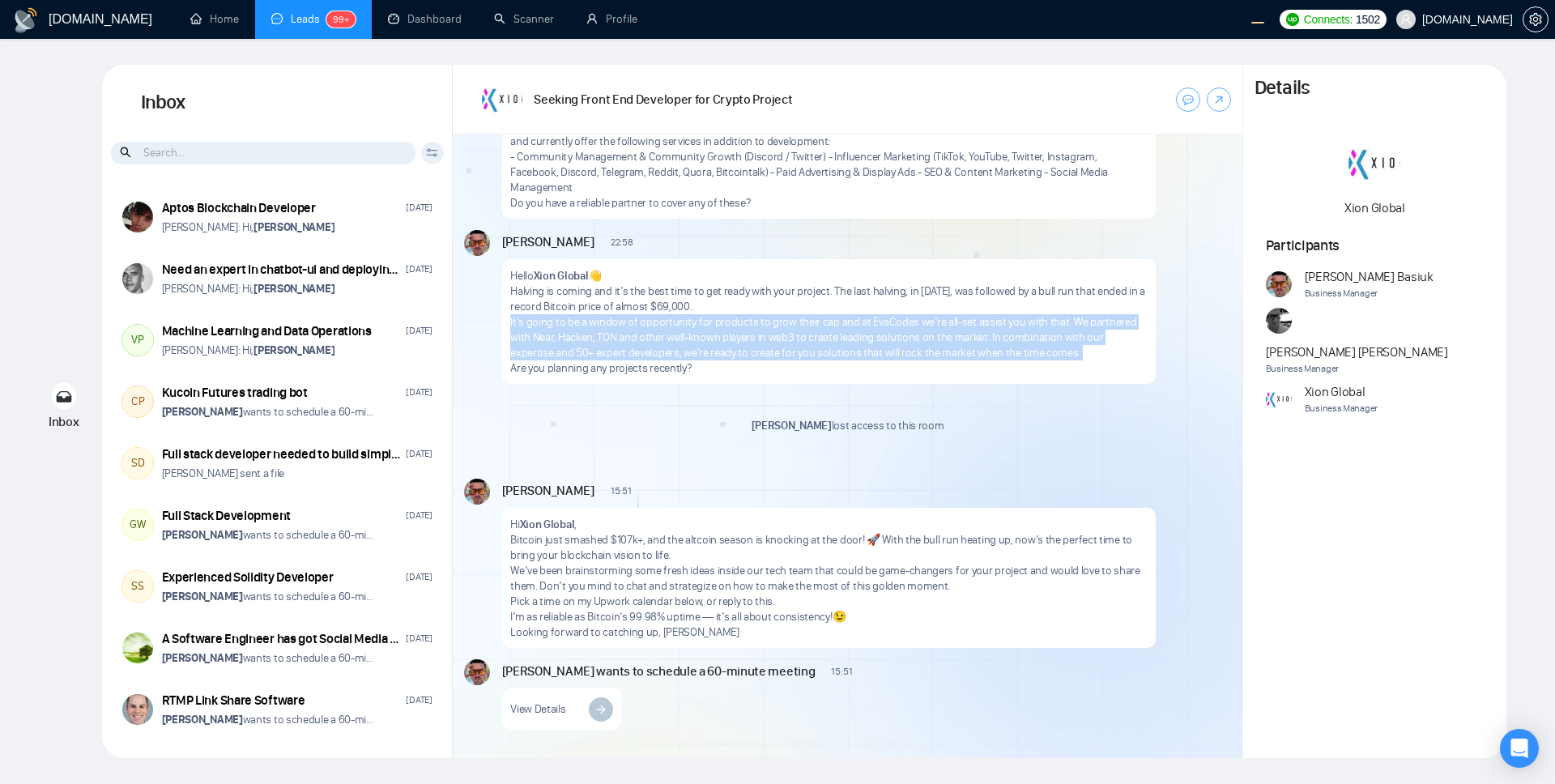
click at [756, 461] on div "[PERSON_NAME] lost access to this room New Message" at bounding box center [848, 431] width 767 height 72
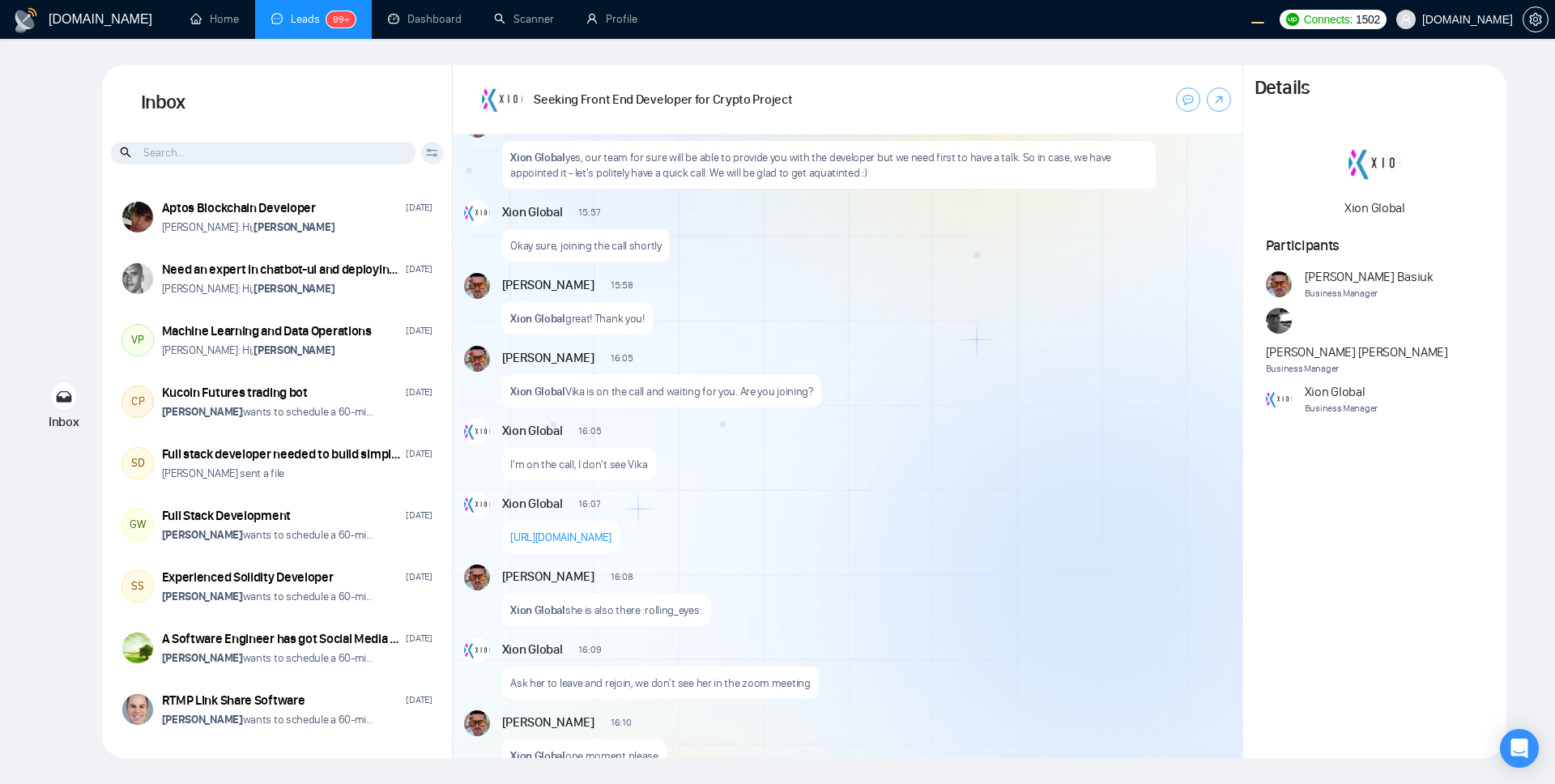
scroll to position [0, 0]
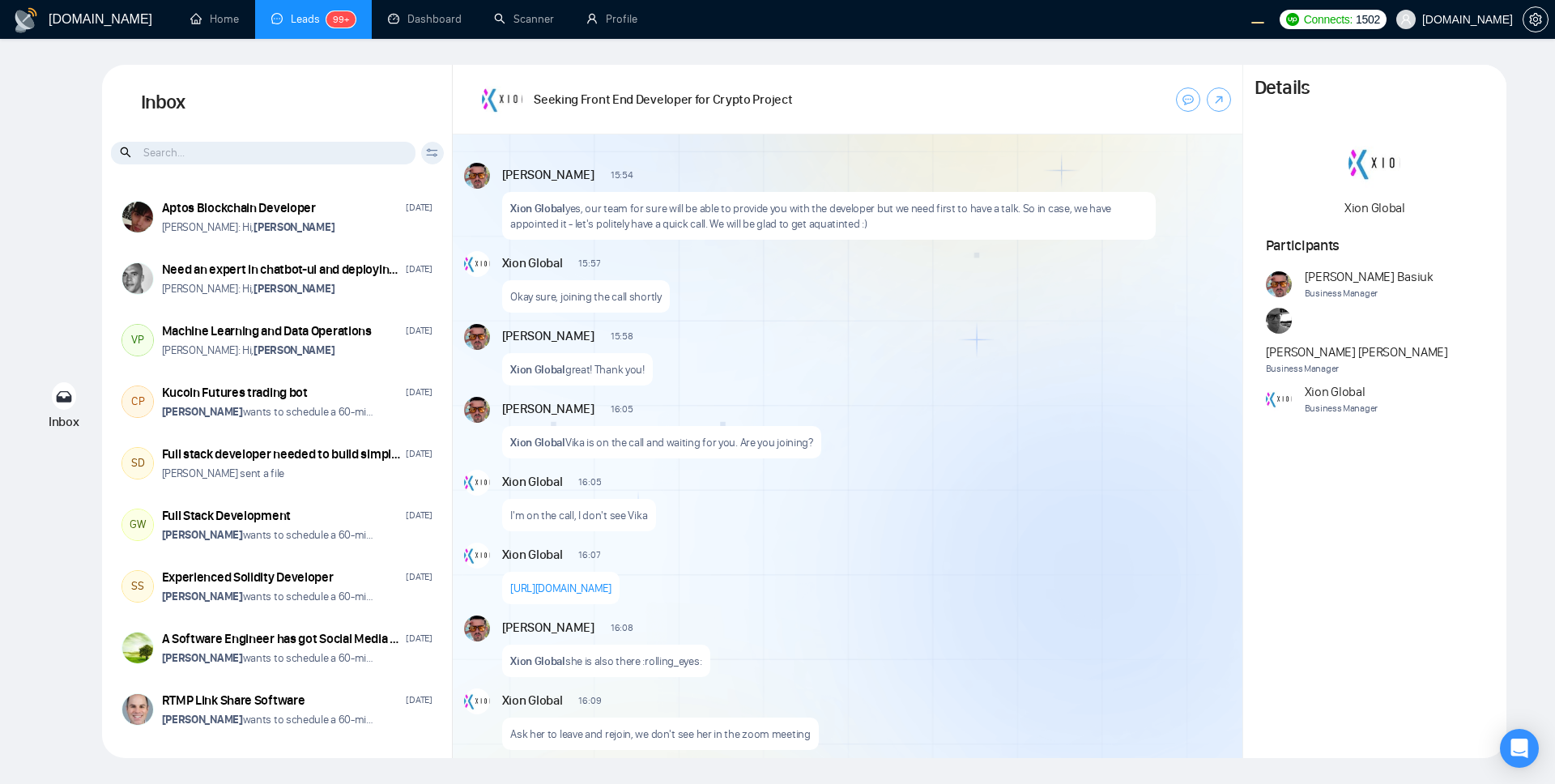
click at [756, 533] on div "[PERSON_NAME] 15:54 New Message Xion Global yes, our team for sure will be able…" at bounding box center [848, 445] width 790 height 623
click at [756, 516] on div "Xion Global 16:05 New Message I'm on the call, I don't see Vika" at bounding box center [867, 500] width 729 height 62
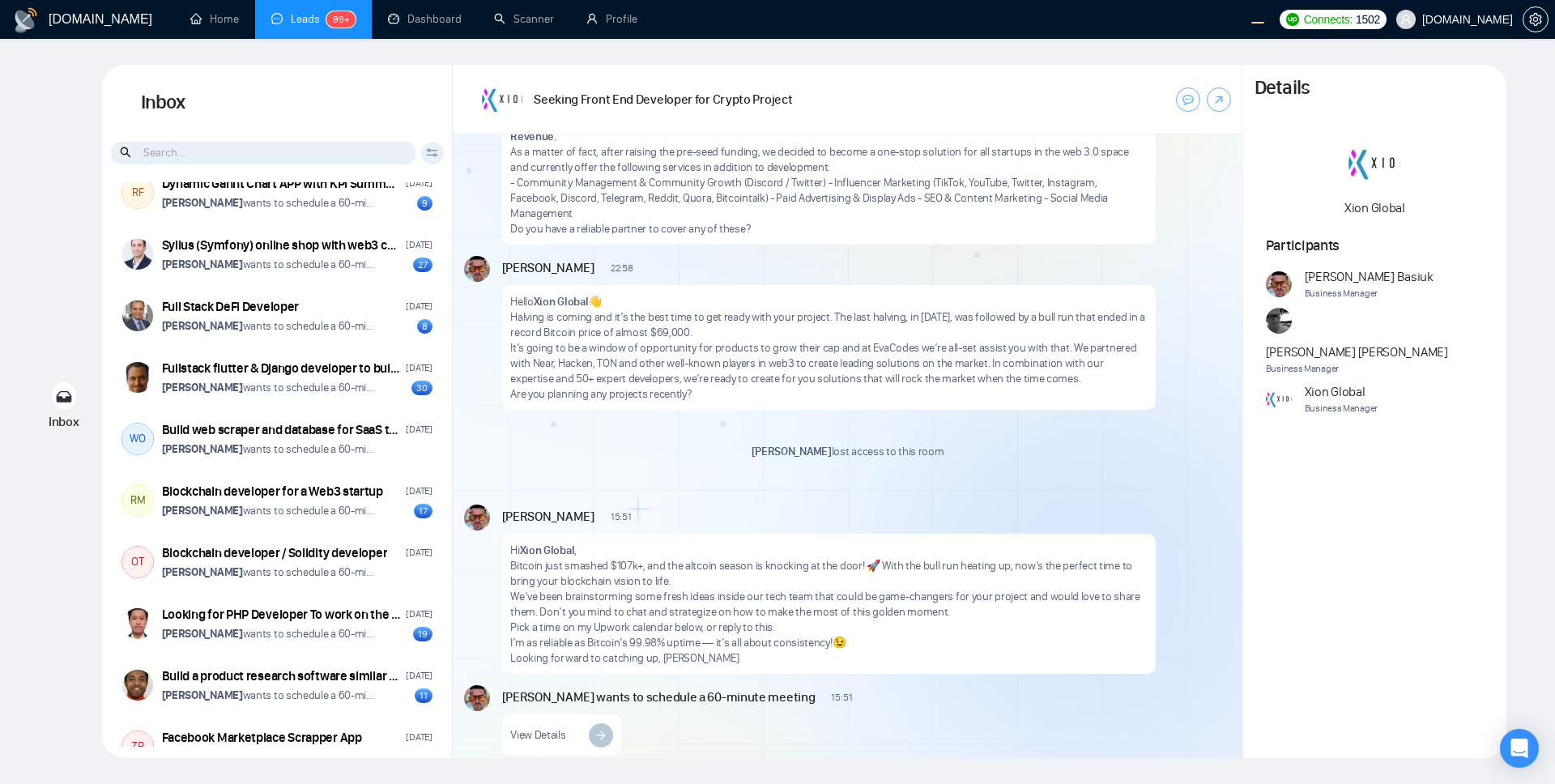
scroll to position [1410, 0]
click at [756, 366] on p "It’s going to be a window of opportunity for products to grow their cap and at …" at bounding box center [828, 363] width 637 height 47
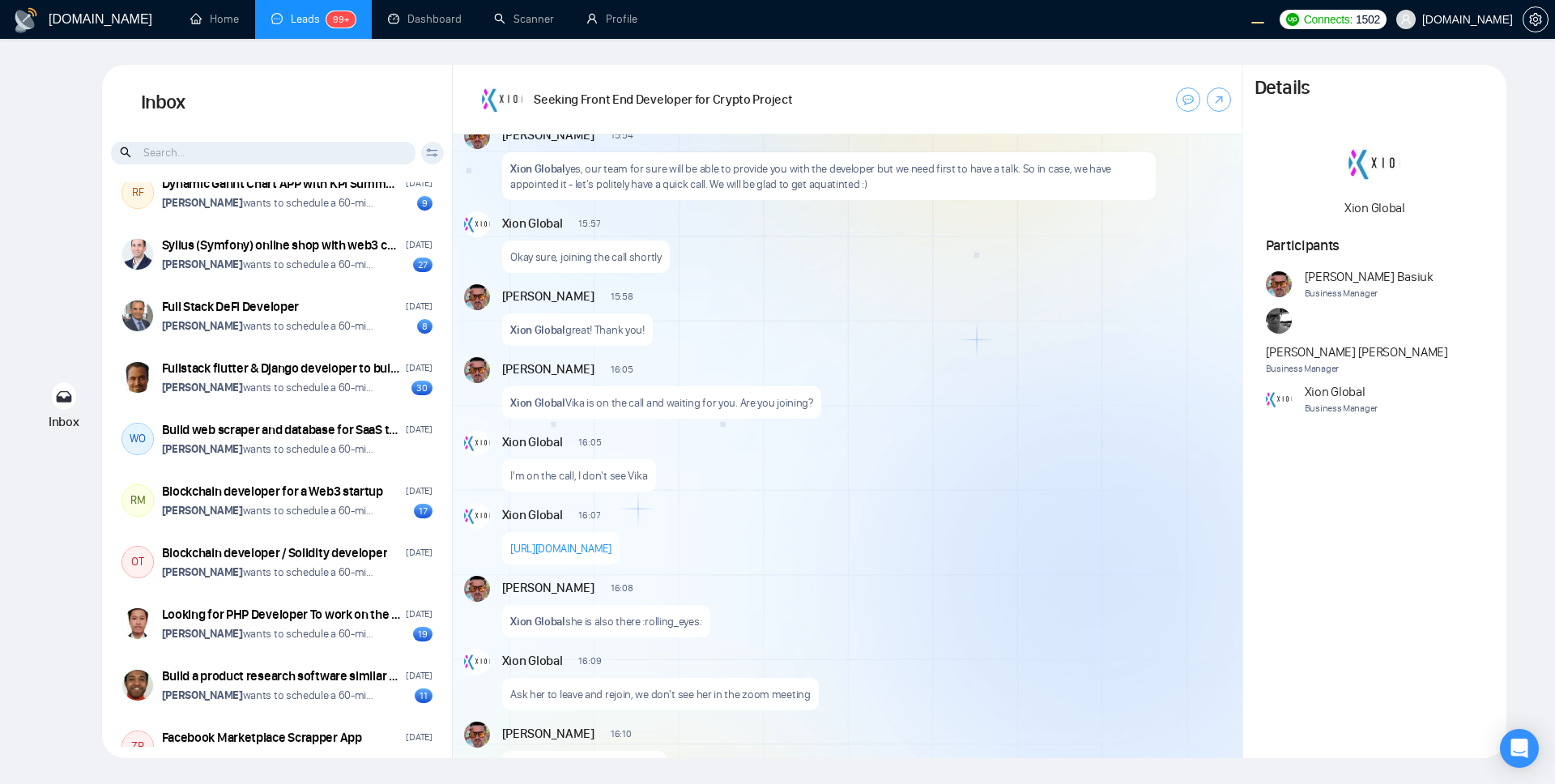
scroll to position [44, 0]
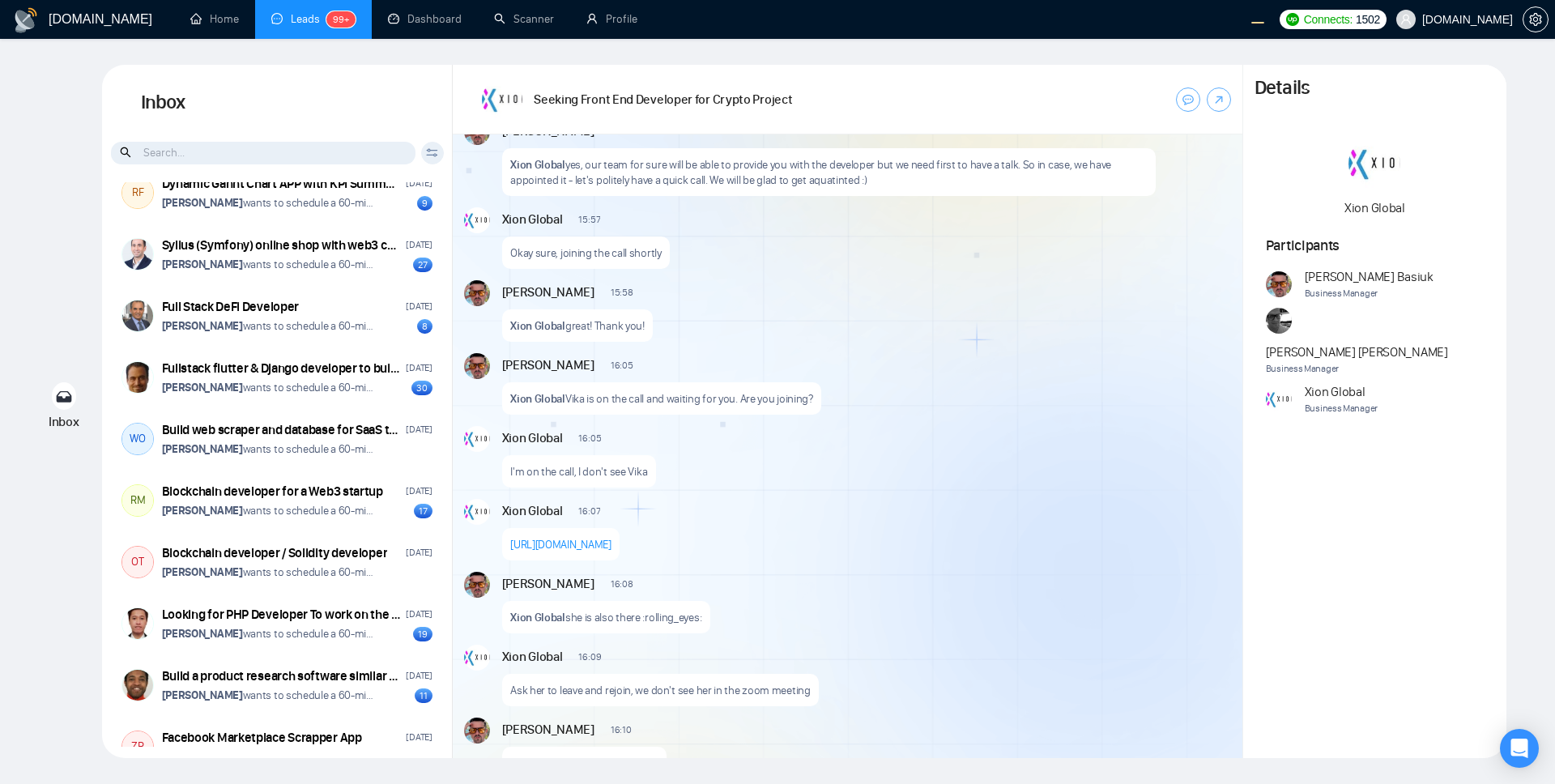
click at [712, 296] on div "New Message" at bounding box center [935, 291] width 583 height 13
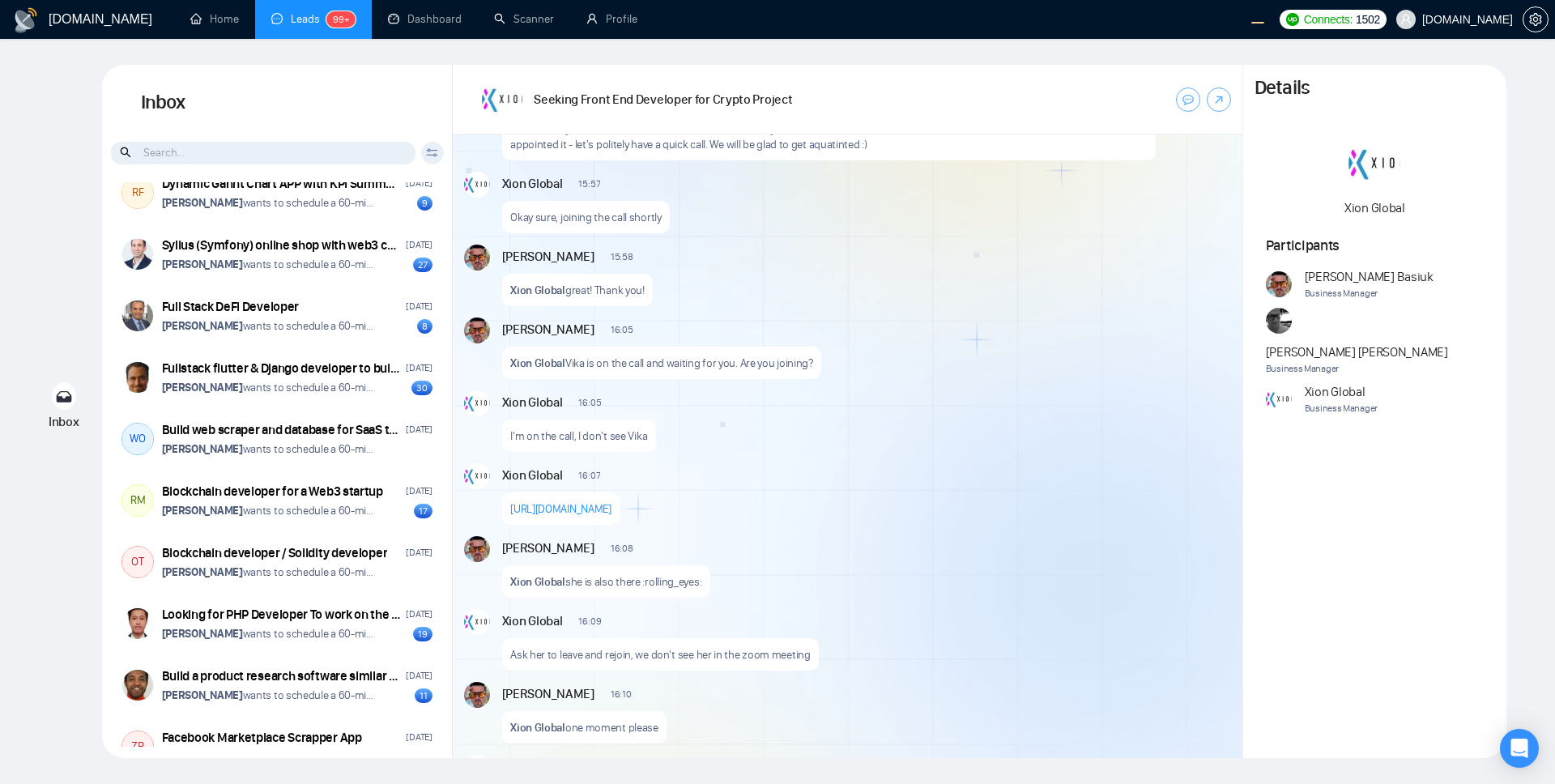
scroll to position [85, 0]
